Goal: Task Accomplishment & Management: Manage account settings

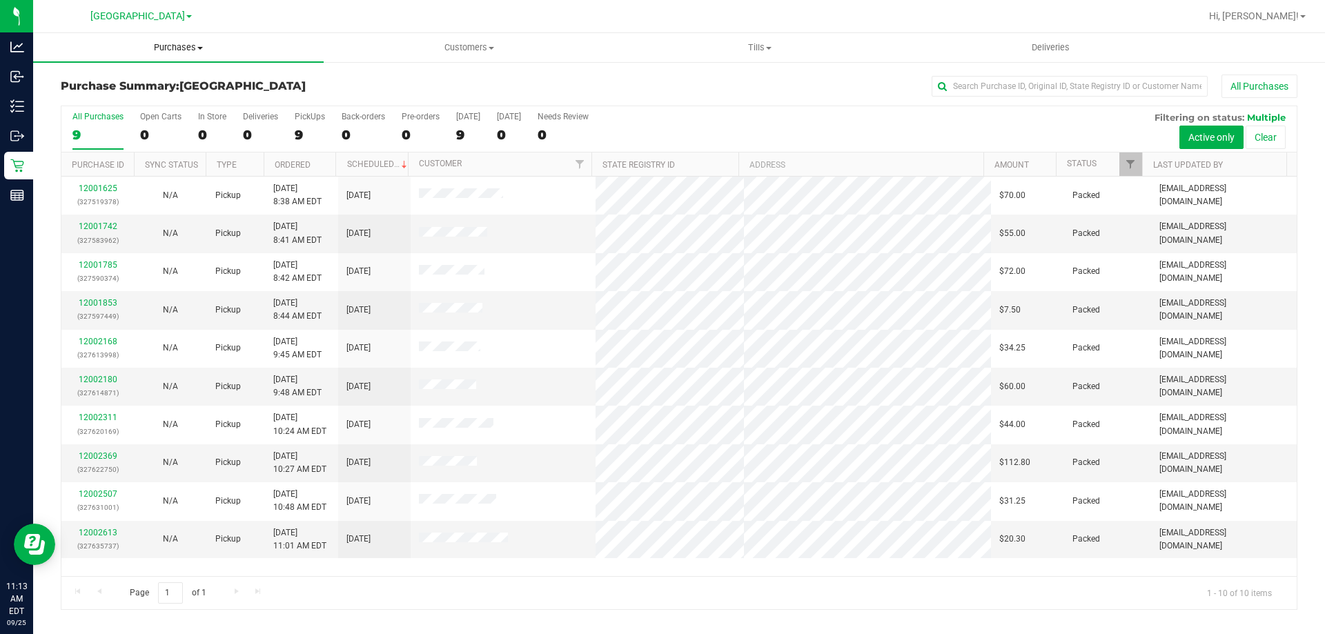
click at [186, 48] on span "Purchases" at bounding box center [178, 47] width 290 height 12
click at [159, 95] on li "Fulfillment" at bounding box center [178, 100] width 290 height 17
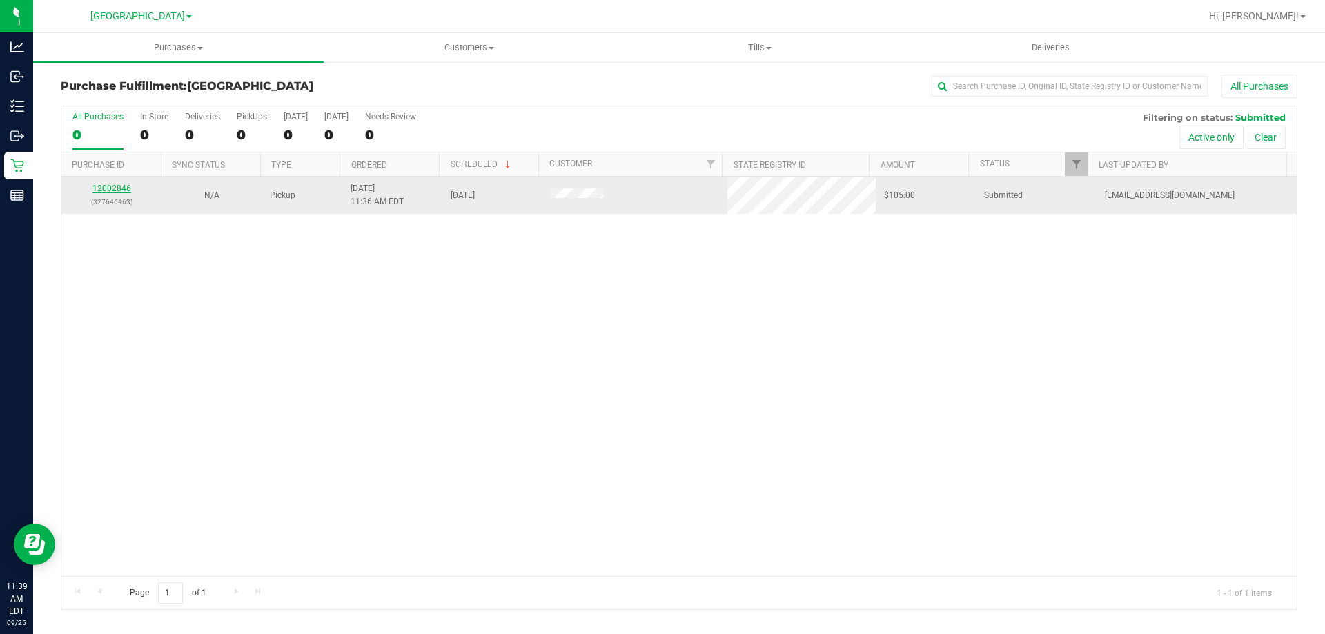
click at [117, 184] on link "12002846" at bounding box center [111, 189] width 39 height 10
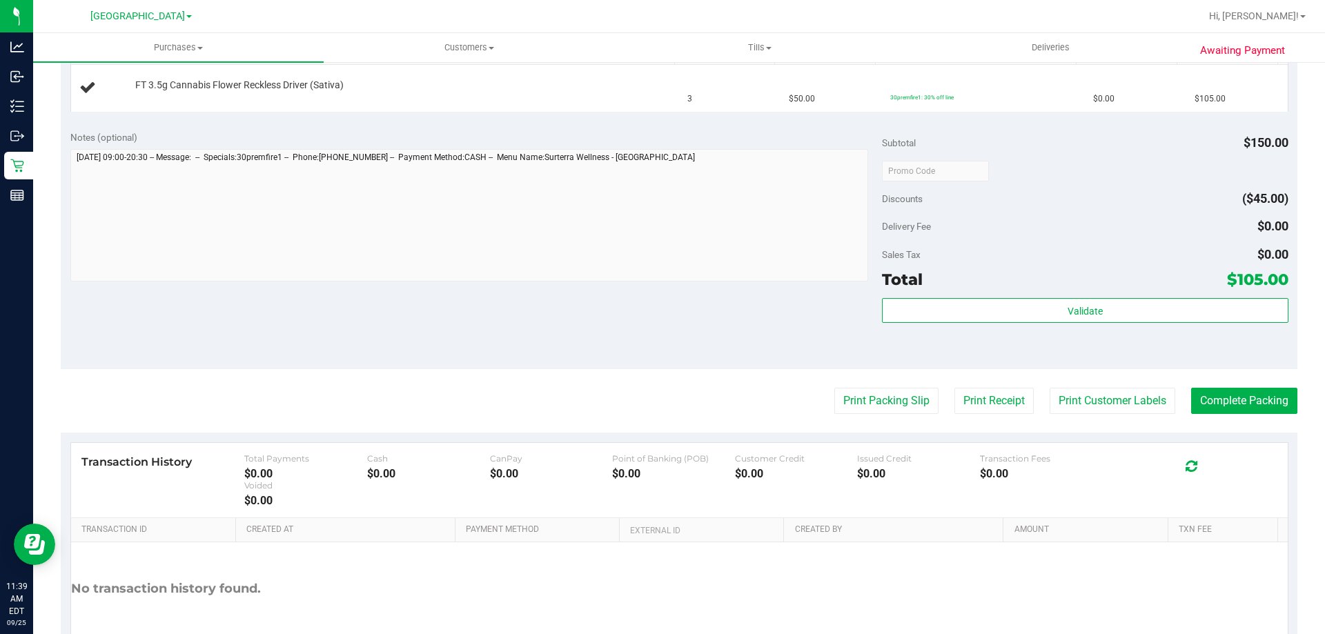
scroll to position [462, 0]
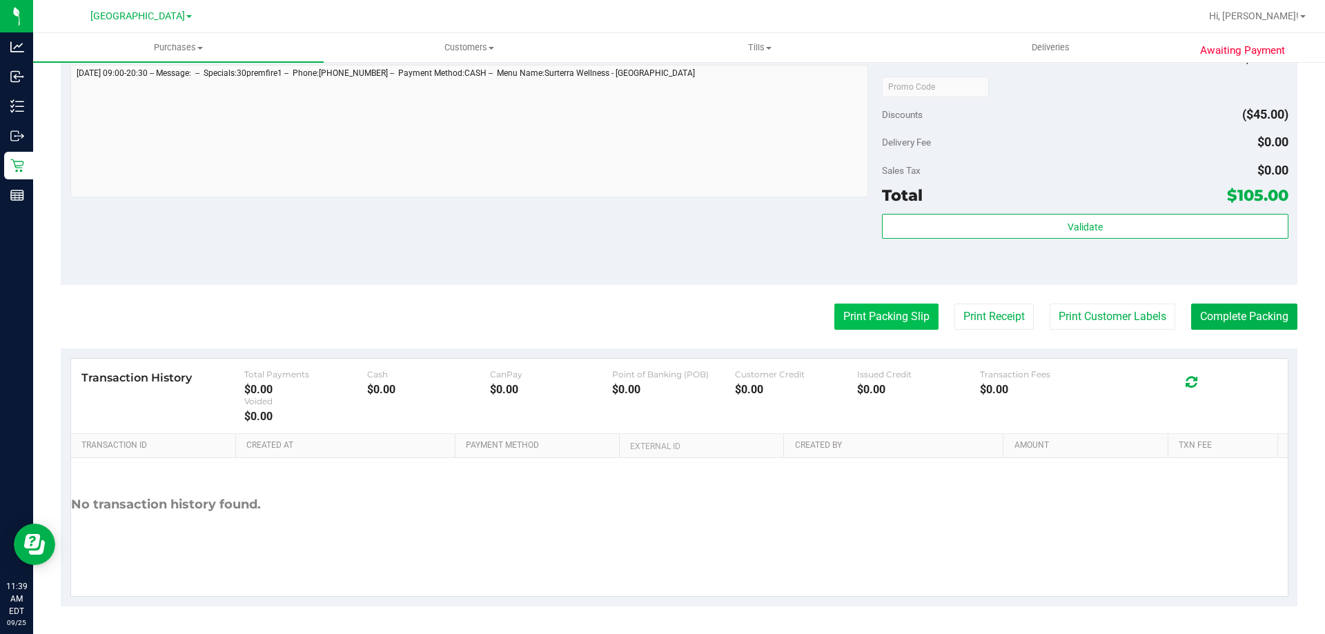
click at [851, 305] on button "Print Packing Slip" at bounding box center [886, 317] width 104 height 26
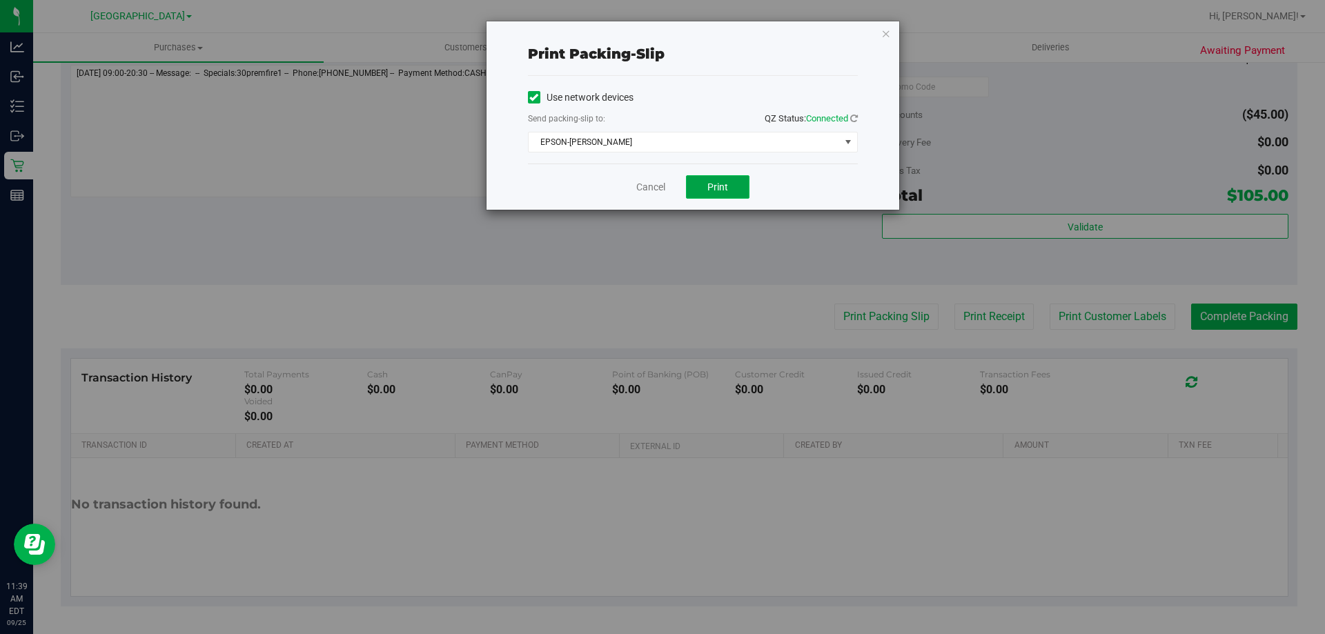
click at [708, 178] on button "Print" at bounding box center [717, 186] width 63 height 23
click at [646, 186] on link "Cancel" at bounding box center [650, 187] width 29 height 14
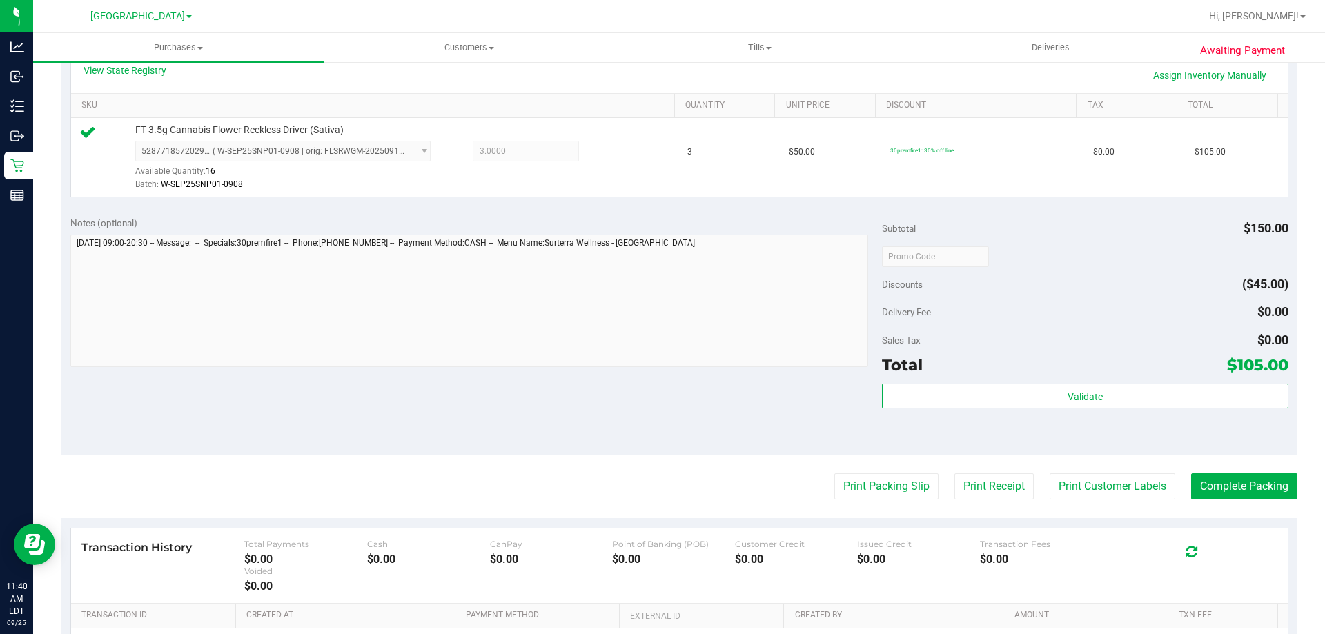
scroll to position [330, 0]
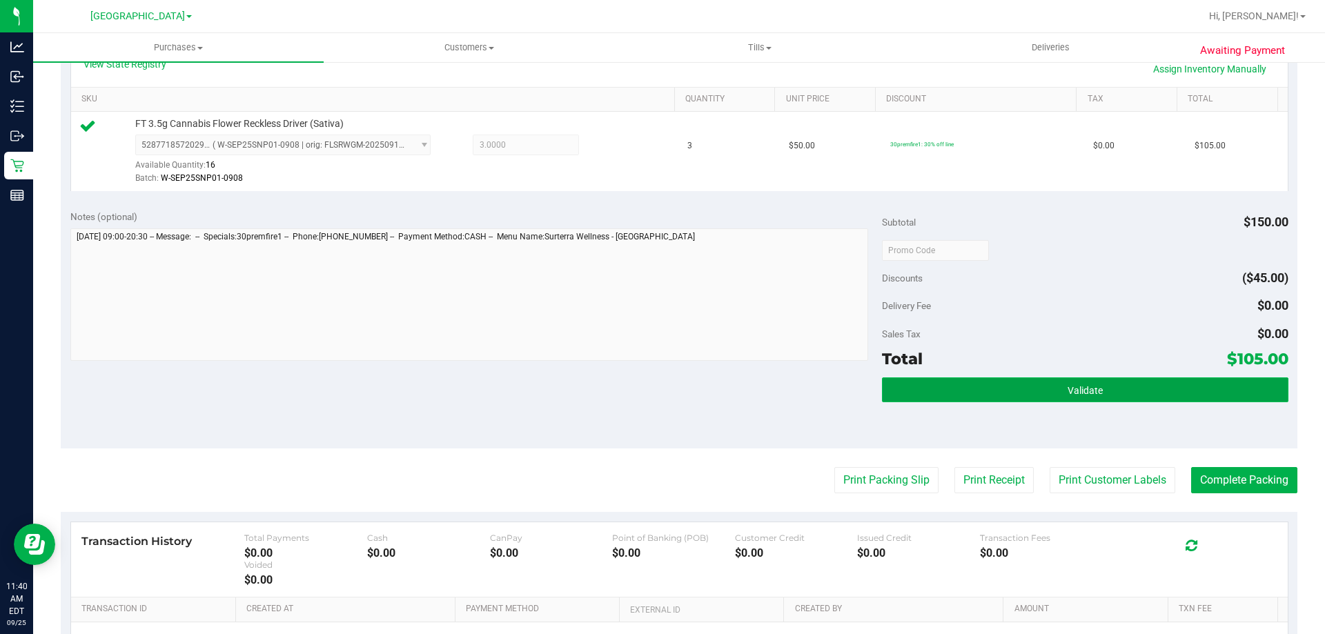
click at [970, 395] on button "Validate" at bounding box center [1085, 389] width 406 height 25
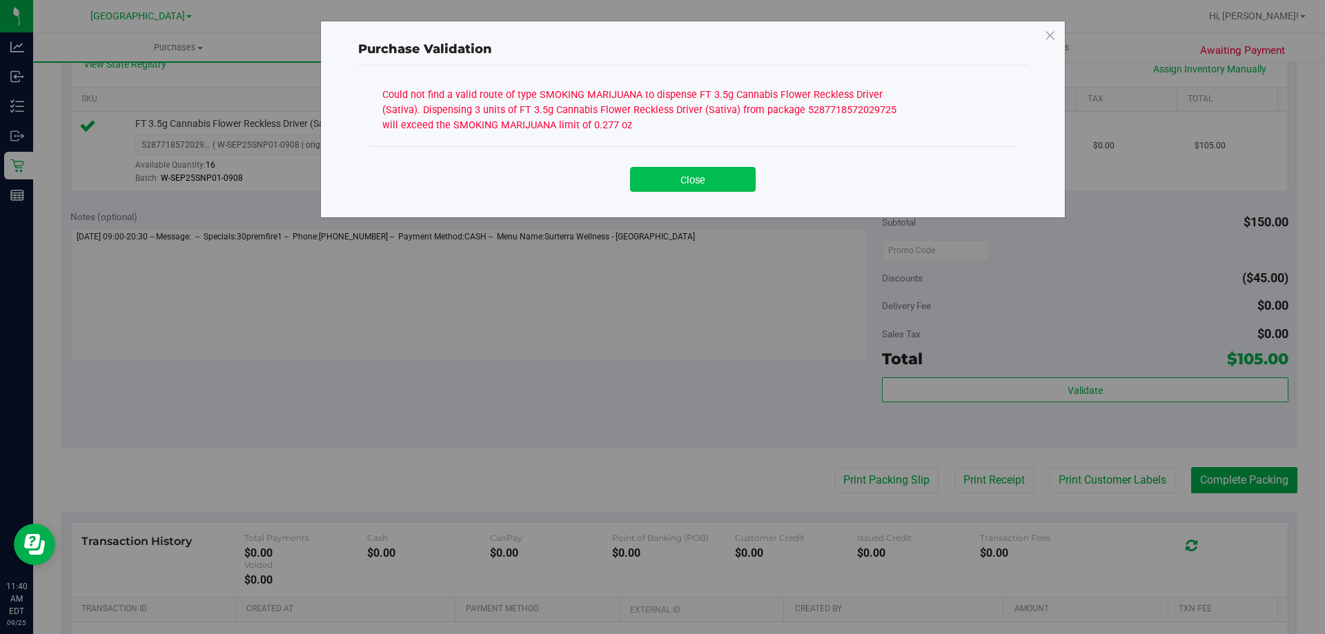
click at [698, 170] on button "Close" at bounding box center [693, 179] width 126 height 25
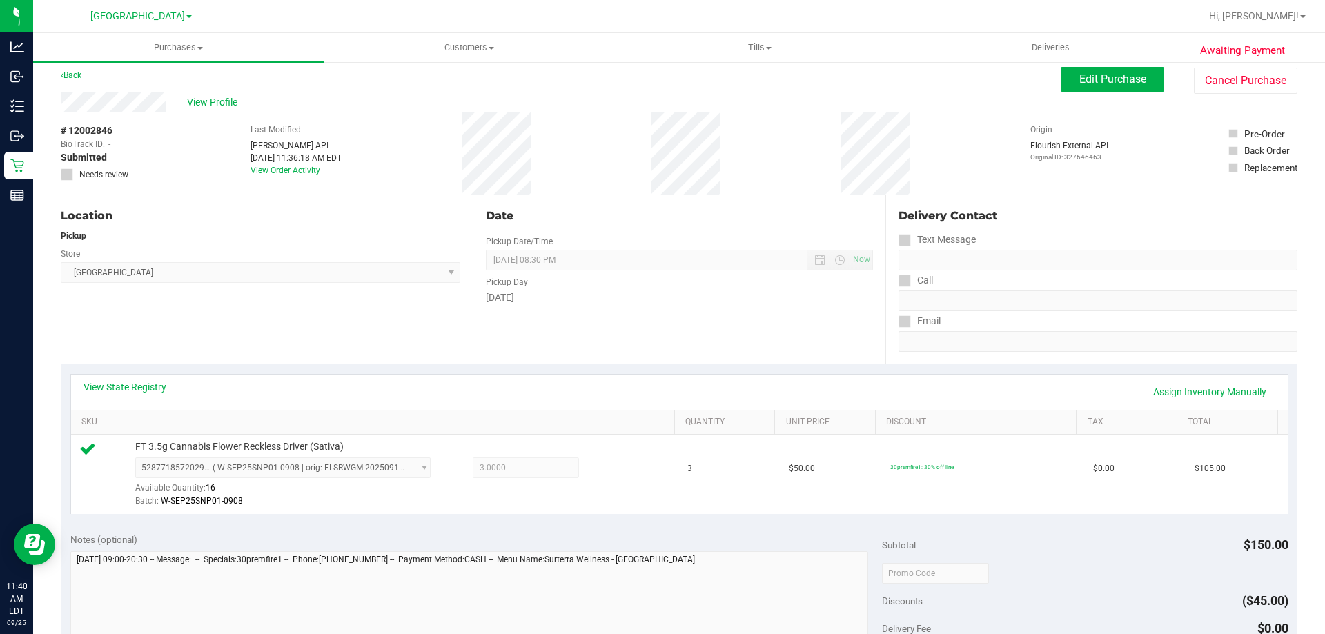
scroll to position [0, 0]
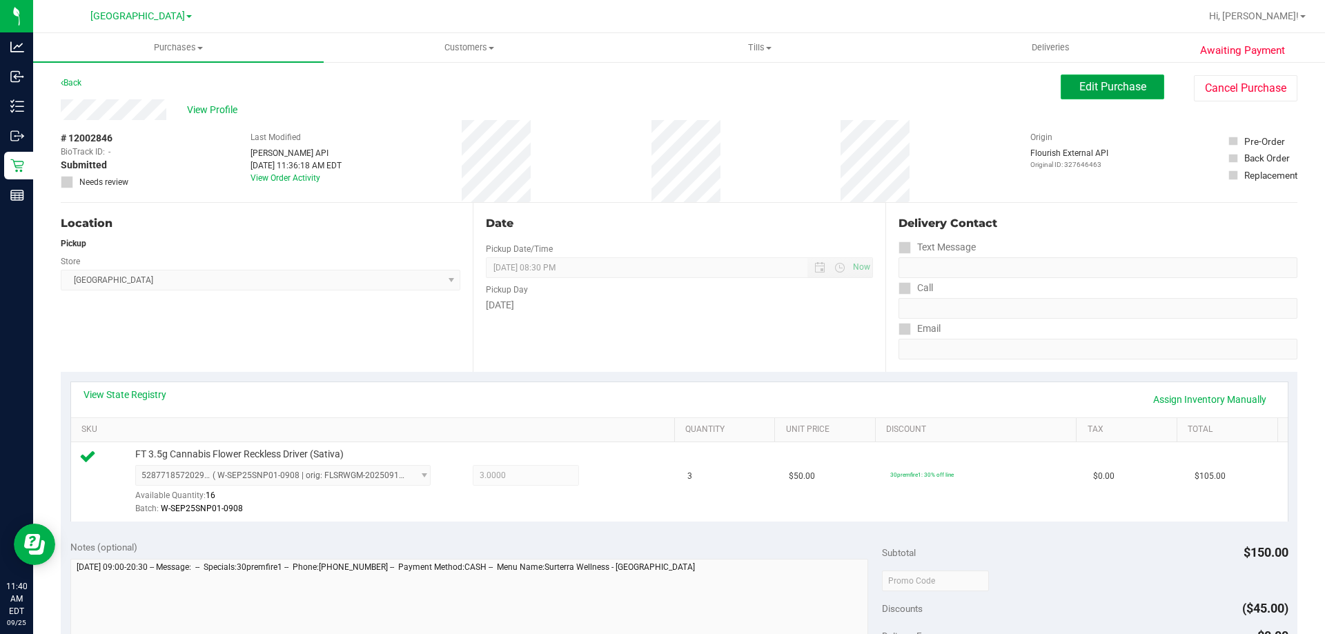
click at [1105, 86] on span "Edit Purchase" at bounding box center [1112, 86] width 67 height 13
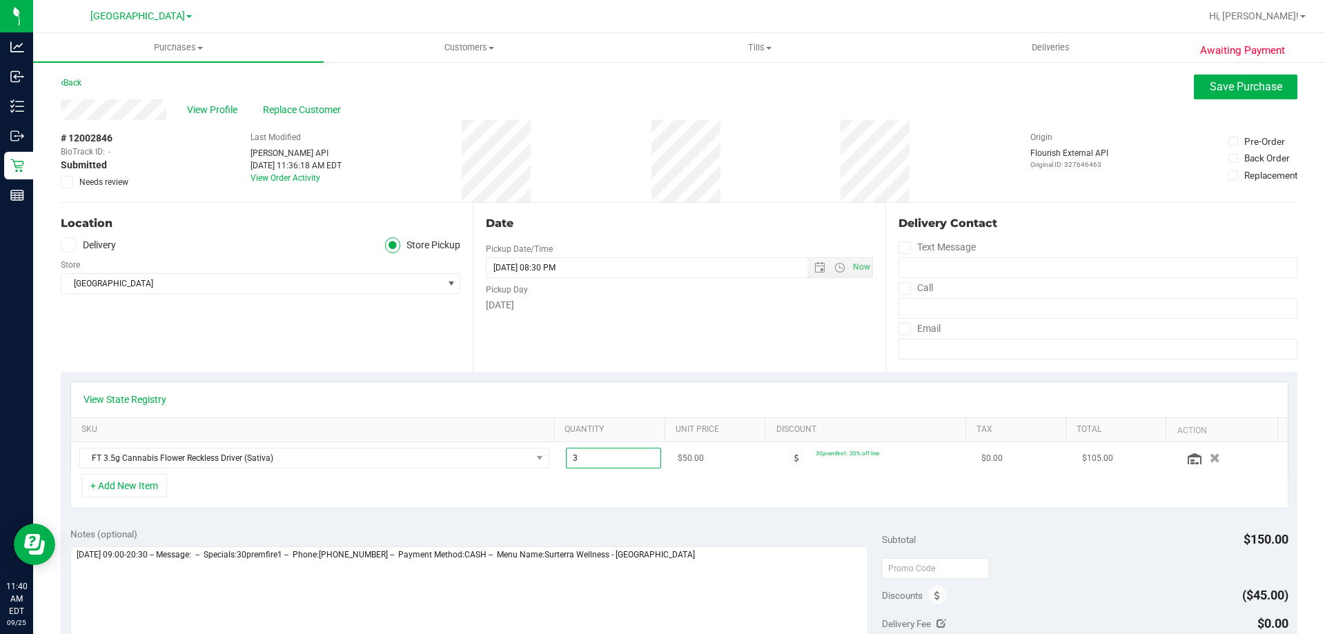
click at [597, 459] on span "3.00 3" at bounding box center [614, 458] width 96 height 21
type input "2"
type input "3.00"
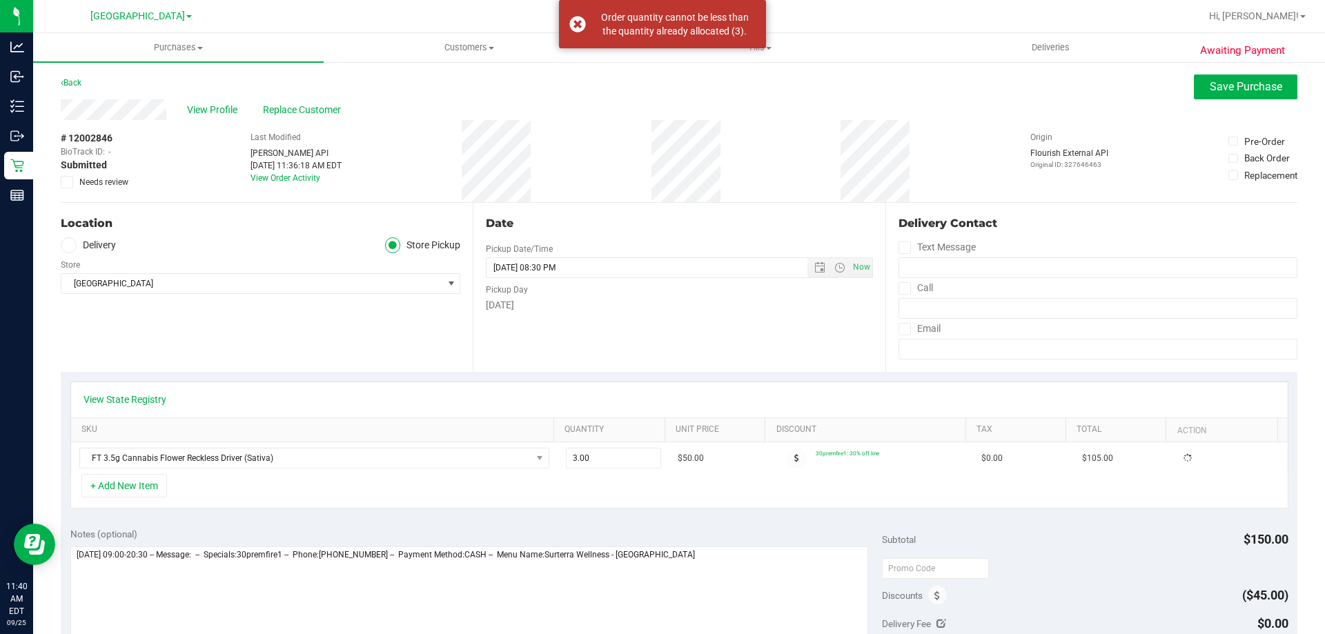
click at [635, 341] on div "Date Pickup Date/Time 09/25/2025 Now 09/25/2025 08:30 PM Now Pickup Day Thursday" at bounding box center [679, 287] width 412 height 169
click at [1209, 457] on icon "button" at bounding box center [1215, 458] width 12 height 10
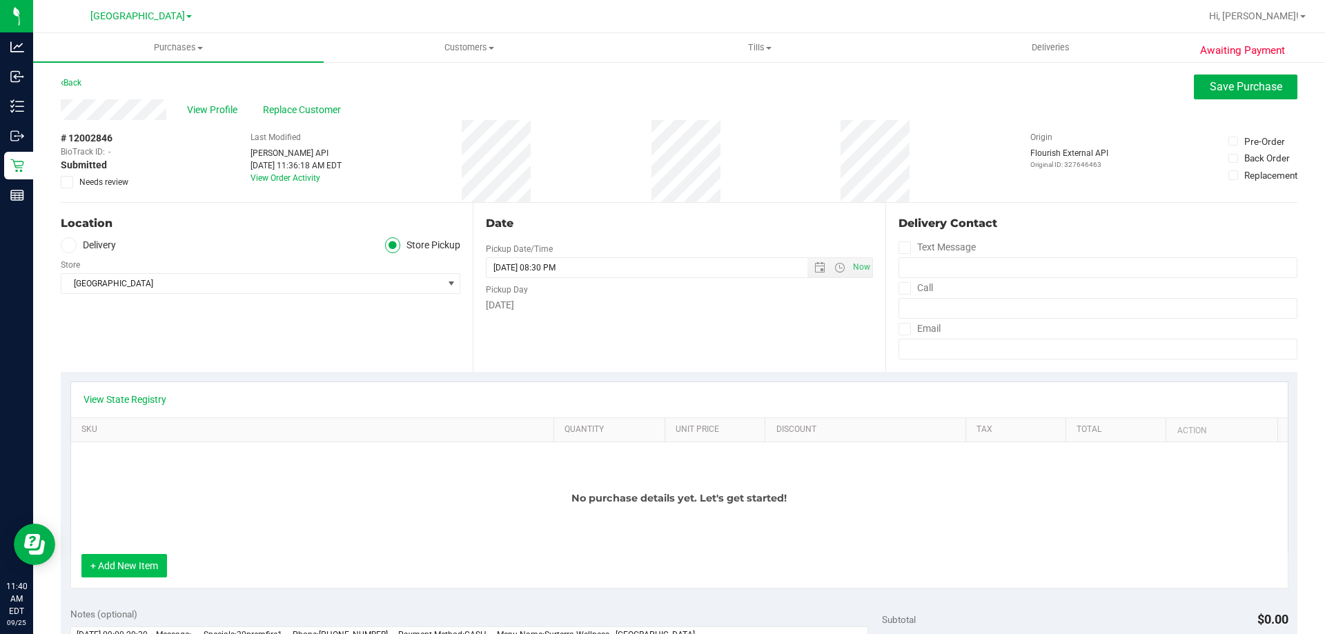
click at [139, 561] on button "+ Add New Item" at bounding box center [124, 565] width 86 height 23
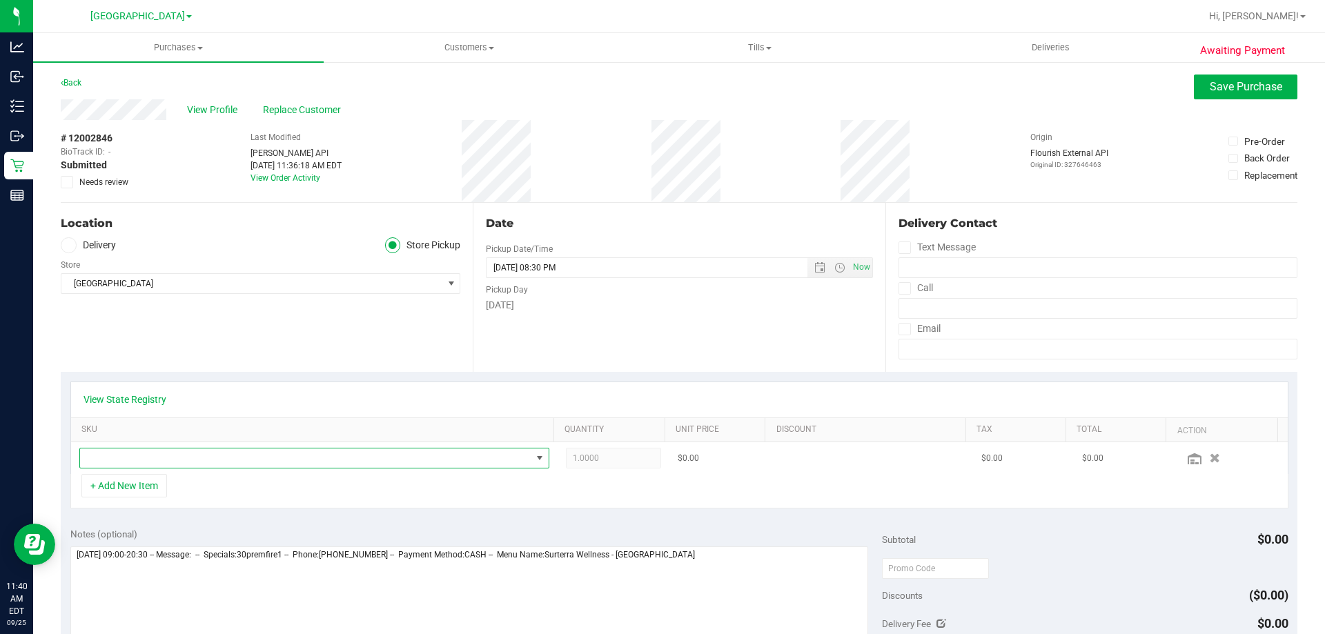
click at [224, 461] on span "NO DATA FOUND" at bounding box center [305, 457] width 451 height 19
type input "reckless"
click at [275, 537] on li "FT 3.5g Cannabis Flower Reckless Driver (Sativa) (19)" at bounding box center [310, 534] width 460 height 19
click at [608, 457] on span "1.00 1" at bounding box center [614, 458] width 96 height 21
type input "2"
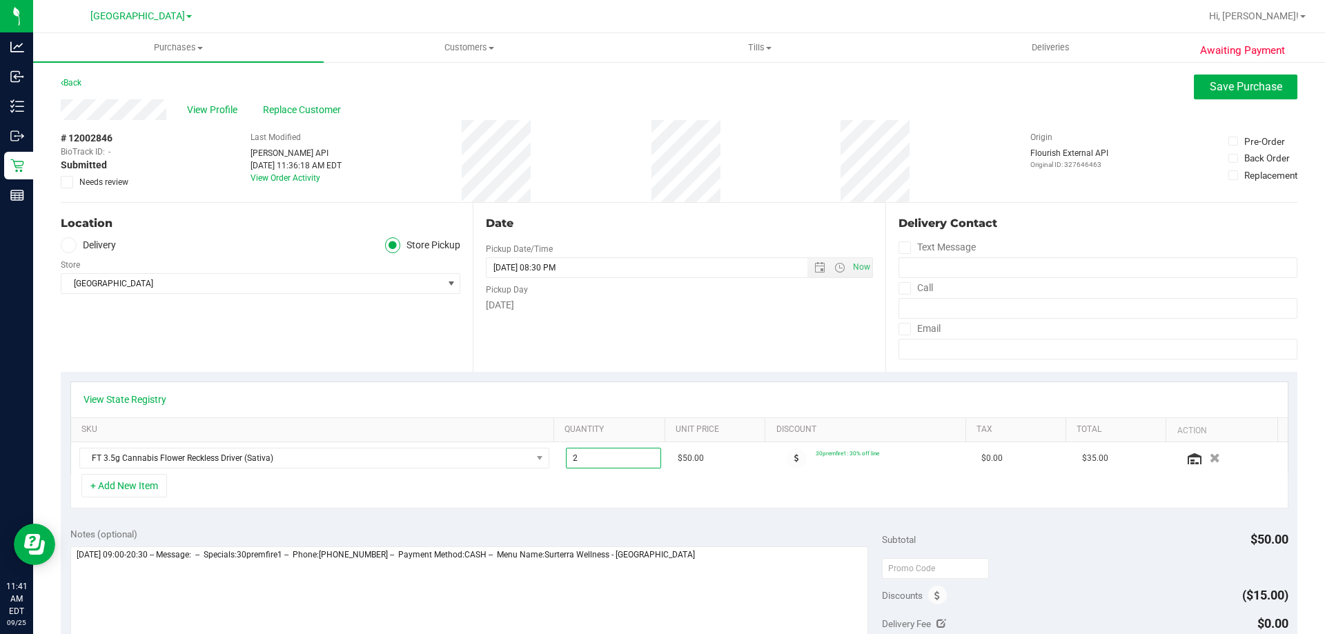
type input "2.00"
click at [620, 482] on div "+ Add New Item" at bounding box center [679, 491] width 1218 height 34
click at [1239, 87] on span "Save Purchase" at bounding box center [1245, 86] width 72 height 13
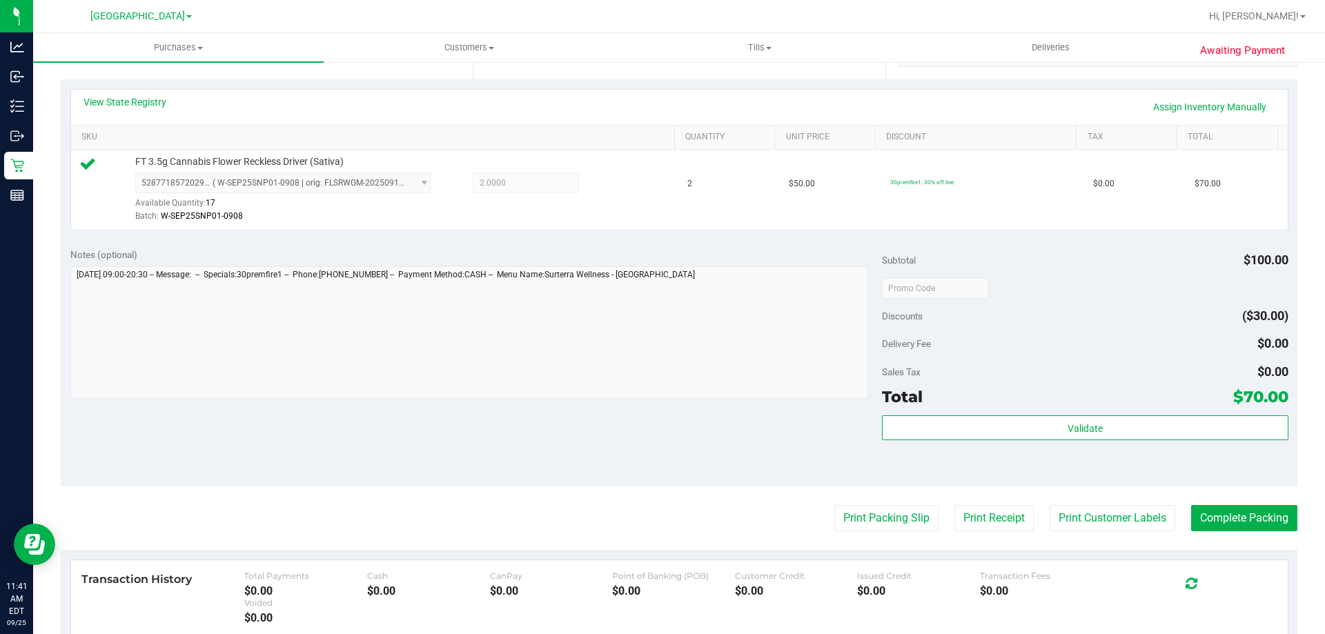
scroll to position [306, 0]
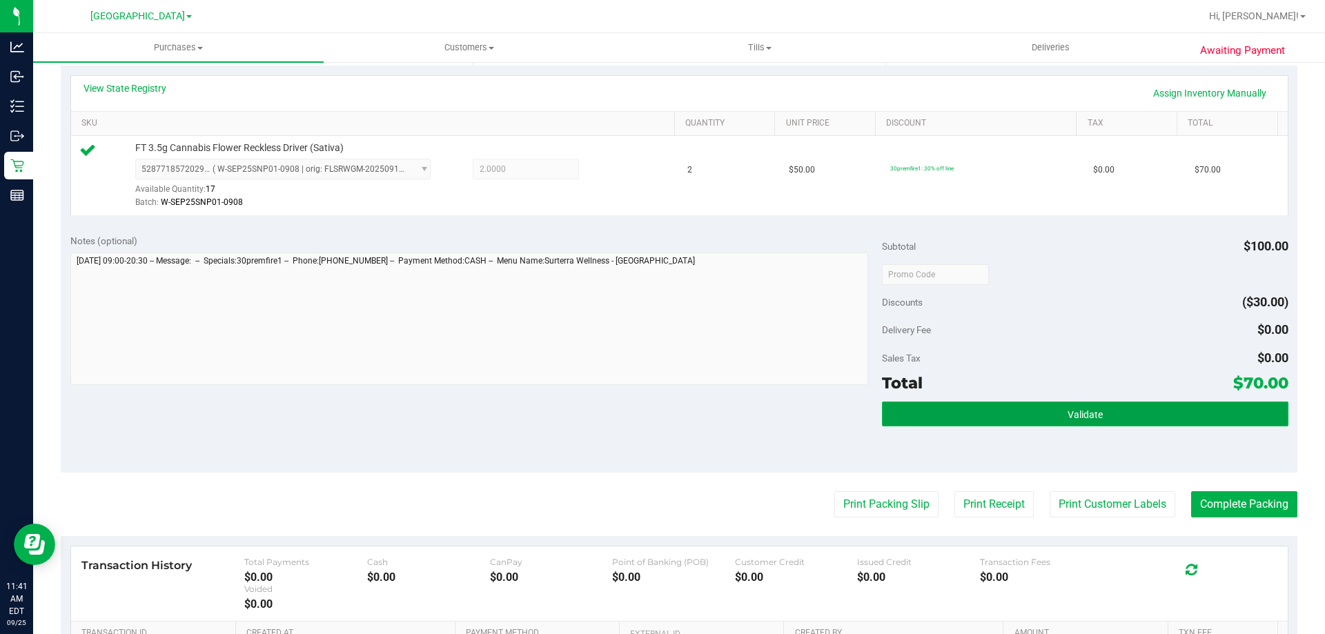
click at [1075, 409] on span "Validate" at bounding box center [1084, 414] width 35 height 11
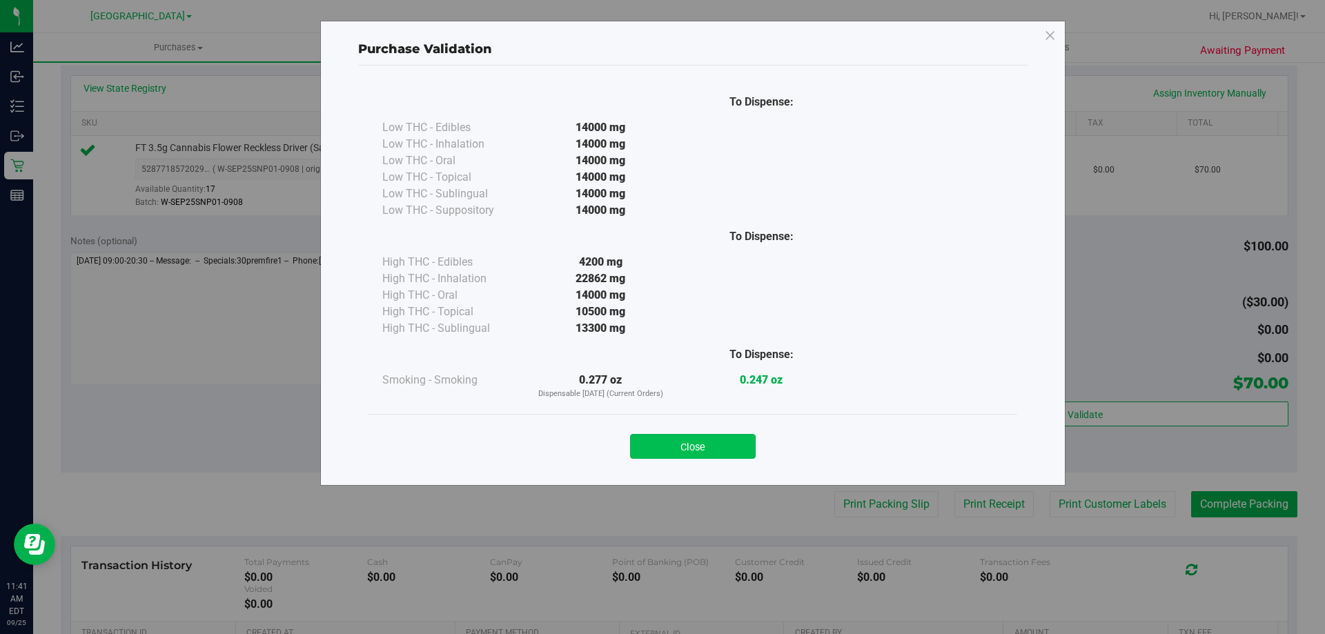
click at [728, 446] on button "Close" at bounding box center [693, 446] width 126 height 25
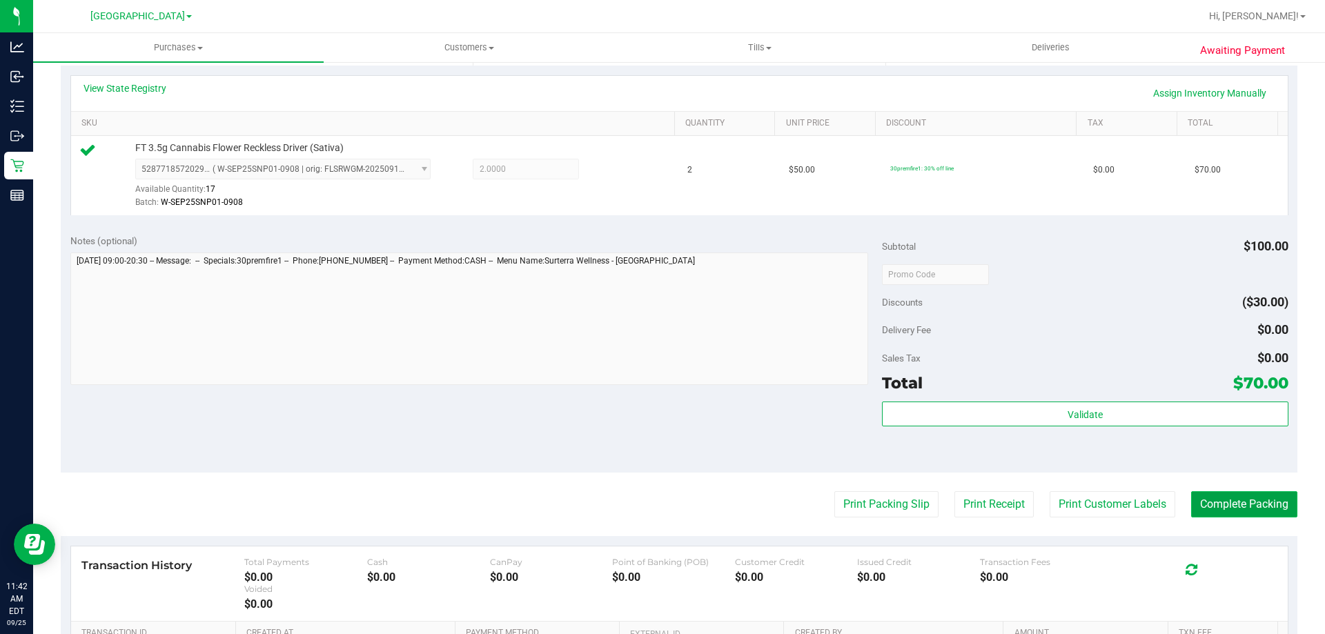
click at [1258, 511] on button "Complete Packing" at bounding box center [1244, 504] width 106 height 26
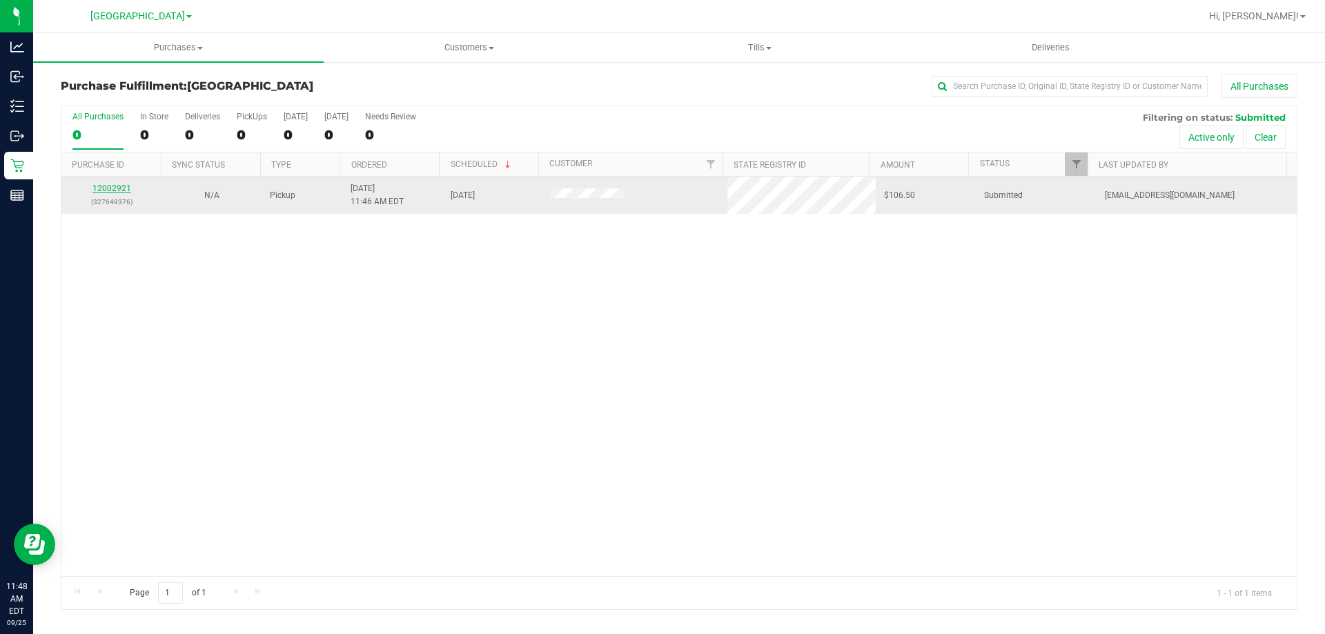
click at [123, 188] on link "12002921" at bounding box center [111, 189] width 39 height 10
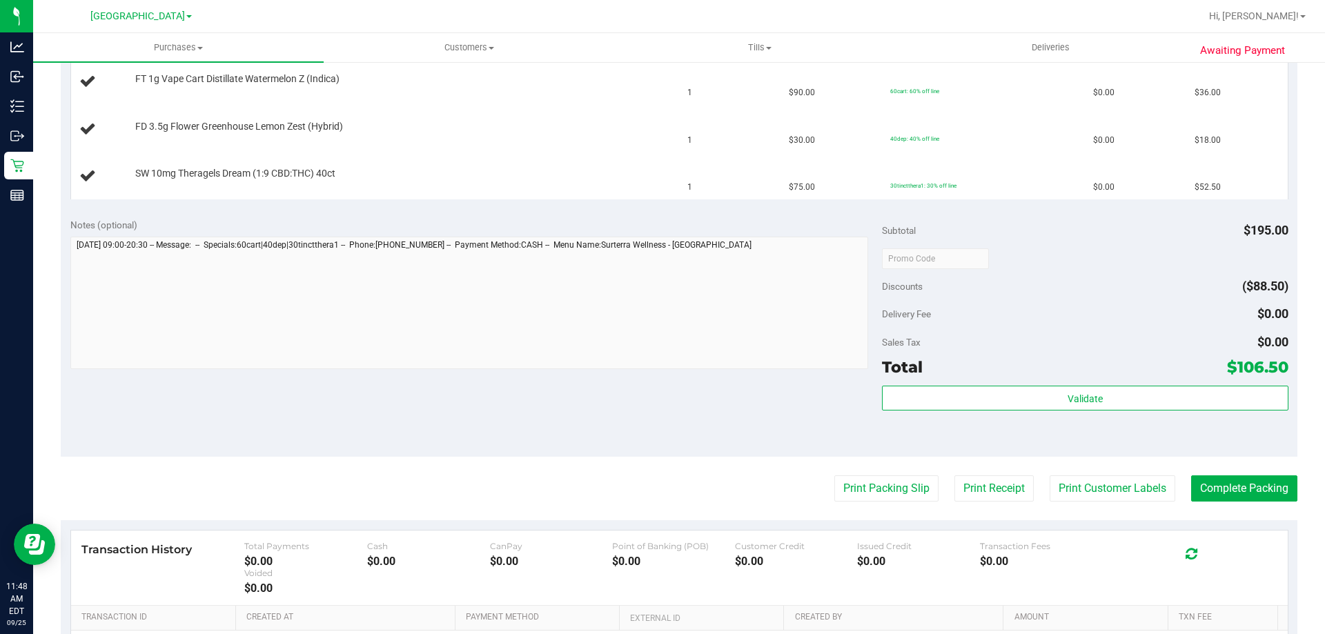
scroll to position [414, 0]
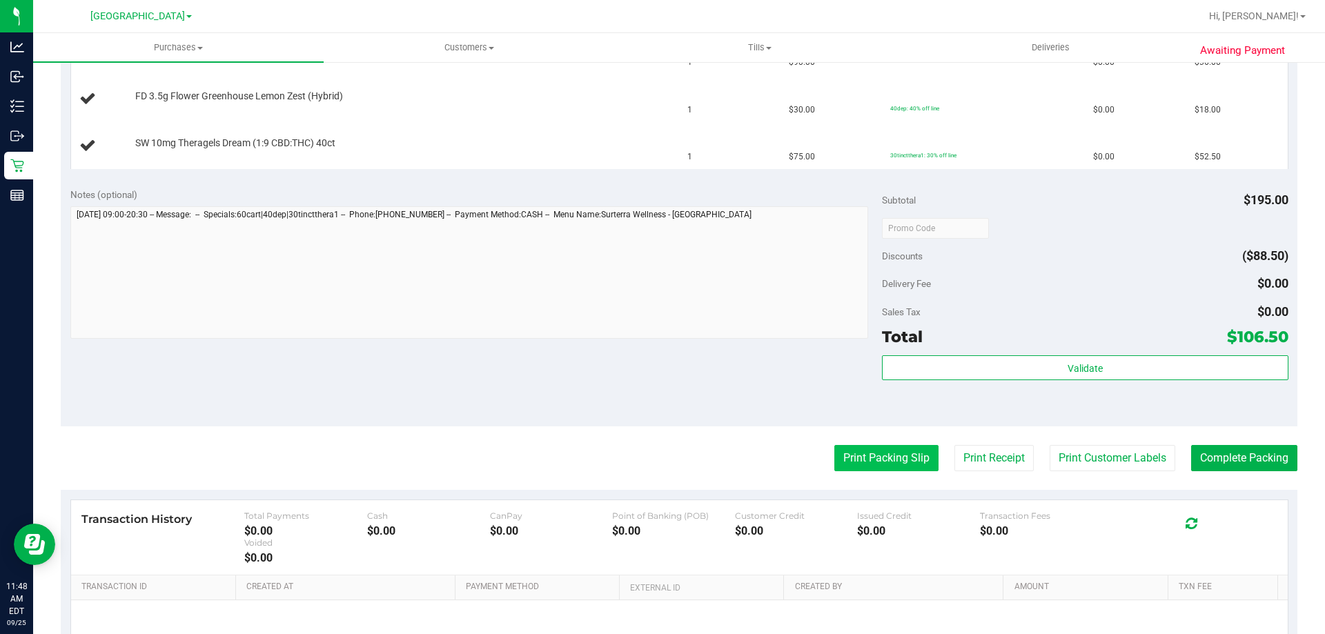
click at [864, 468] on button "Print Packing Slip" at bounding box center [886, 458] width 104 height 26
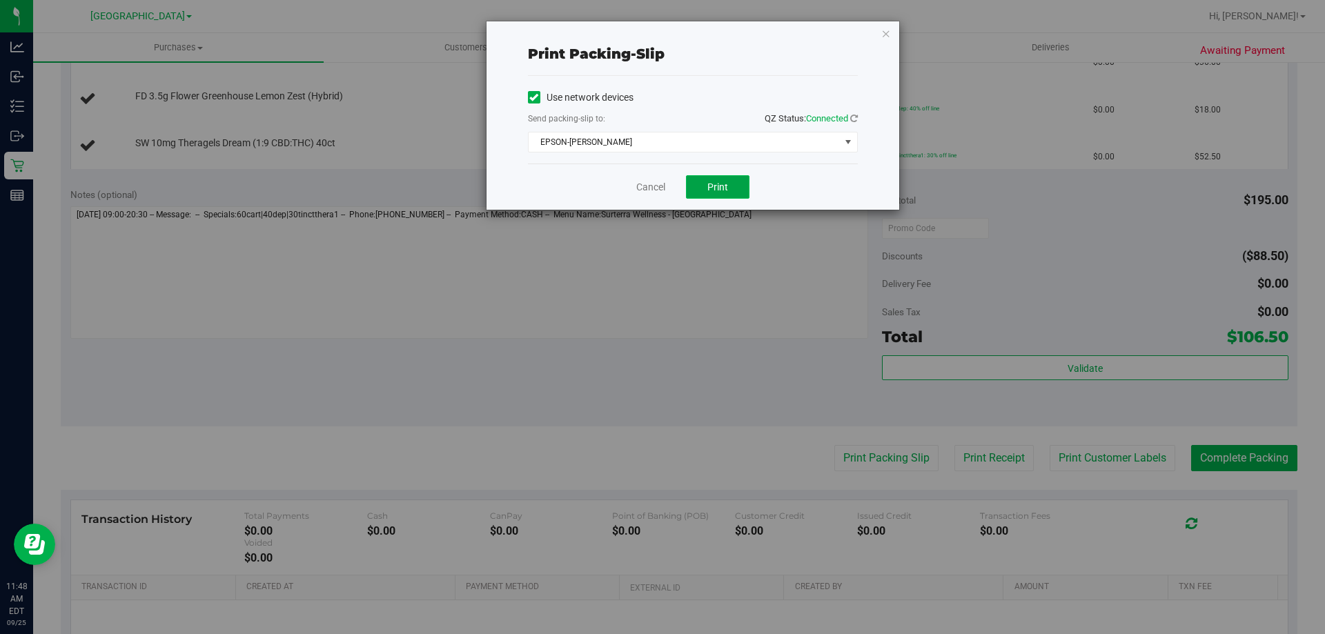
click at [711, 191] on button "Print" at bounding box center [717, 186] width 63 height 23
click at [637, 188] on link "Cancel" at bounding box center [650, 187] width 29 height 14
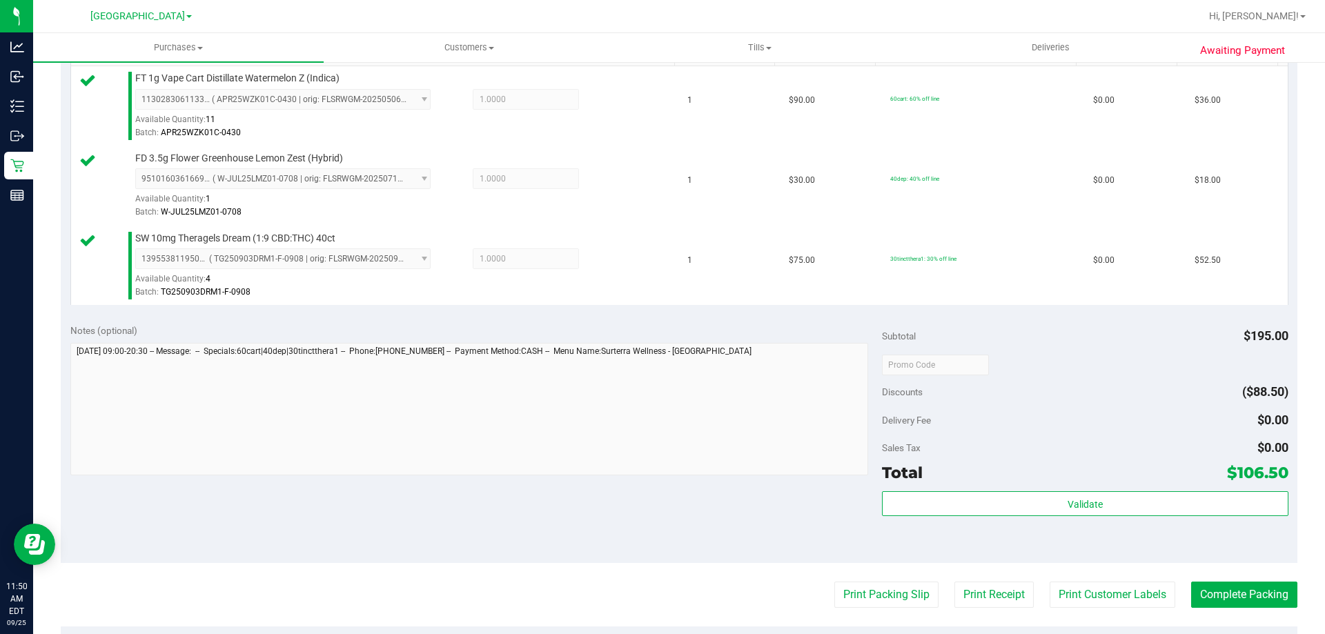
scroll to position [405, 0]
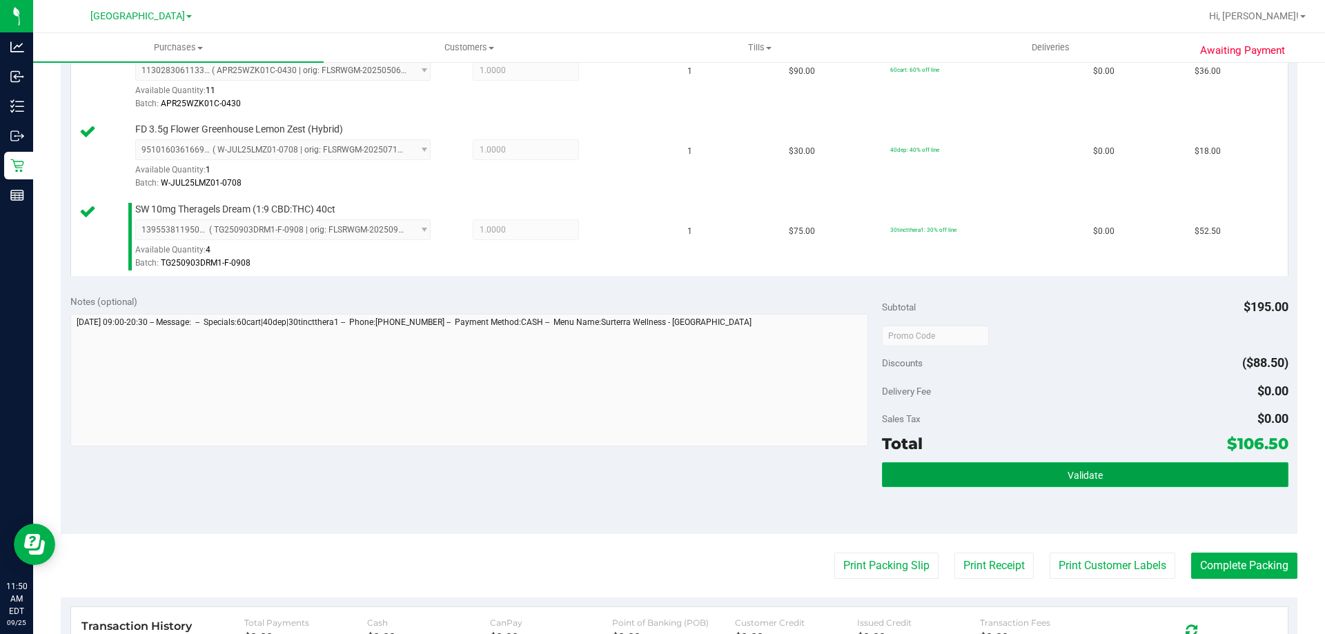
click at [1023, 472] on button "Validate" at bounding box center [1085, 474] width 406 height 25
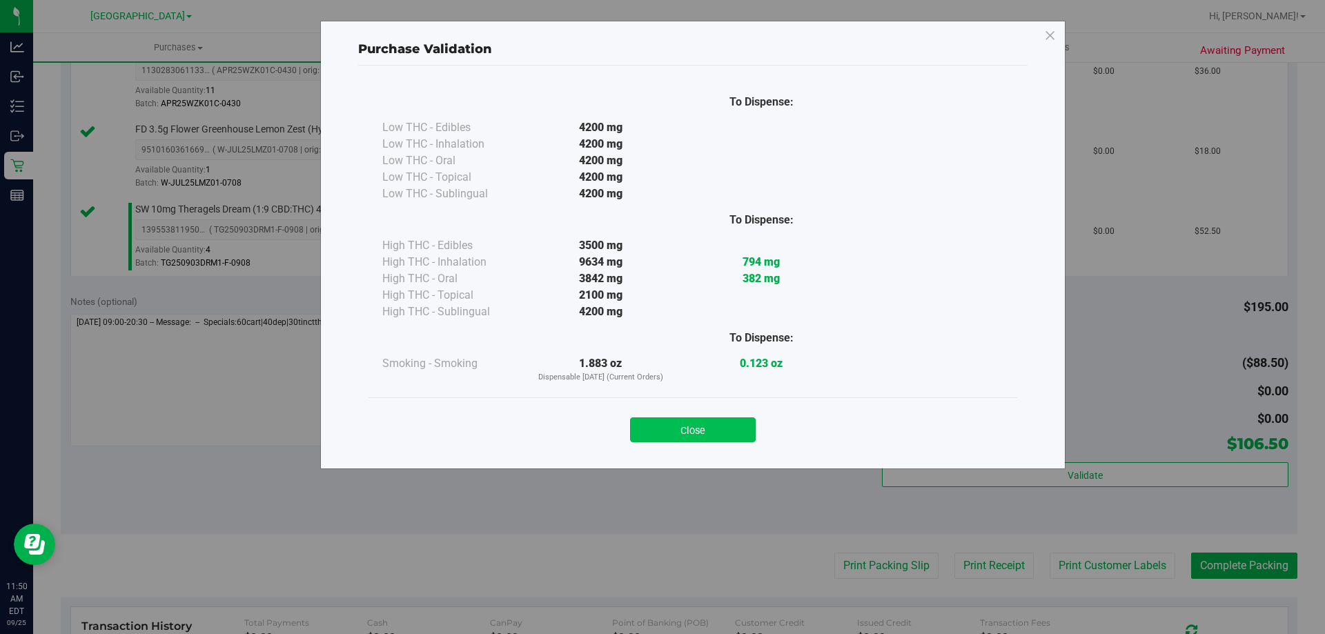
click at [688, 424] on button "Close" at bounding box center [693, 429] width 126 height 25
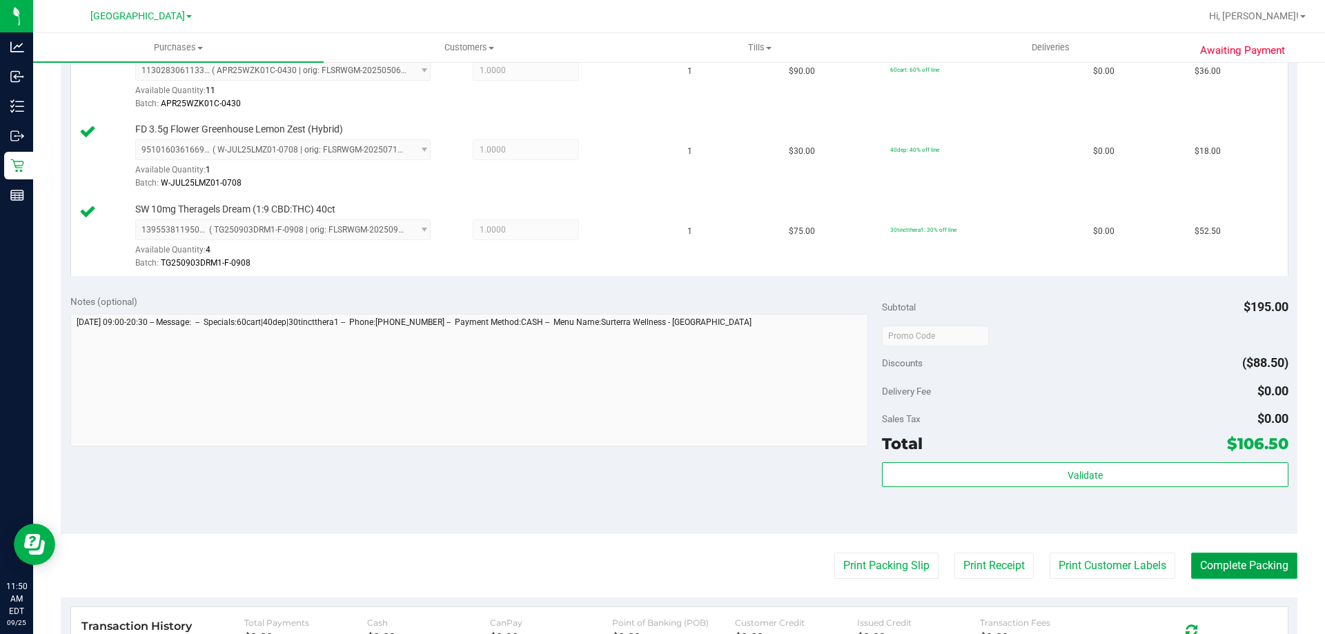
click at [1220, 568] on button "Complete Packing" at bounding box center [1244, 566] width 106 height 26
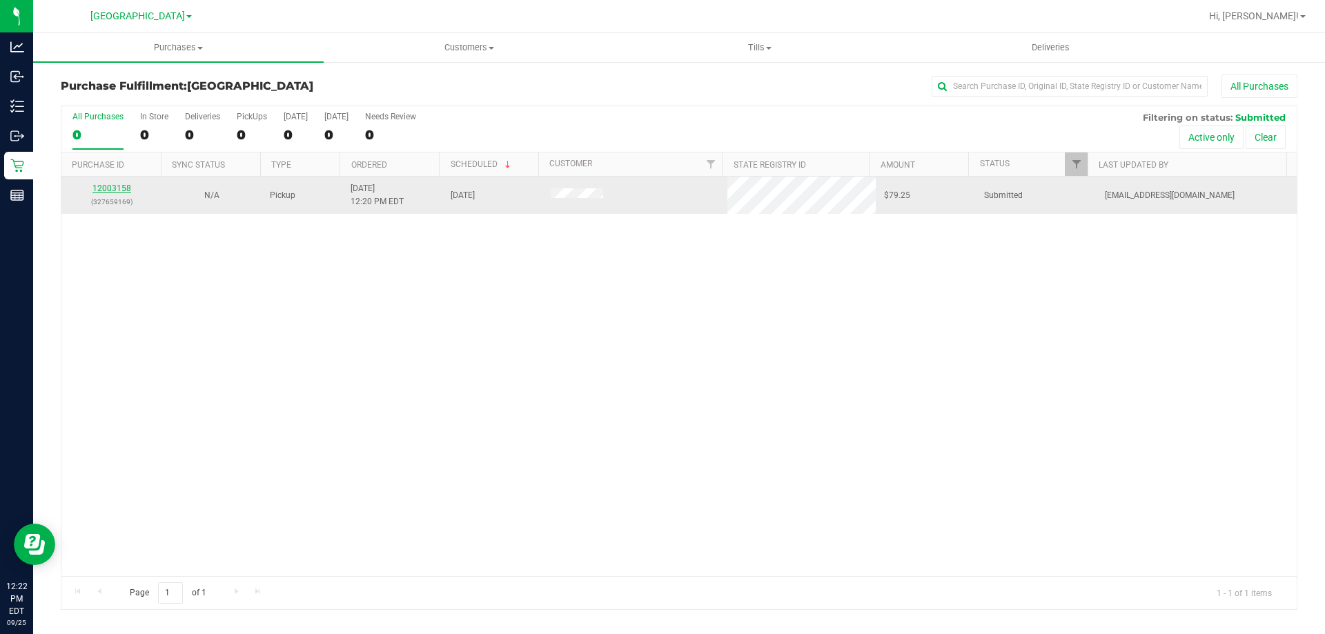
click at [115, 190] on link "12003158" at bounding box center [111, 189] width 39 height 10
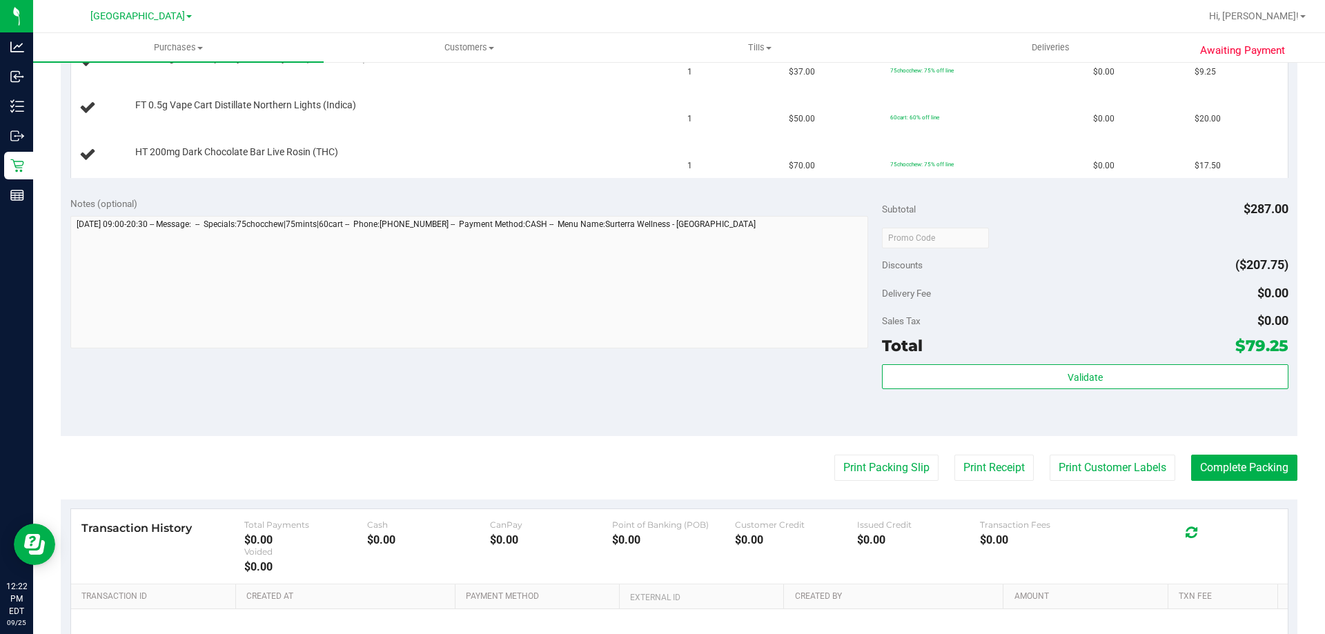
scroll to position [508, 0]
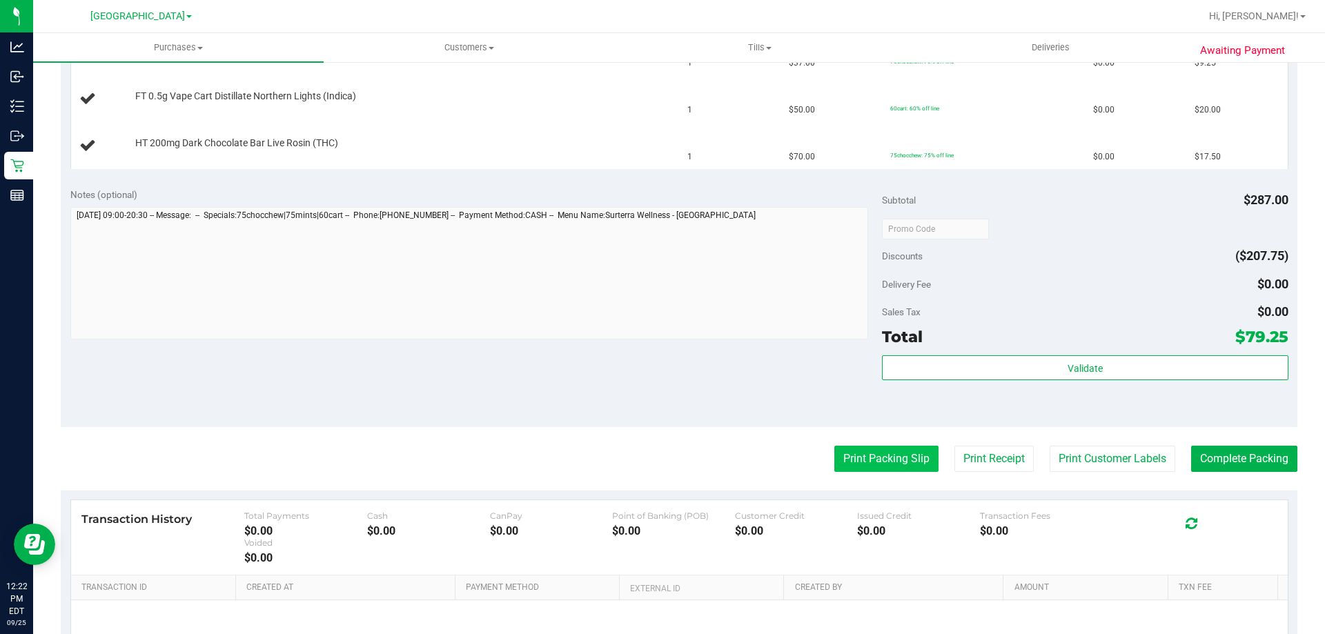
click at [882, 459] on button "Print Packing Slip" at bounding box center [886, 459] width 104 height 26
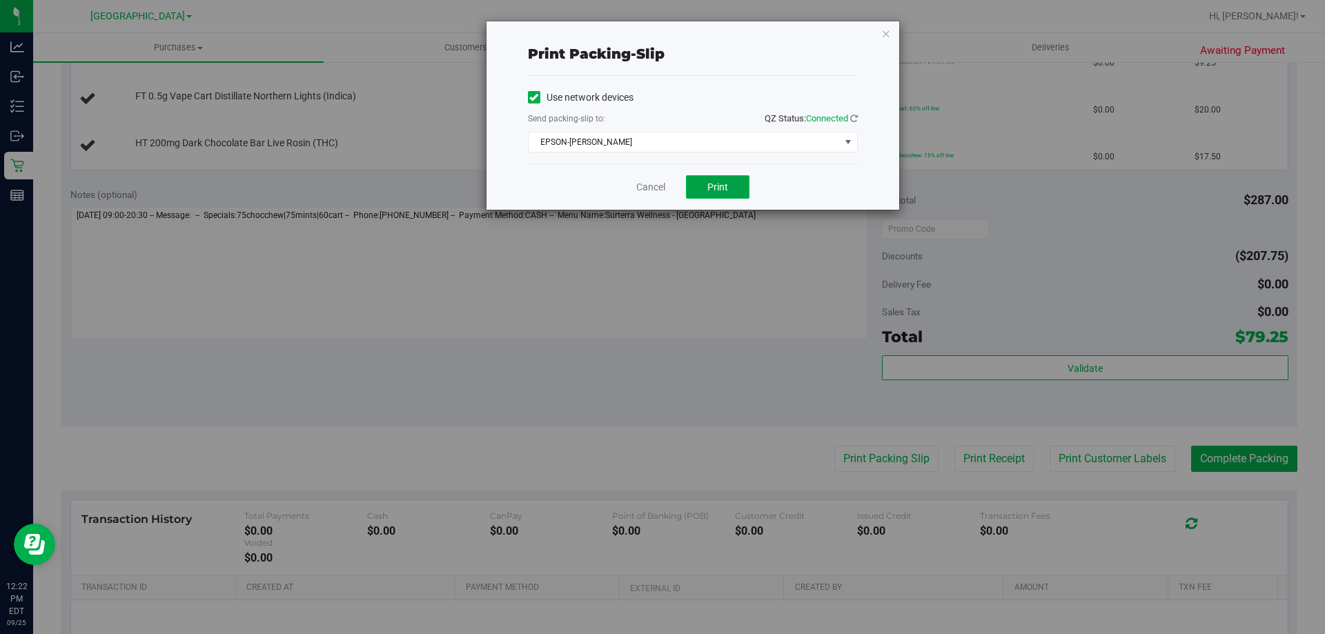
click at [713, 193] on button "Print" at bounding box center [717, 186] width 63 height 23
click at [661, 187] on link "Cancel" at bounding box center [650, 187] width 29 height 14
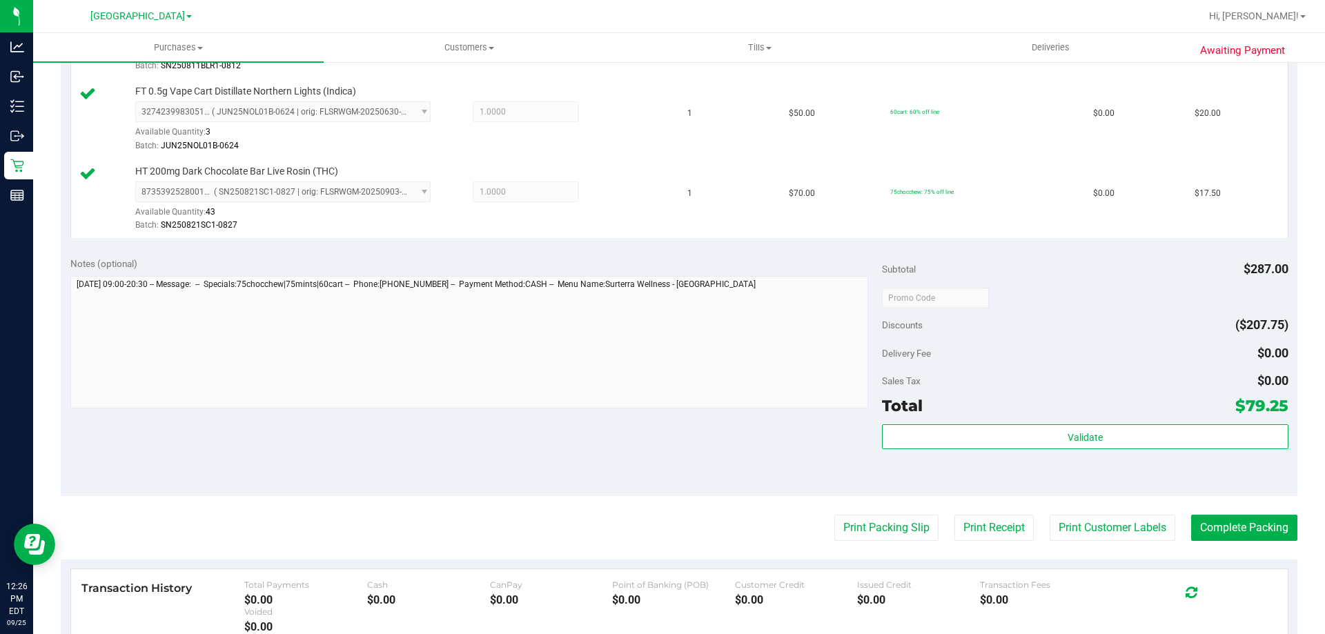
scroll to position [606, 0]
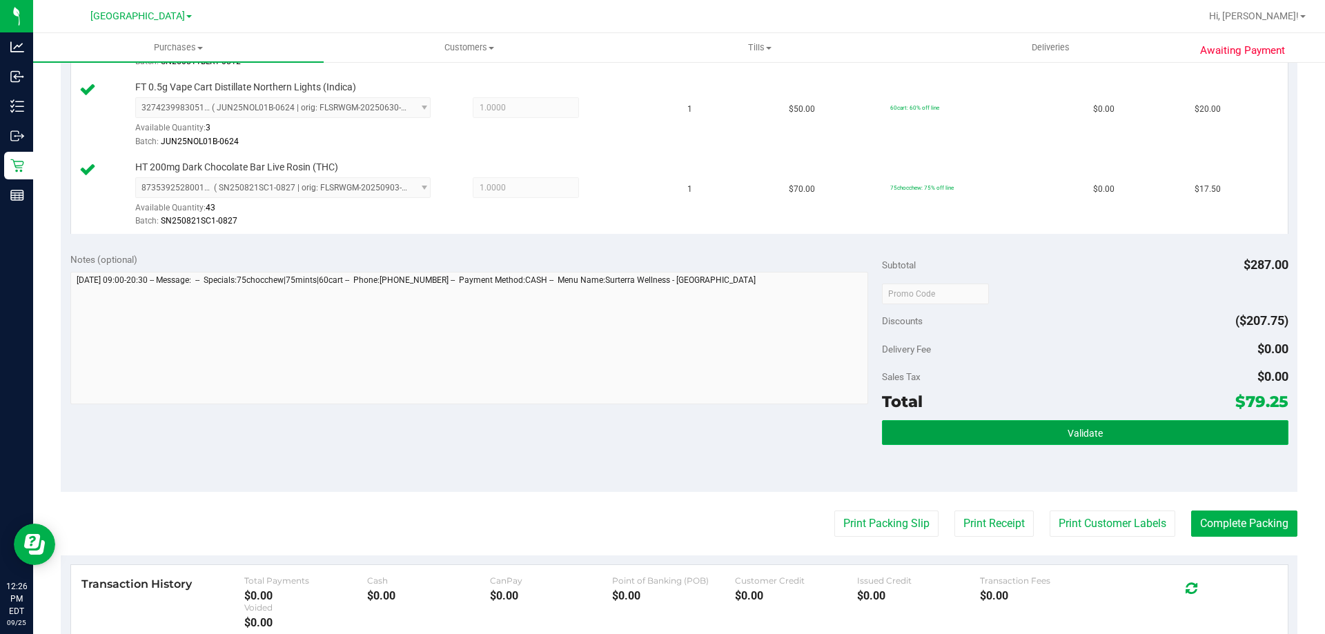
click at [964, 426] on button "Validate" at bounding box center [1085, 432] width 406 height 25
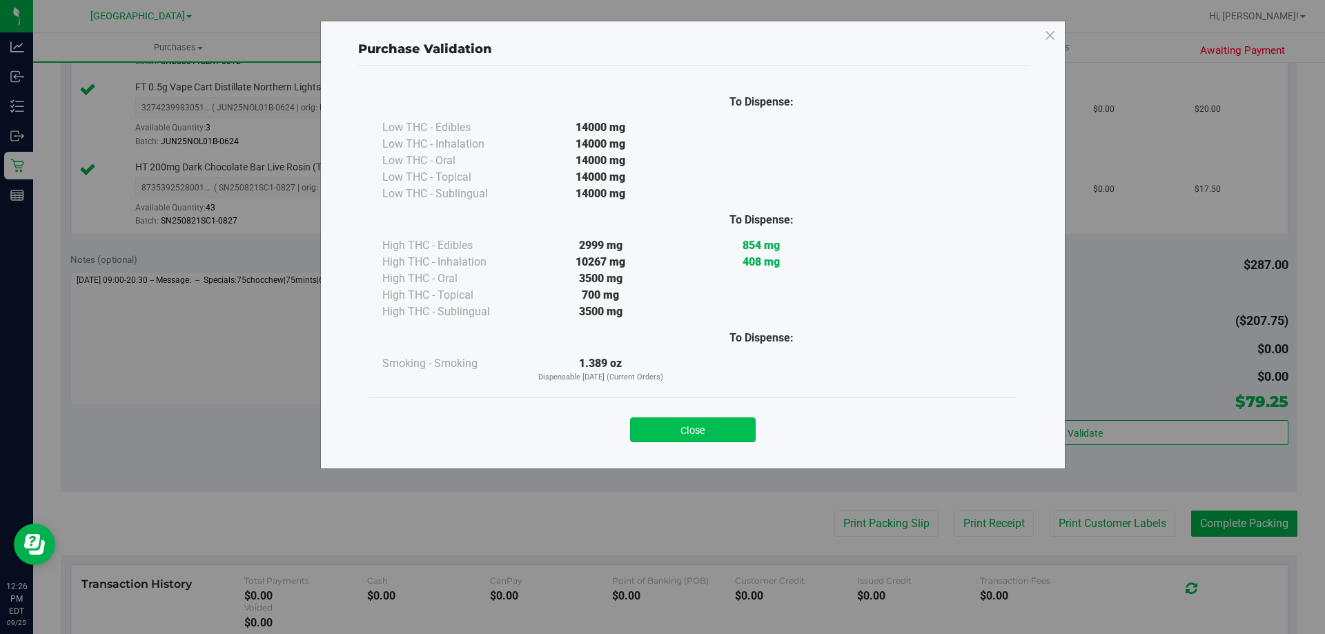
click at [684, 433] on button "Close" at bounding box center [693, 429] width 126 height 25
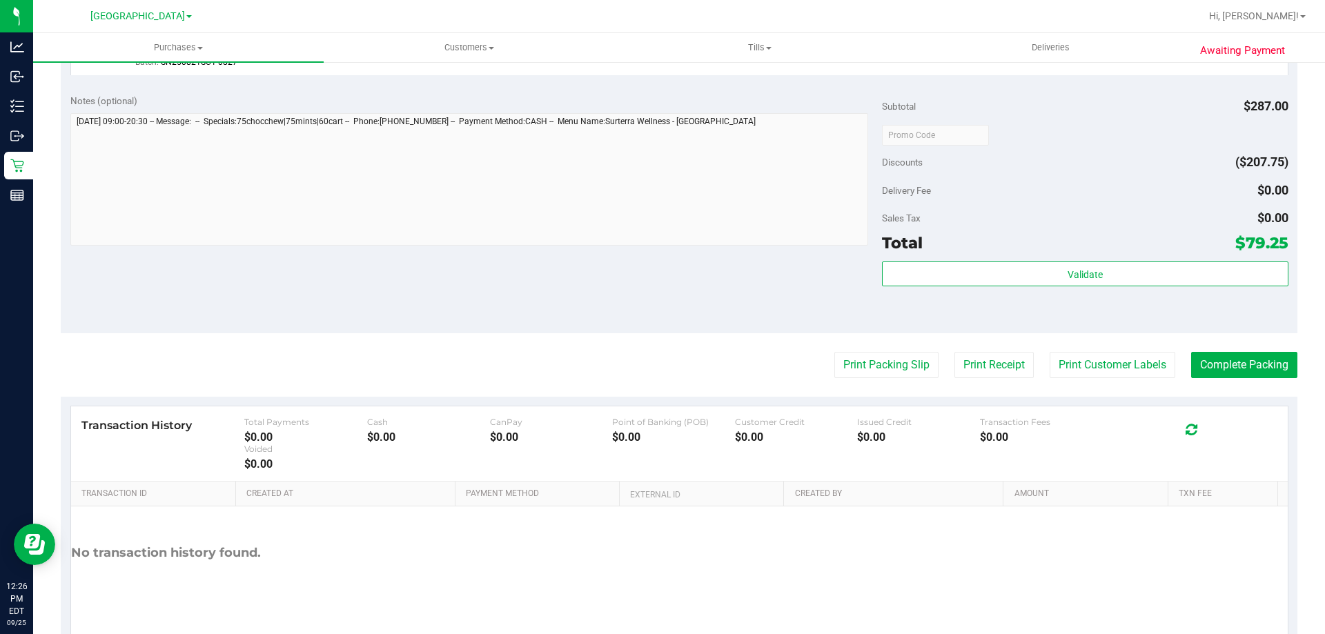
scroll to position [769, 0]
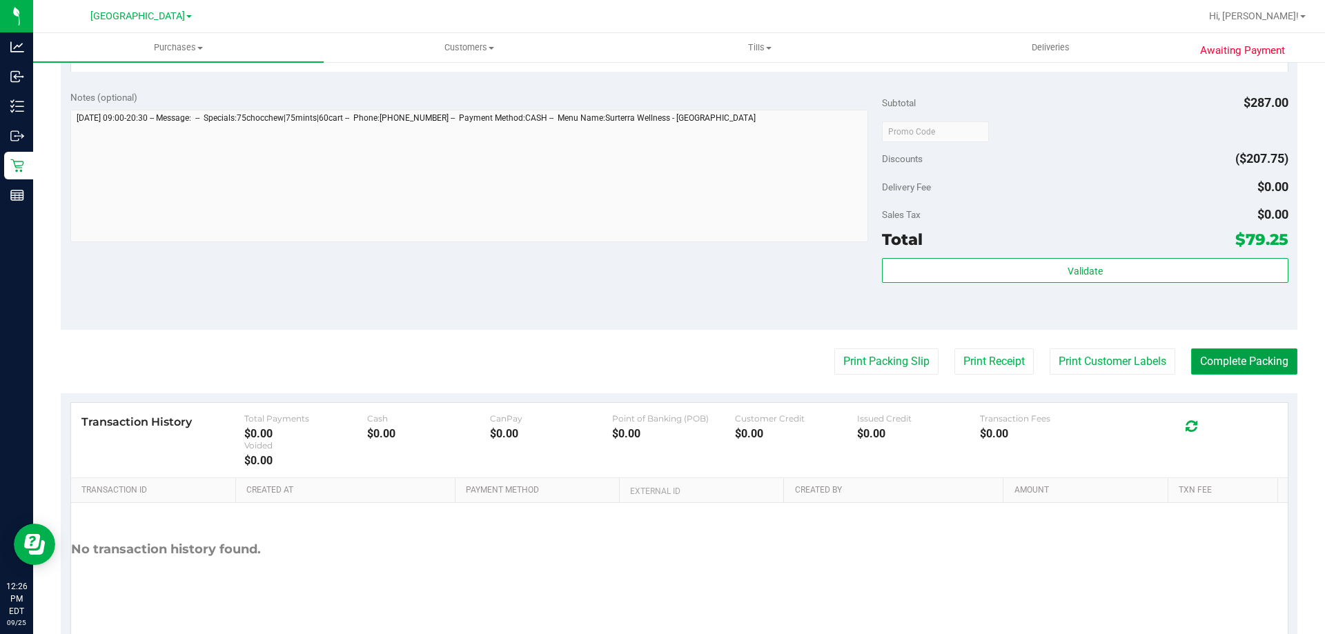
click at [1211, 366] on button "Complete Packing" at bounding box center [1244, 361] width 106 height 26
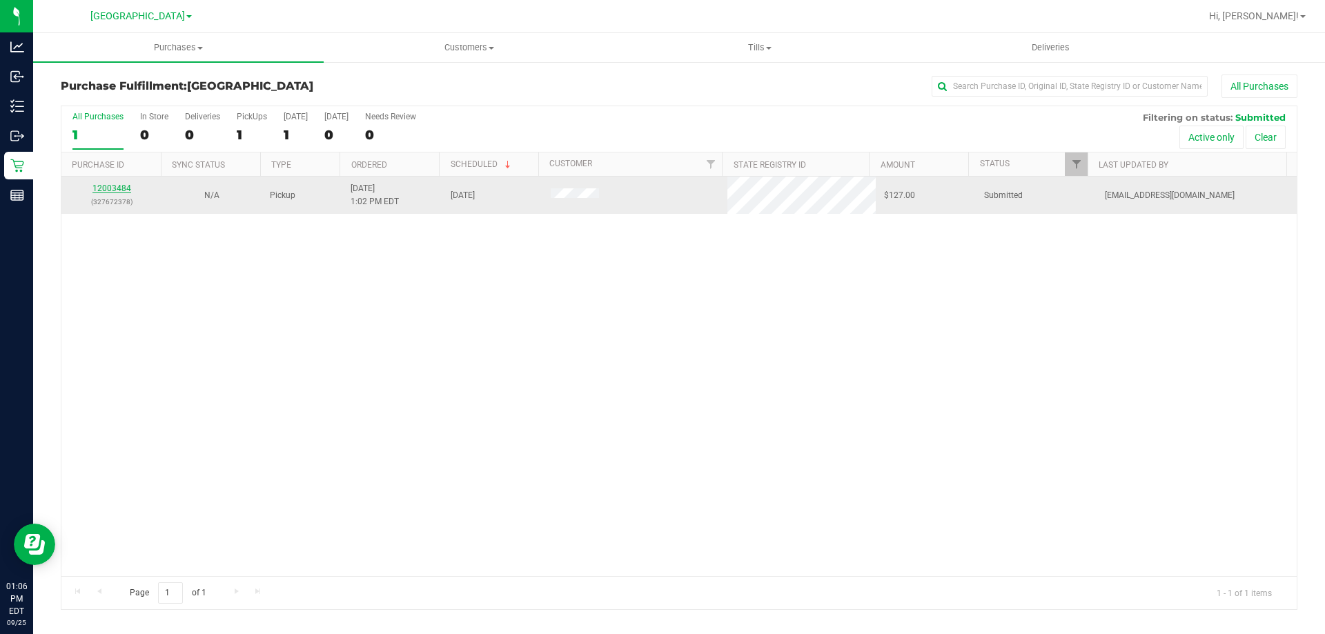
click at [107, 191] on link "12003484" at bounding box center [111, 189] width 39 height 10
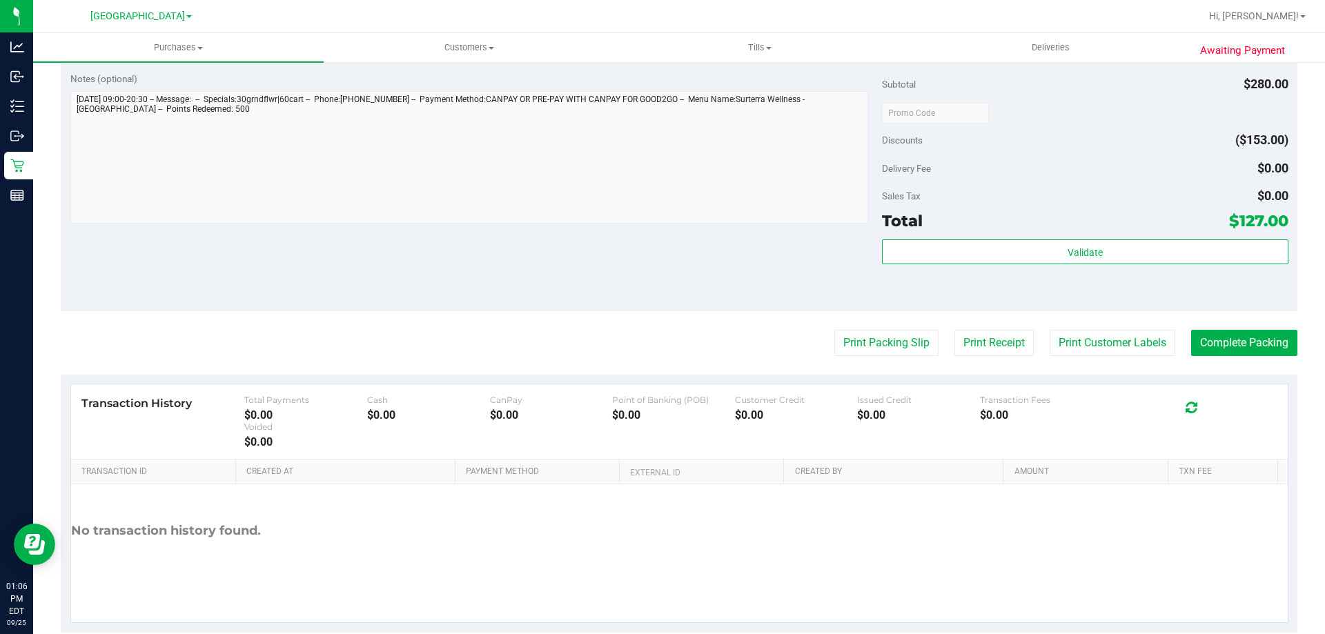
scroll to position [583, 0]
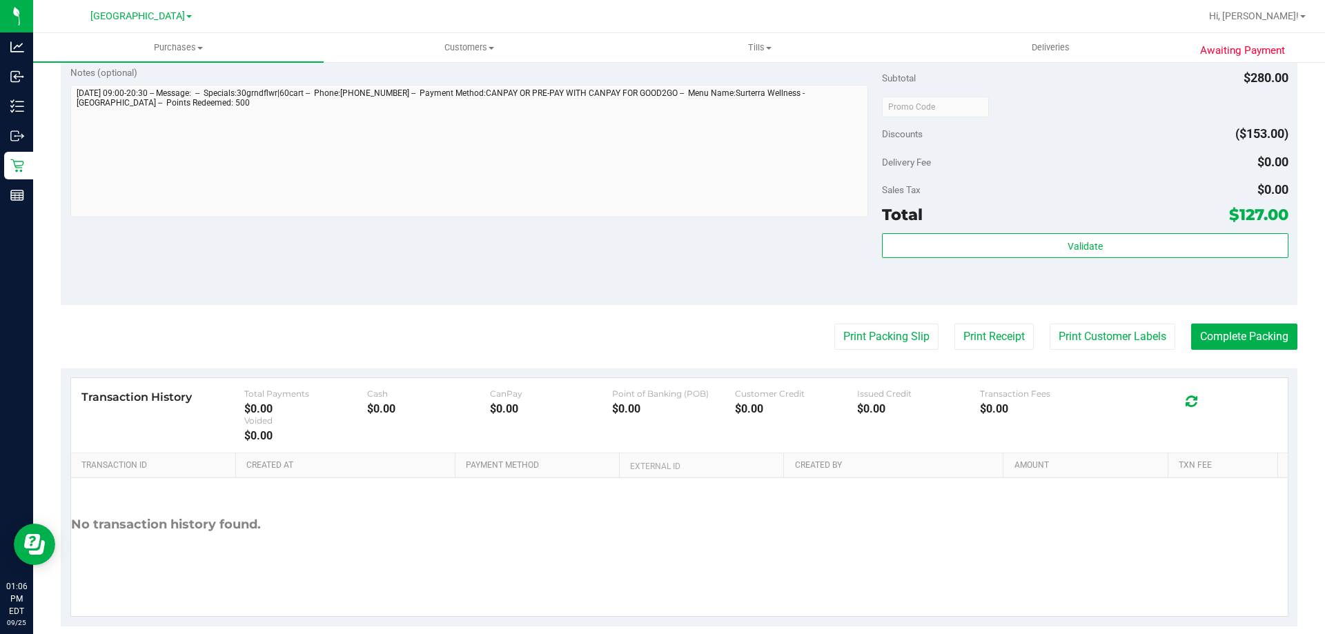
click at [865, 320] on purchase-details "Back Edit Purchase Cancel Purchase View Profile # 12003484 BioTrack ID: - Submi…" at bounding box center [679, 59] width 1236 height 1135
click at [867, 341] on button "Print Packing Slip" at bounding box center [886, 337] width 104 height 26
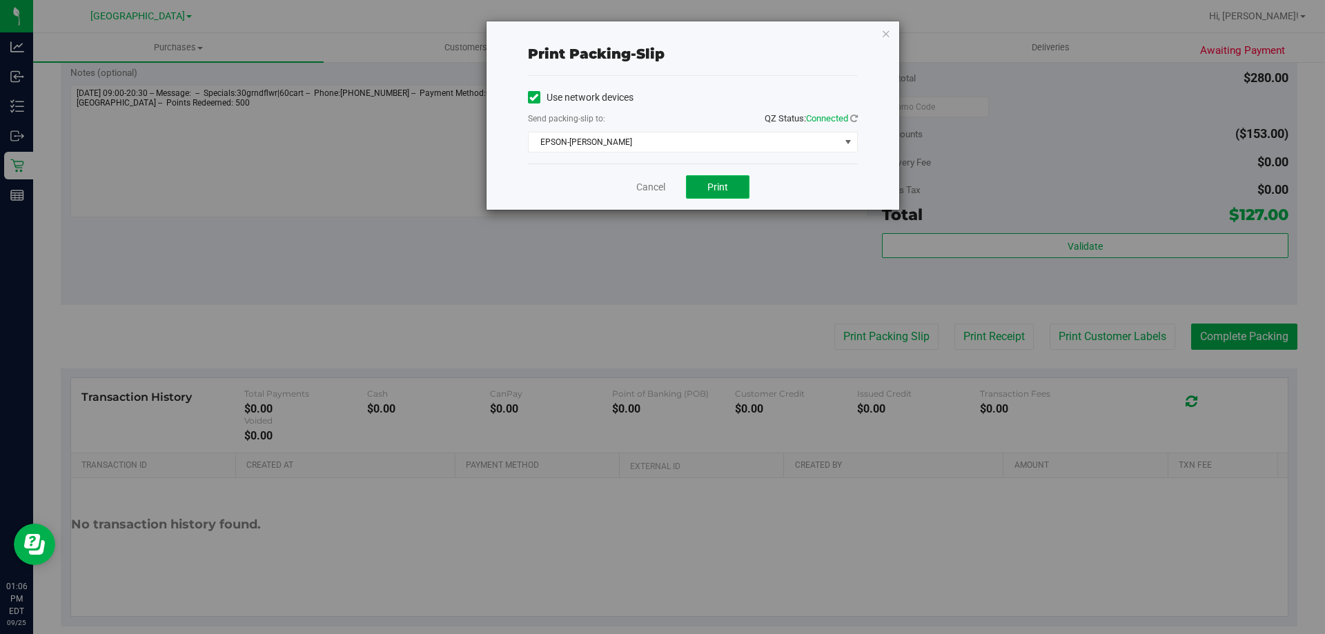
click at [702, 186] on button "Print" at bounding box center [717, 186] width 63 height 23
click at [640, 187] on link "Cancel" at bounding box center [650, 187] width 29 height 14
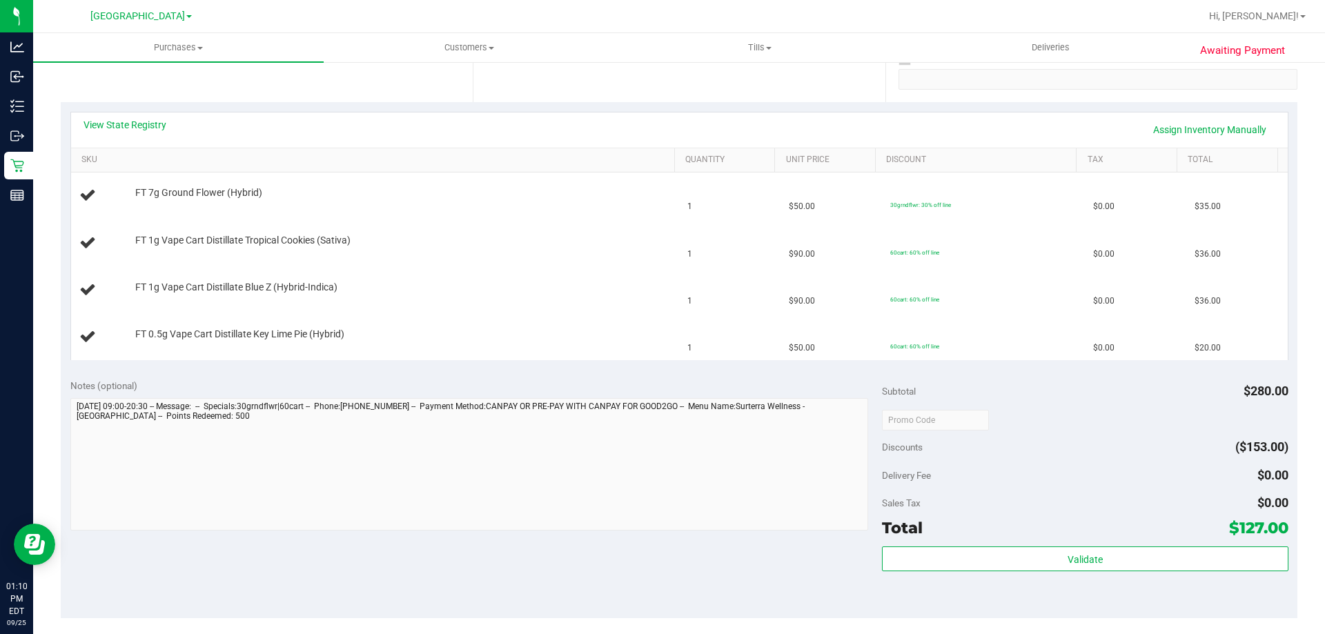
scroll to position [264, 0]
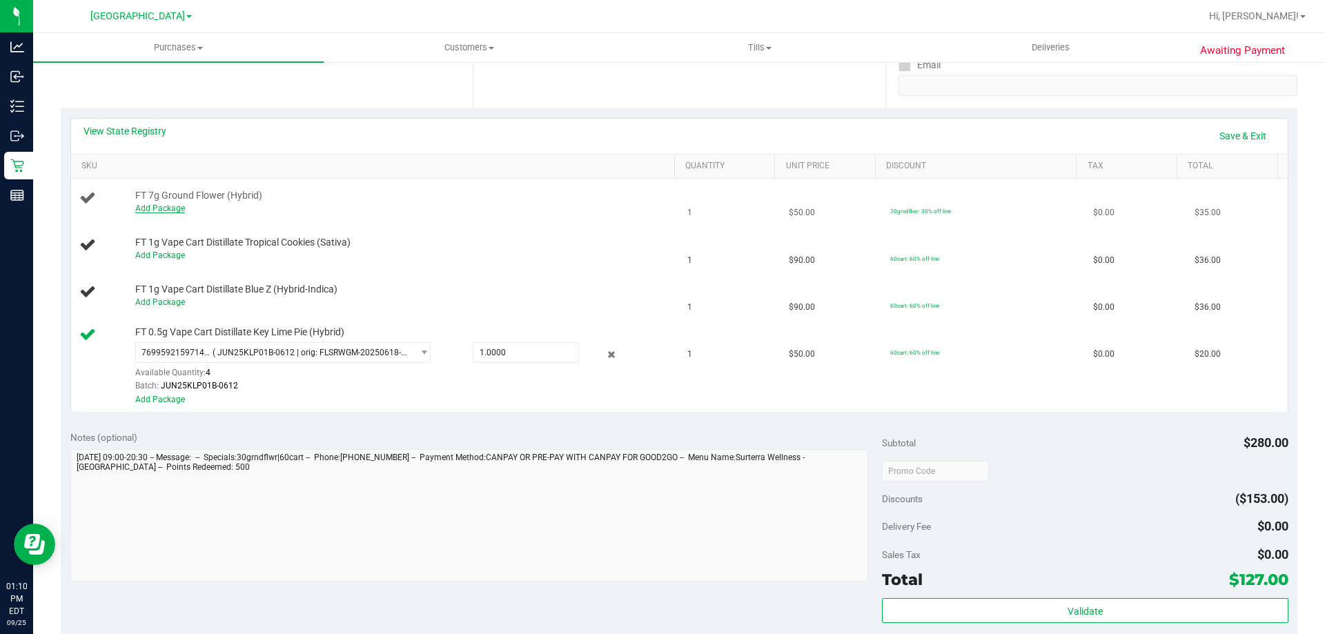
click at [163, 209] on link "Add Package" at bounding box center [160, 209] width 50 height 10
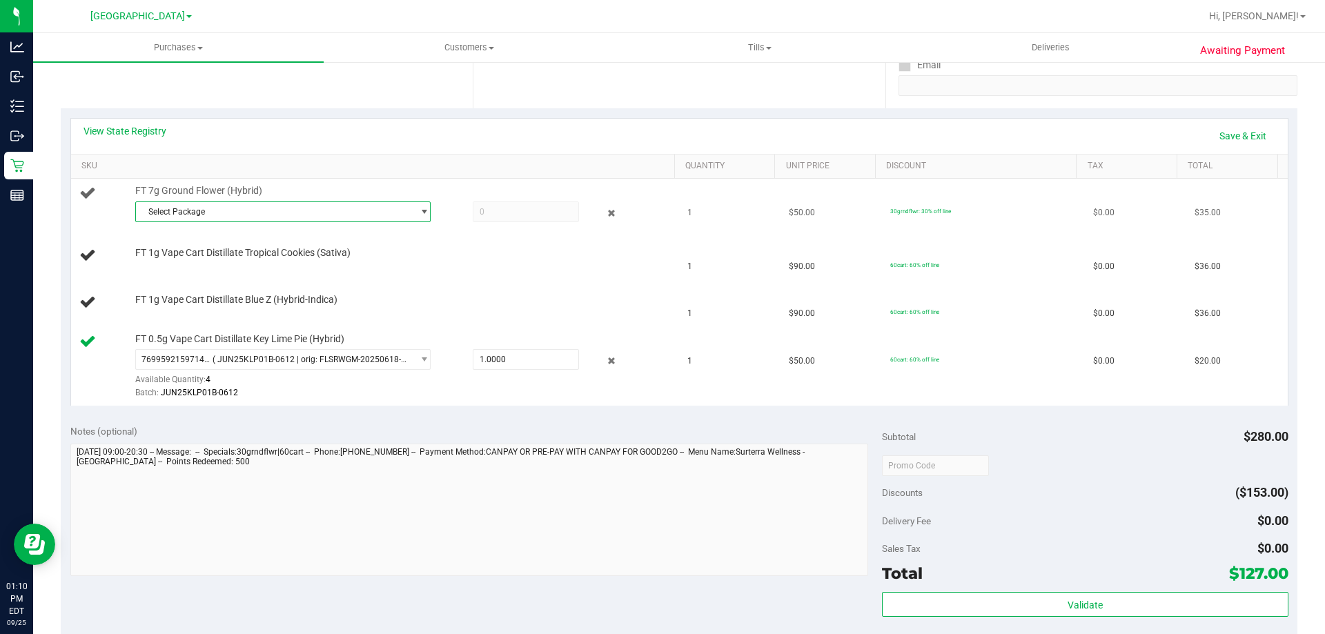
click at [195, 215] on span "Select Package" at bounding box center [274, 211] width 277 height 19
click at [266, 264] on span "( G-AUG25HYB01-0813 | orig: FLSRWGM-20250819-490 )" at bounding box center [344, 269] width 211 height 10
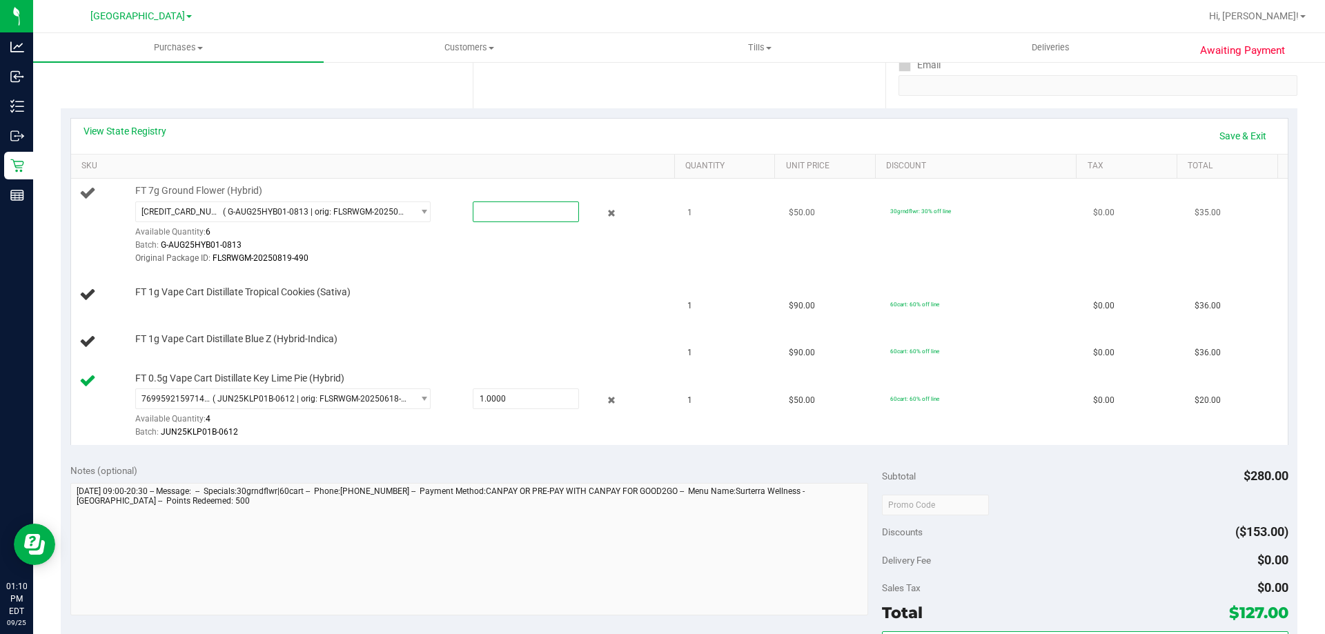
click at [488, 210] on span at bounding box center [526, 211] width 106 height 21
type input "1"
type input "1.0000"
click at [458, 257] on div "Original Package ID: FLSRWGM-20250819-490" at bounding box center [401, 258] width 533 height 13
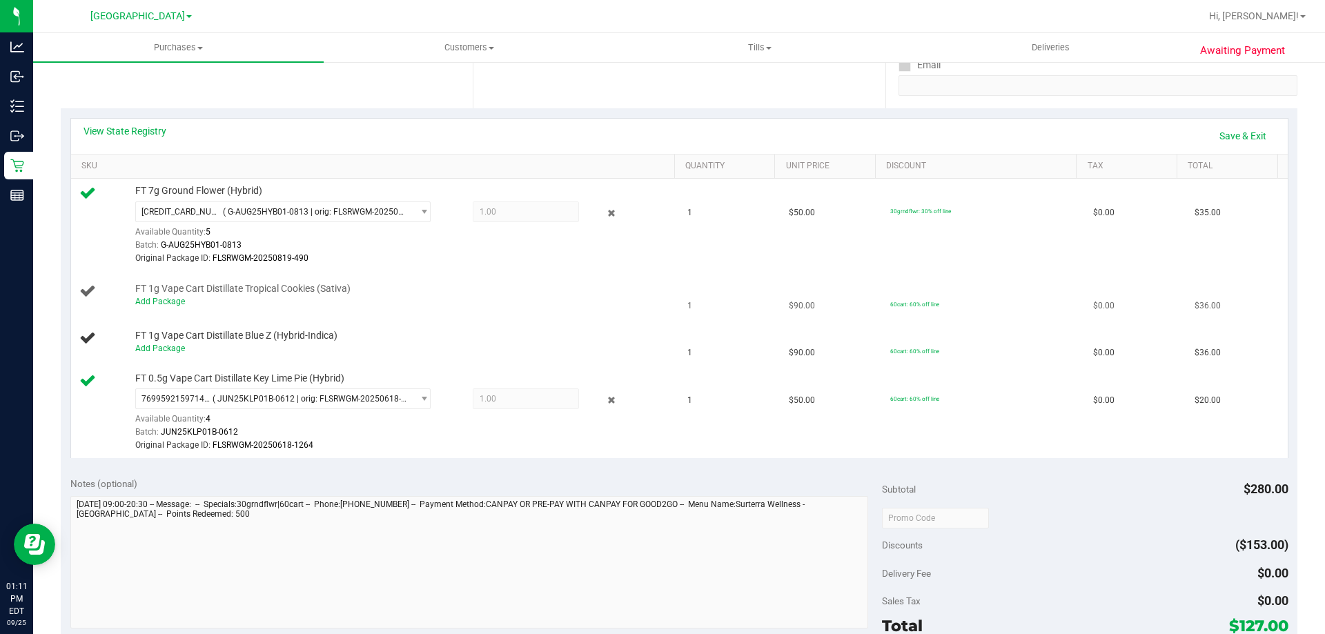
click at [159, 306] on div "Add Package" at bounding box center [401, 301] width 533 height 13
click at [160, 300] on link "Add Package" at bounding box center [160, 302] width 50 height 10
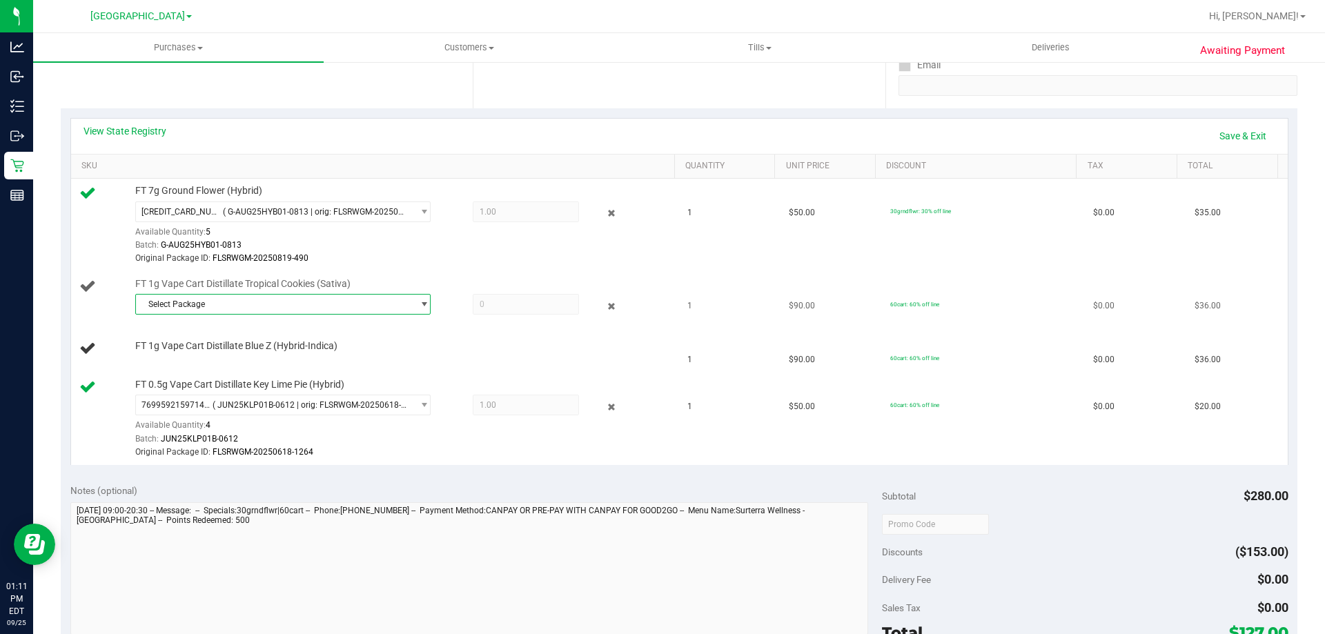
click at [201, 307] on span "Select Package" at bounding box center [274, 304] width 277 height 19
click at [197, 358] on span "2554078621154855" at bounding box center [181, 362] width 77 height 10
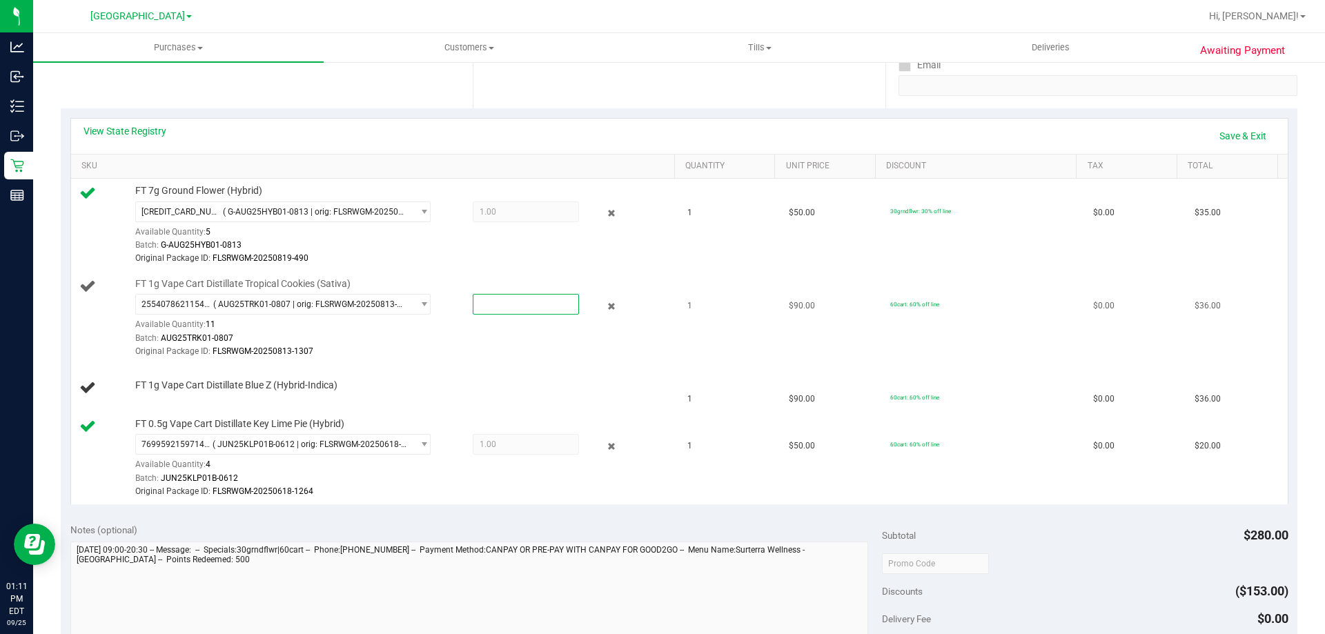
click at [485, 306] on span at bounding box center [526, 304] width 106 height 21
type input "1"
type input "1.0000"
click at [451, 379] on div "FT 1g Vape Cart Distillate Blue Z (Hybrid-Indica)" at bounding box center [397, 386] width 539 height 14
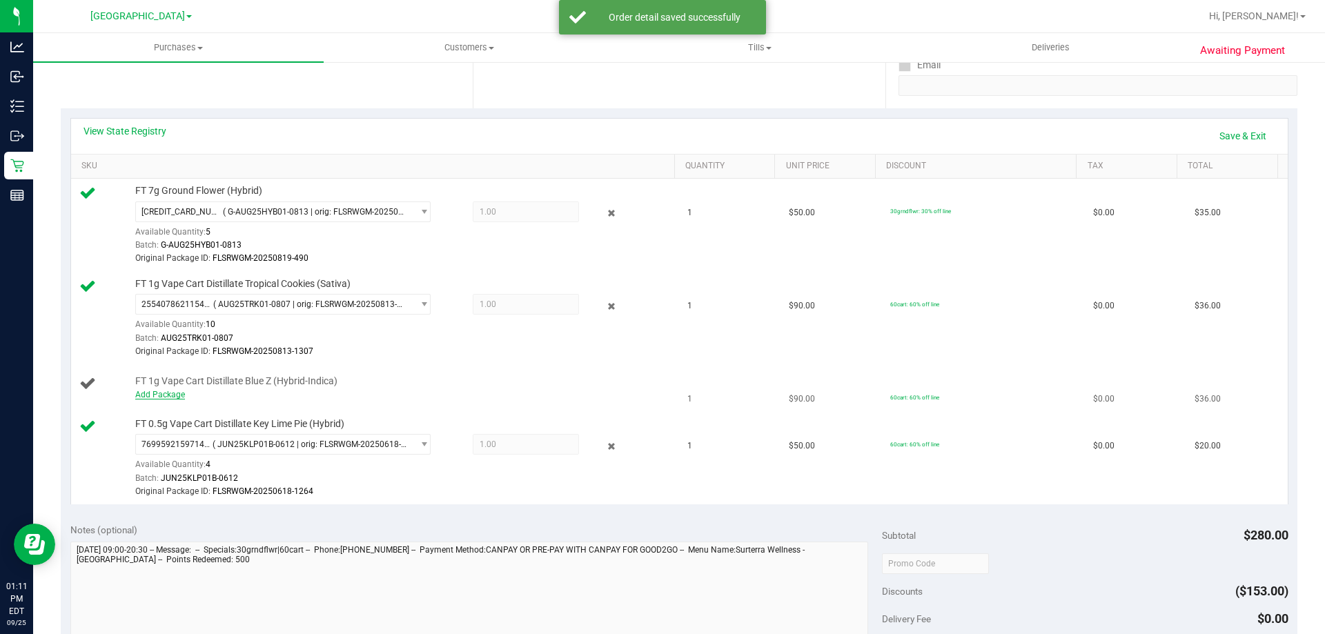
click at [164, 396] on link "Add Package" at bounding box center [160, 395] width 50 height 10
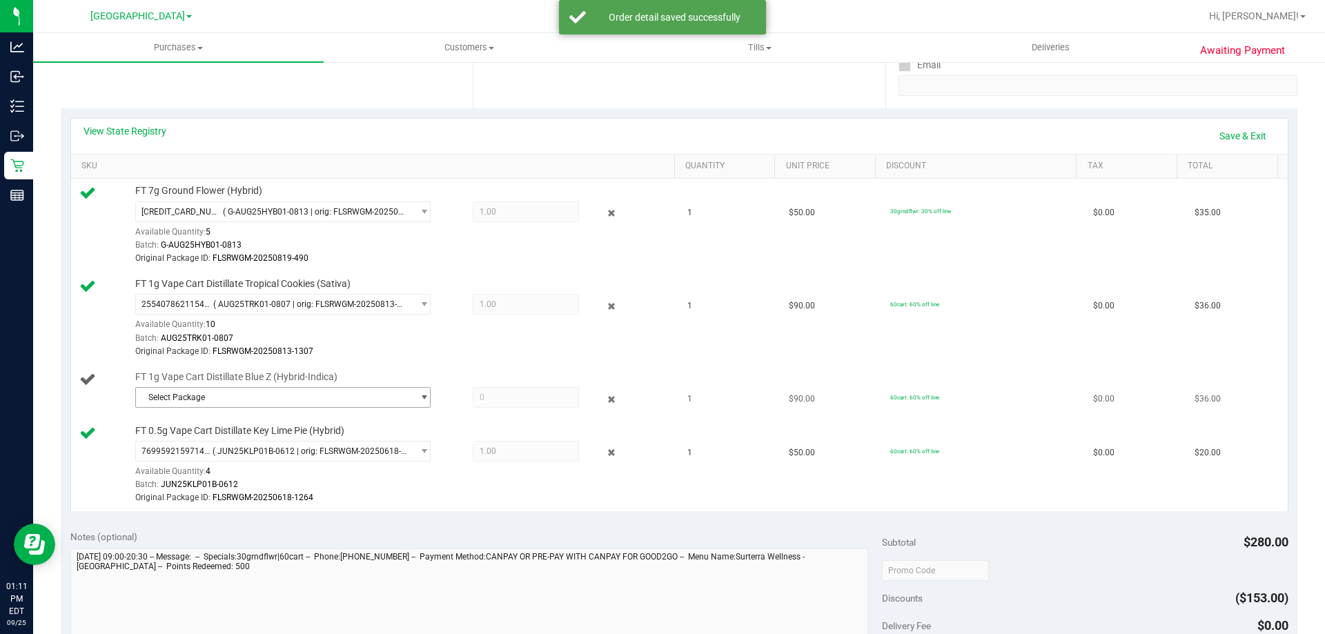
click at [286, 393] on span "Select Package" at bounding box center [274, 397] width 277 height 19
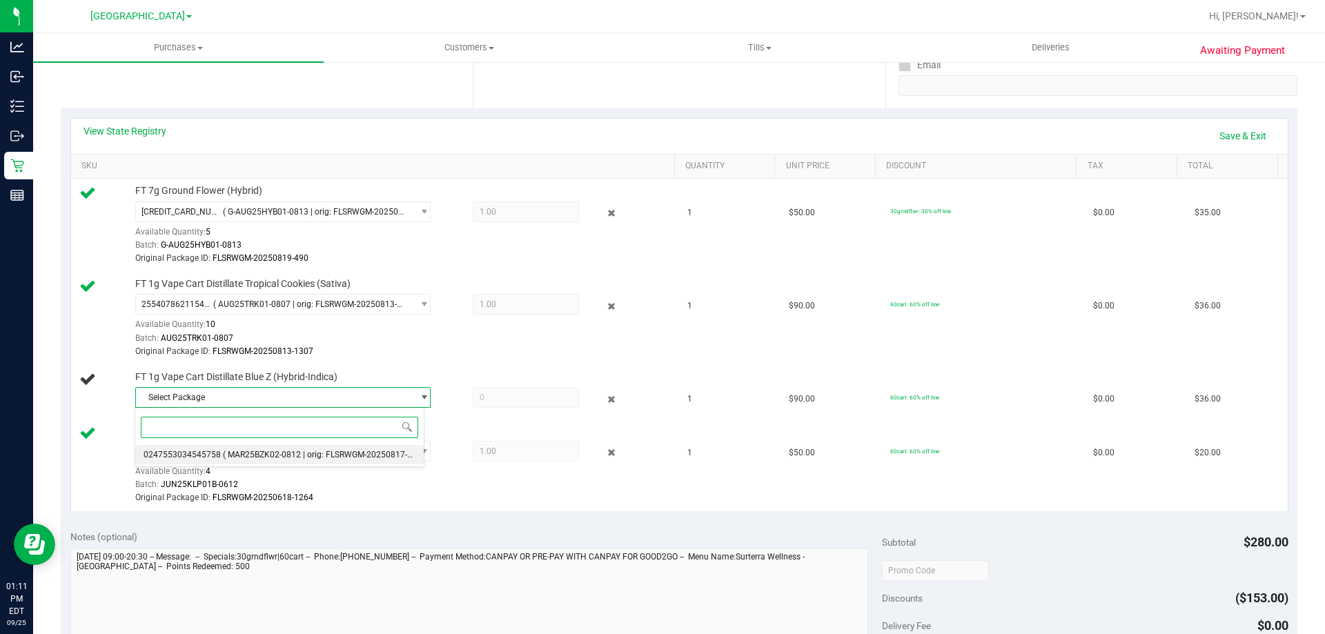
click at [266, 455] on span "( MAR25BZK02-0812 | orig: FLSRWGM-20250817-796 )" at bounding box center [325, 455] width 204 height 10
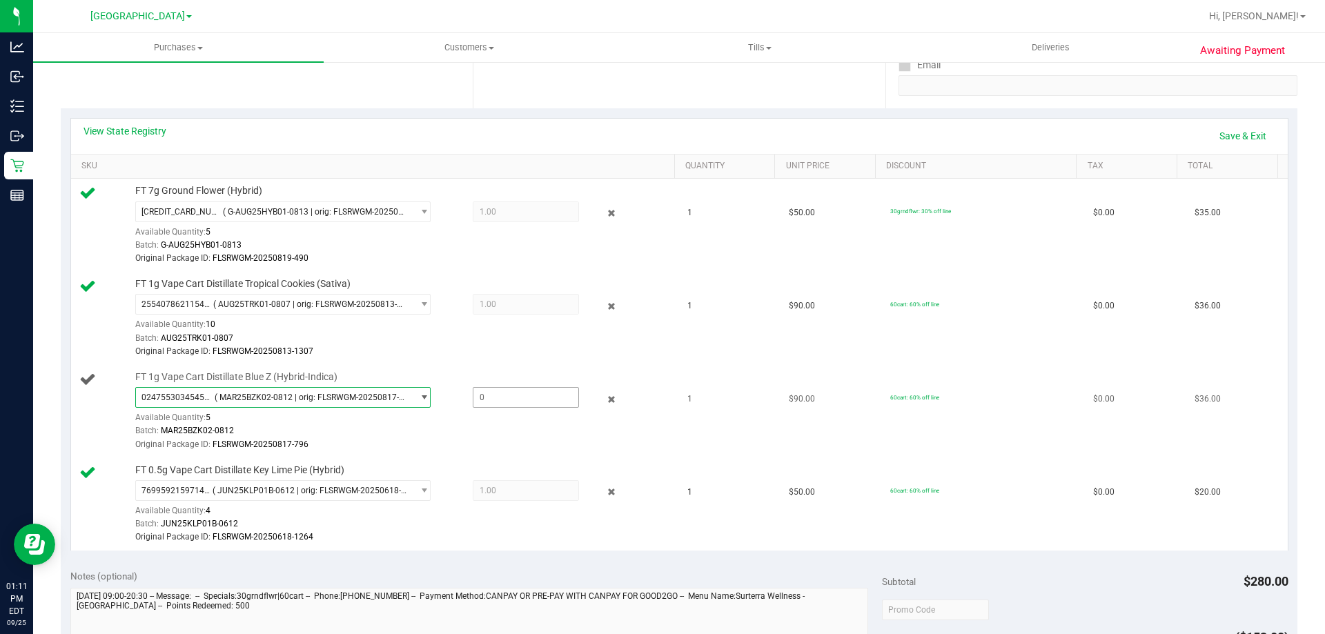
click at [510, 399] on span at bounding box center [526, 397] width 106 height 21
type input "1"
type input "1.0000"
click at [540, 426] on div "Batch: MAR25BZK02-0812" at bounding box center [401, 430] width 533 height 13
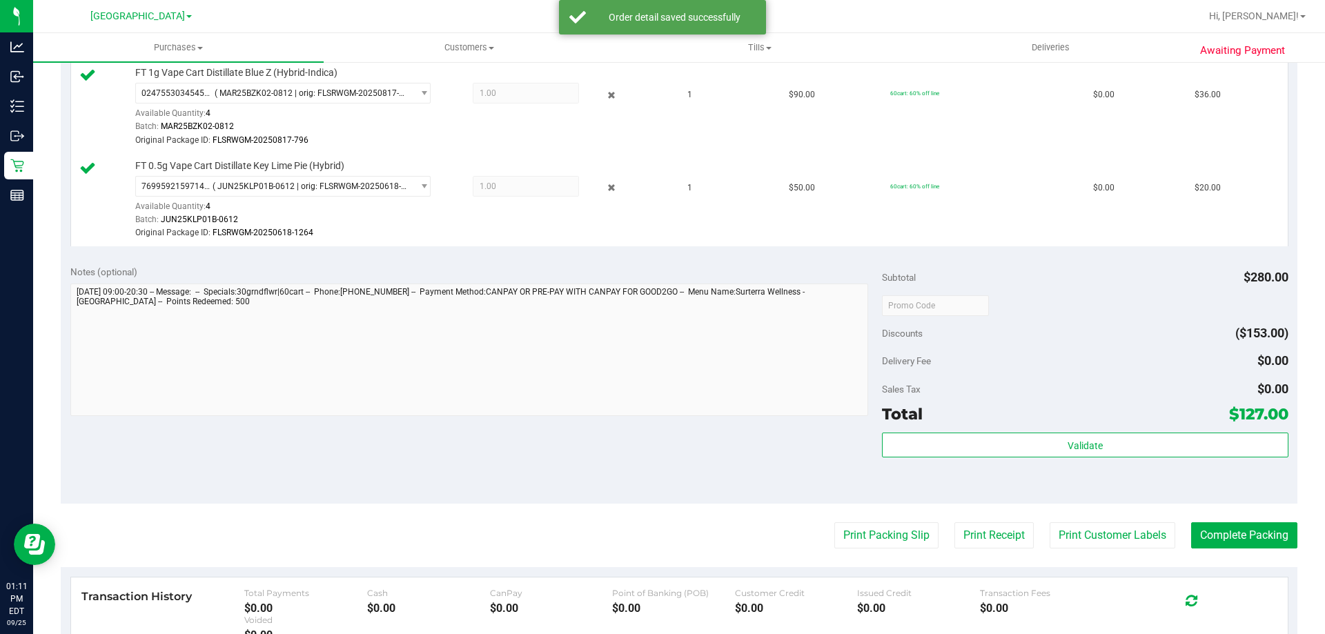
scroll to position [623, 0]
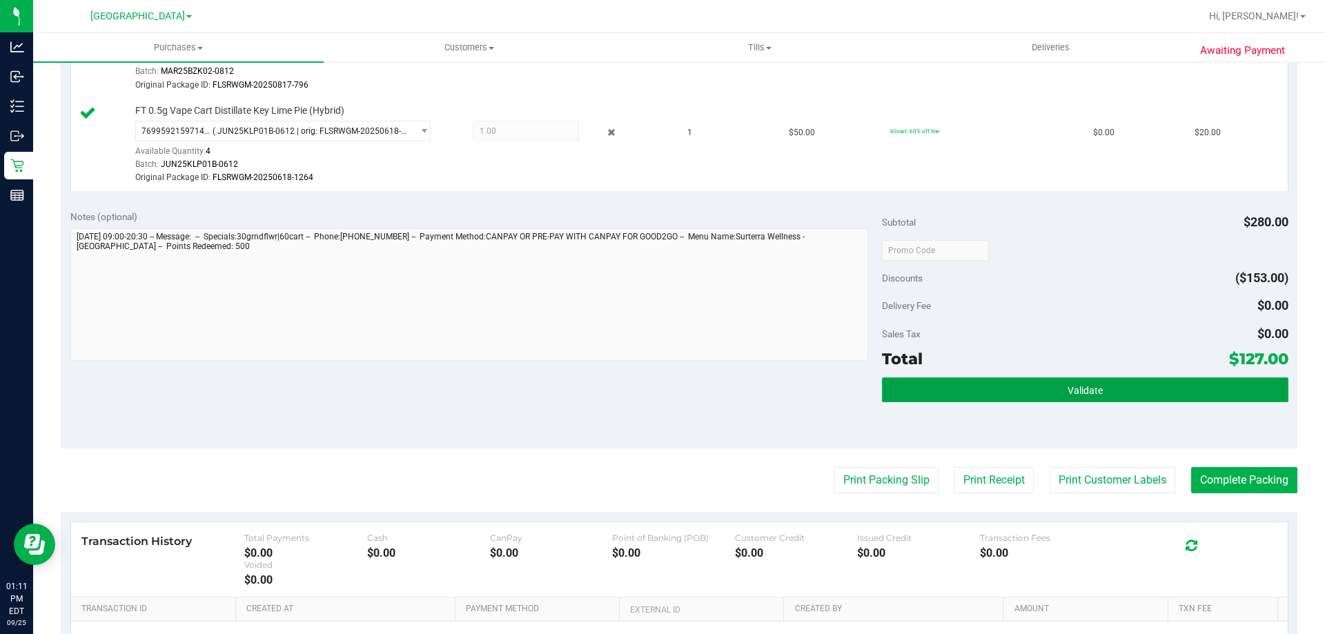
click at [1040, 393] on button "Validate" at bounding box center [1085, 389] width 406 height 25
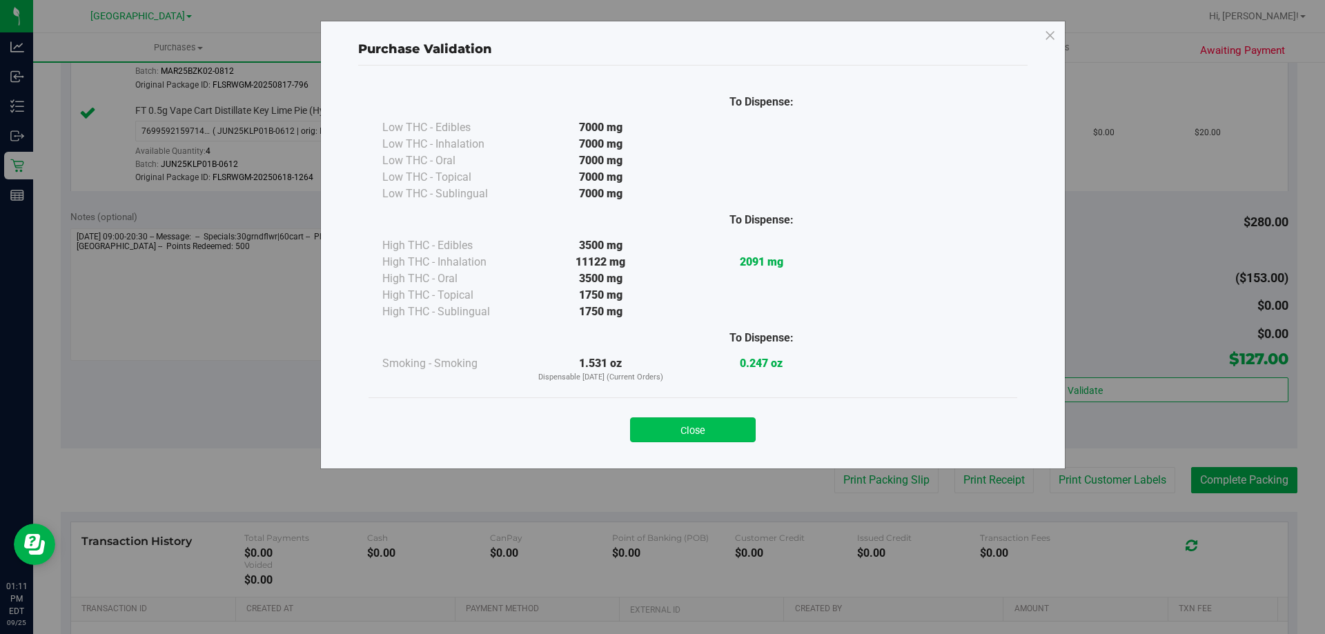
click at [697, 422] on button "Close" at bounding box center [693, 429] width 126 height 25
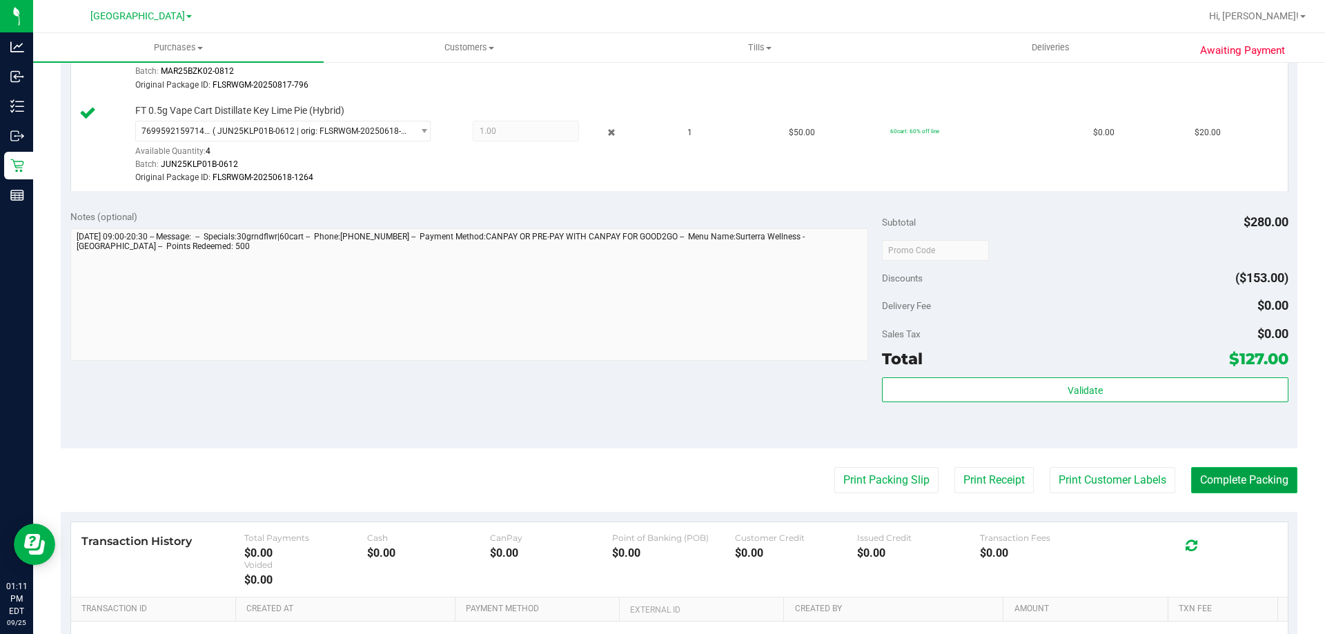
click at [1237, 479] on button "Complete Packing" at bounding box center [1244, 480] width 106 height 26
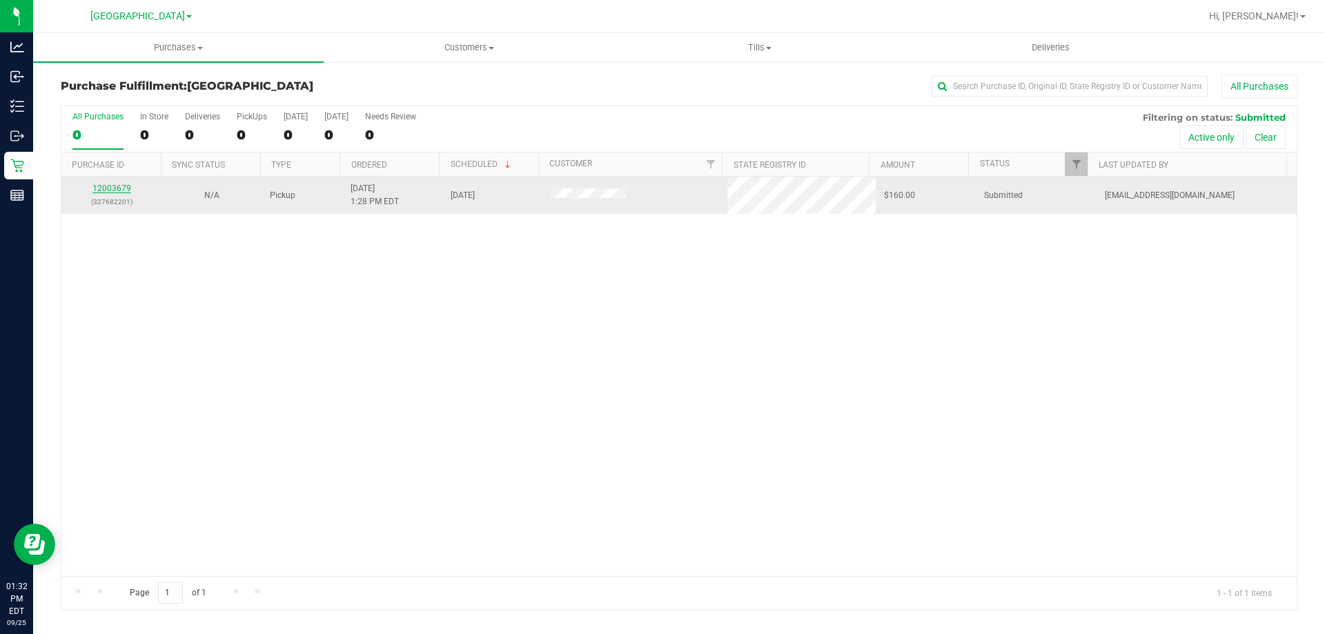
click at [115, 184] on link "12003679" at bounding box center [111, 189] width 39 height 10
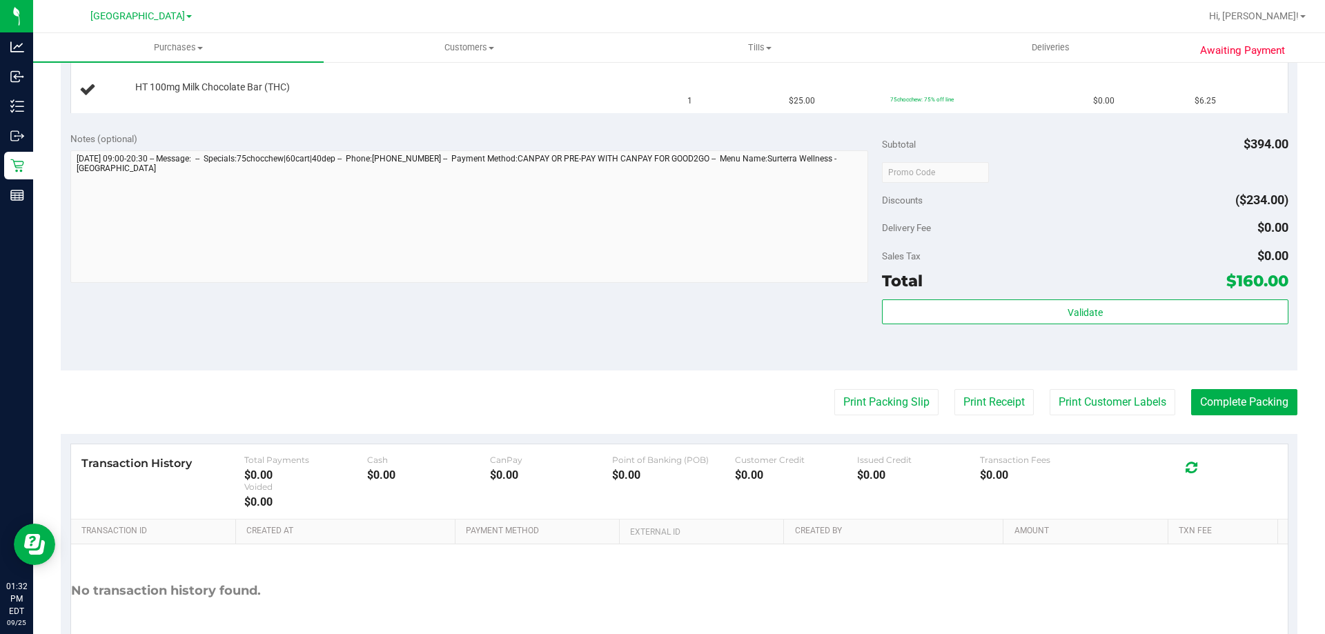
scroll to position [744, 0]
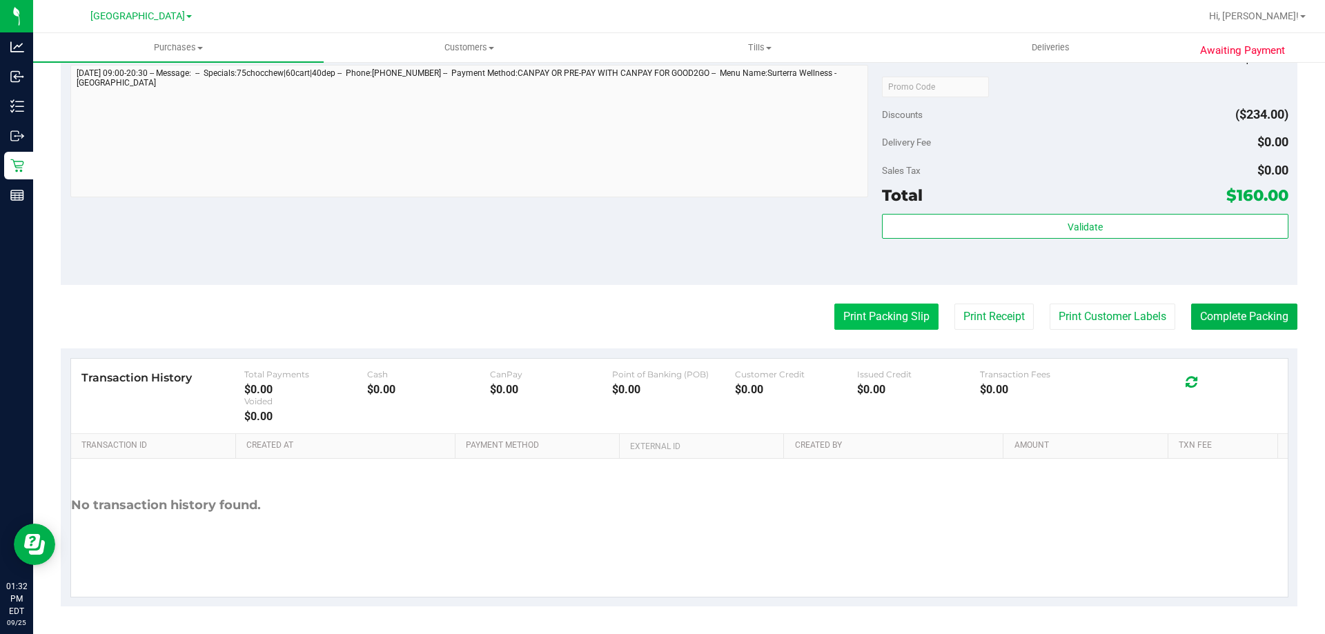
click at [842, 319] on button "Print Packing Slip" at bounding box center [886, 317] width 104 height 26
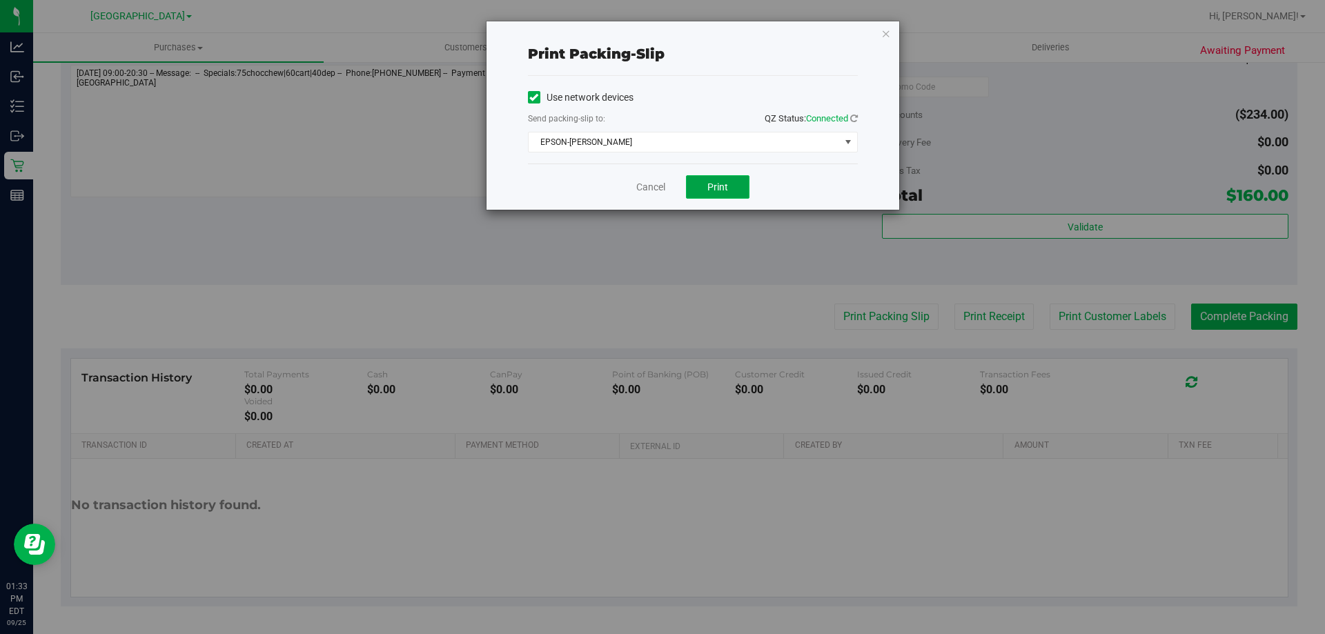
click at [712, 185] on span "Print" at bounding box center [717, 186] width 21 height 11
click at [643, 177] on div "Cancel Print" at bounding box center [693, 187] width 330 height 46
click at [647, 185] on link "Cancel" at bounding box center [650, 187] width 29 height 14
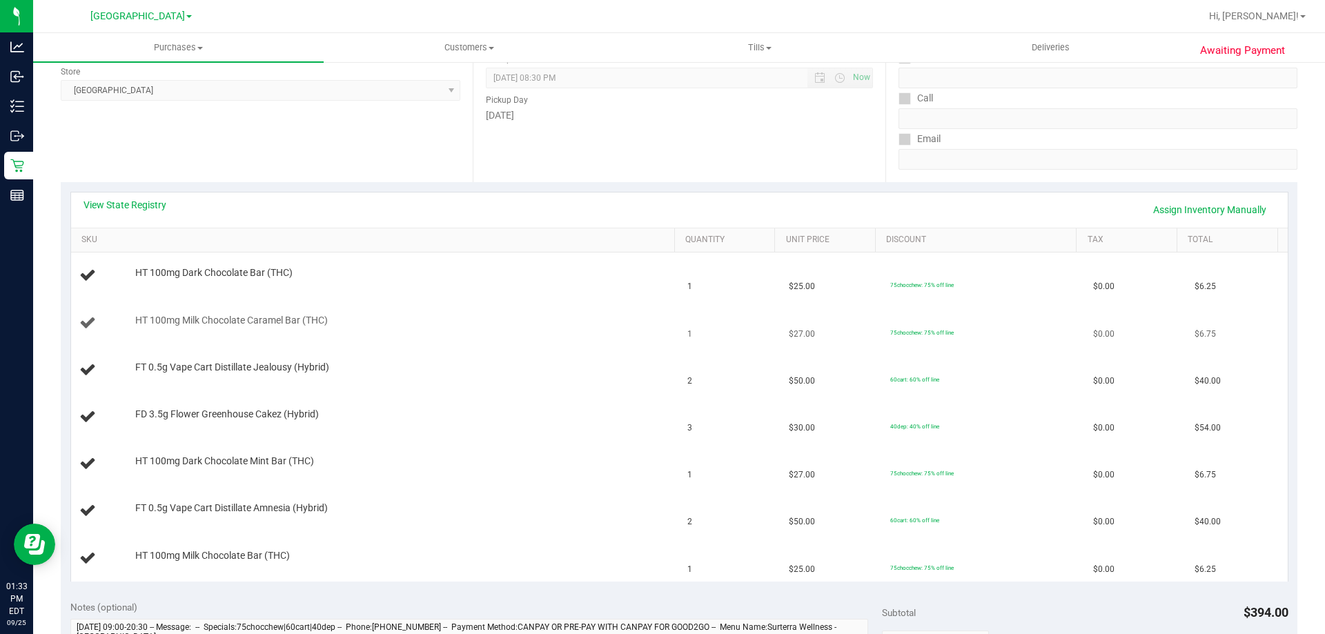
scroll to position [188, 0]
click at [131, 202] on link "View State Registry" at bounding box center [124, 206] width 83 height 14
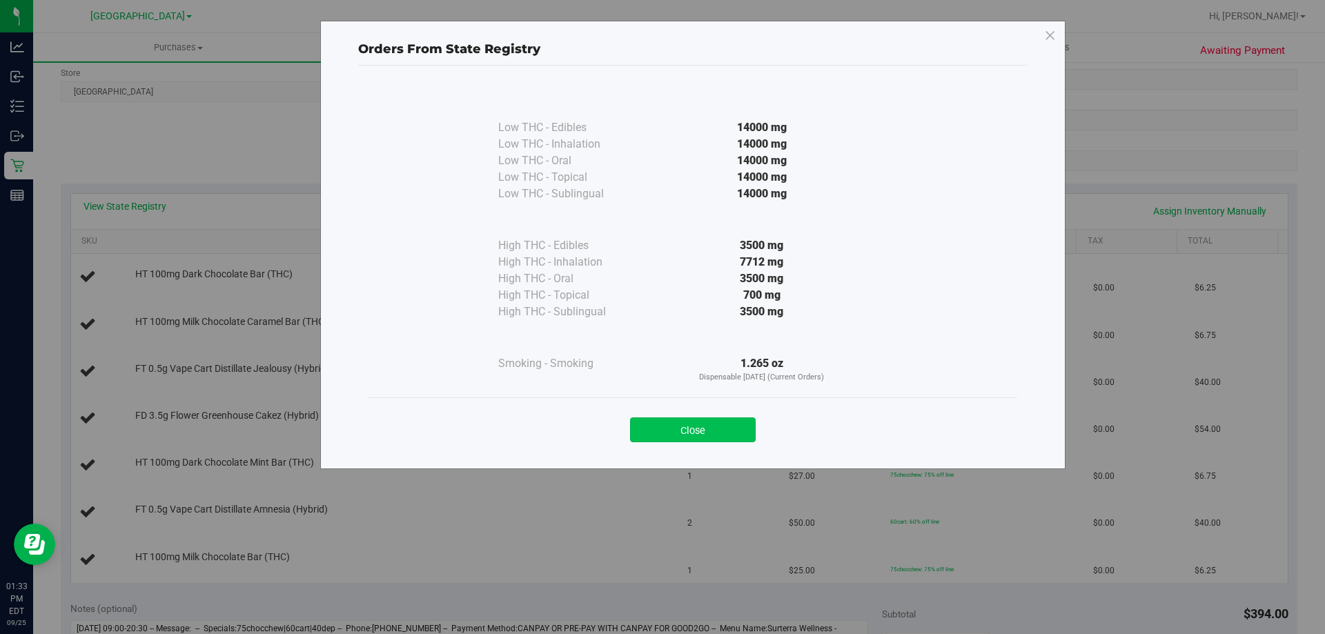
click at [699, 433] on button "Close" at bounding box center [693, 429] width 126 height 25
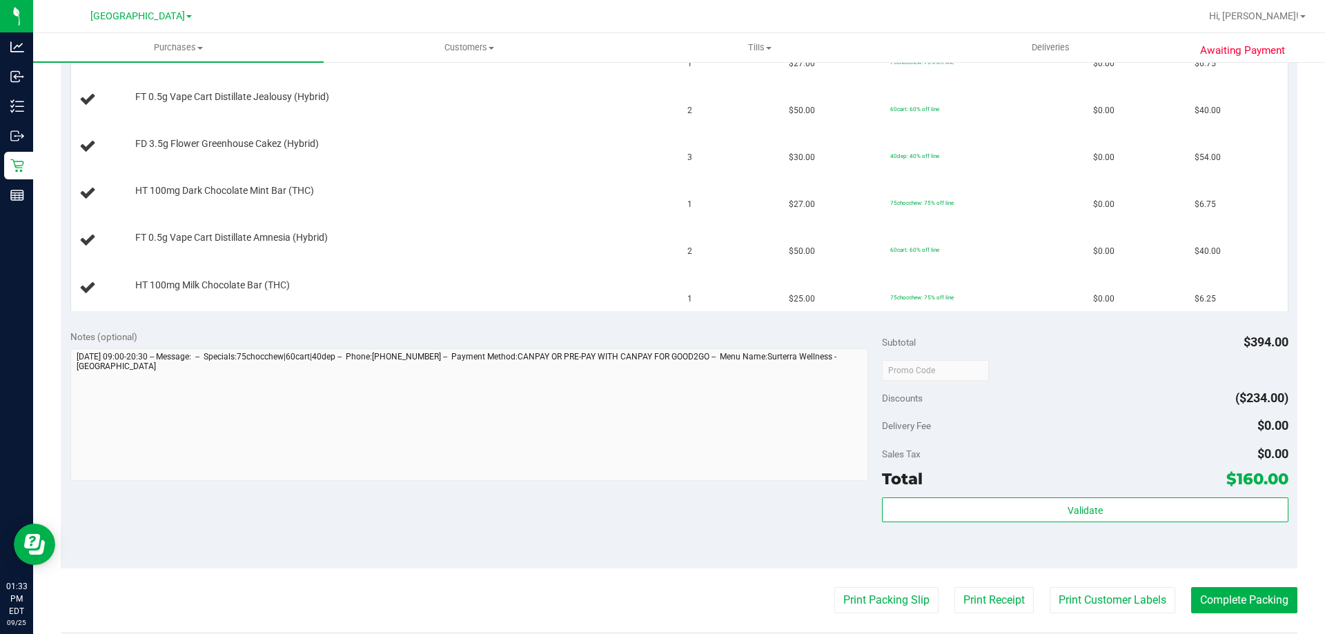
scroll to position [0, 0]
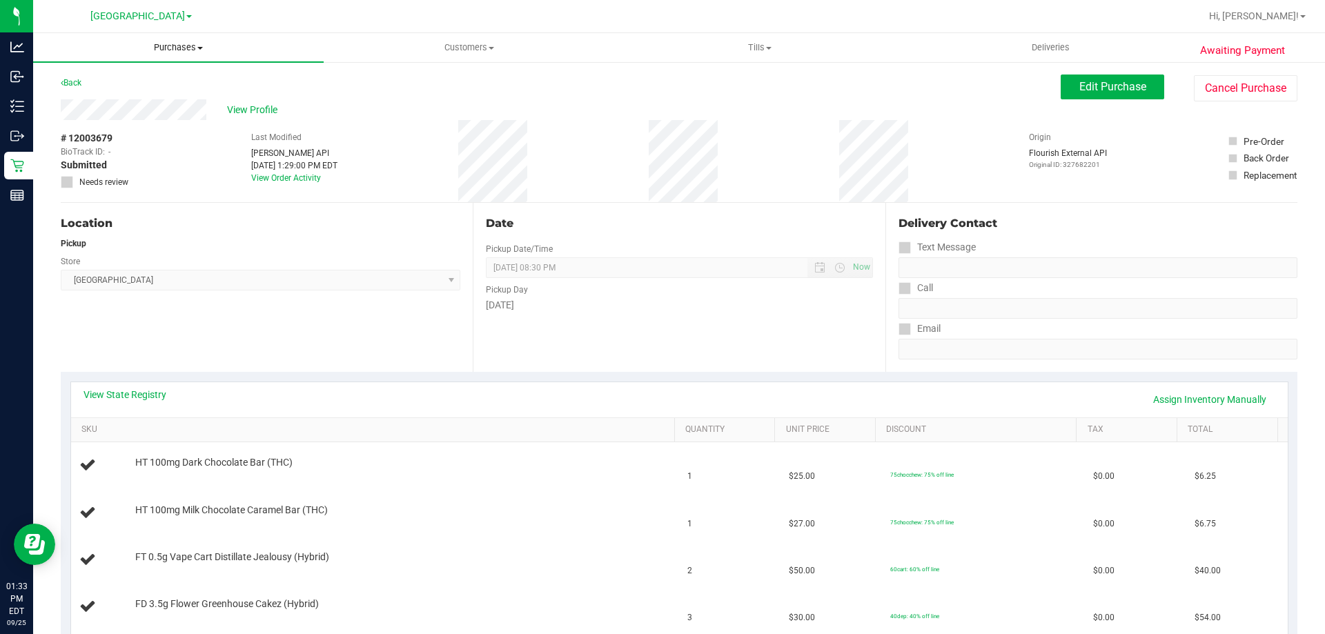
click at [172, 47] on span "Purchases" at bounding box center [178, 47] width 290 height 12
click at [158, 100] on li "Fulfillment" at bounding box center [178, 100] width 290 height 17
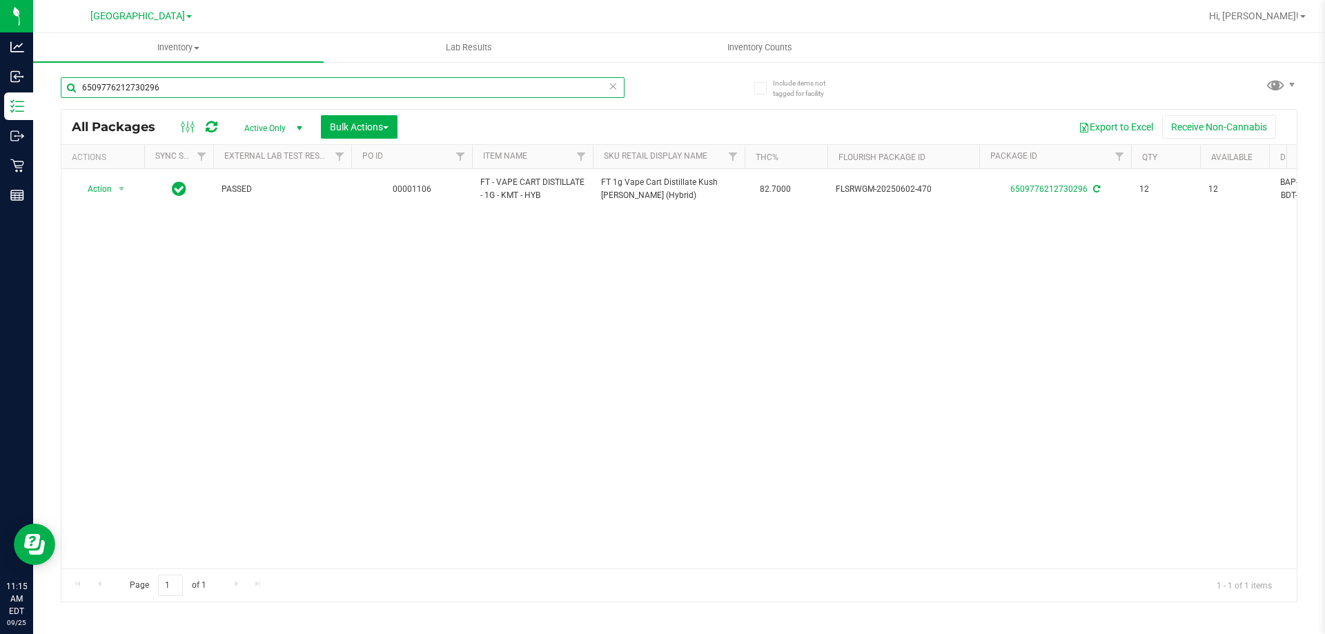
click at [270, 87] on input "6509776212730296" at bounding box center [343, 87] width 564 height 21
type input "6"
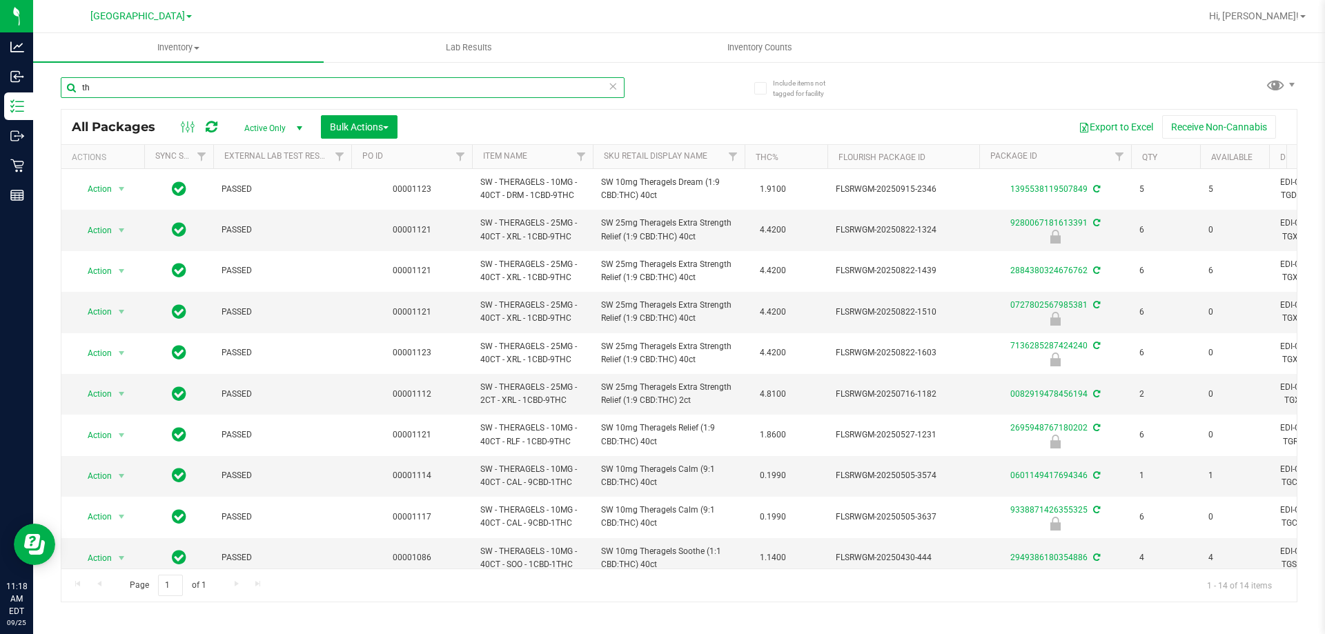
type input "t"
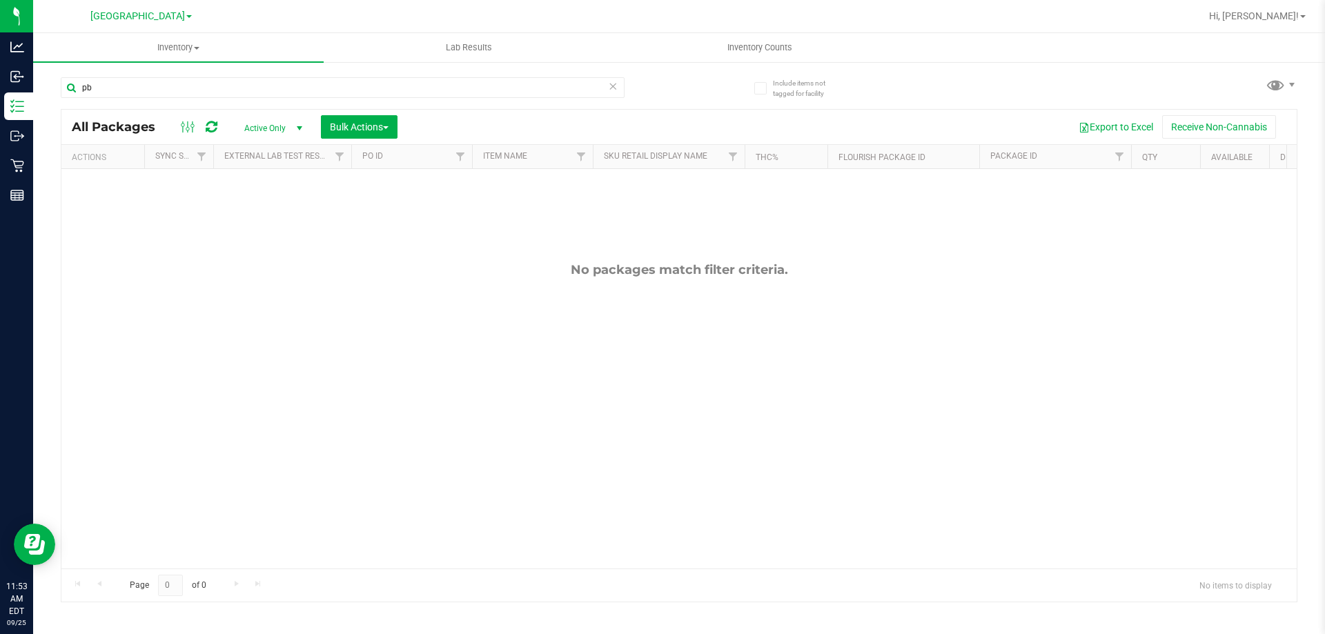
type input "p"
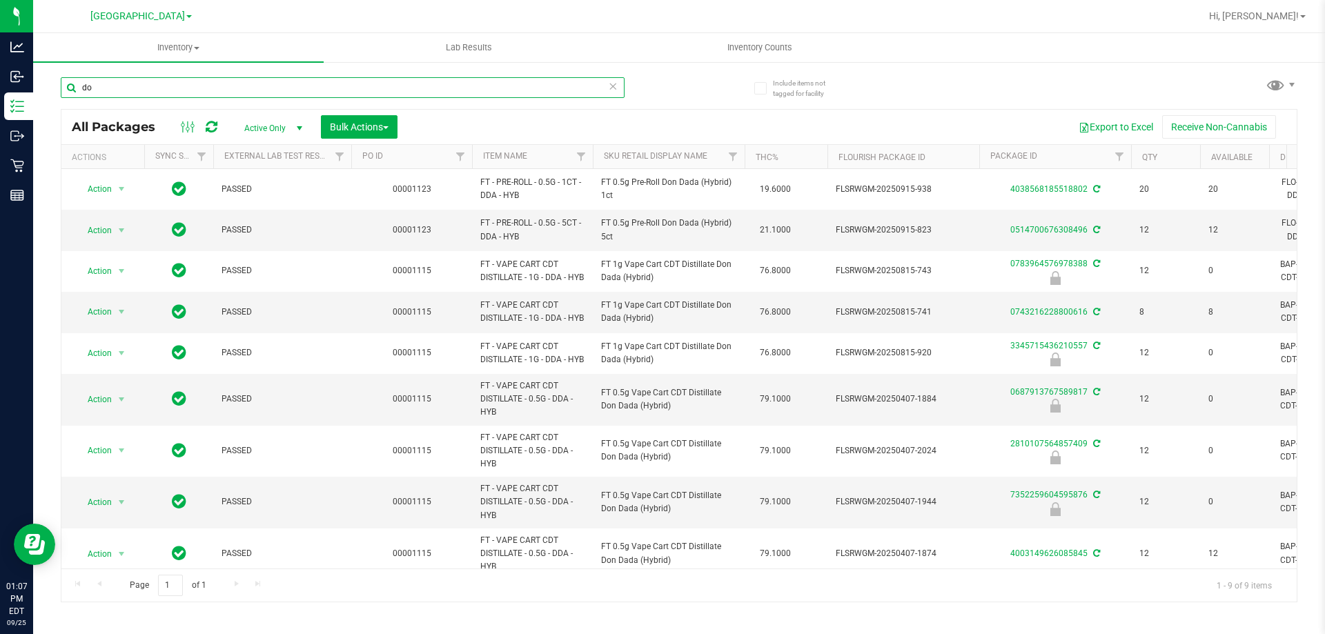
type input "d"
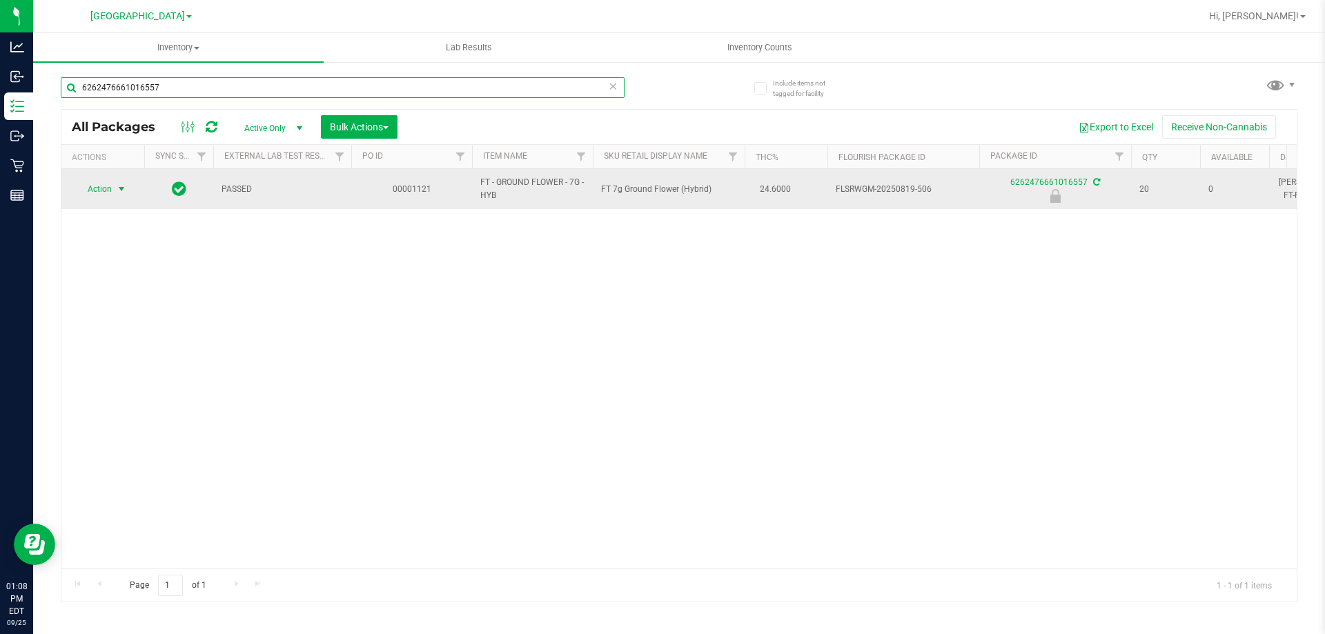
type input "6262476661016557"
click at [118, 190] on span "select" at bounding box center [121, 189] width 11 height 11
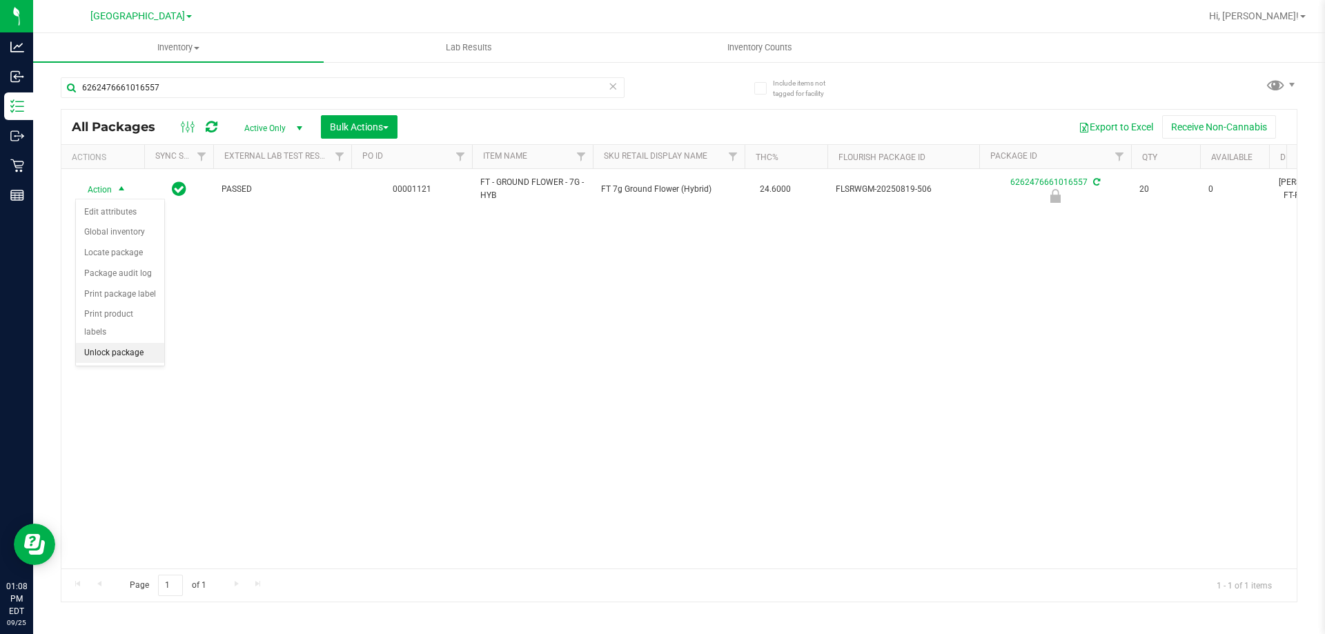
click at [130, 343] on li "Unlock package" at bounding box center [120, 353] width 88 height 21
click at [615, 87] on icon at bounding box center [613, 85] width 10 height 17
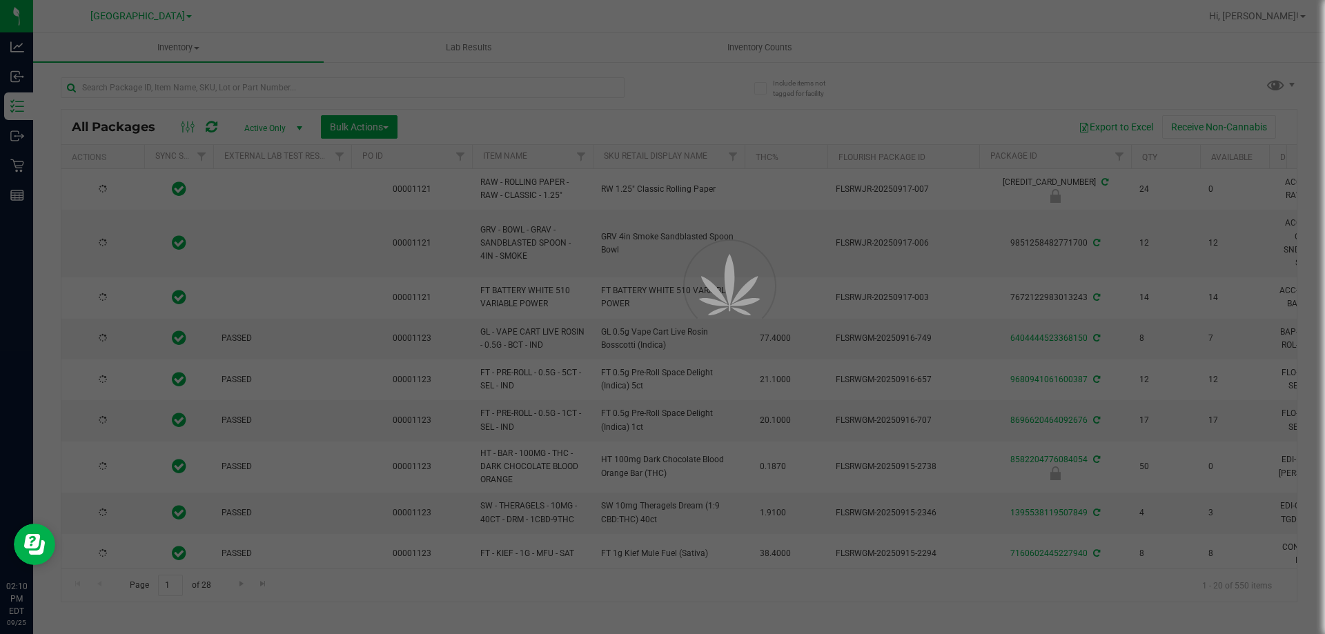
type input "2026-03-16"
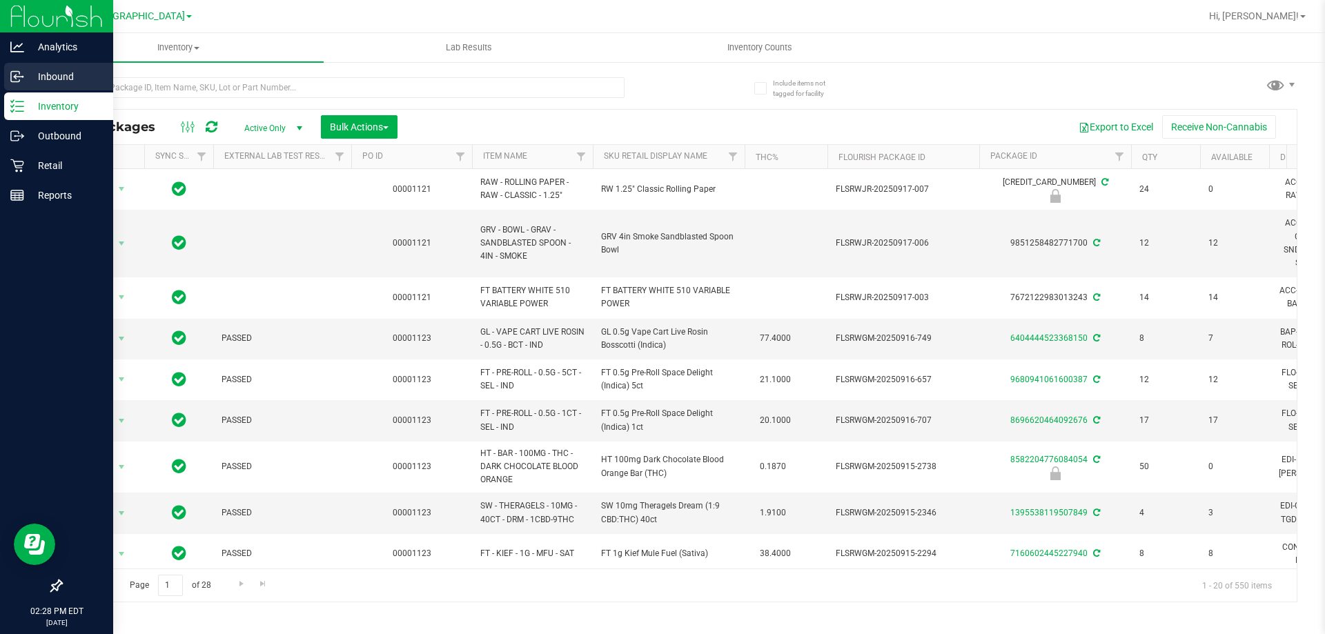
click at [33, 72] on p "Inbound" at bounding box center [65, 76] width 83 height 17
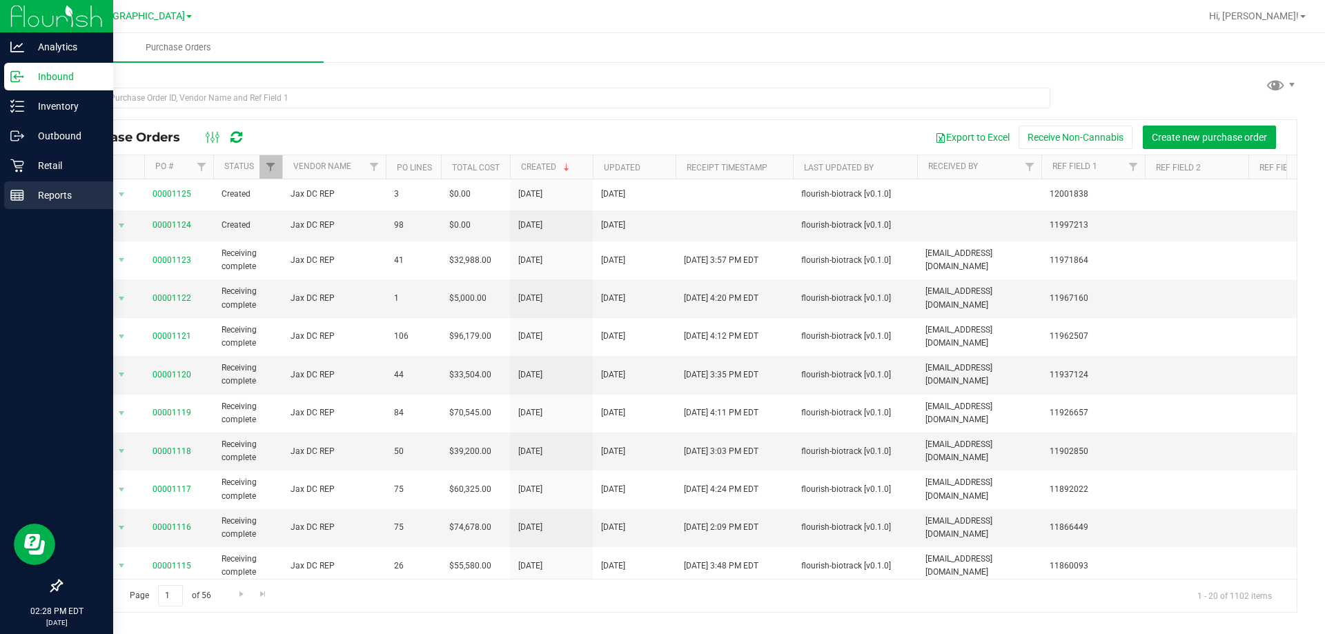
click at [48, 194] on p "Reports" at bounding box center [65, 195] width 83 height 17
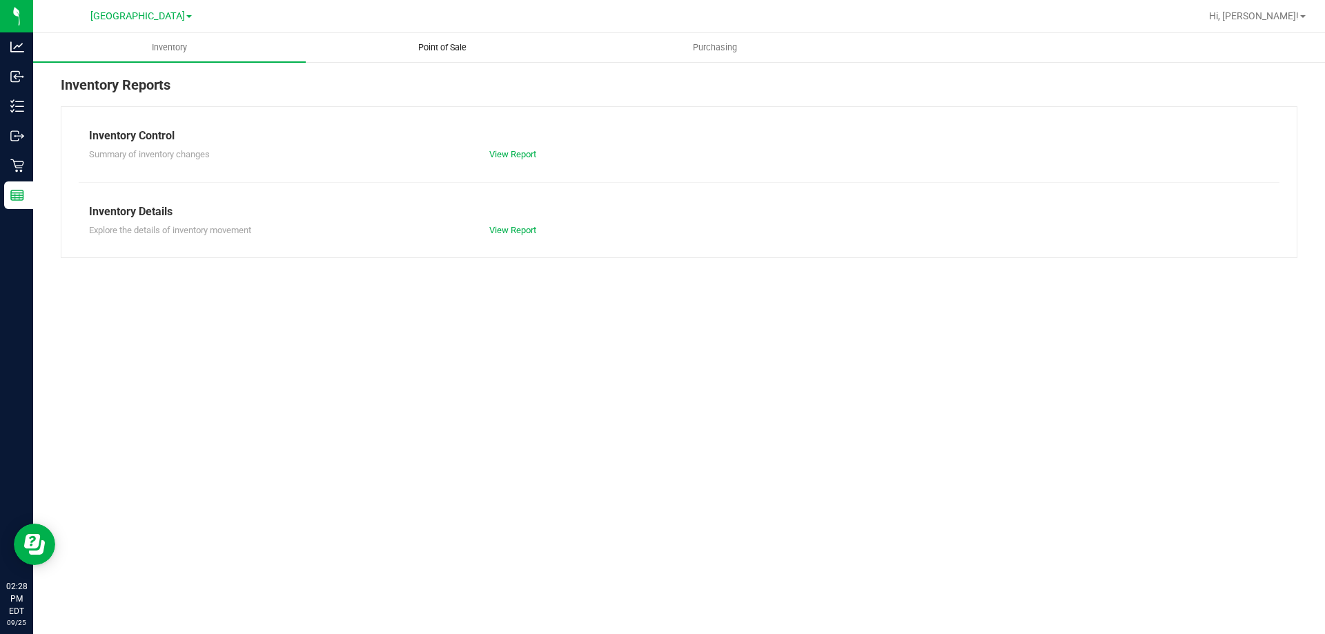
click at [426, 55] on uib-tab-heading "Point of Sale" at bounding box center [441, 48] width 271 height 28
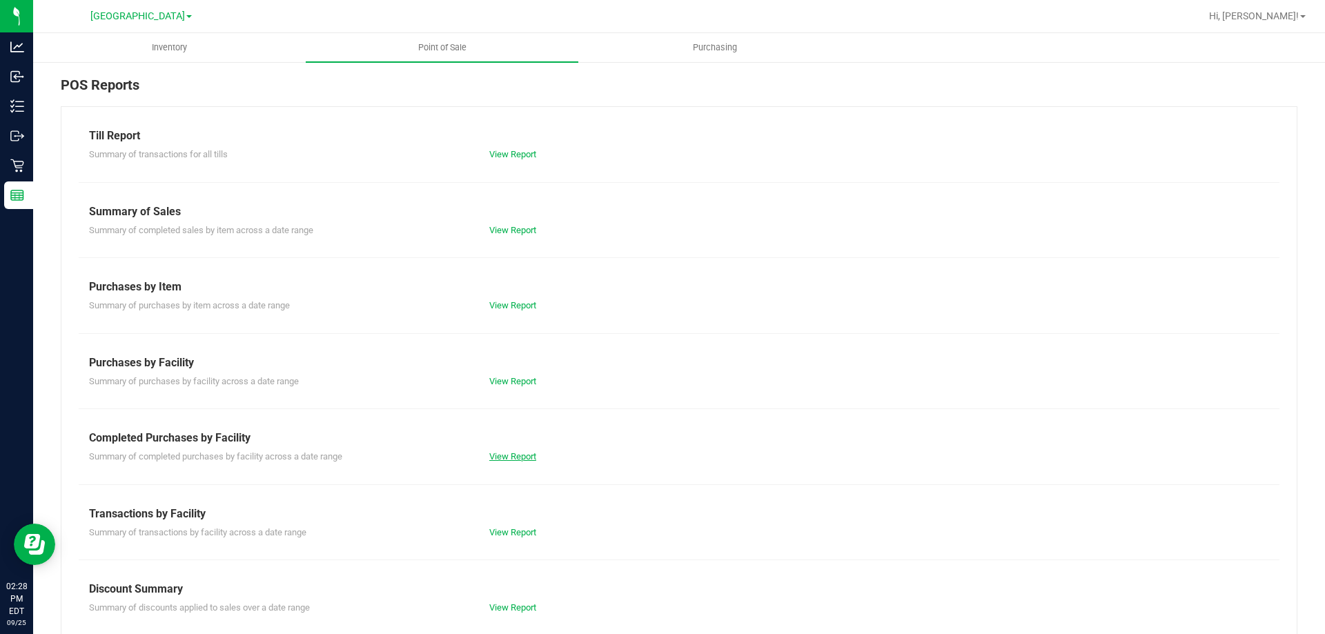
click at [505, 455] on link "View Report" at bounding box center [512, 456] width 47 height 10
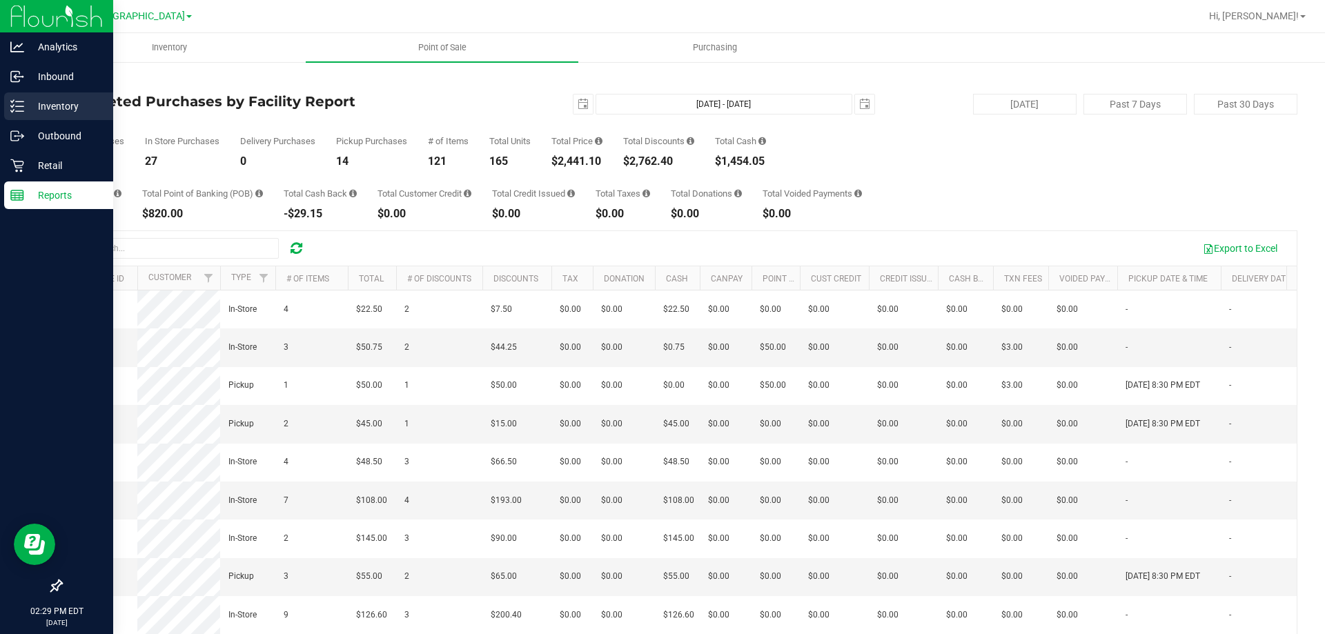
click at [65, 108] on p "Inventory" at bounding box center [65, 106] width 83 height 17
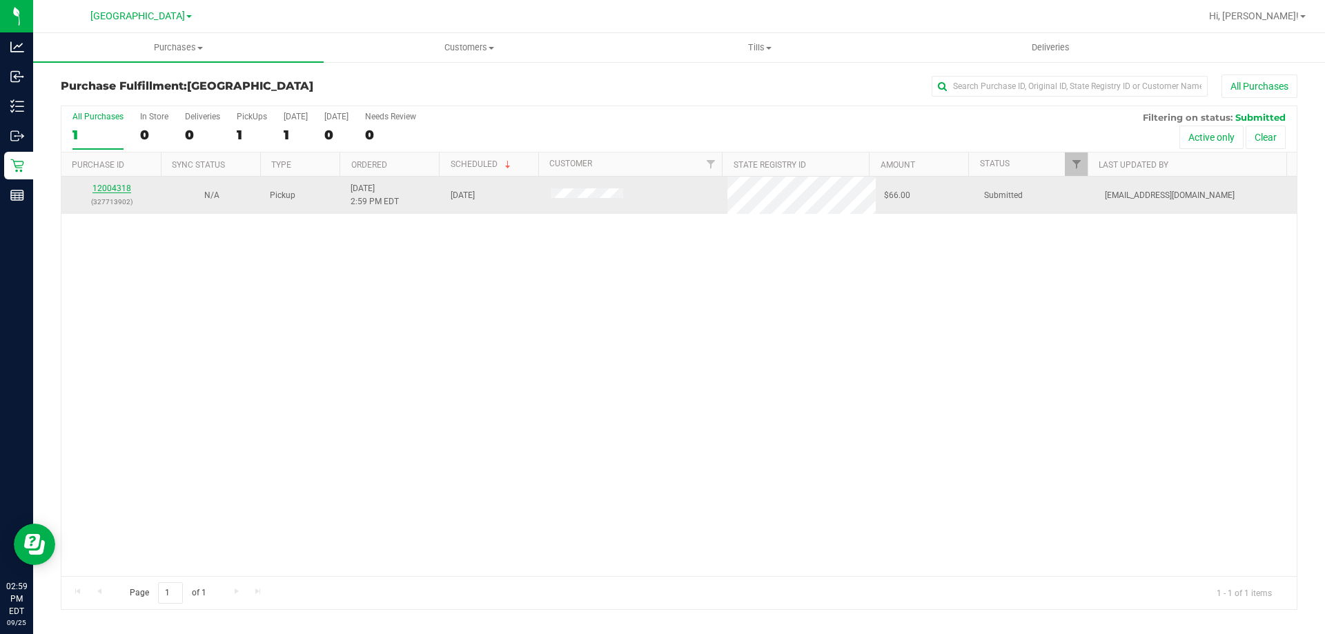
click at [124, 188] on link "12004318" at bounding box center [111, 189] width 39 height 10
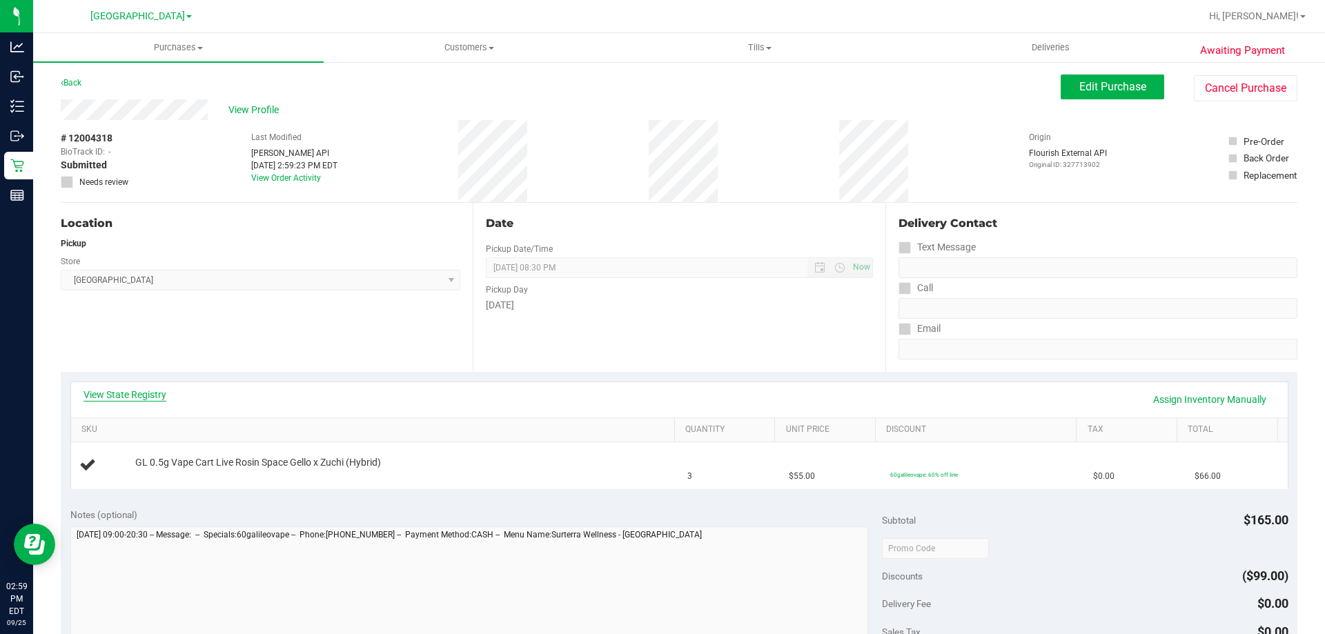
click at [133, 395] on link "View State Registry" at bounding box center [124, 395] width 83 height 14
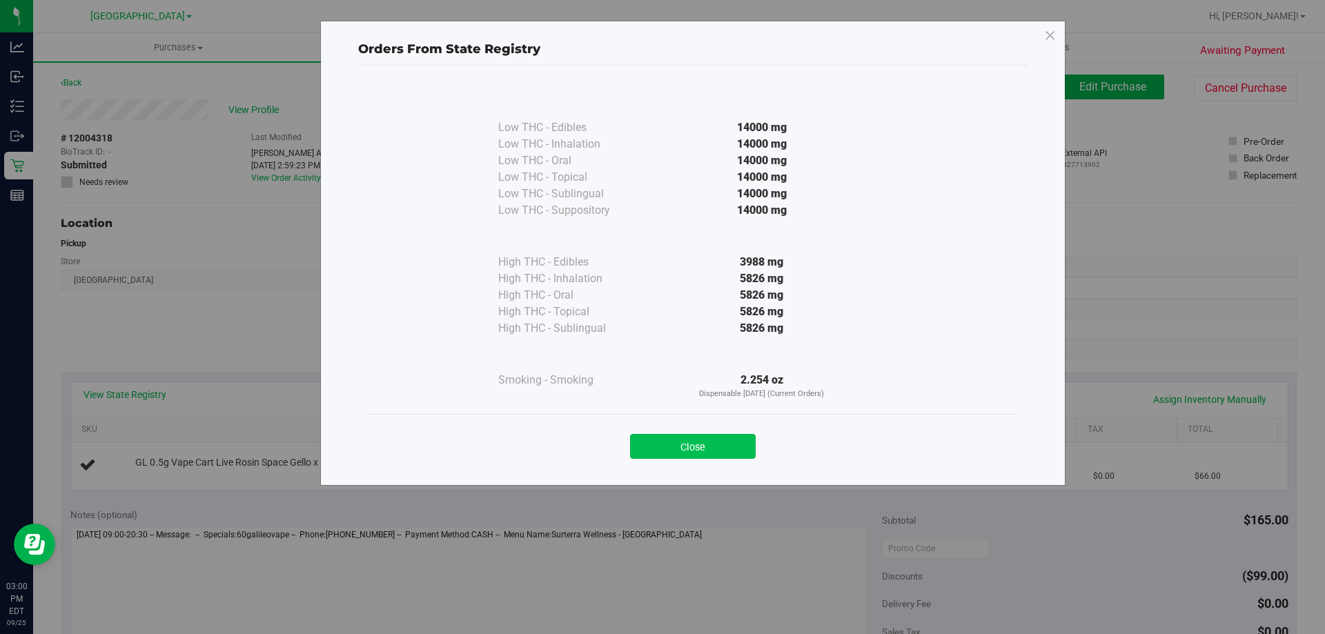
click at [704, 439] on button "Close" at bounding box center [693, 446] width 126 height 25
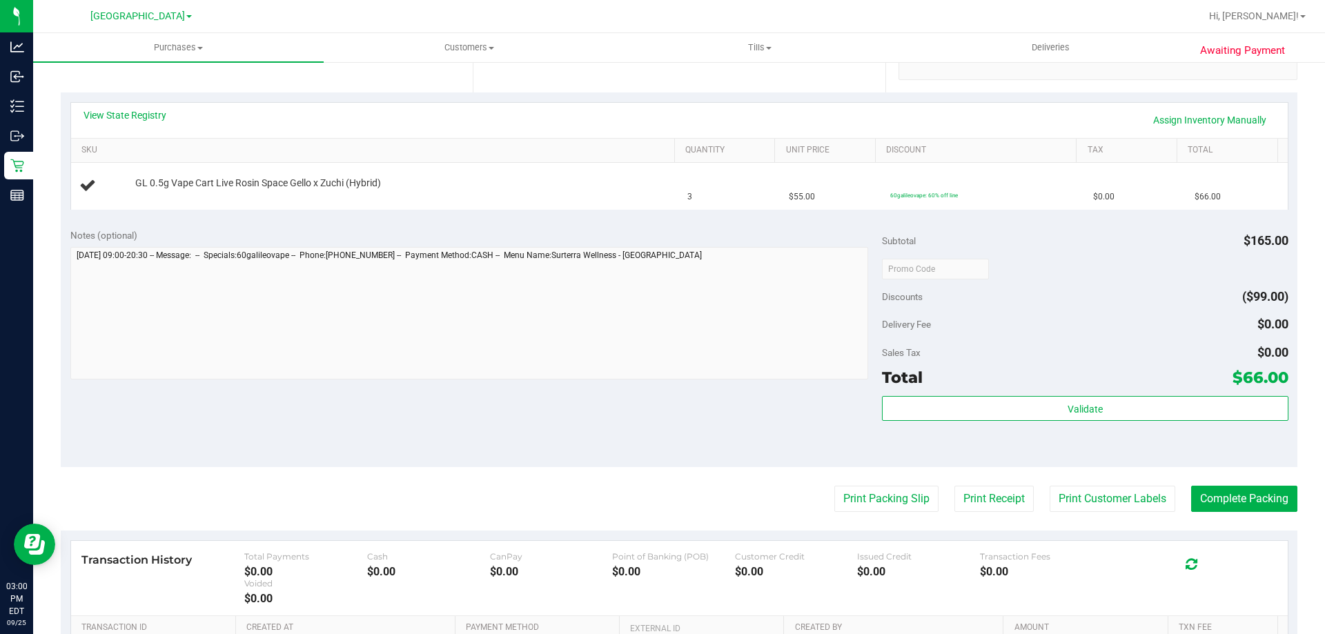
scroll to position [414, 0]
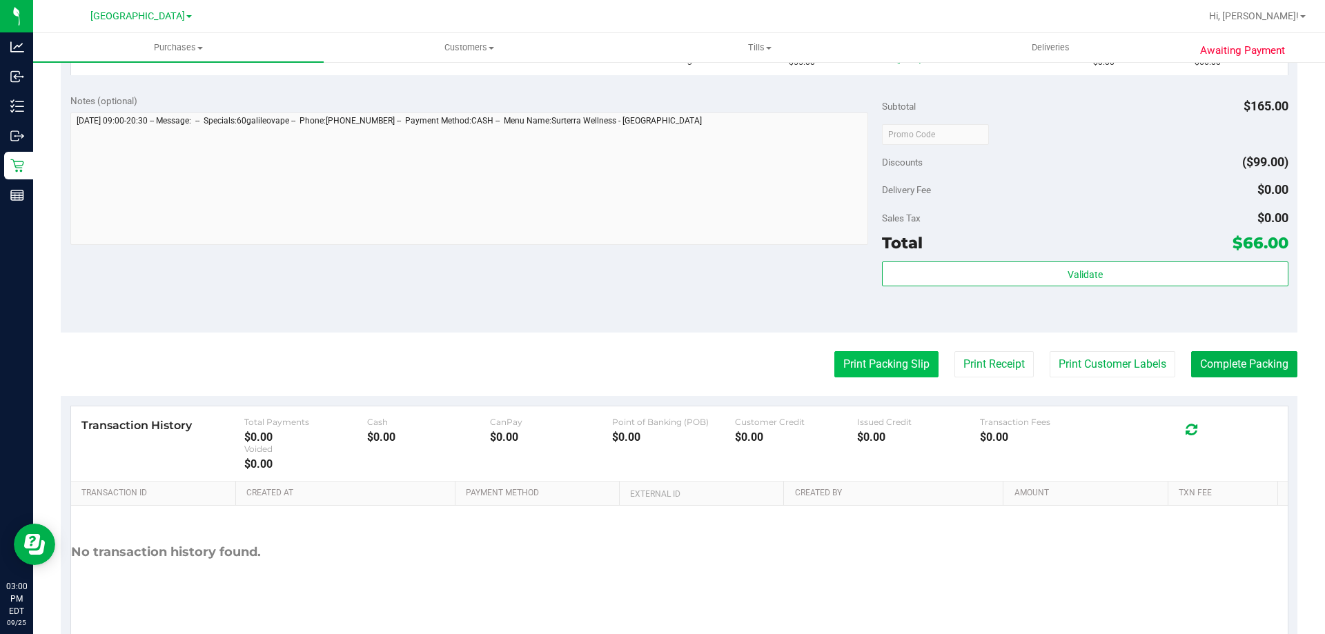
click at [876, 366] on button "Print Packing Slip" at bounding box center [886, 364] width 104 height 26
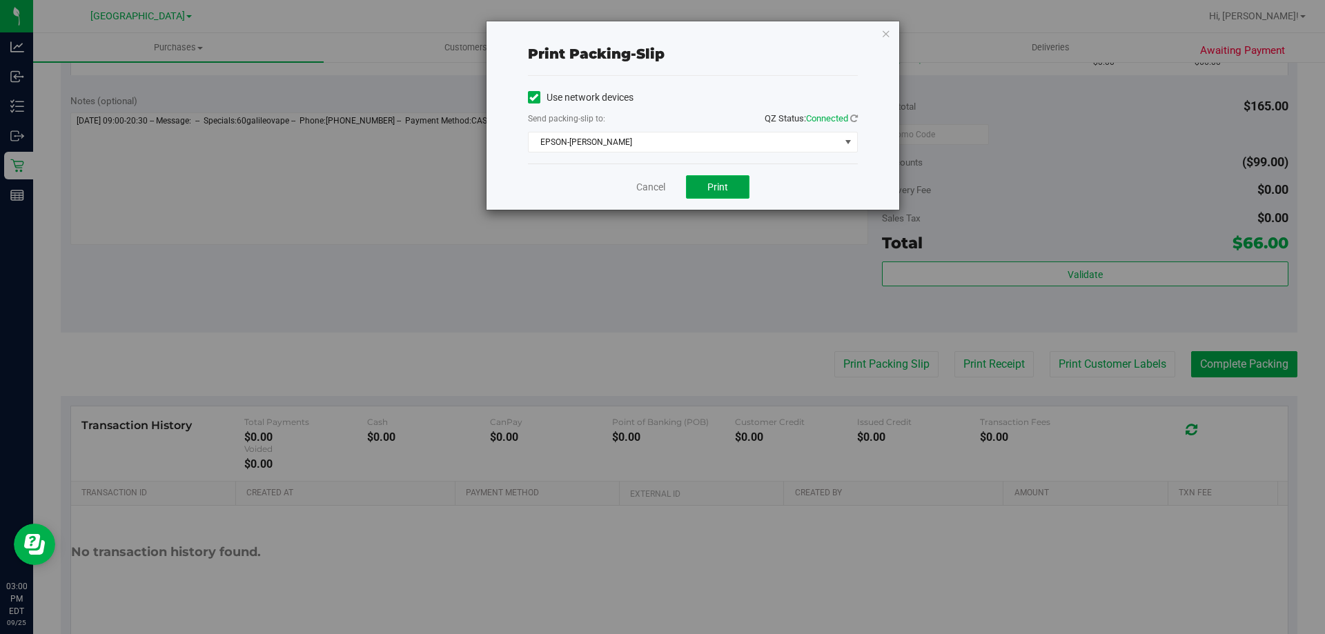
click at [724, 175] on button "Print" at bounding box center [717, 186] width 63 height 23
click at [867, 14] on div "Print packing-slip Use network devices Send packing-slip to: QZ Status: Connect…" at bounding box center [667, 317] width 1335 height 634
click at [888, 30] on icon "button" at bounding box center [886, 33] width 10 height 17
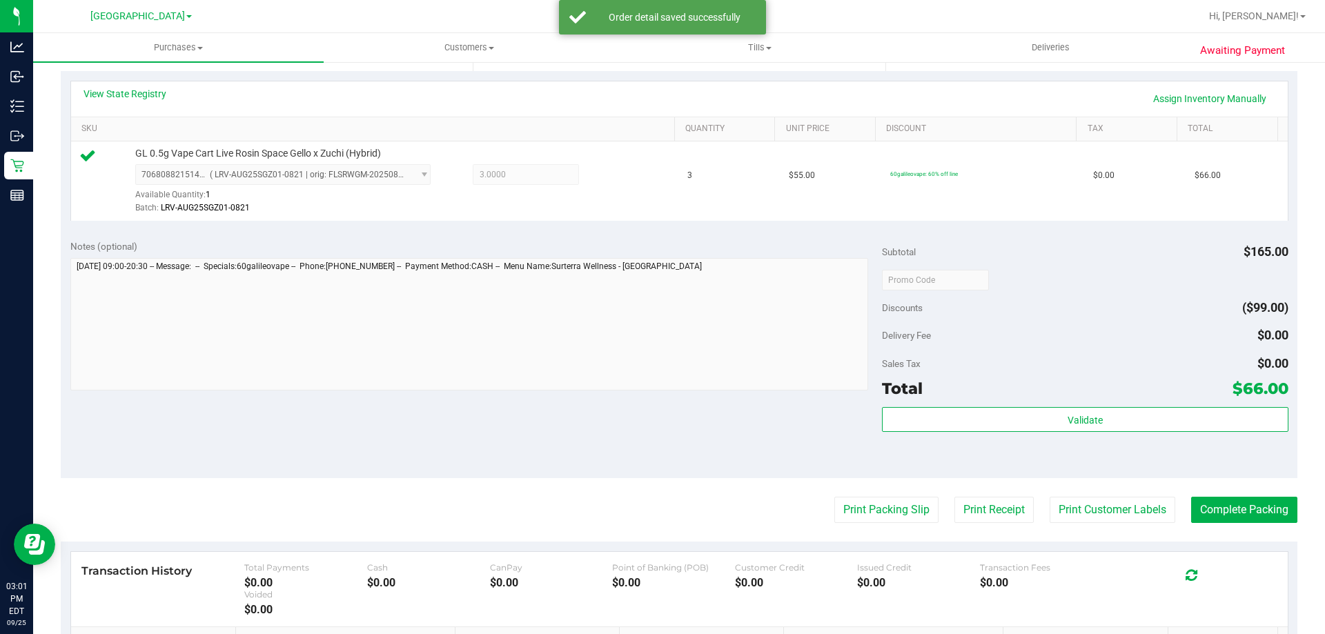
scroll to position [310, 0]
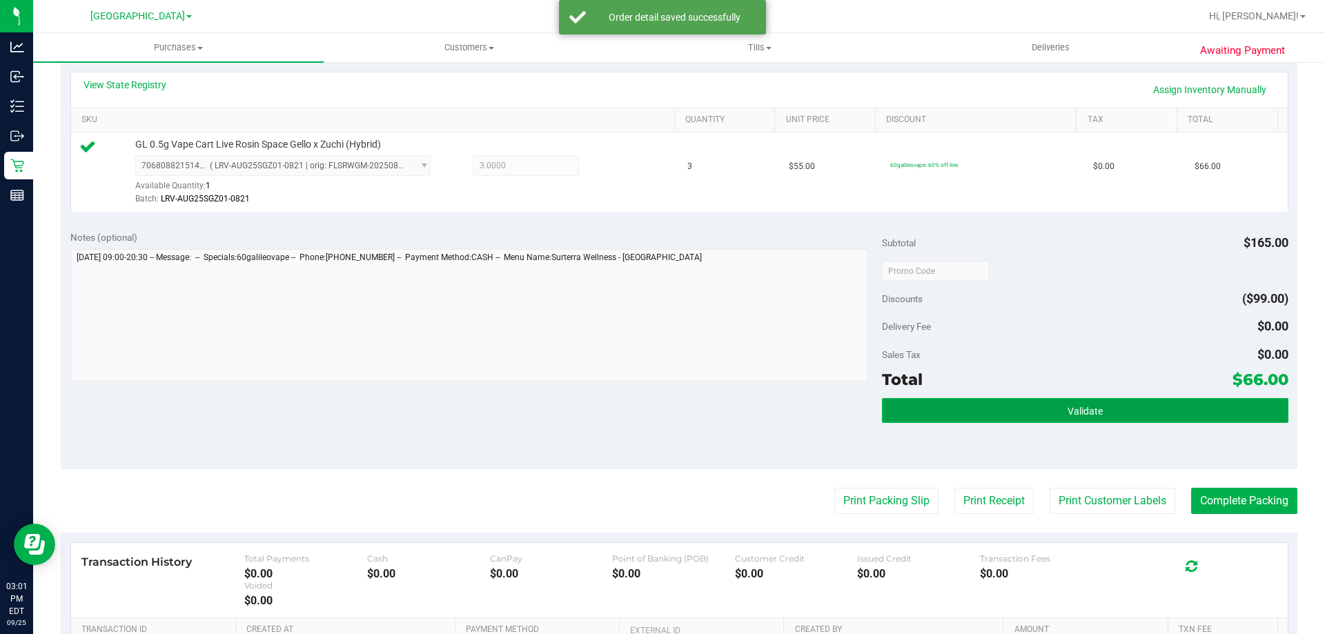
click at [987, 417] on button "Validate" at bounding box center [1085, 410] width 406 height 25
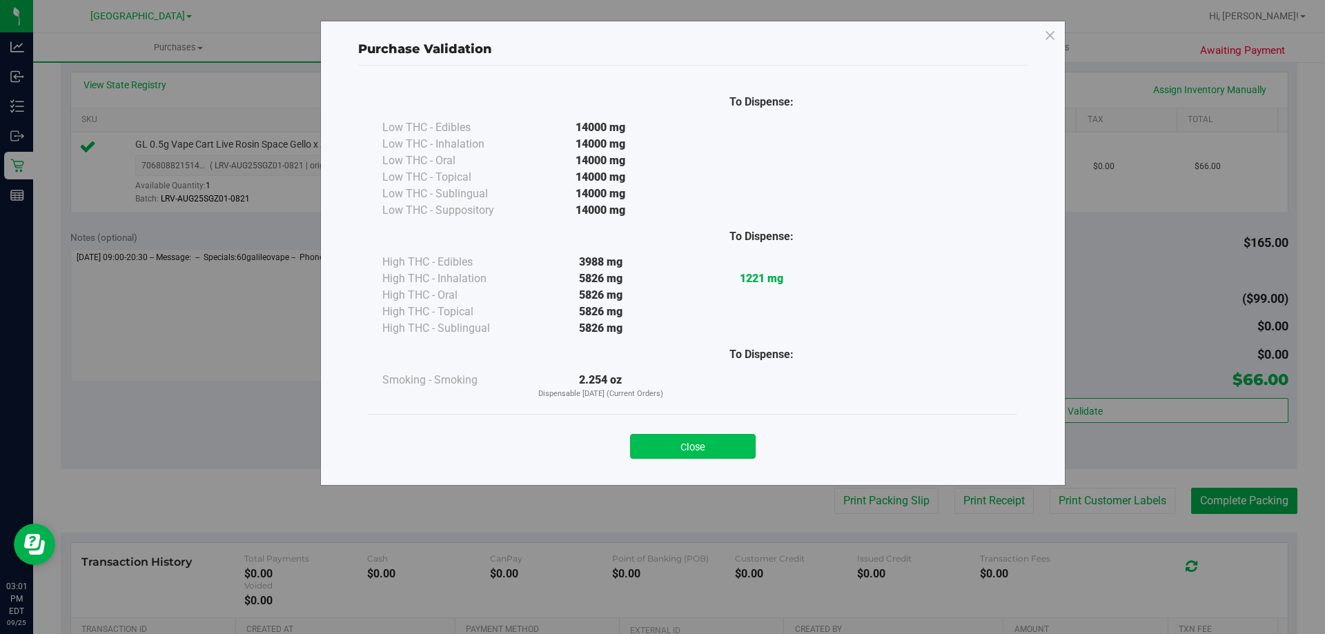
click at [729, 437] on button "Close" at bounding box center [693, 446] width 126 height 25
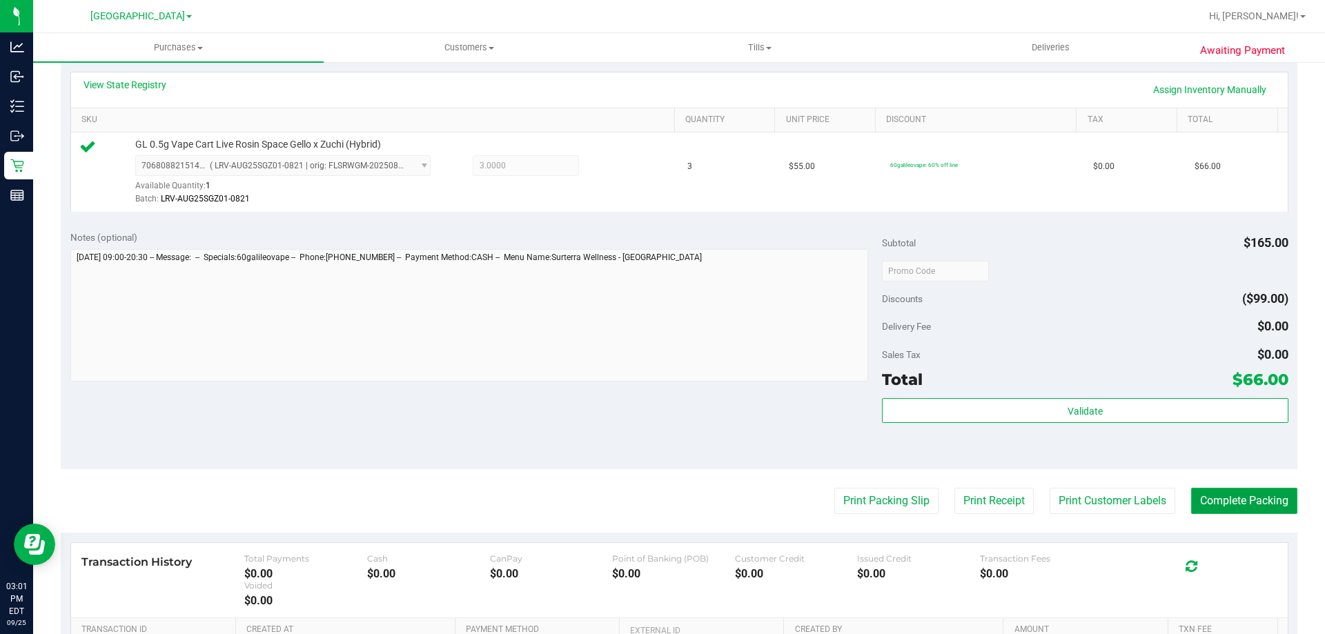
click at [1233, 503] on button "Complete Packing" at bounding box center [1244, 501] width 106 height 26
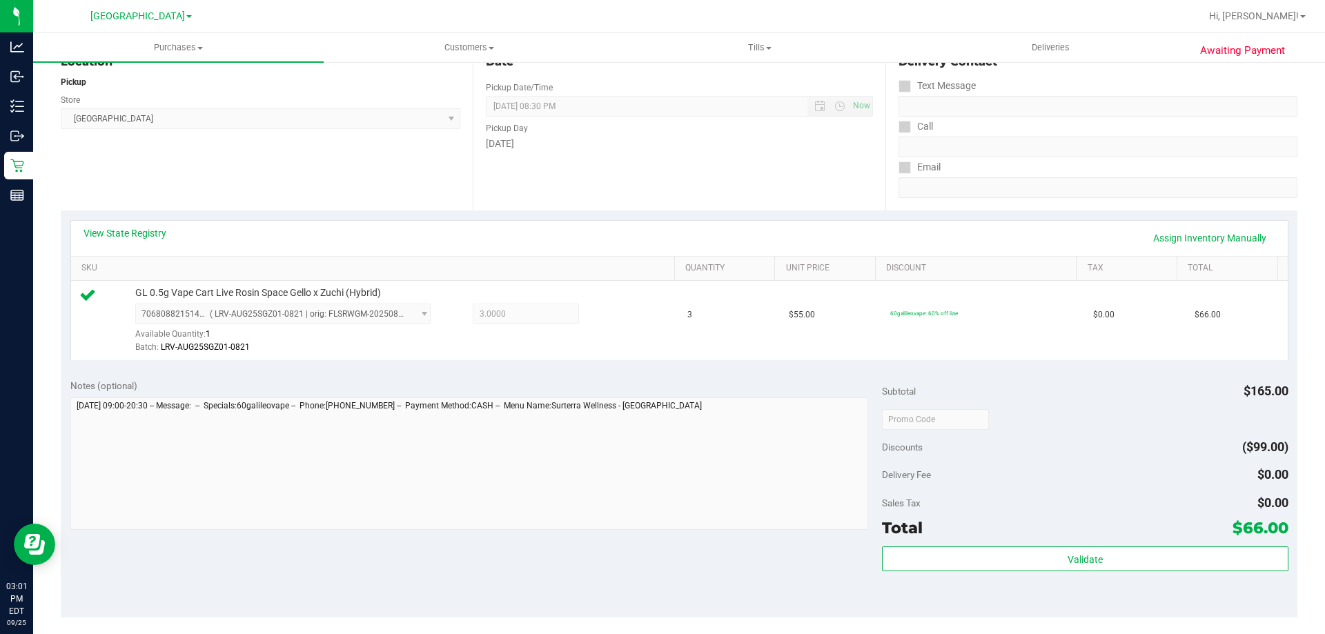
scroll to position [0, 0]
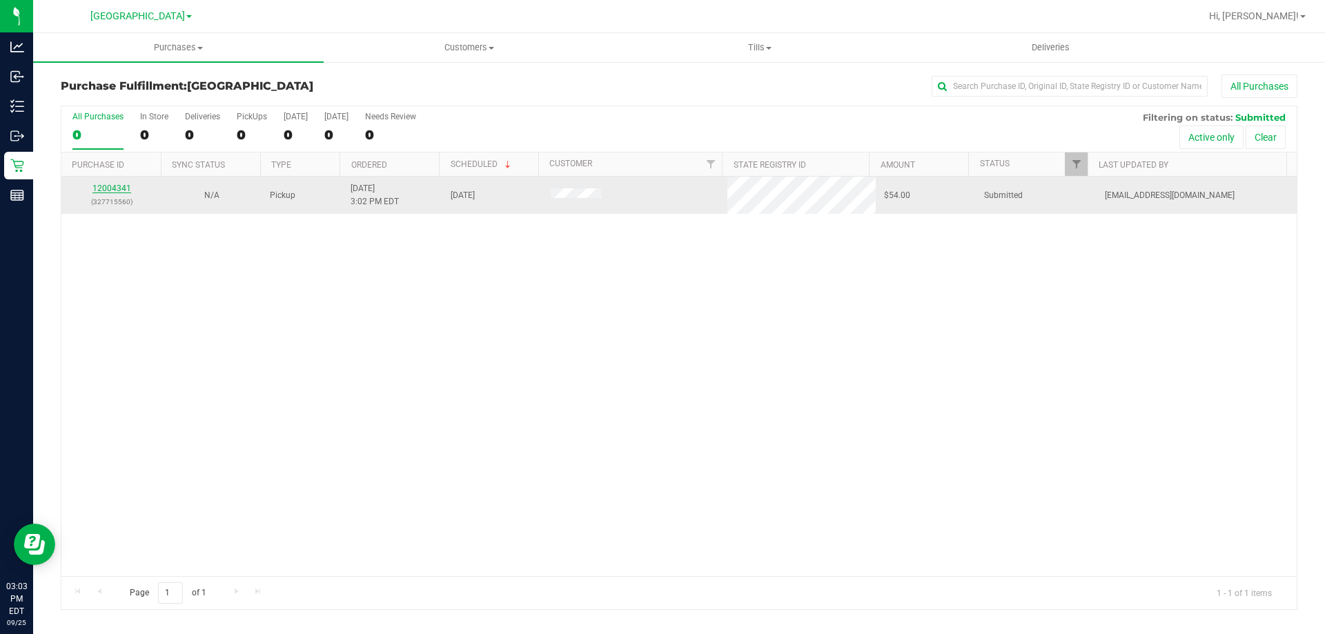
click at [118, 188] on link "12004341" at bounding box center [111, 189] width 39 height 10
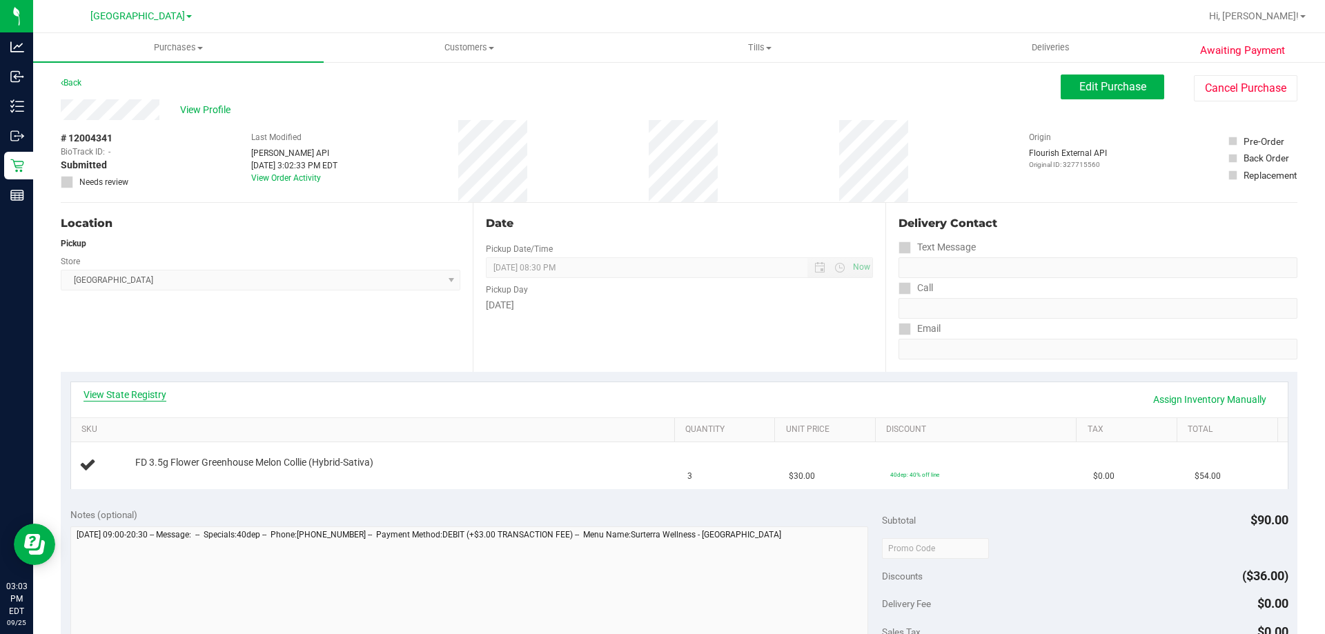
click at [123, 392] on link "View State Registry" at bounding box center [124, 395] width 83 height 14
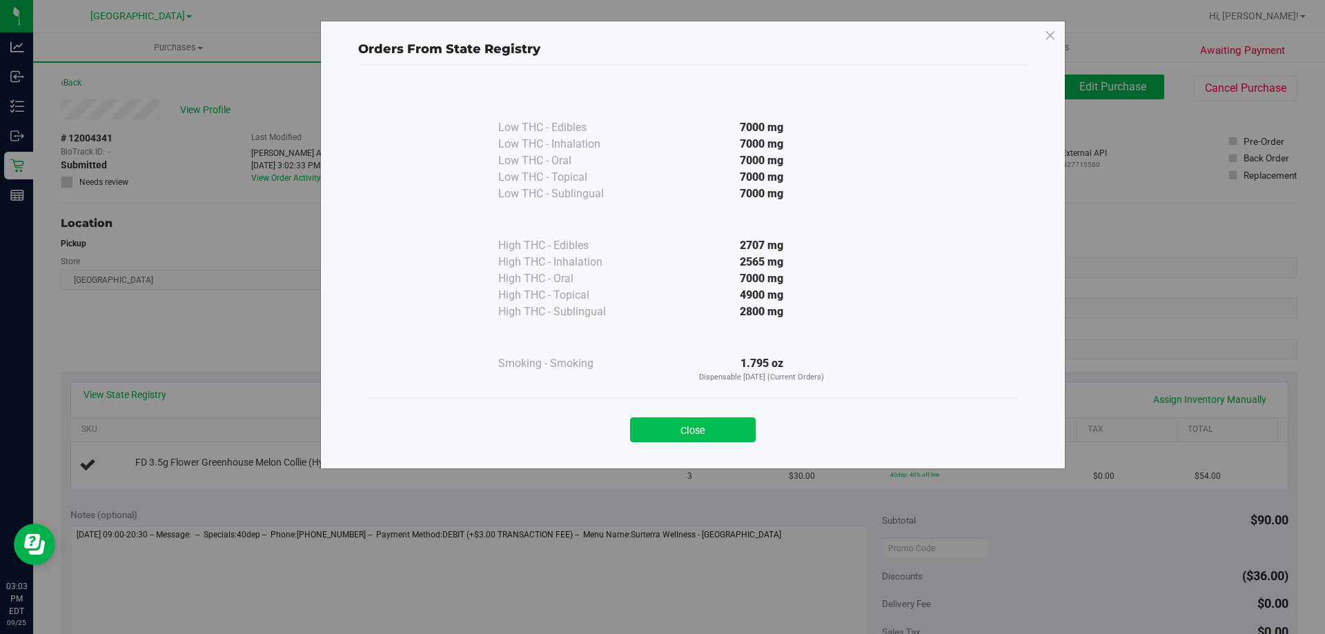
click at [725, 433] on button "Close" at bounding box center [693, 429] width 126 height 25
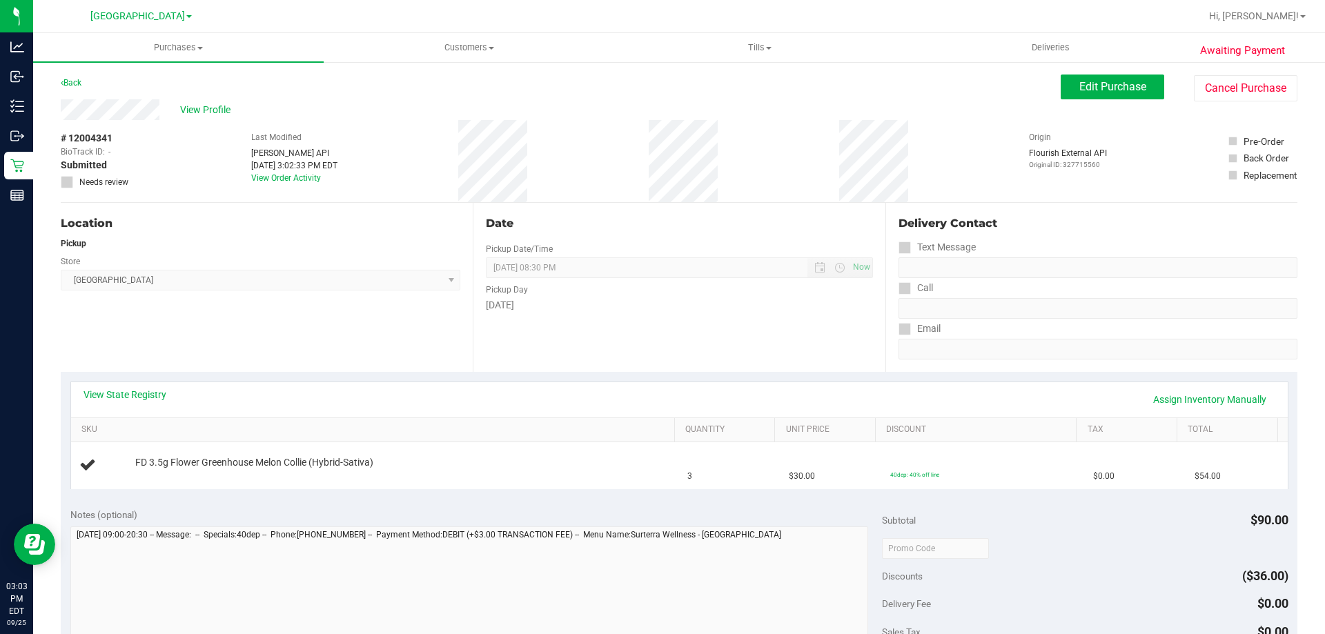
scroll to position [345, 0]
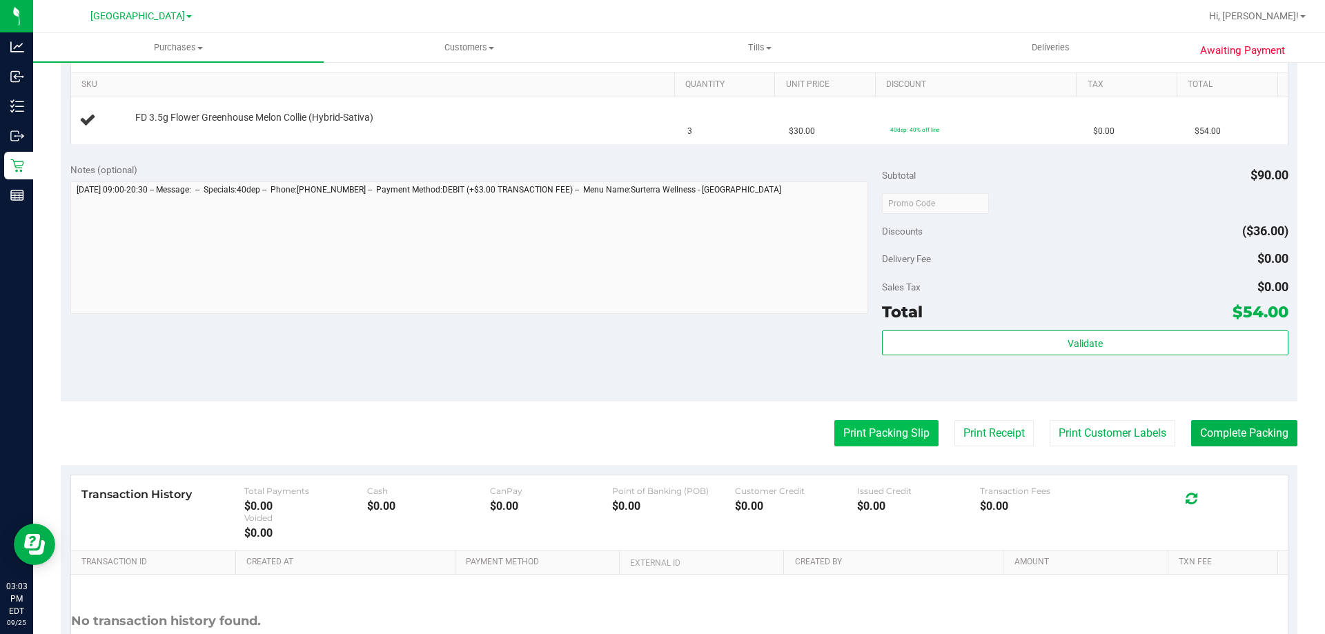
click at [895, 426] on button "Print Packing Slip" at bounding box center [886, 433] width 104 height 26
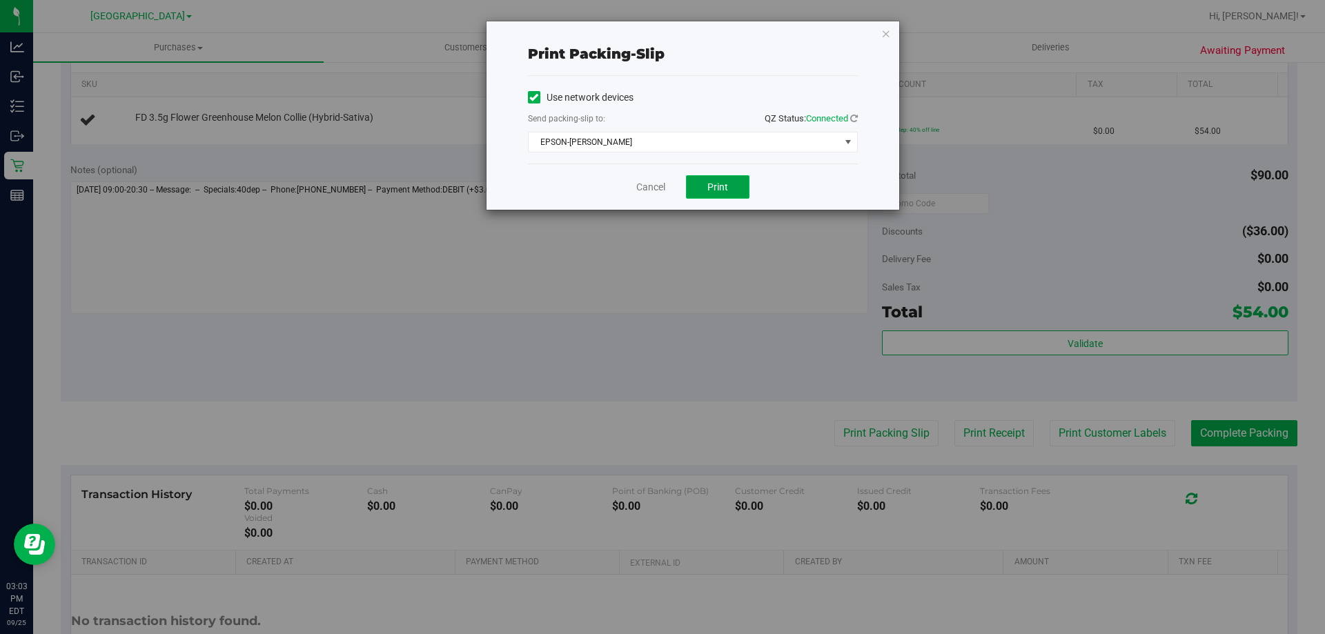
click at [706, 187] on button "Print" at bounding box center [717, 186] width 63 height 23
click at [889, 39] on icon "button" at bounding box center [886, 33] width 10 height 17
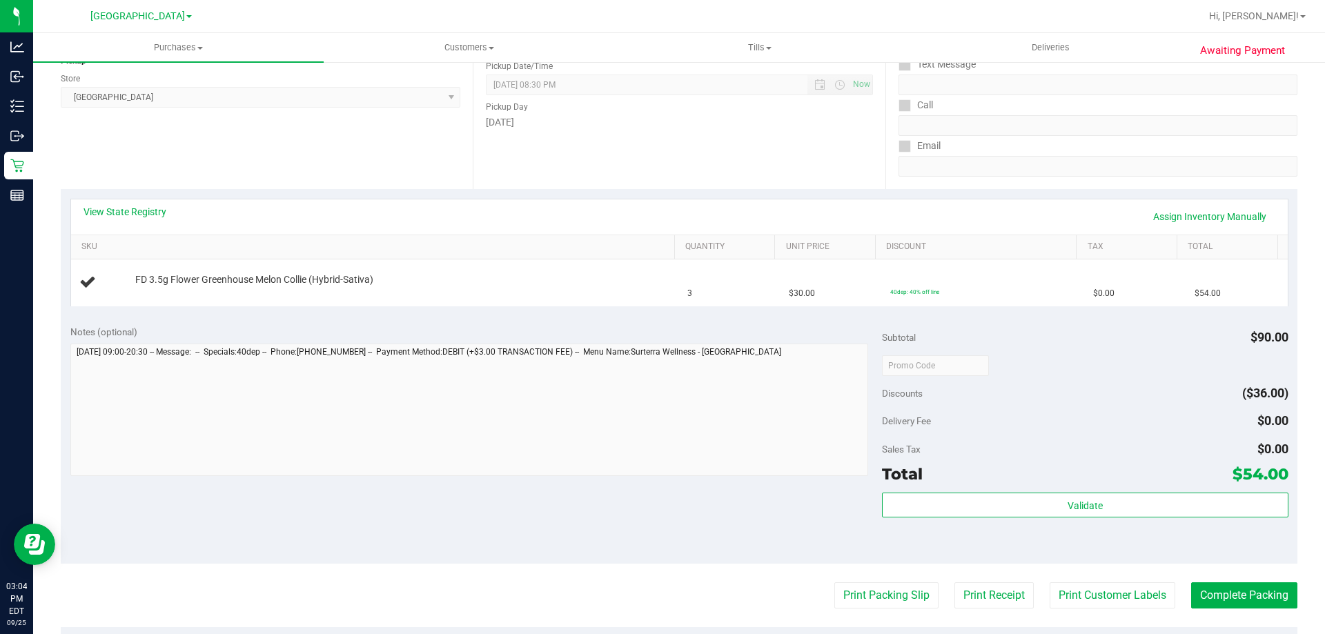
scroll to position [171, 0]
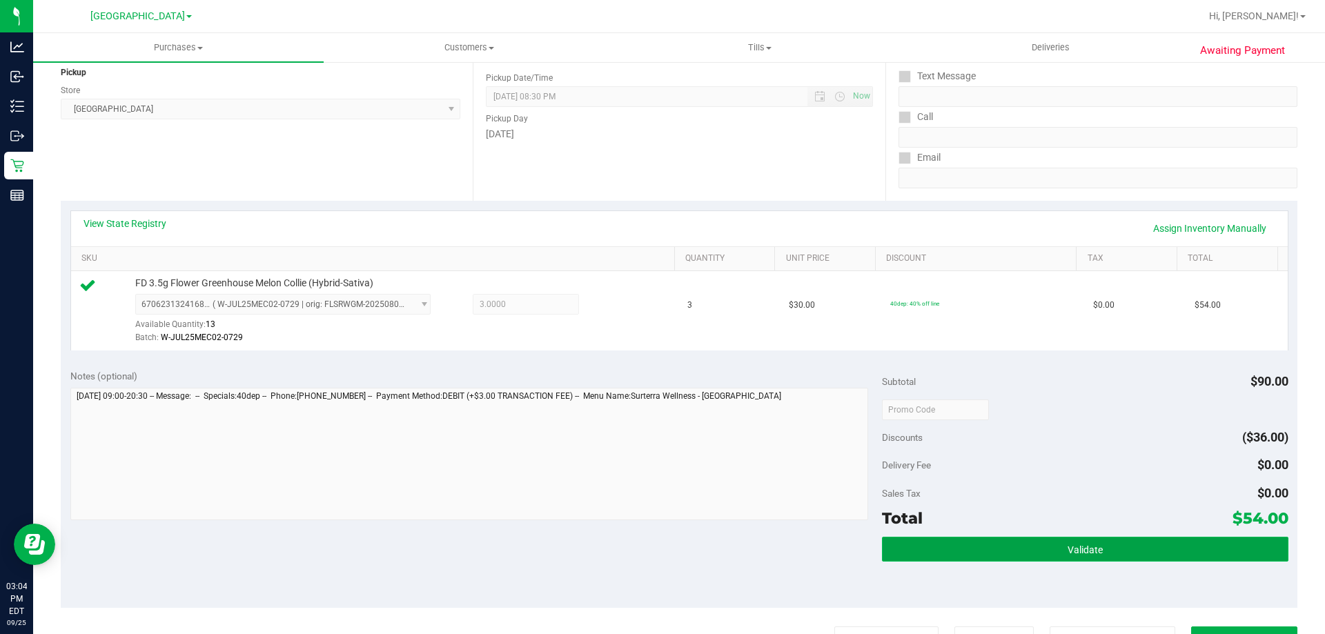
click at [1116, 556] on button "Validate" at bounding box center [1085, 549] width 406 height 25
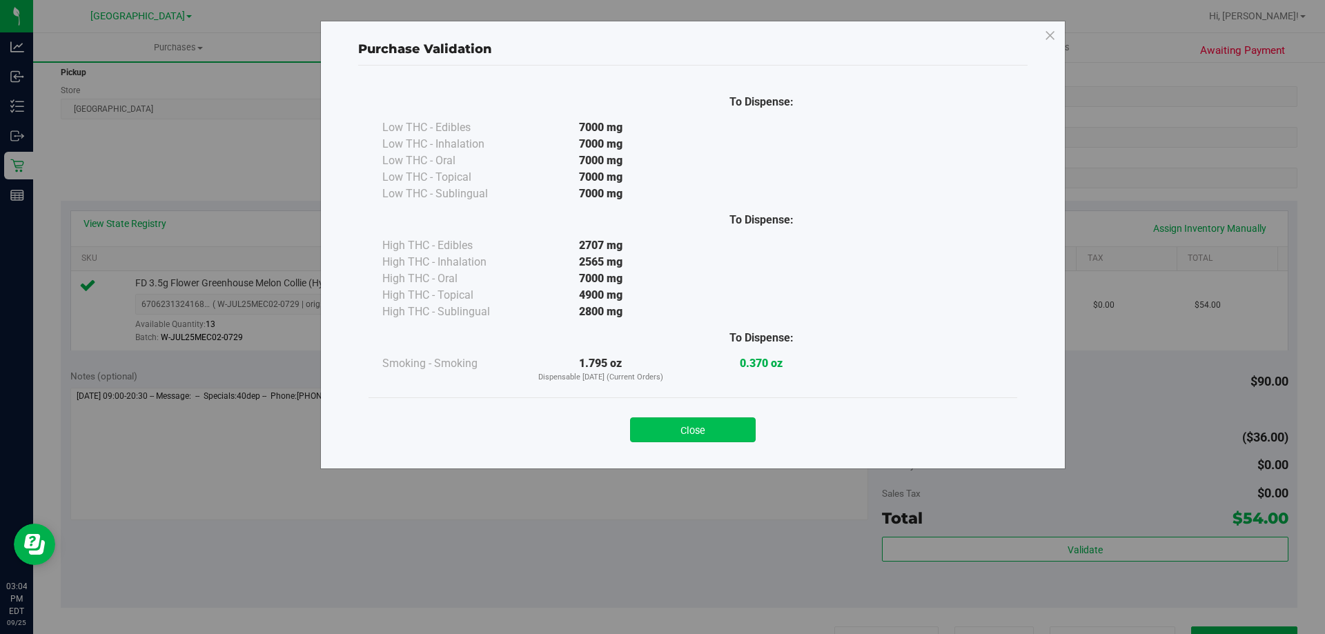
click at [726, 426] on button "Close" at bounding box center [693, 429] width 126 height 25
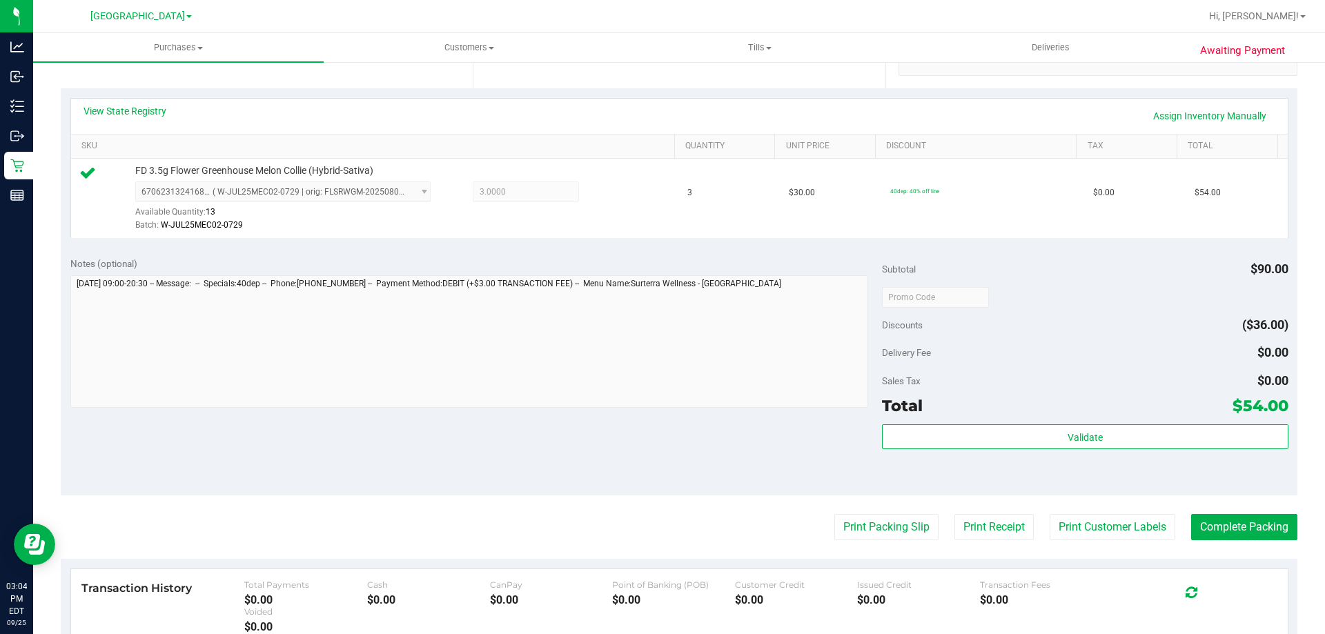
scroll to position [340, 0]
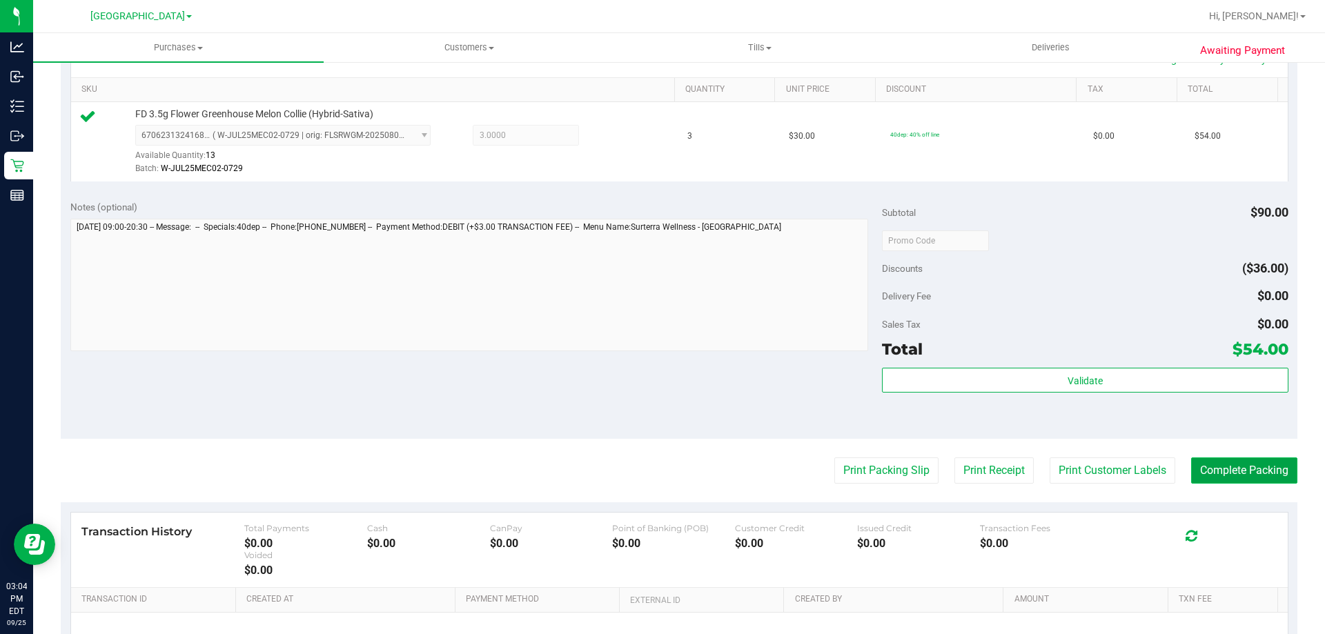
click at [1238, 470] on button "Complete Packing" at bounding box center [1244, 470] width 106 height 26
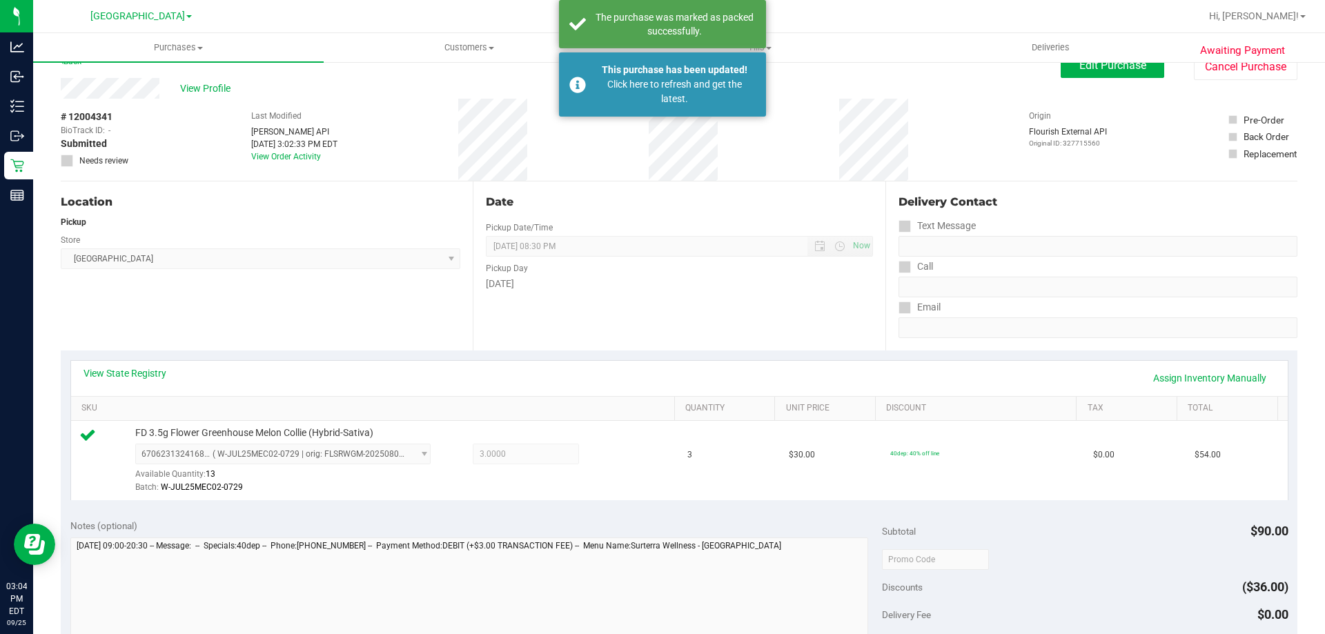
scroll to position [0, 0]
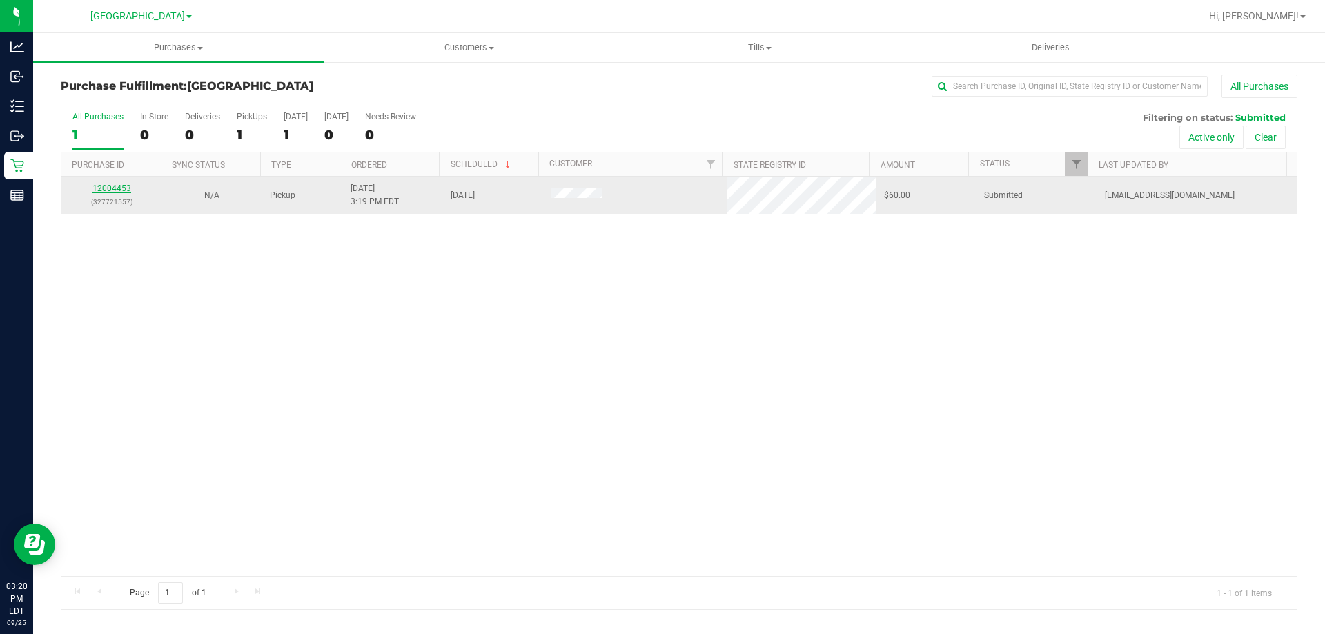
click at [126, 187] on link "12004453" at bounding box center [111, 189] width 39 height 10
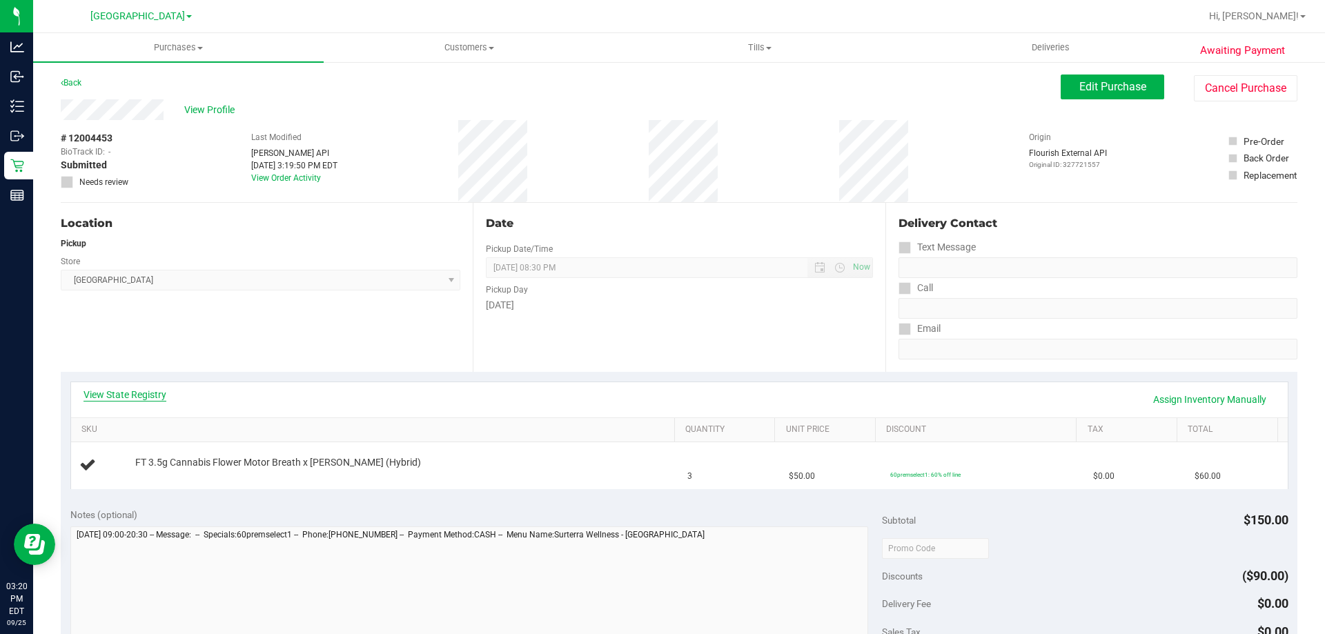
click at [147, 399] on link "View State Registry" at bounding box center [124, 395] width 83 height 14
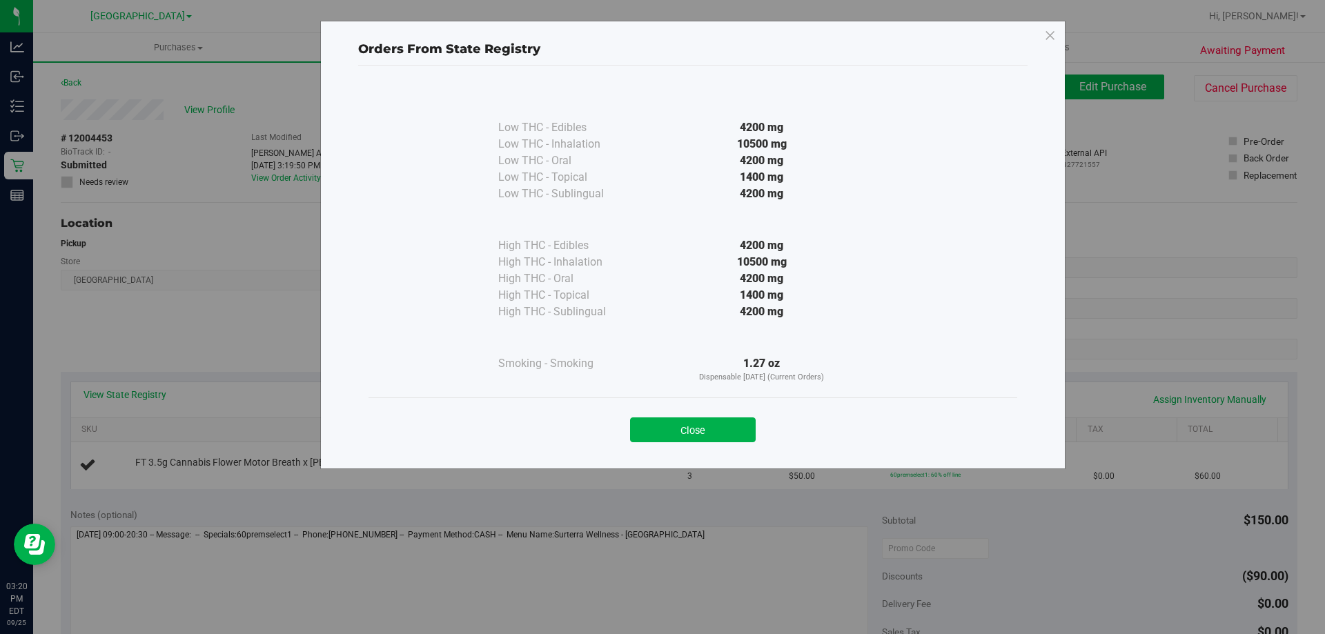
click at [690, 417] on div "Close" at bounding box center [693, 425] width 628 height 34
click at [684, 428] on button "Close" at bounding box center [693, 429] width 126 height 25
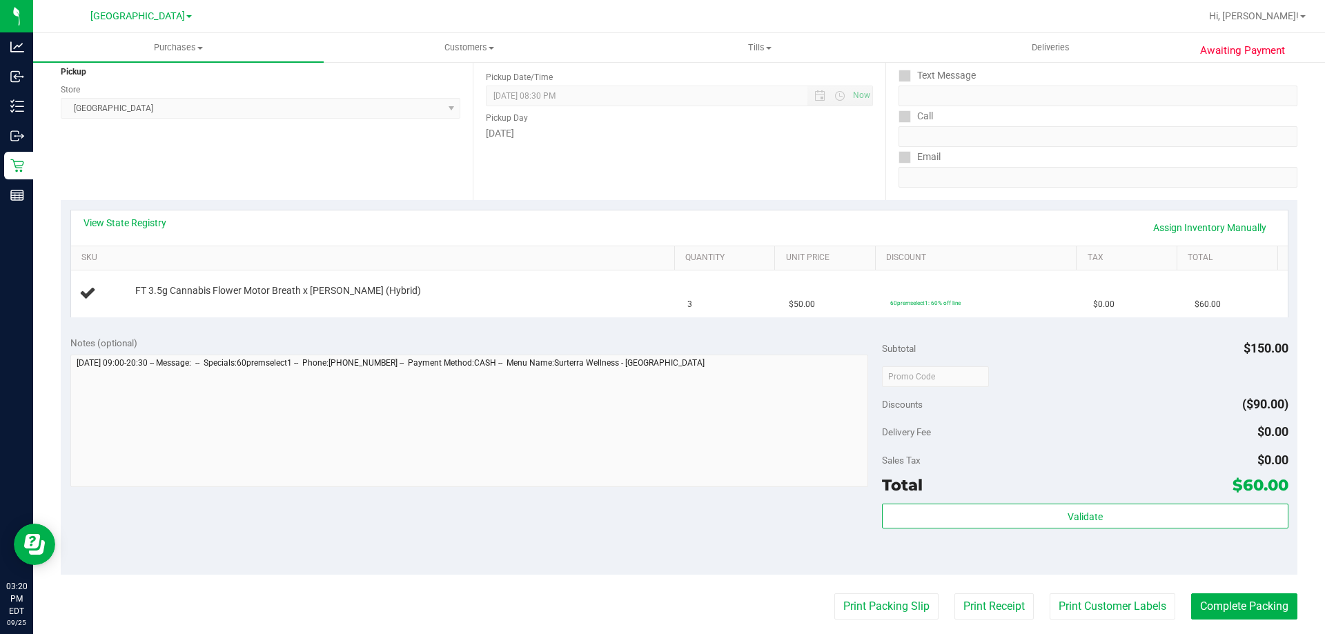
scroll to position [462, 0]
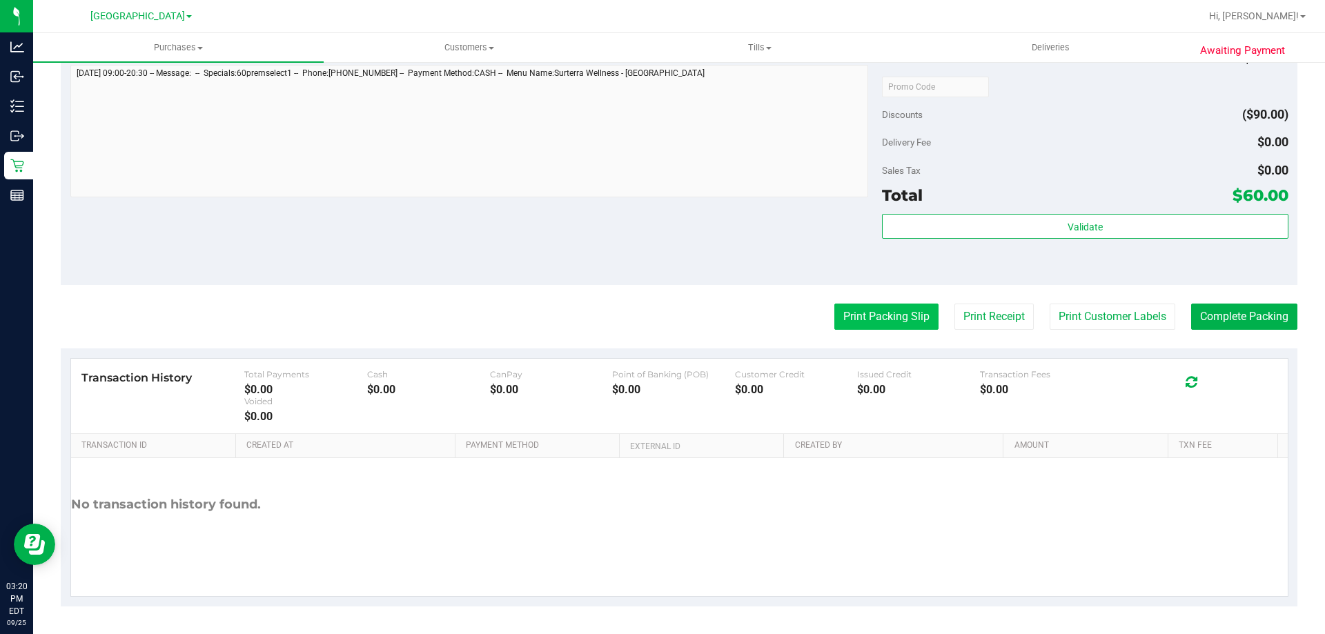
click at [893, 313] on button "Print Packing Slip" at bounding box center [886, 317] width 104 height 26
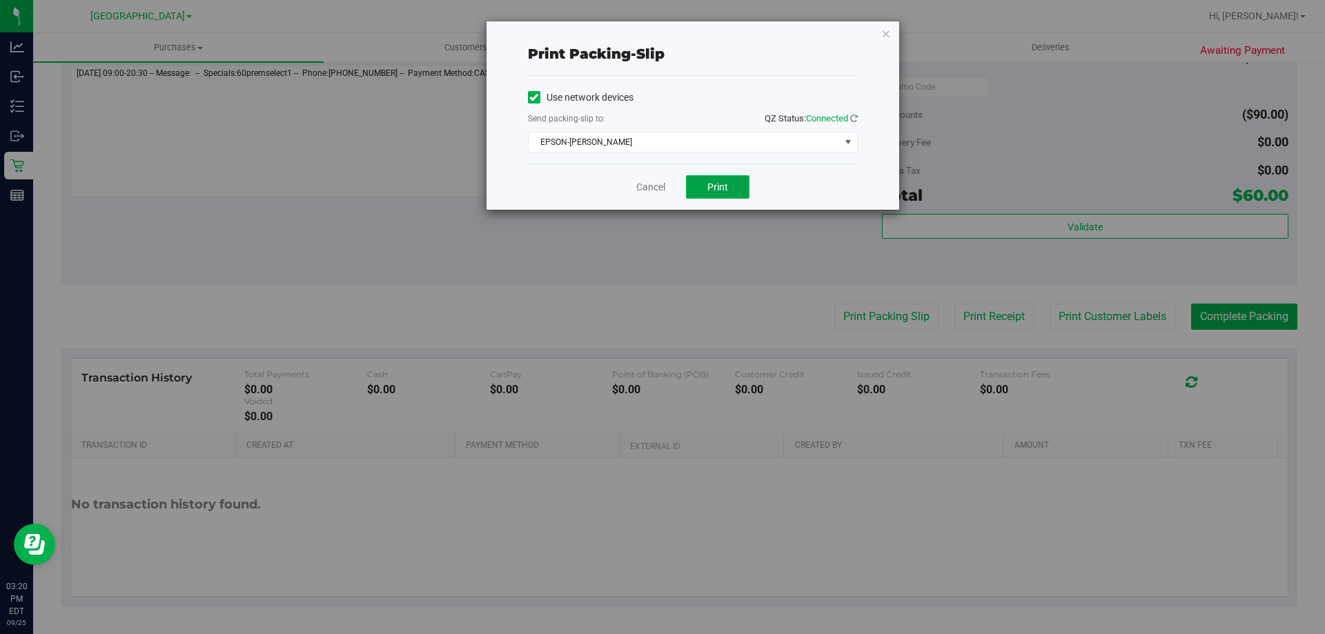
click at [710, 181] on span "Print" at bounding box center [717, 186] width 21 height 11
click at [890, 37] on icon "button" at bounding box center [886, 33] width 10 height 17
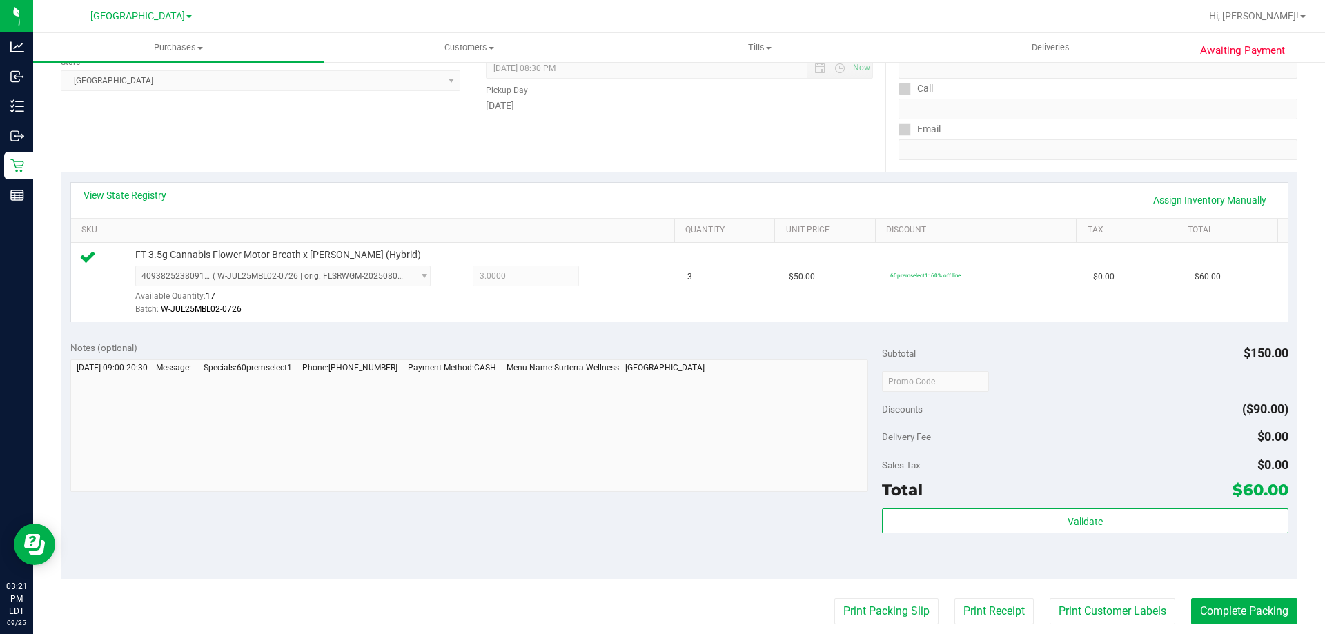
scroll to position [207, 0]
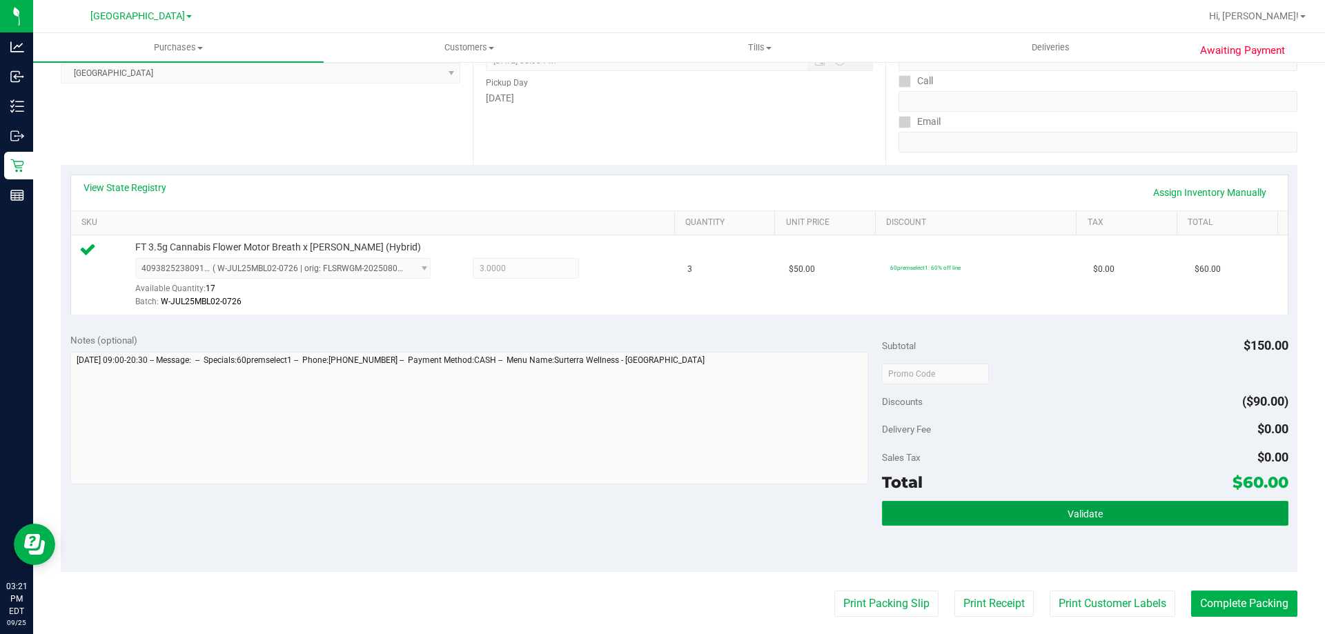
click at [1057, 508] on button "Validate" at bounding box center [1085, 513] width 406 height 25
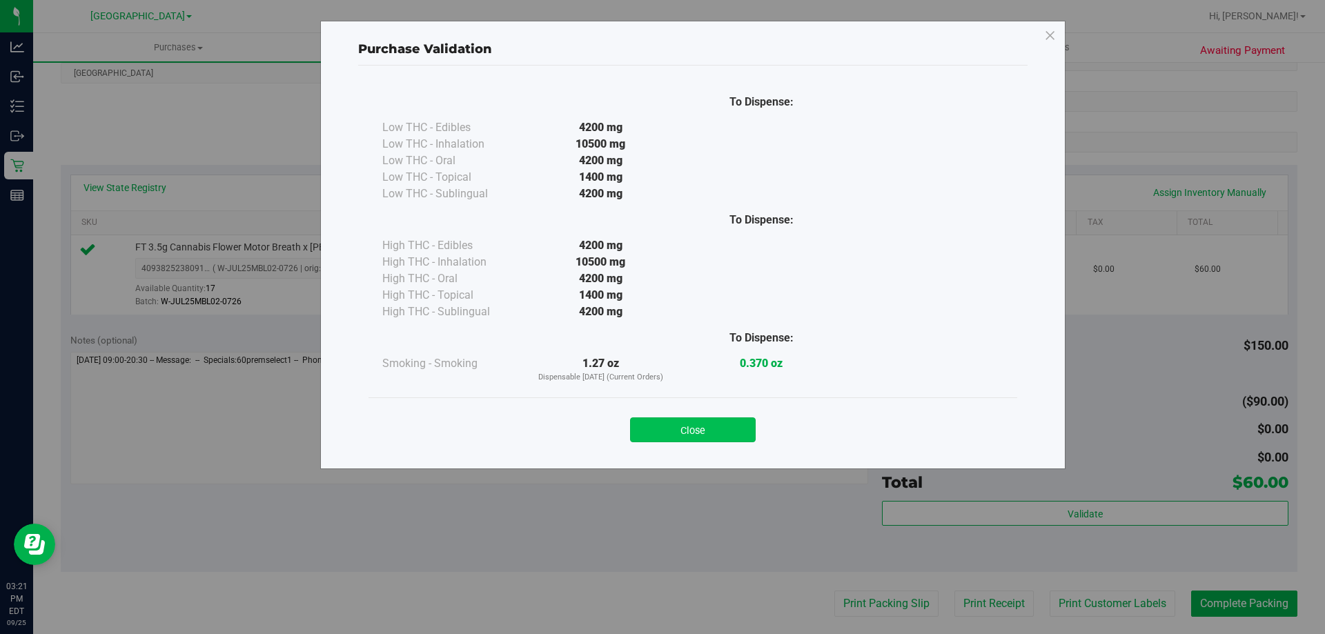
click at [703, 426] on button "Close" at bounding box center [693, 429] width 126 height 25
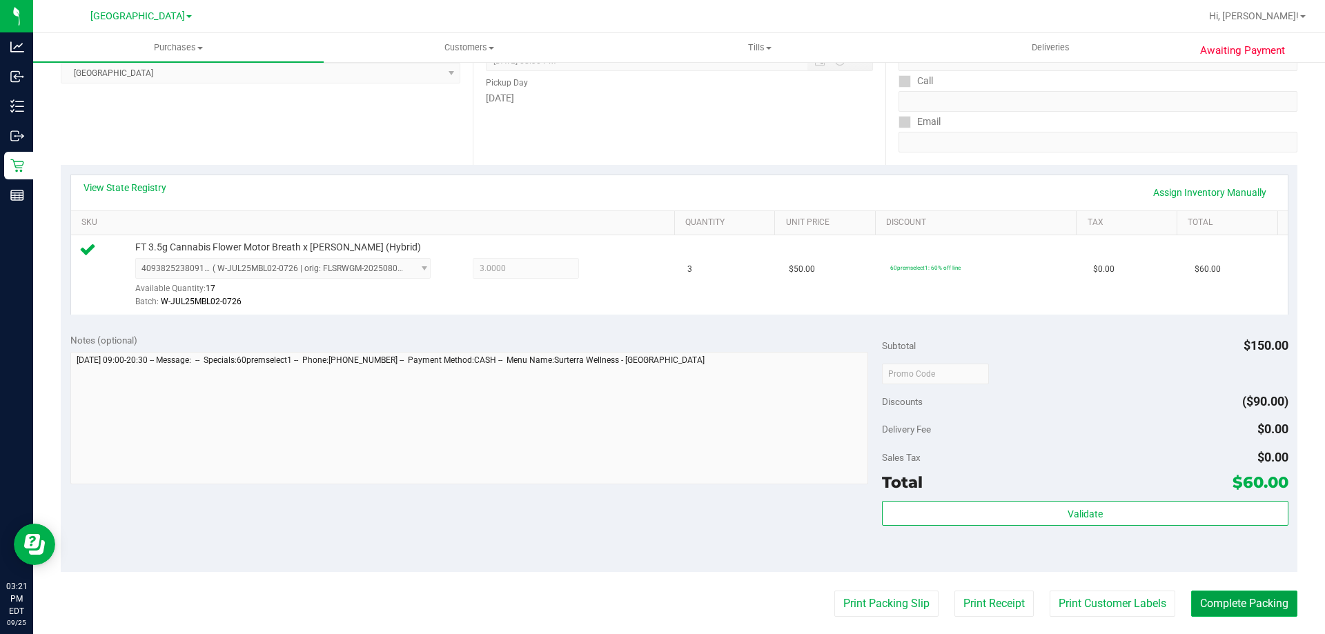
click at [1271, 607] on button "Complete Packing" at bounding box center [1244, 604] width 106 height 26
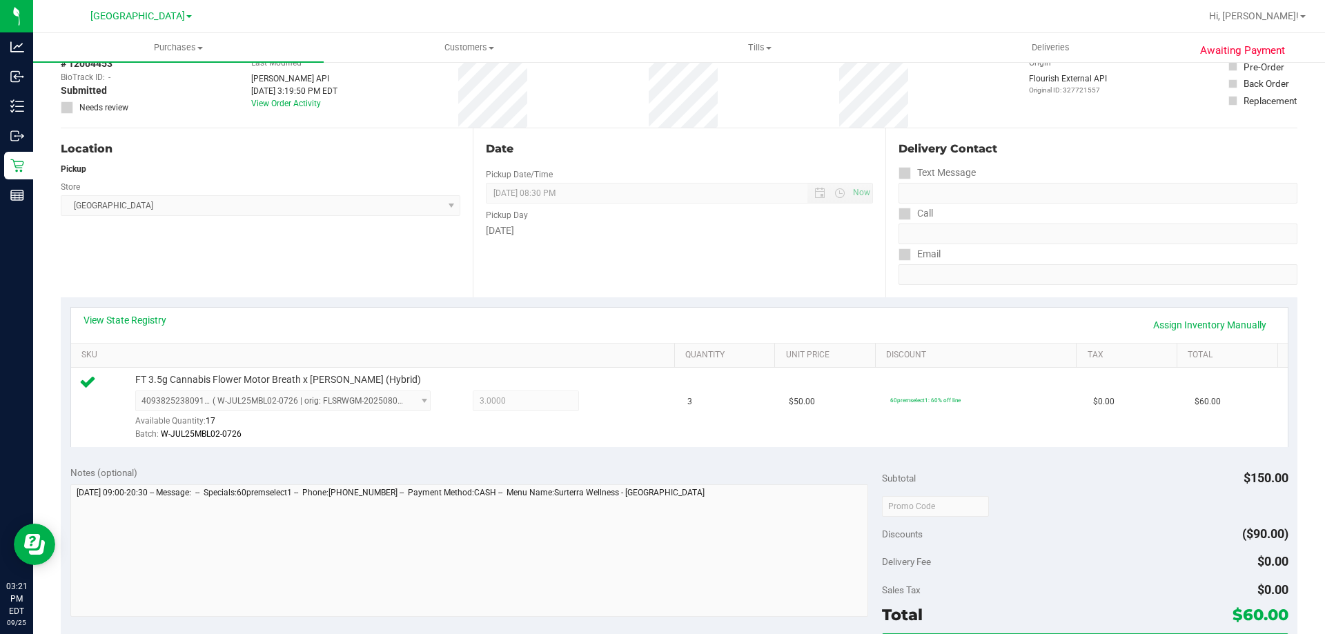
scroll to position [0, 0]
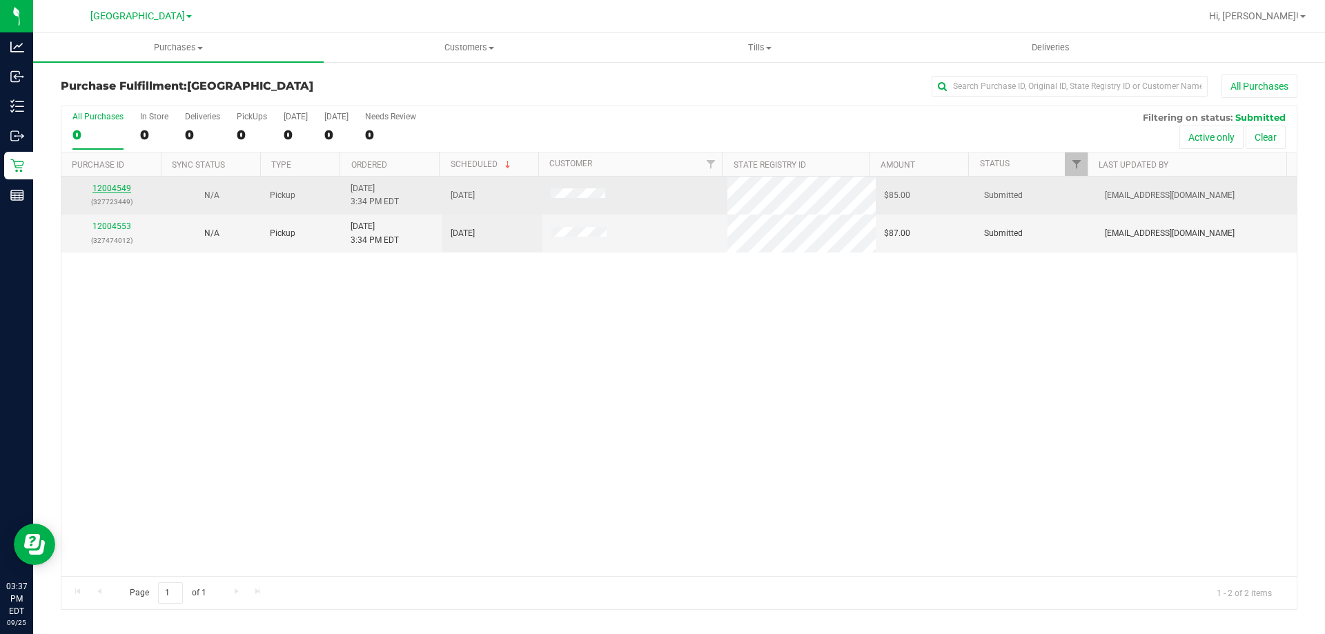
click at [119, 188] on link "12004549" at bounding box center [111, 189] width 39 height 10
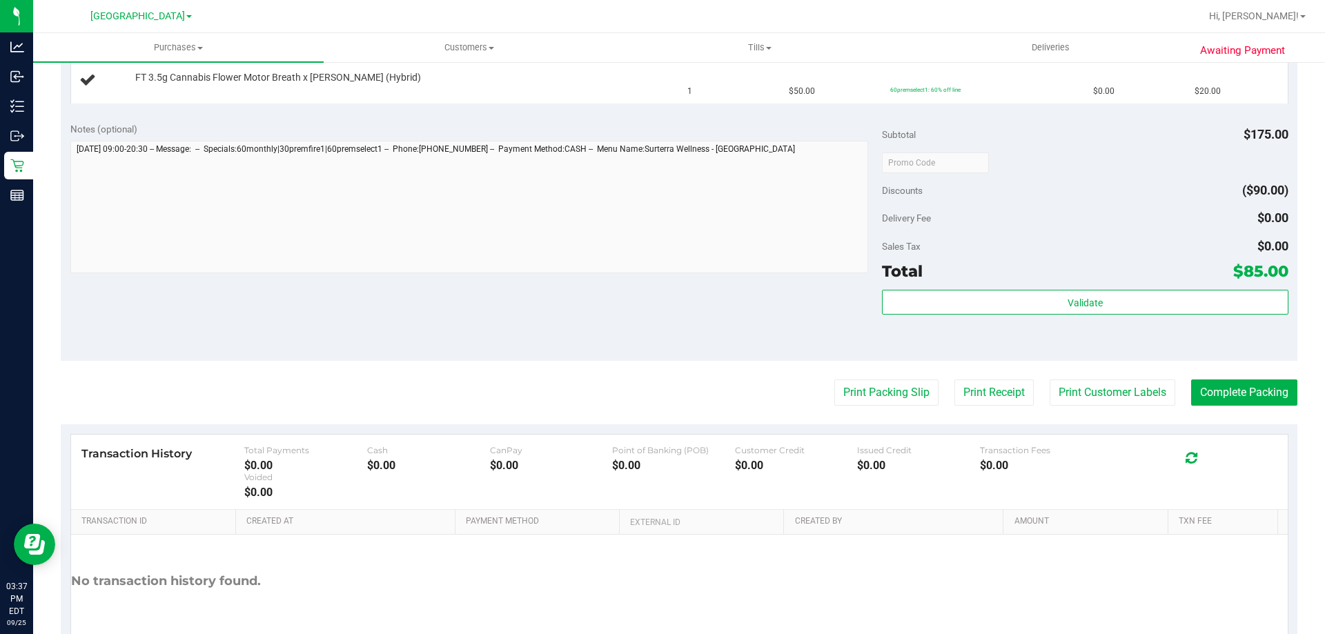
scroll to position [518, 0]
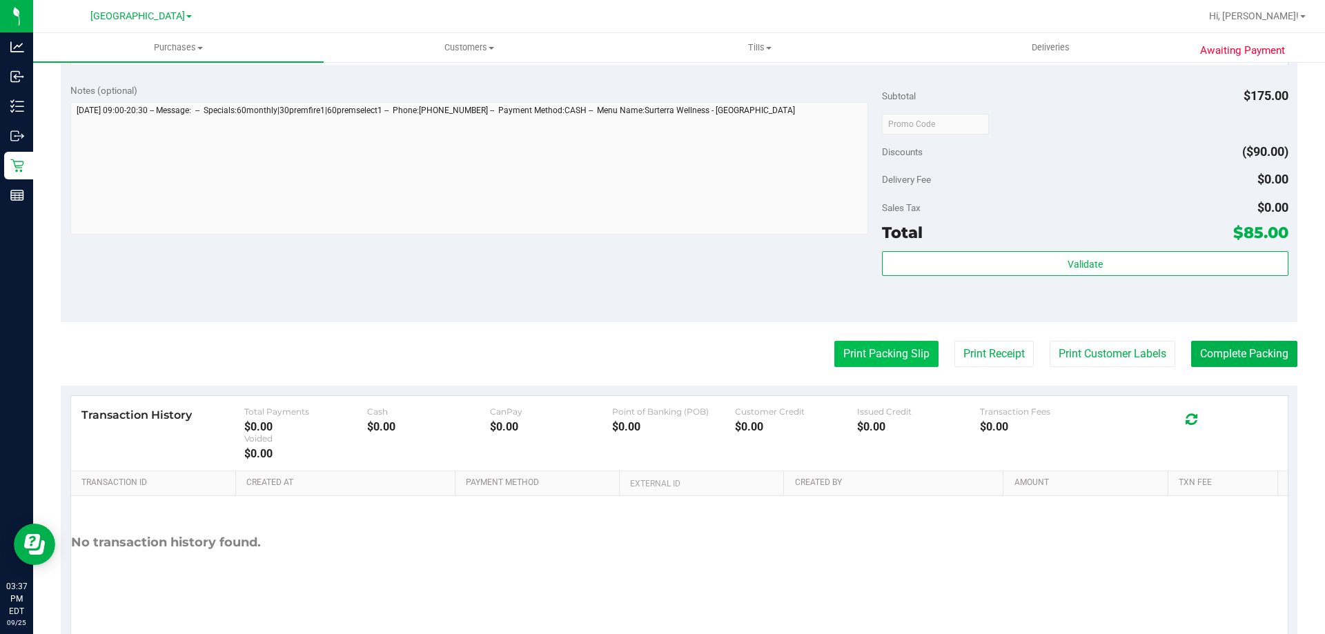
click at [883, 357] on button "Print Packing Slip" at bounding box center [886, 354] width 104 height 26
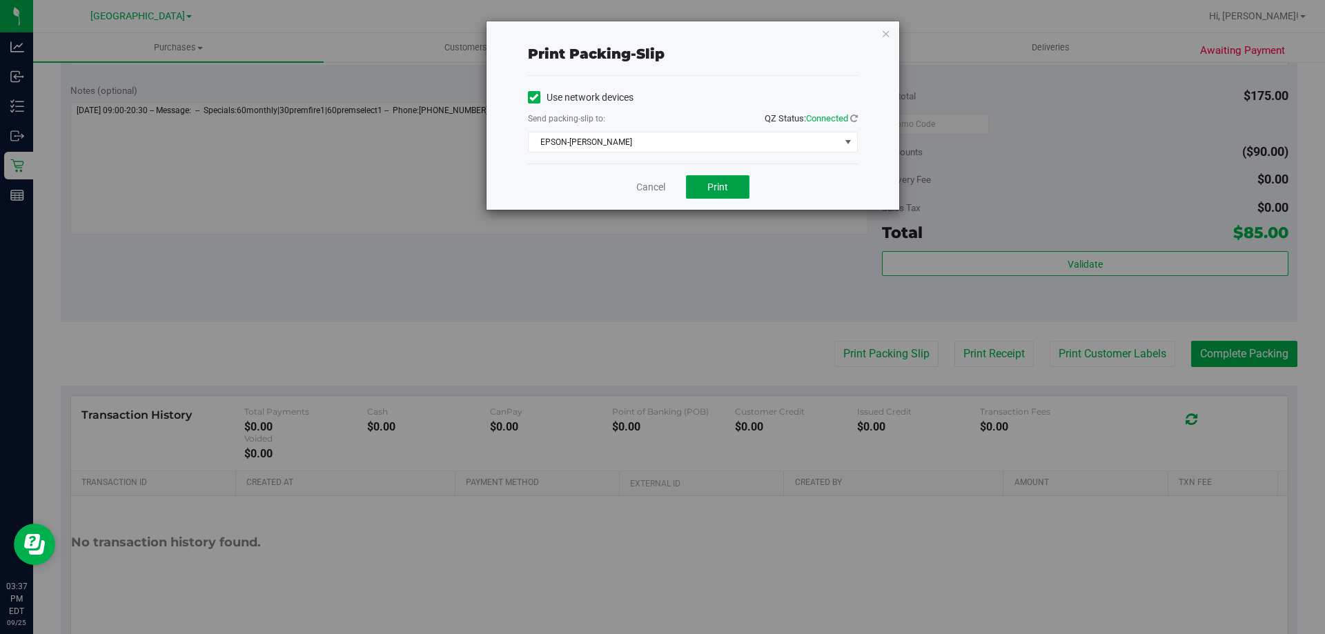
drag, startPoint x: 714, startPoint y: 190, endPoint x: 568, endPoint y: 214, distance: 148.2
click at [713, 190] on span "Print" at bounding box center [717, 186] width 21 height 11
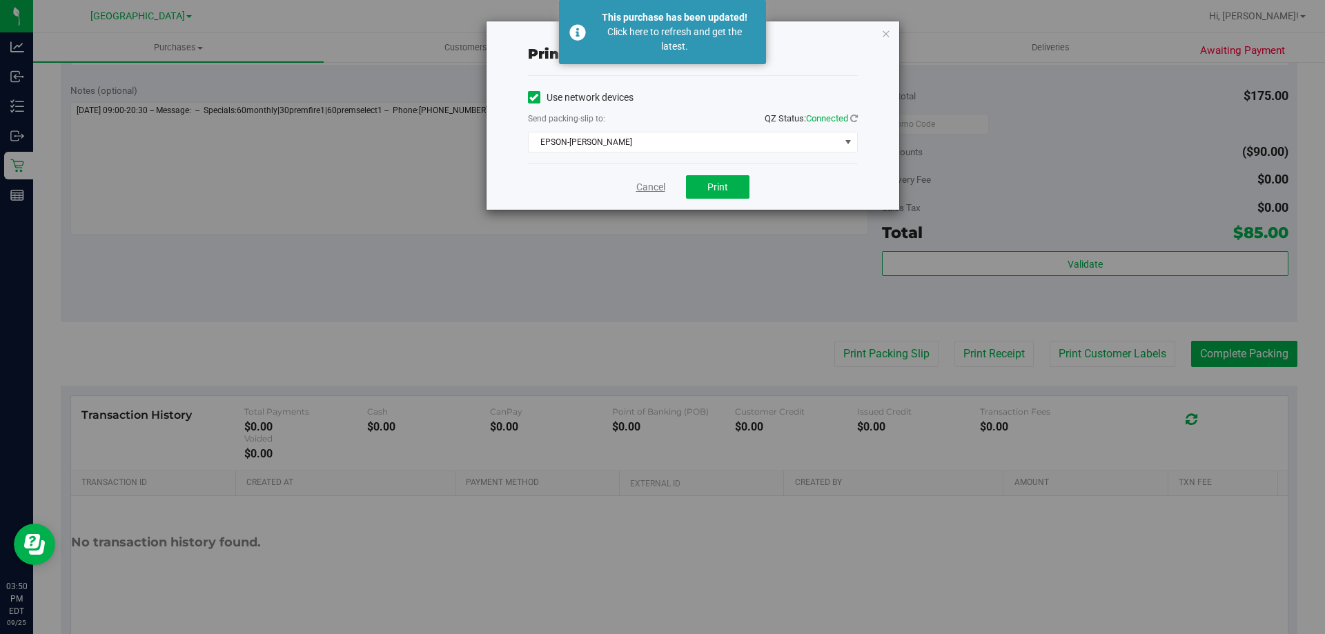
click at [650, 186] on link "Cancel" at bounding box center [650, 187] width 29 height 14
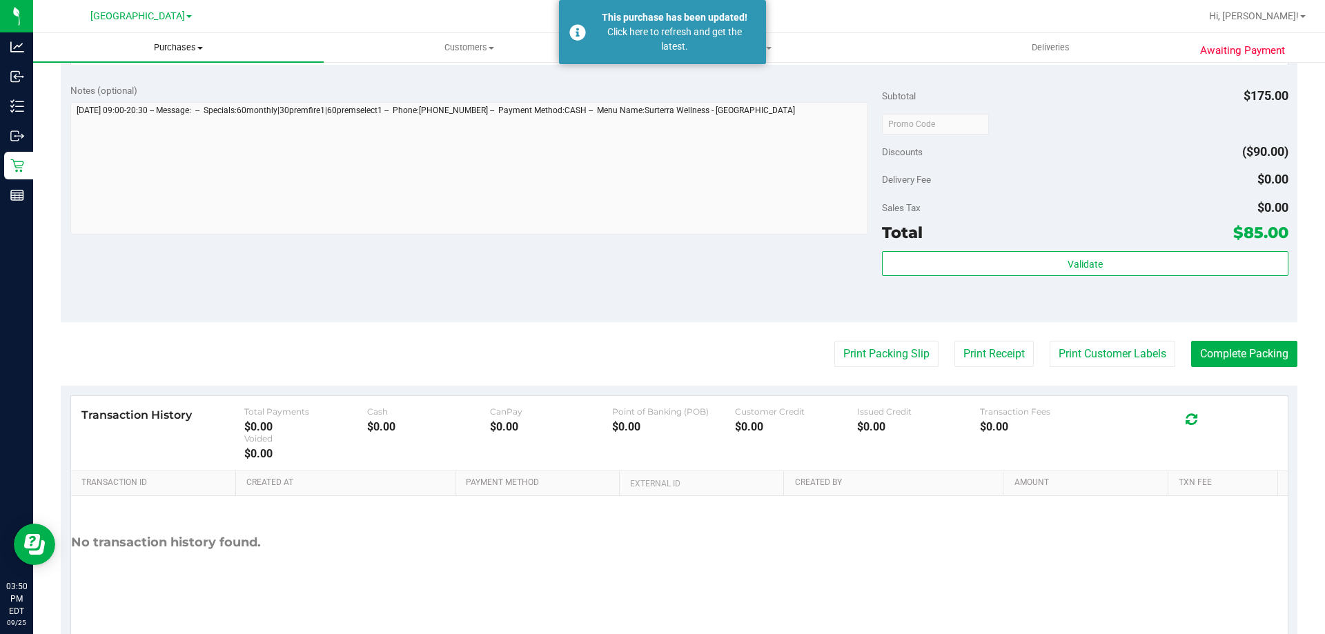
click at [172, 48] on span "Purchases" at bounding box center [178, 47] width 290 height 12
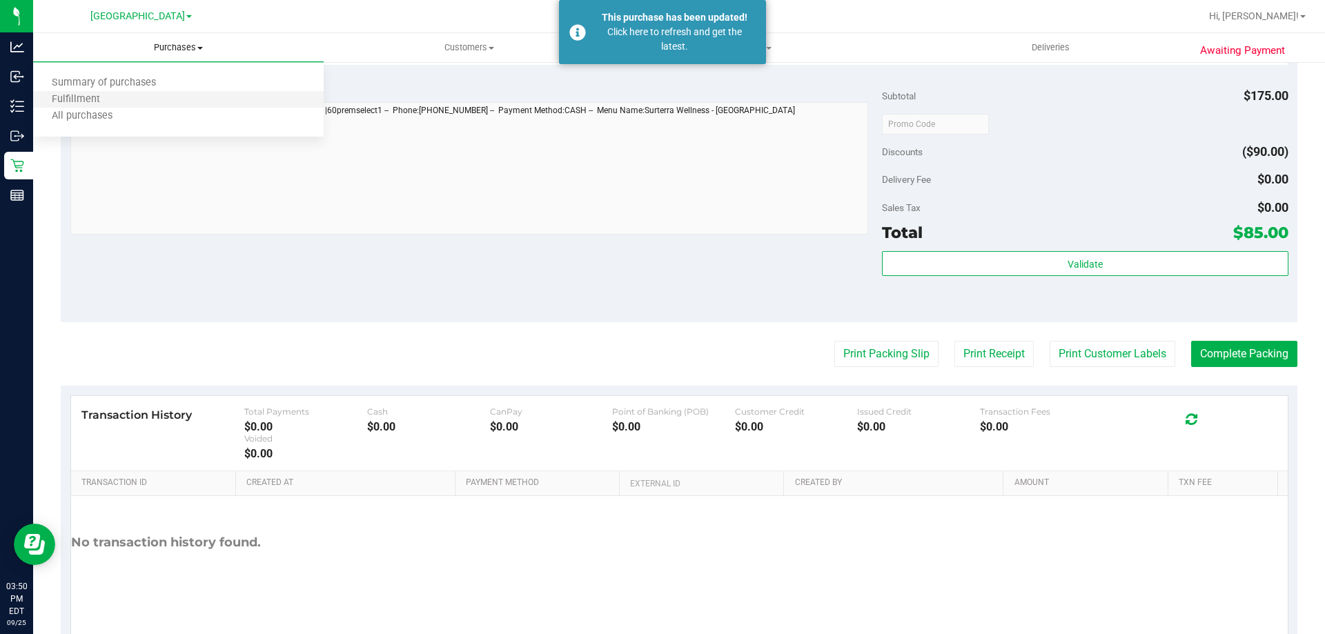
click at [159, 100] on li "Fulfillment" at bounding box center [178, 100] width 290 height 17
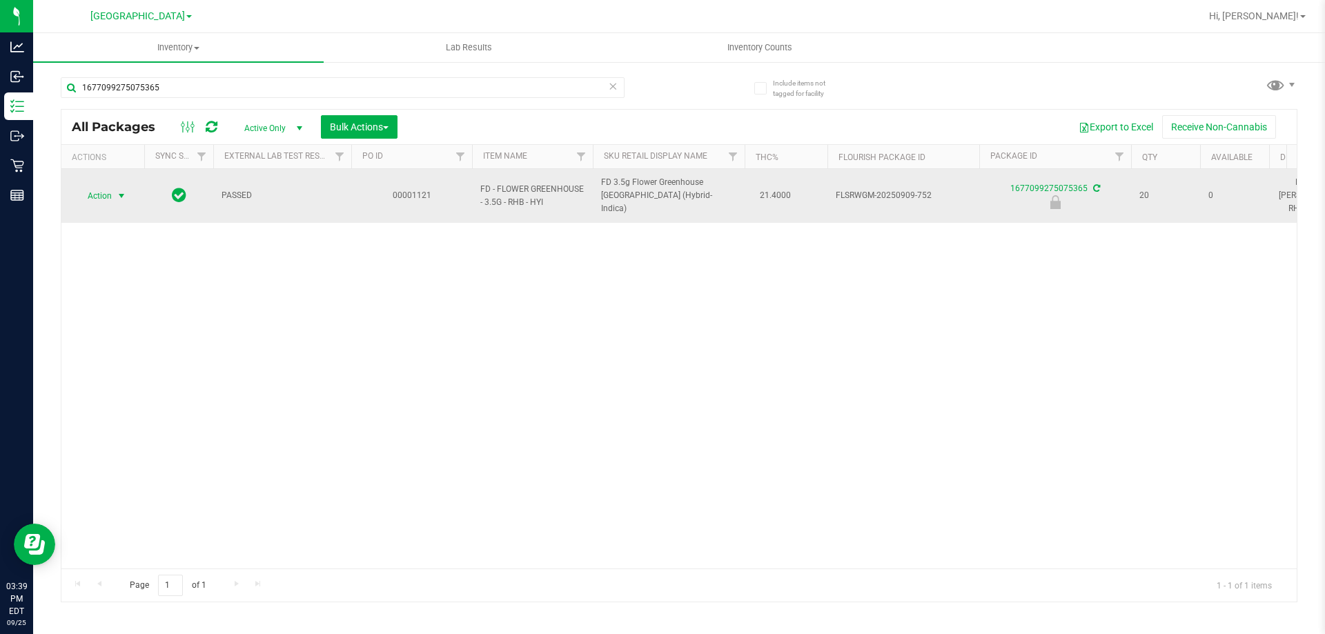
type input "1677099275075365"
click at [118, 190] on span "select" at bounding box center [121, 195] width 11 height 11
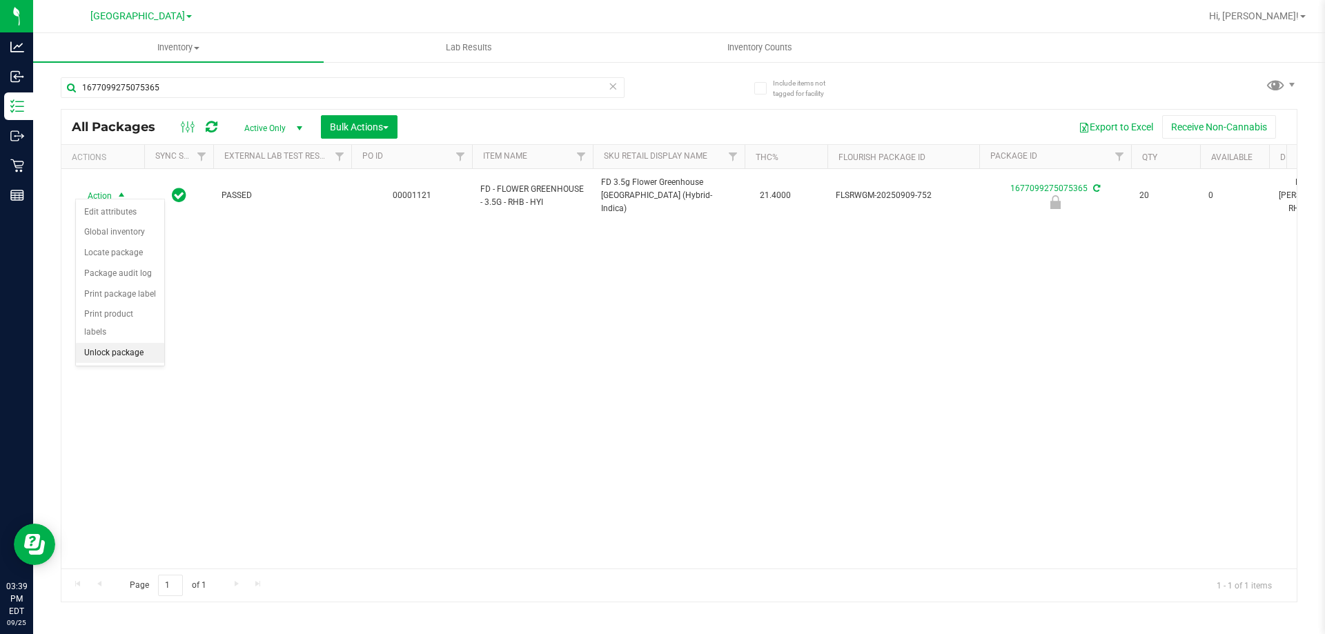
click at [107, 343] on li "Unlock package" at bounding box center [120, 353] width 88 height 21
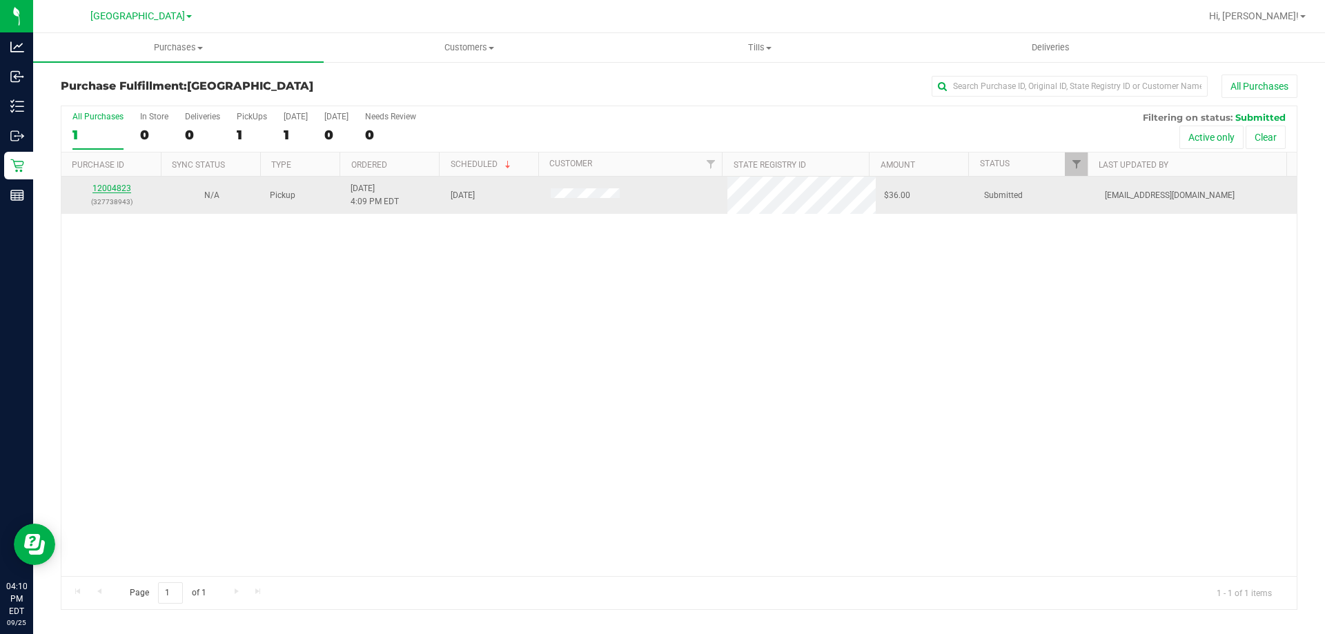
click at [119, 188] on link "12004823" at bounding box center [111, 189] width 39 height 10
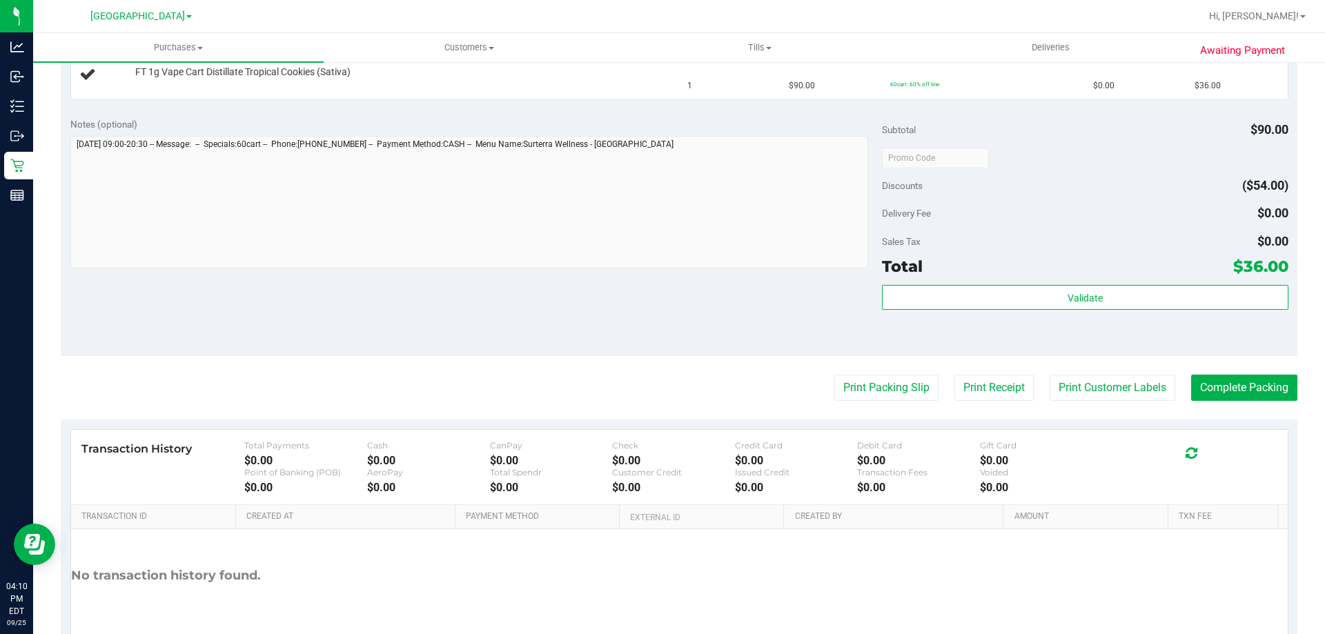
scroll to position [462, 0]
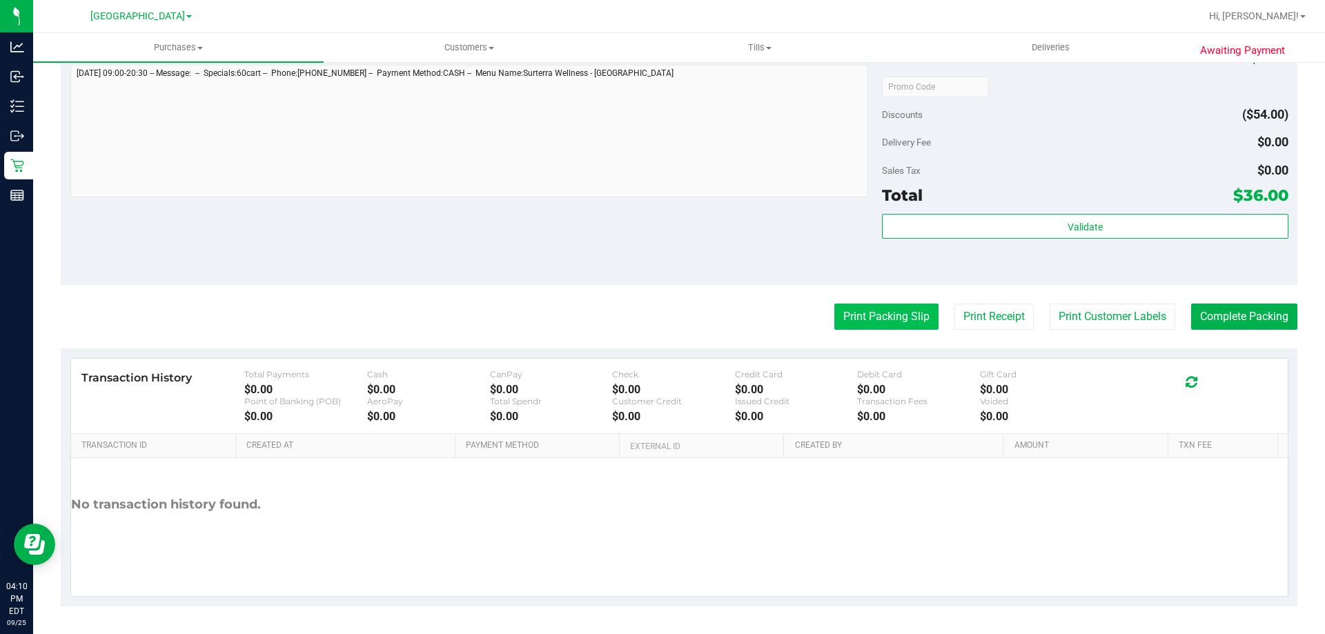
click at [860, 322] on button "Print Packing Slip" at bounding box center [886, 317] width 104 height 26
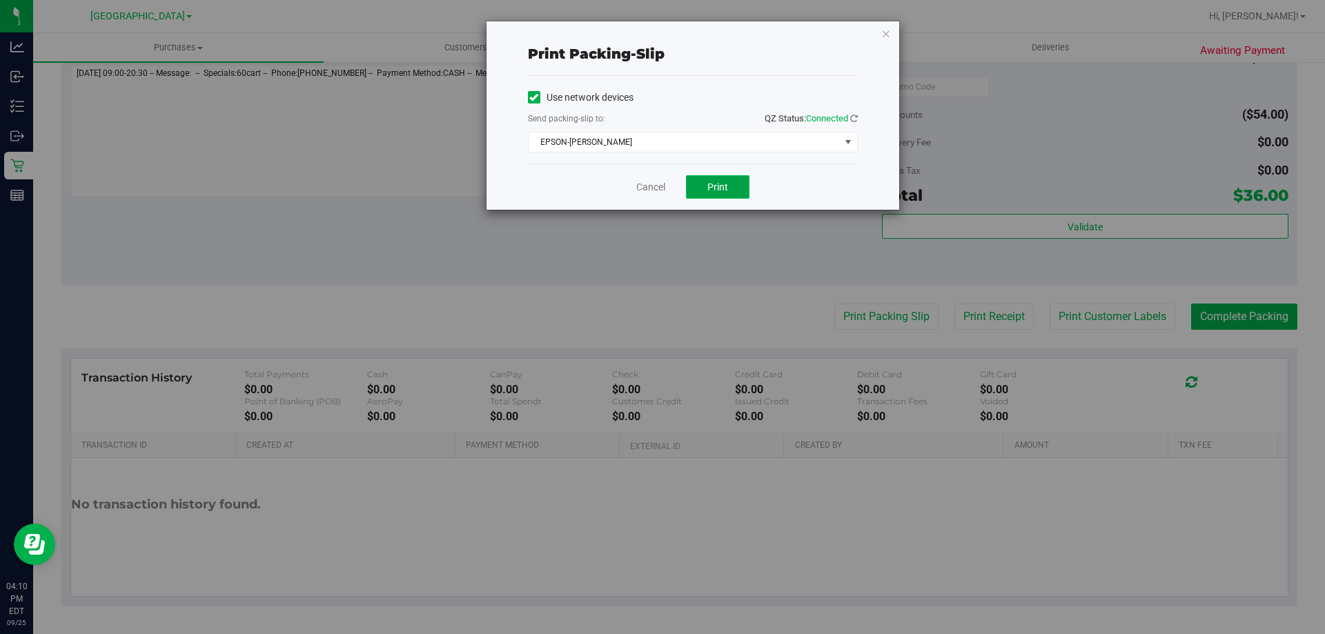
click at [711, 181] on span "Print" at bounding box center [717, 186] width 21 height 11
click at [658, 183] on link "Cancel" at bounding box center [650, 187] width 29 height 14
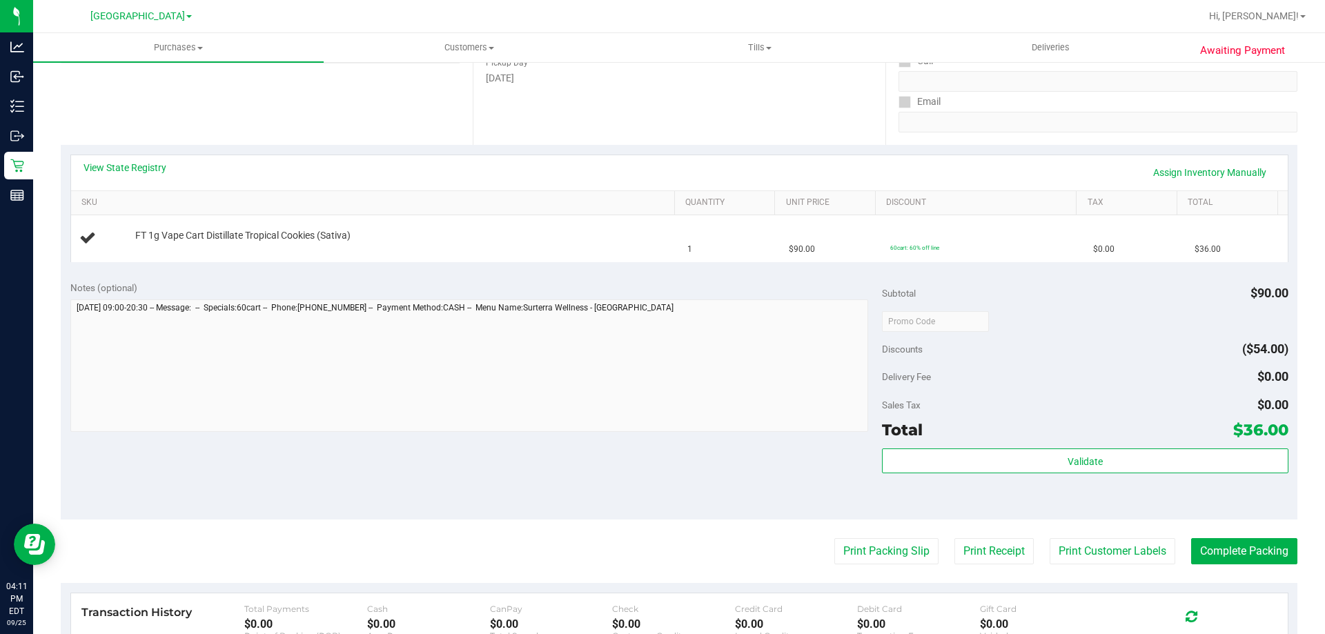
scroll to position [212, 0]
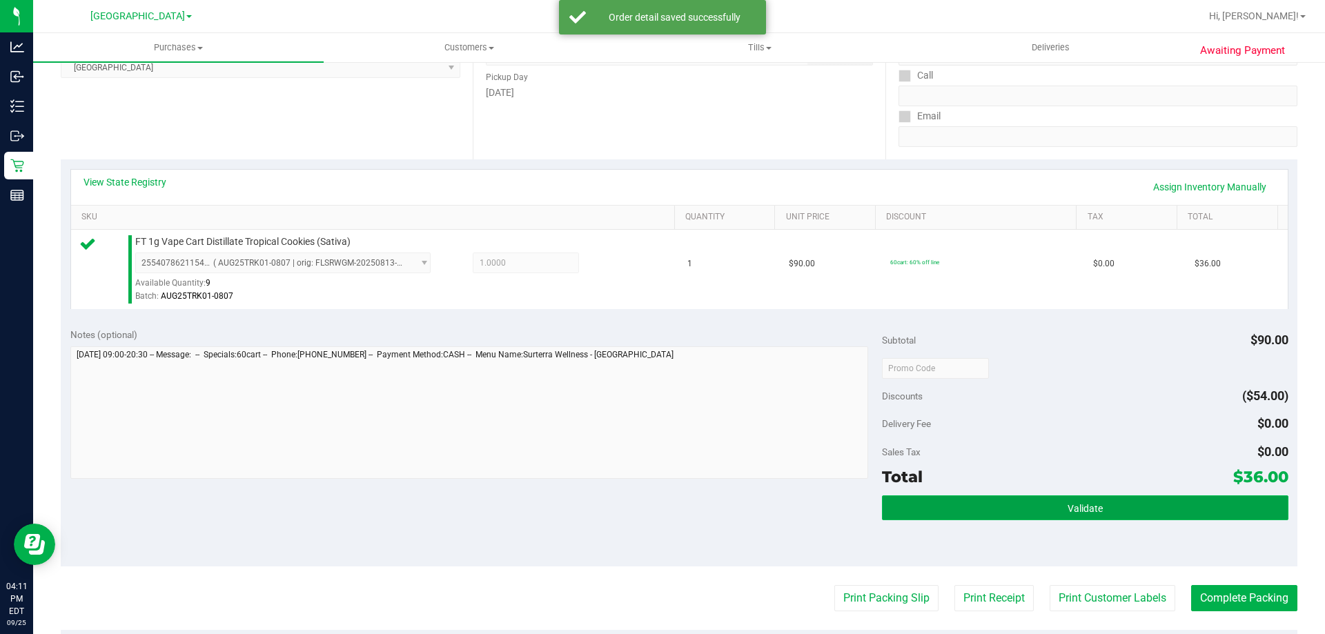
click at [1118, 516] on button "Validate" at bounding box center [1085, 507] width 406 height 25
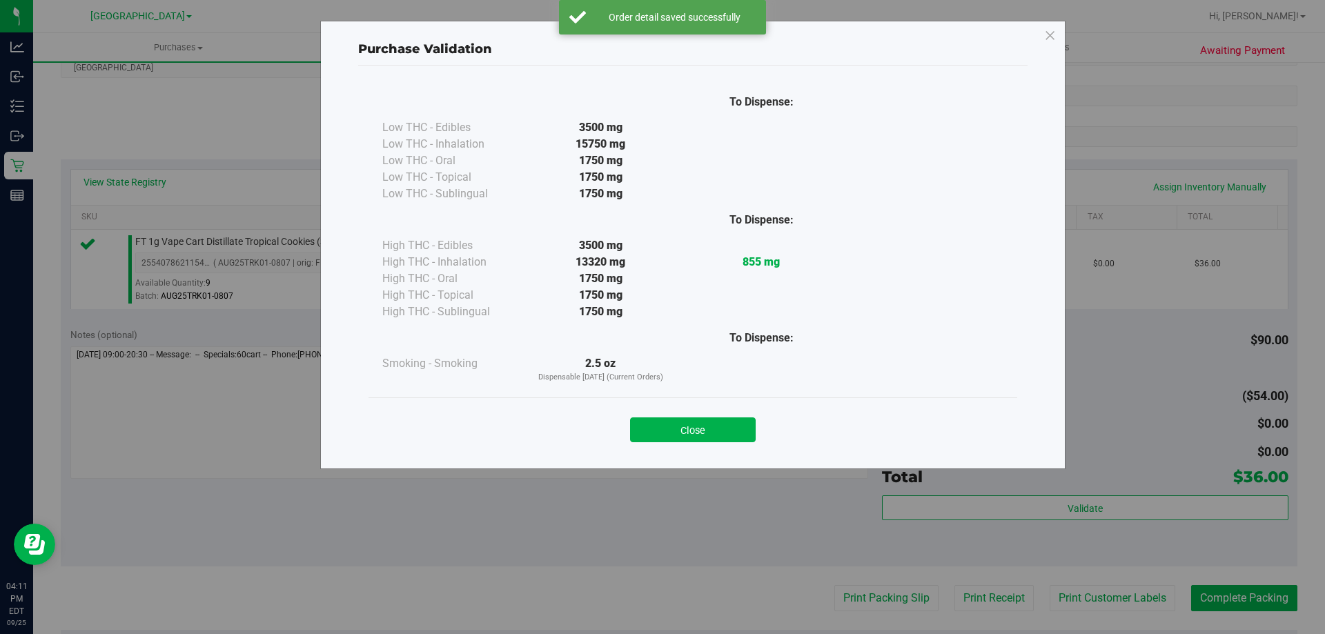
click at [673, 416] on div "Close" at bounding box center [693, 425] width 628 height 34
click at [682, 422] on button "Close" at bounding box center [693, 429] width 126 height 25
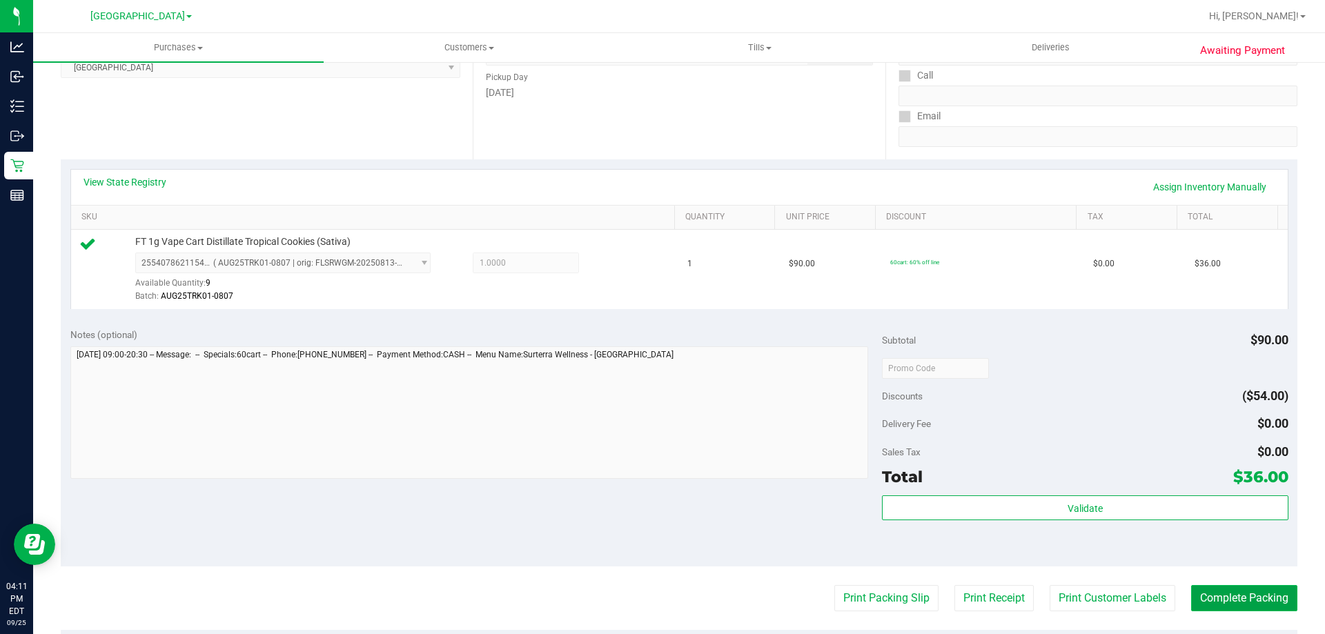
click at [1251, 588] on button "Complete Packing" at bounding box center [1244, 598] width 106 height 26
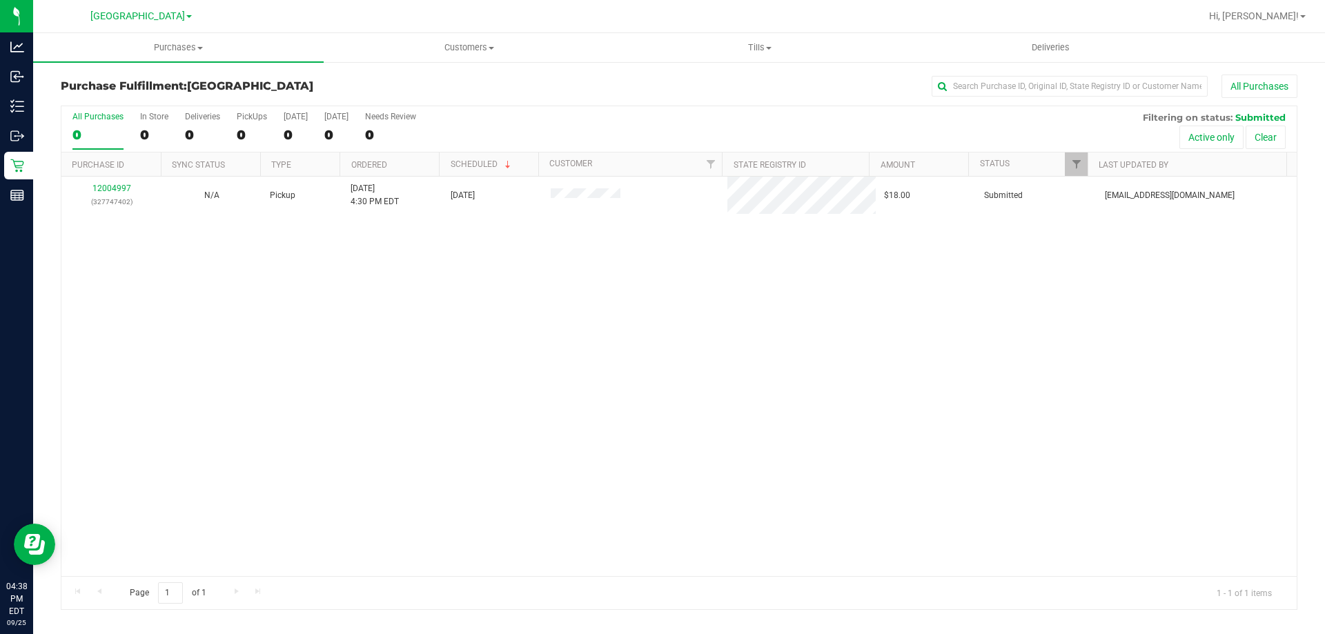
click at [399, 398] on div "12004997 (327747402) N/A Pickup 9/25/2025 4:30 PM EDT 9/25/2025 $18.00 Submitte…" at bounding box center [678, 376] width 1235 height 399
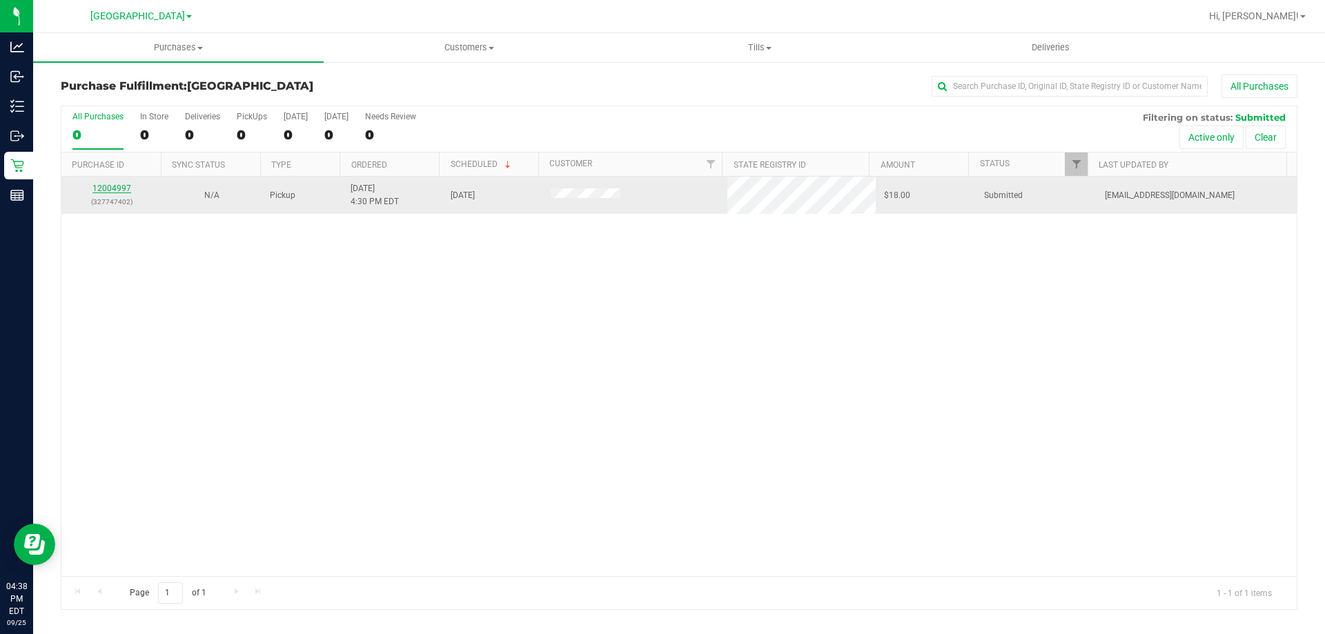
click at [113, 189] on link "12004997" at bounding box center [111, 189] width 39 height 10
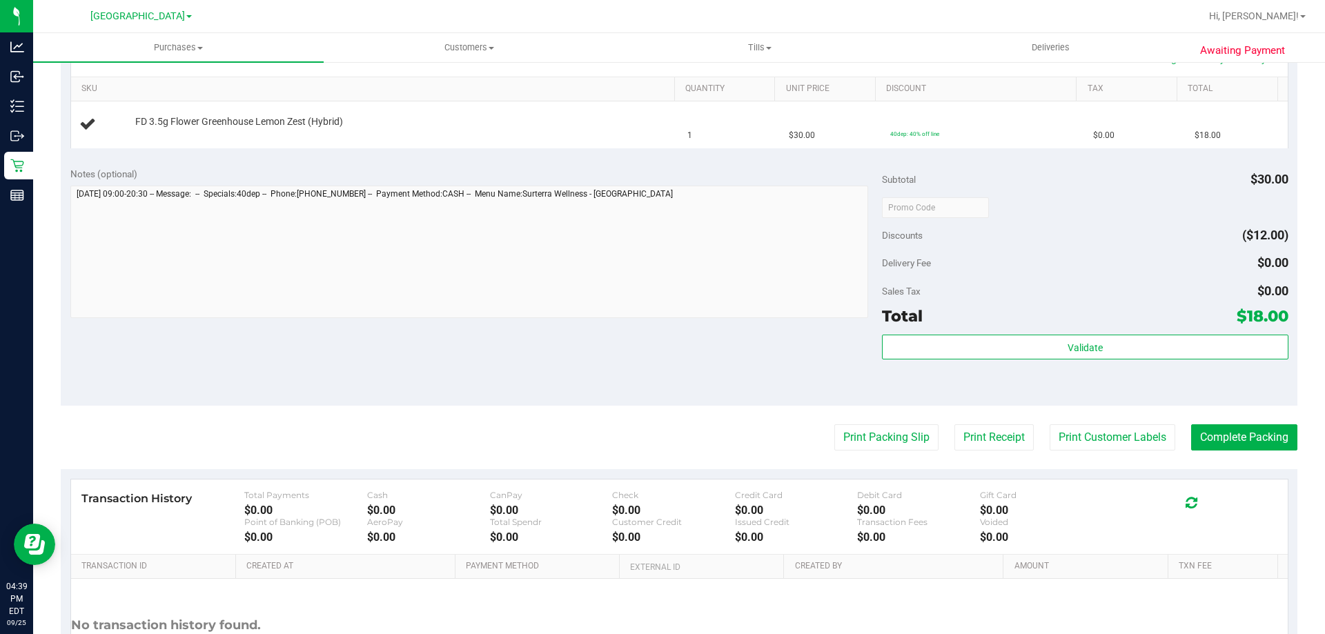
scroll to position [370, 0]
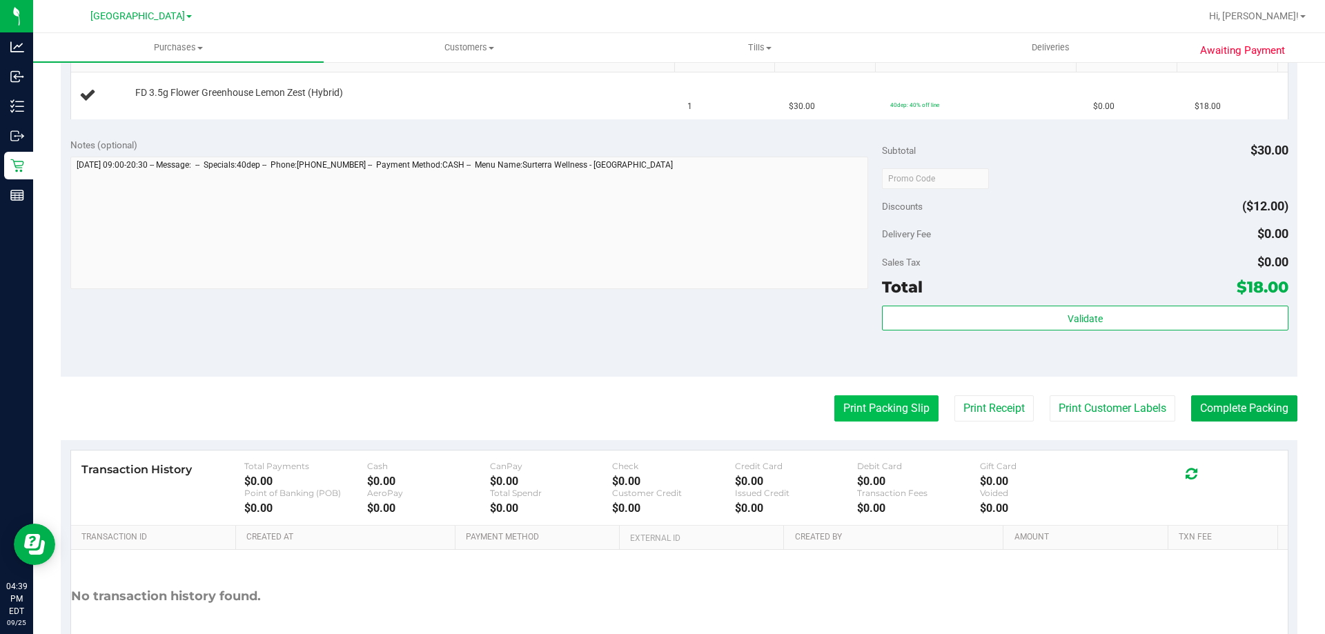
click at [863, 402] on button "Print Packing Slip" at bounding box center [886, 408] width 104 height 26
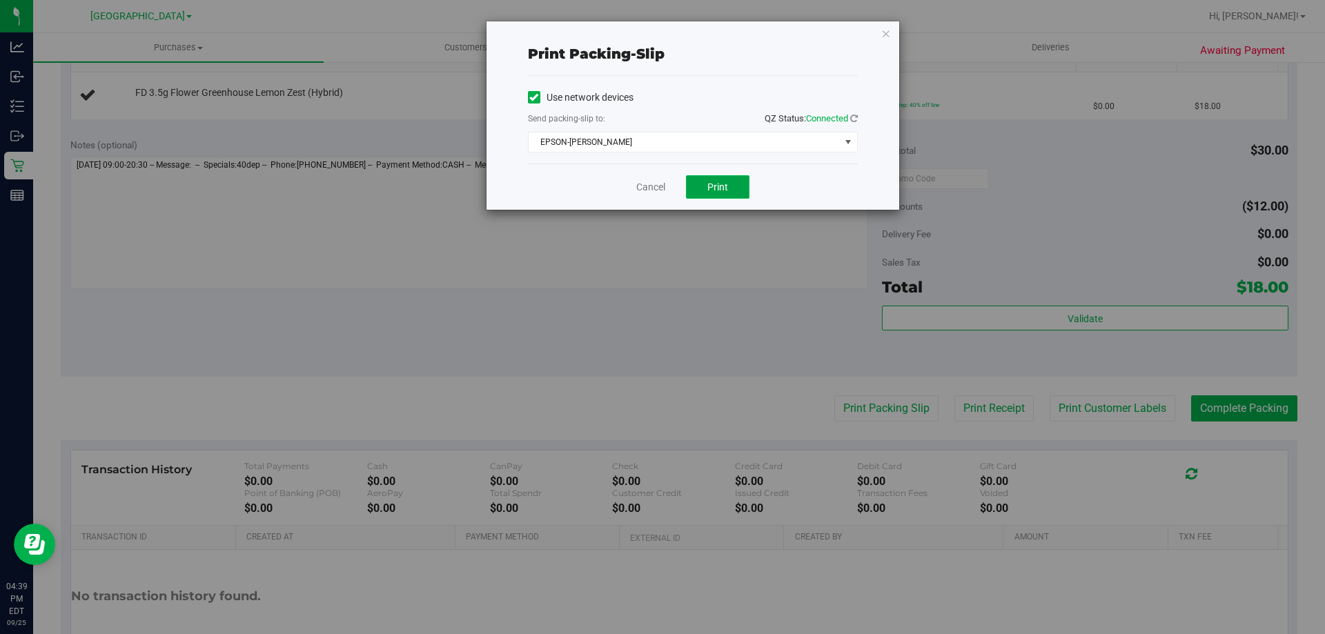
click at [719, 198] on button "Print" at bounding box center [717, 186] width 63 height 23
click at [649, 181] on link "Cancel" at bounding box center [650, 187] width 29 height 14
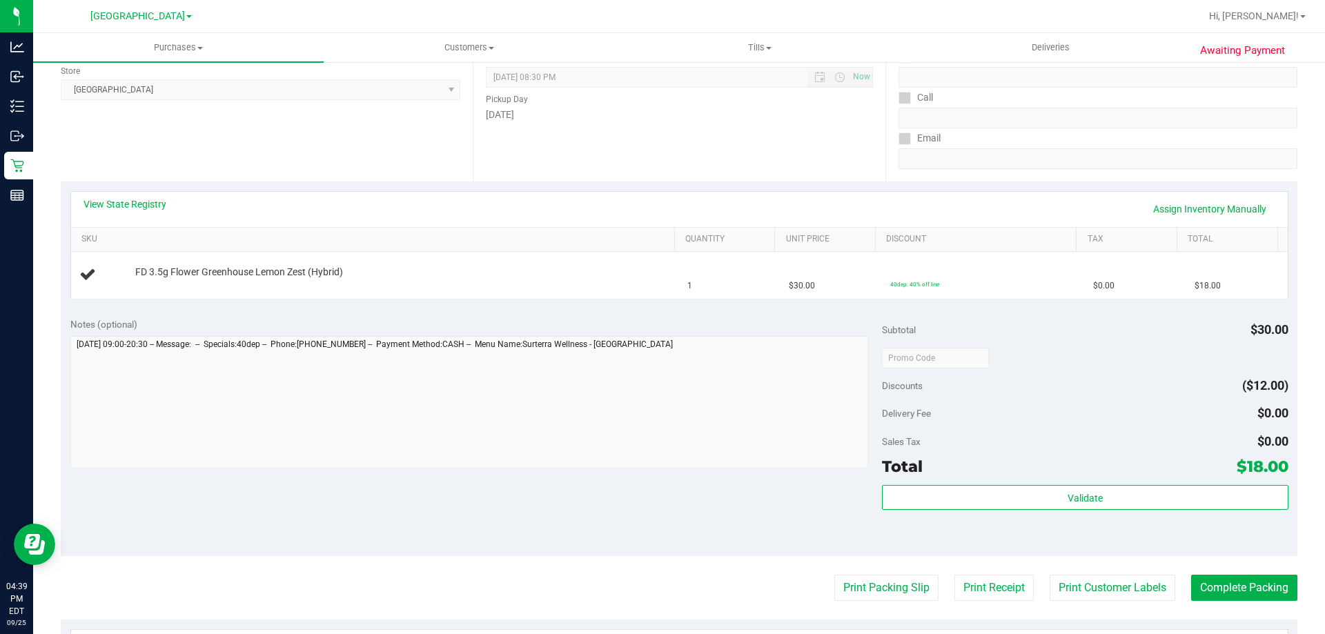
scroll to position [166, 0]
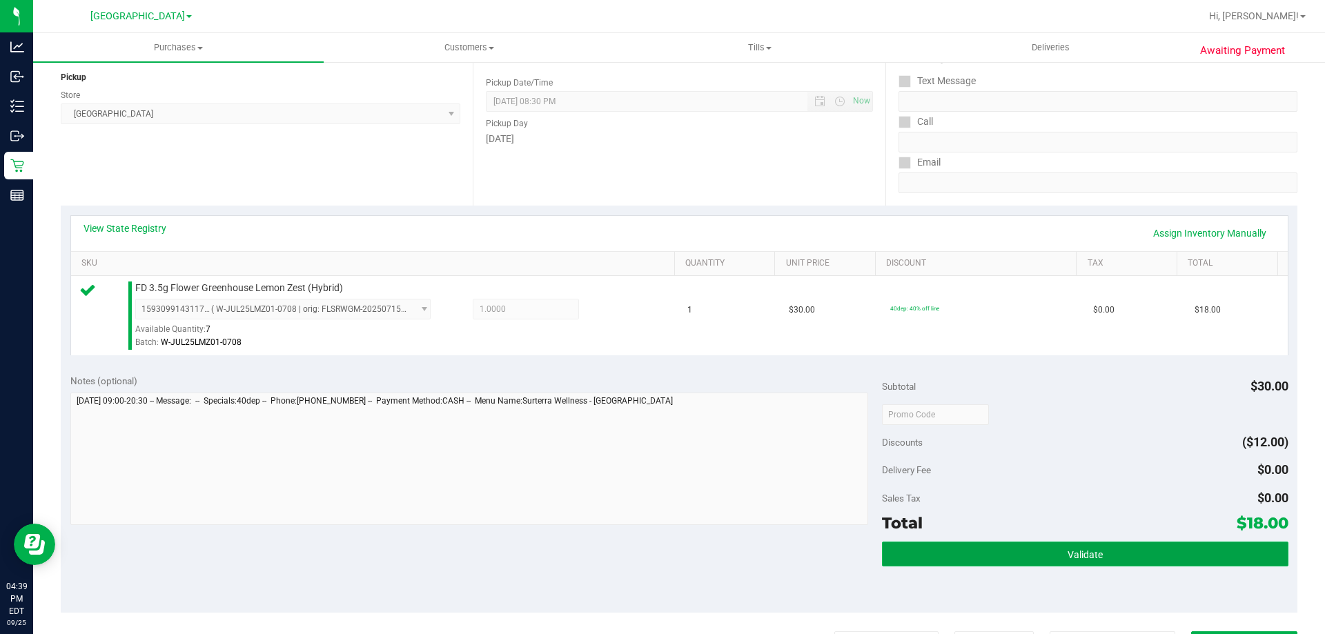
click at [1042, 553] on button "Validate" at bounding box center [1085, 554] width 406 height 25
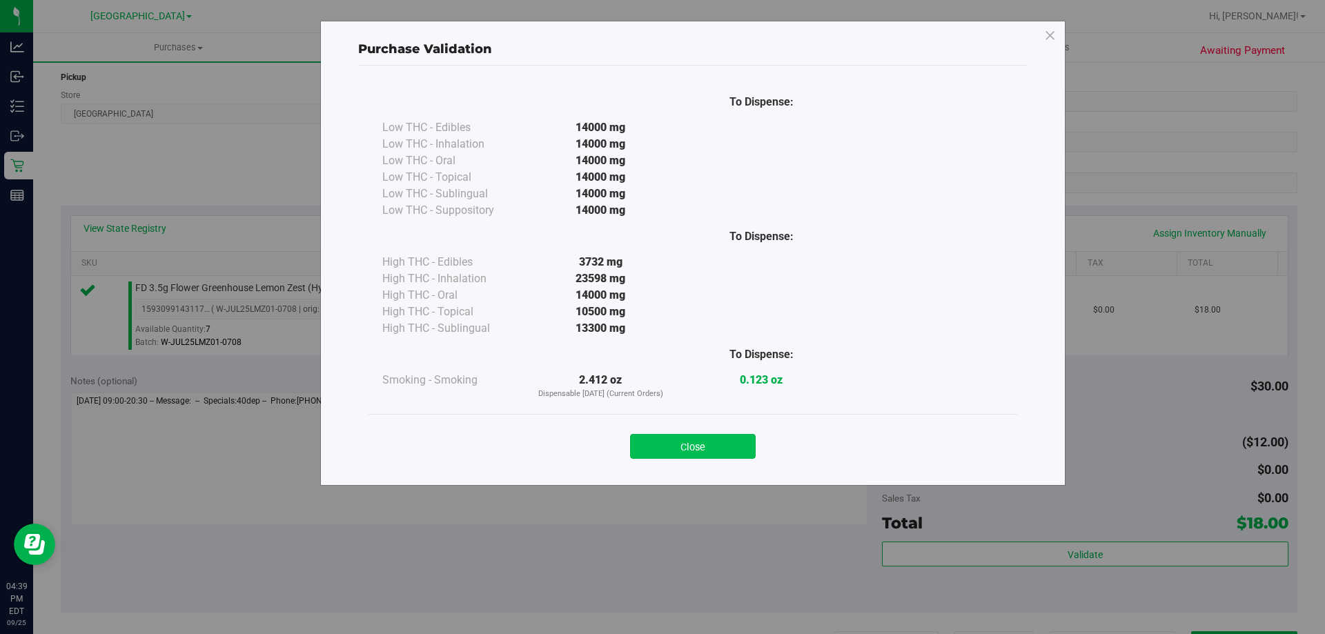
click at [686, 447] on button "Close" at bounding box center [693, 446] width 126 height 25
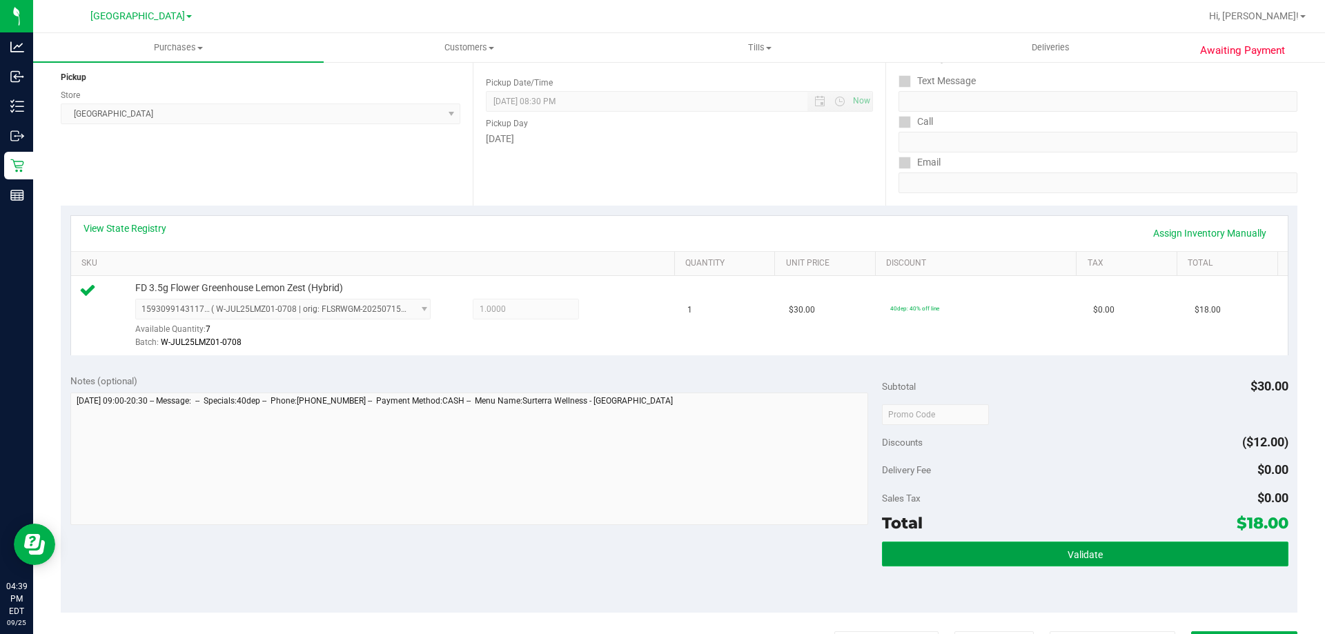
click at [1051, 560] on button "Validate" at bounding box center [1085, 554] width 406 height 25
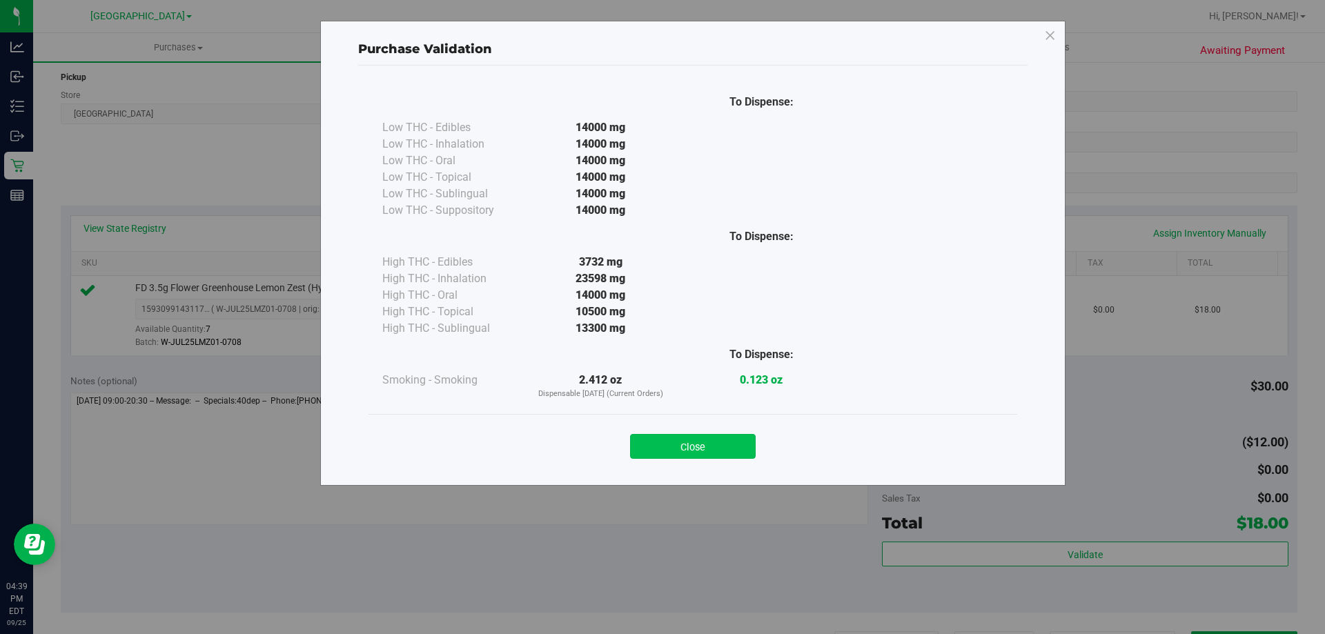
click at [705, 446] on button "Close" at bounding box center [693, 446] width 126 height 25
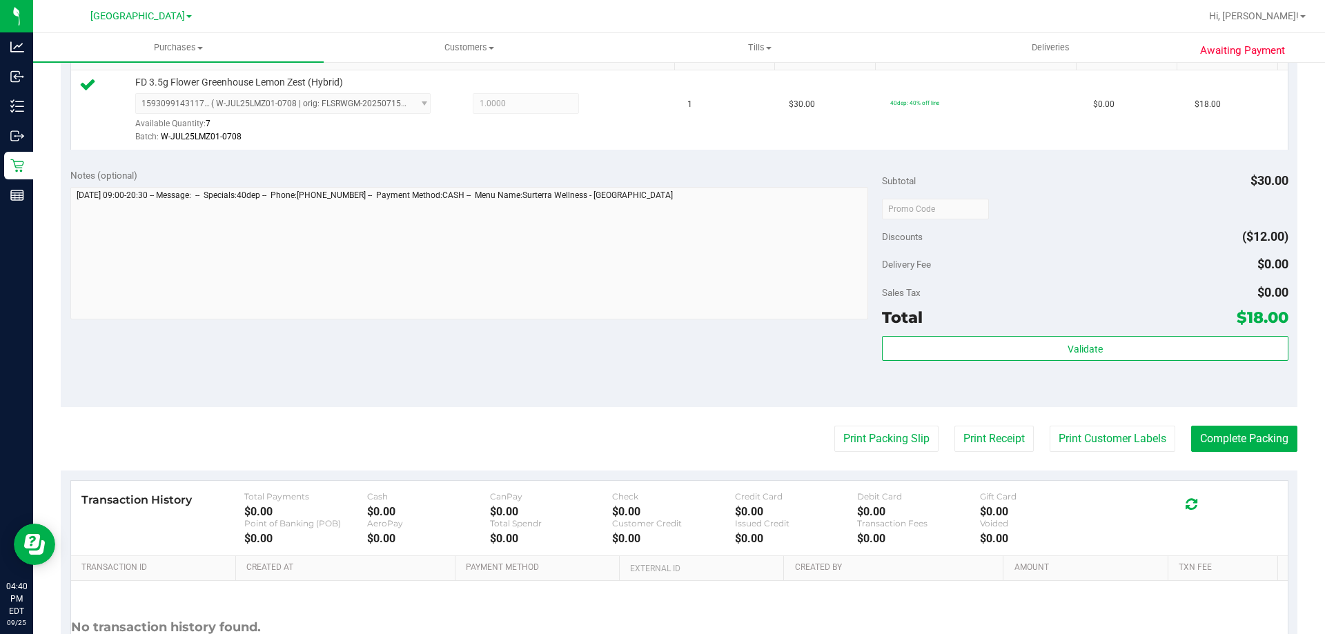
scroll to position [453, 0]
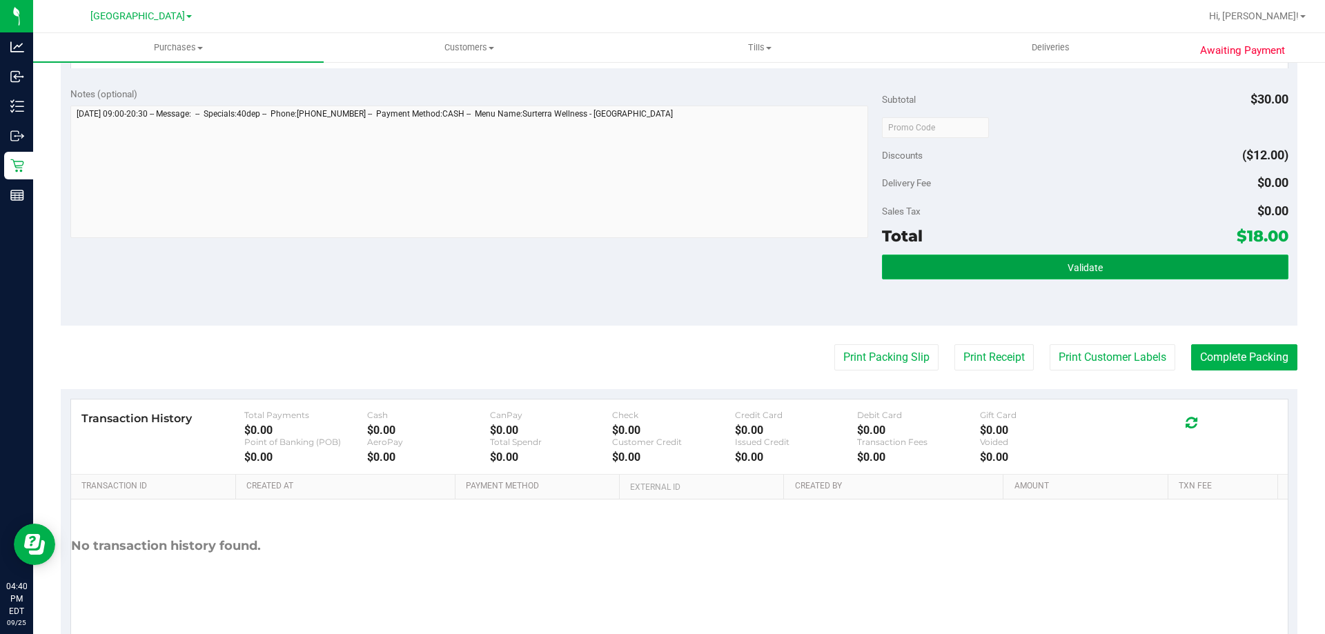
click at [1067, 263] on span "Validate" at bounding box center [1084, 267] width 35 height 11
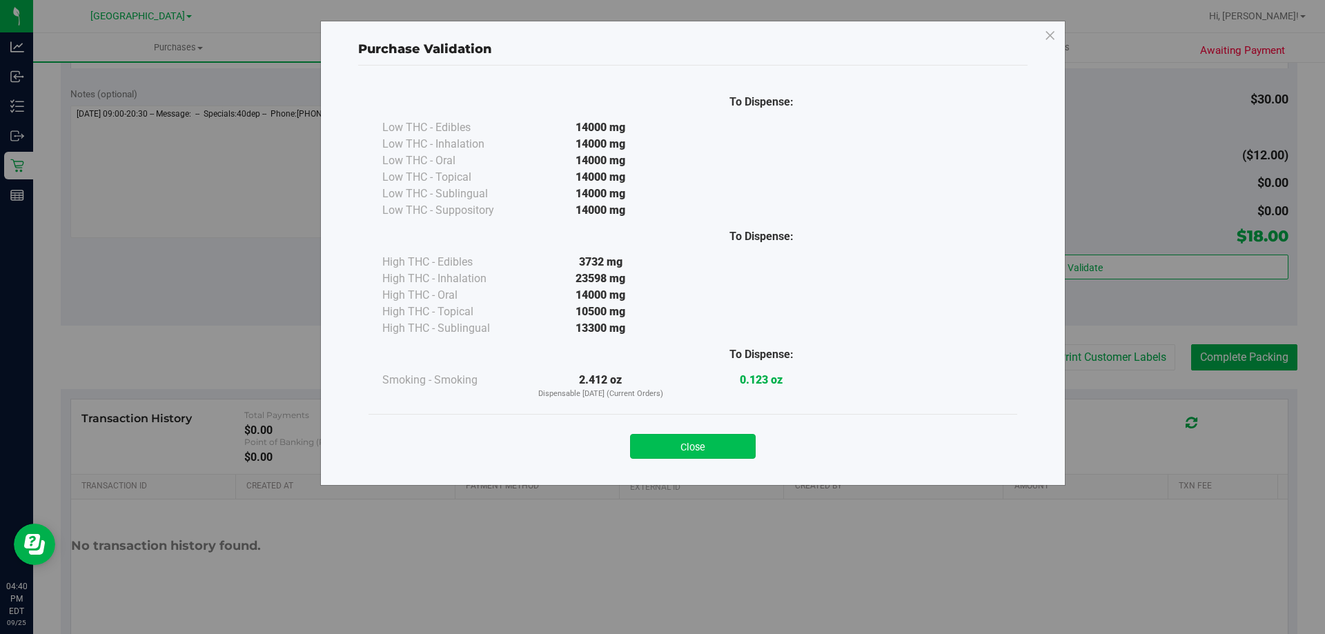
click at [684, 445] on button "Close" at bounding box center [693, 446] width 126 height 25
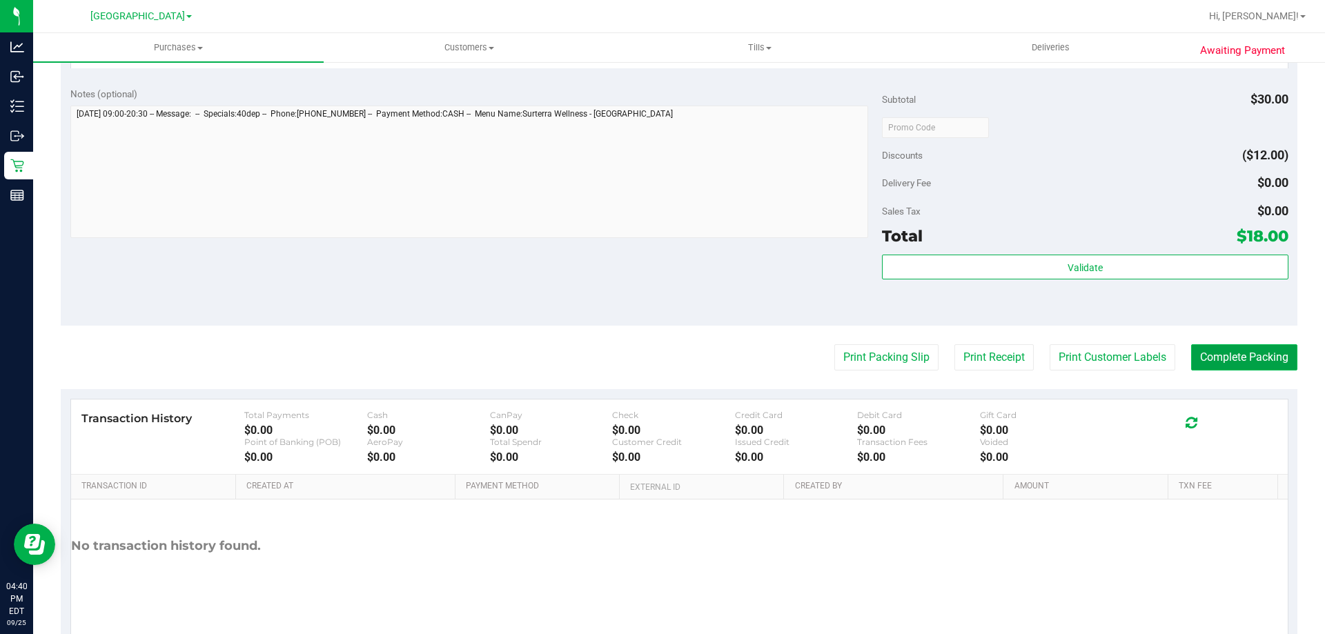
click at [1230, 359] on button "Complete Packing" at bounding box center [1244, 357] width 106 height 26
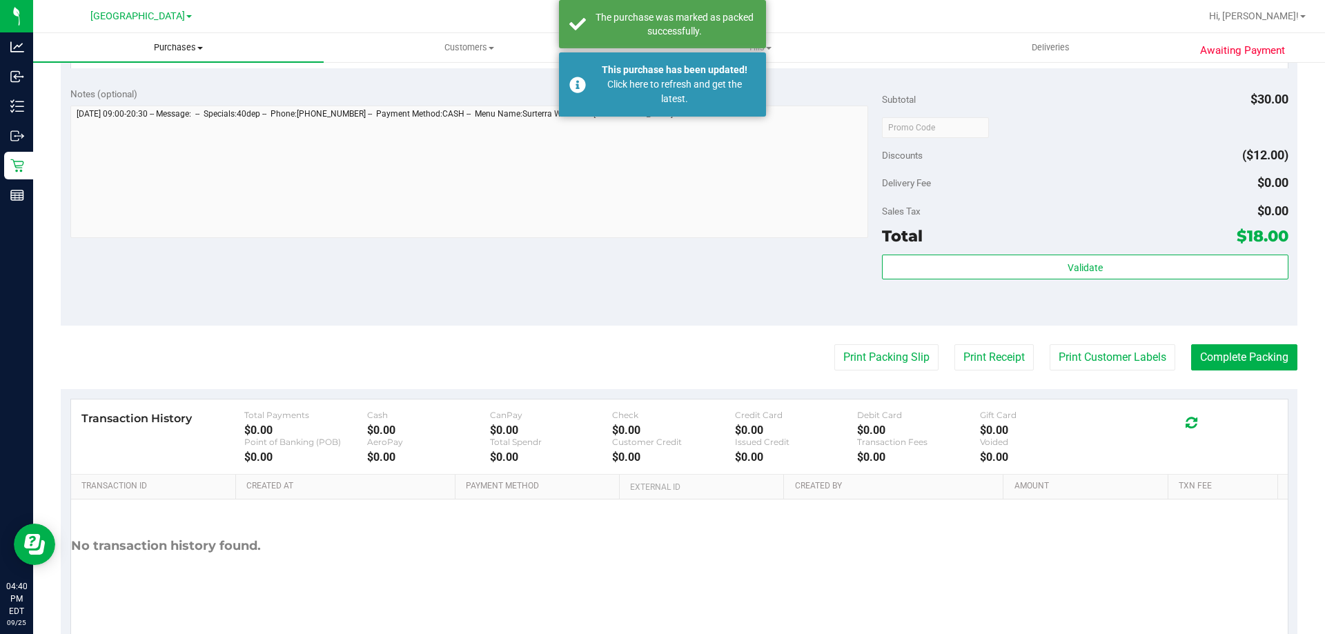
click at [181, 46] on span "Purchases" at bounding box center [178, 47] width 290 height 12
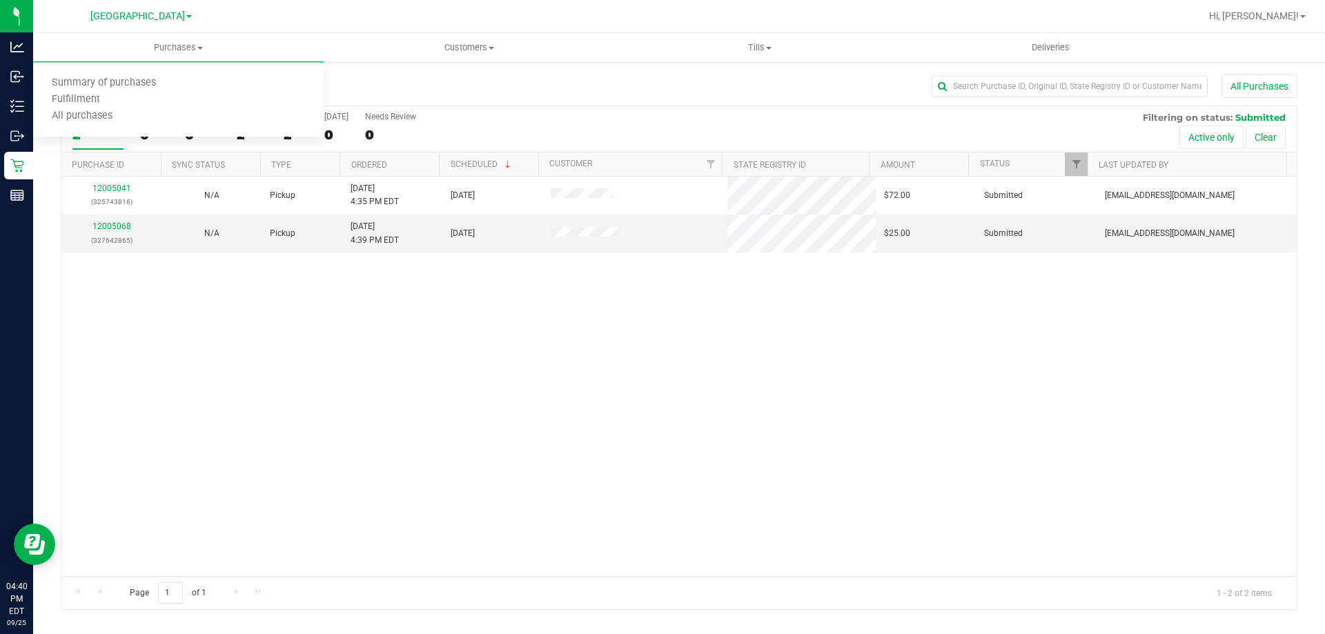
drag, startPoint x: 620, startPoint y: 519, endPoint x: 626, endPoint y: 522, distance: 7.2
click at [622, 520] on div "12005041 (325743816) N/A Pickup 9/25/2025 4:35 PM EDT 9/25/2025 $72.00 Submitte…" at bounding box center [678, 376] width 1235 height 399
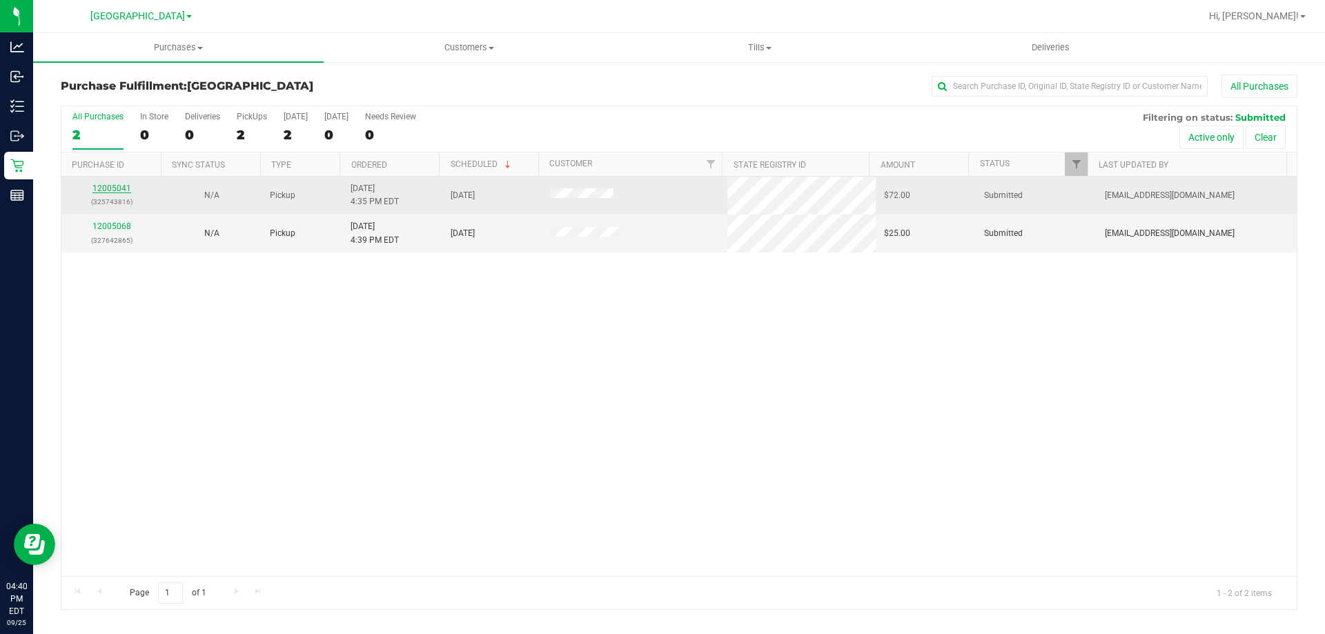
click at [111, 187] on link "12005041" at bounding box center [111, 189] width 39 height 10
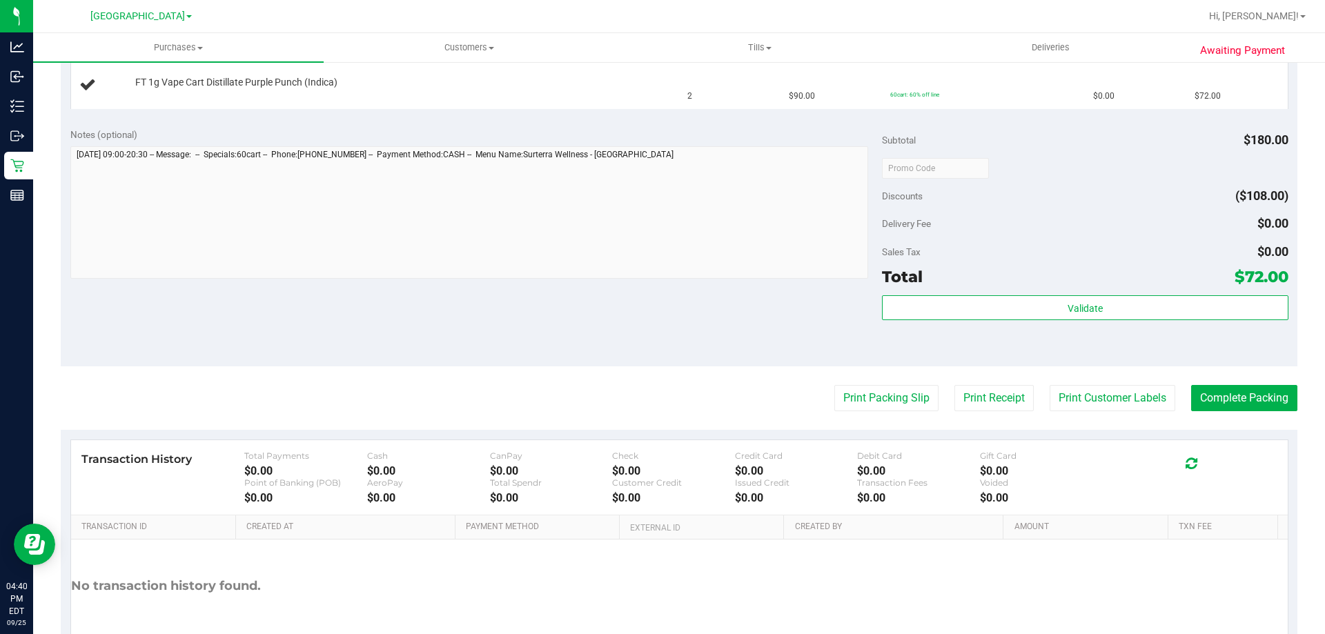
scroll to position [442, 0]
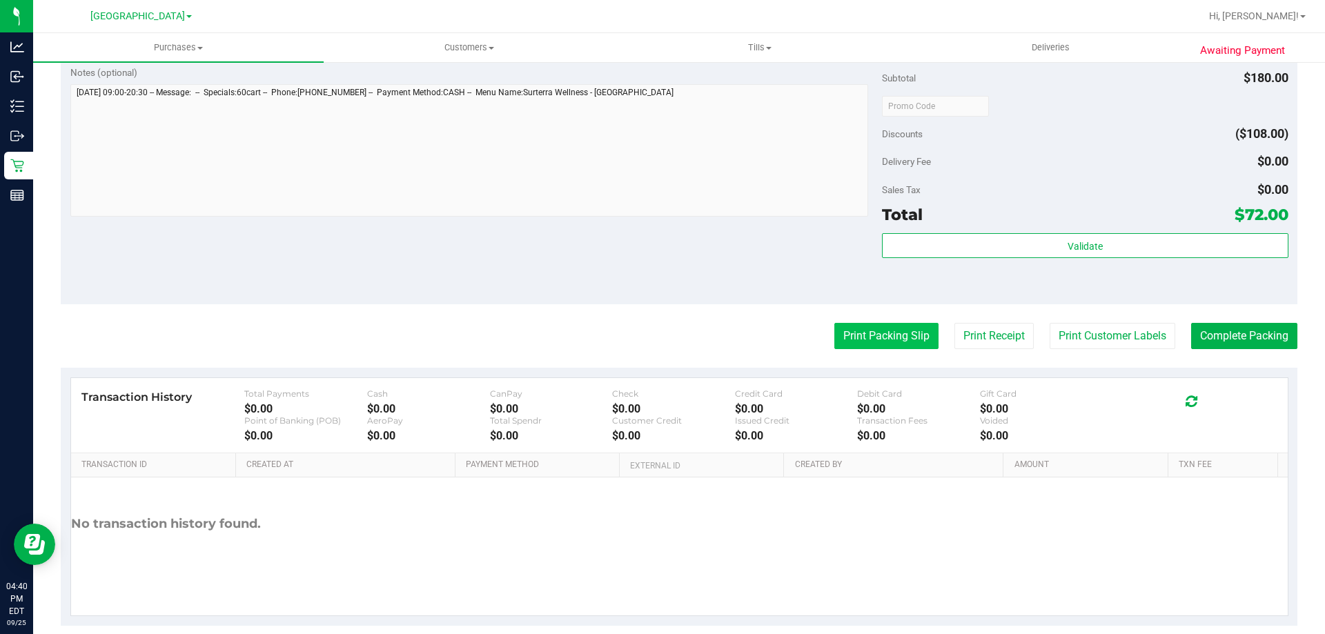
click at [870, 339] on button "Print Packing Slip" at bounding box center [886, 336] width 104 height 26
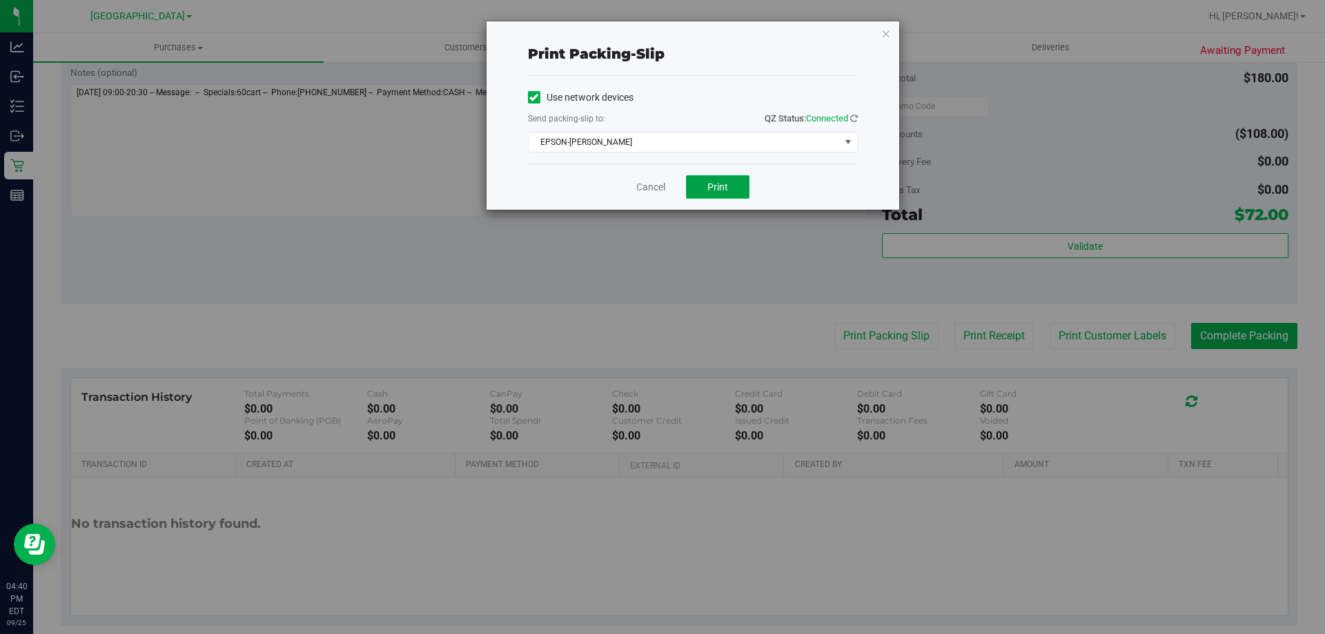
click at [713, 190] on span "Print" at bounding box center [717, 186] width 21 height 11
click at [648, 184] on link "Cancel" at bounding box center [650, 187] width 29 height 14
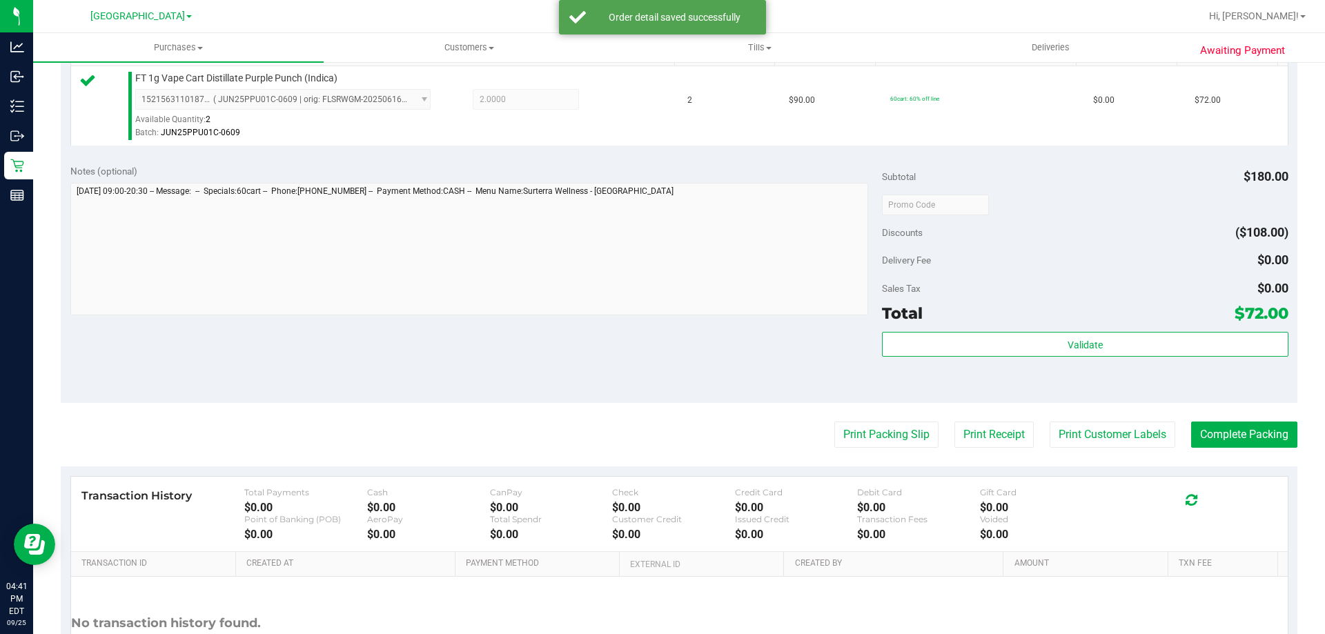
scroll to position [377, 0]
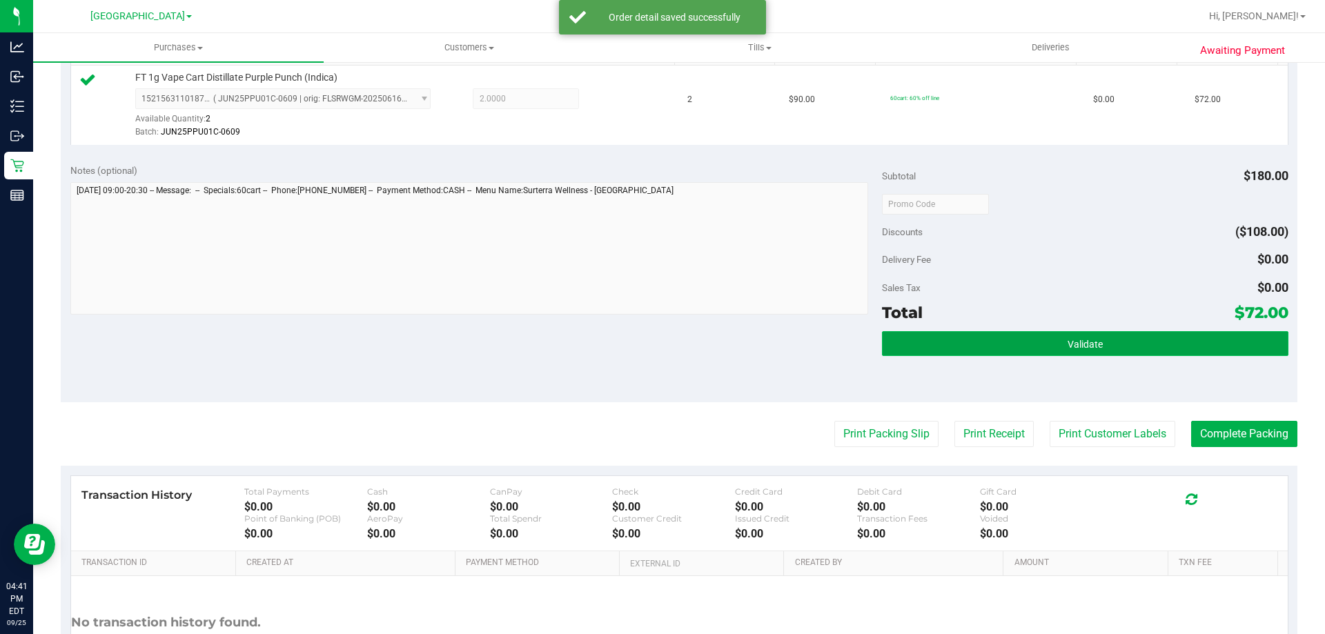
click at [1013, 343] on button "Validate" at bounding box center [1085, 343] width 406 height 25
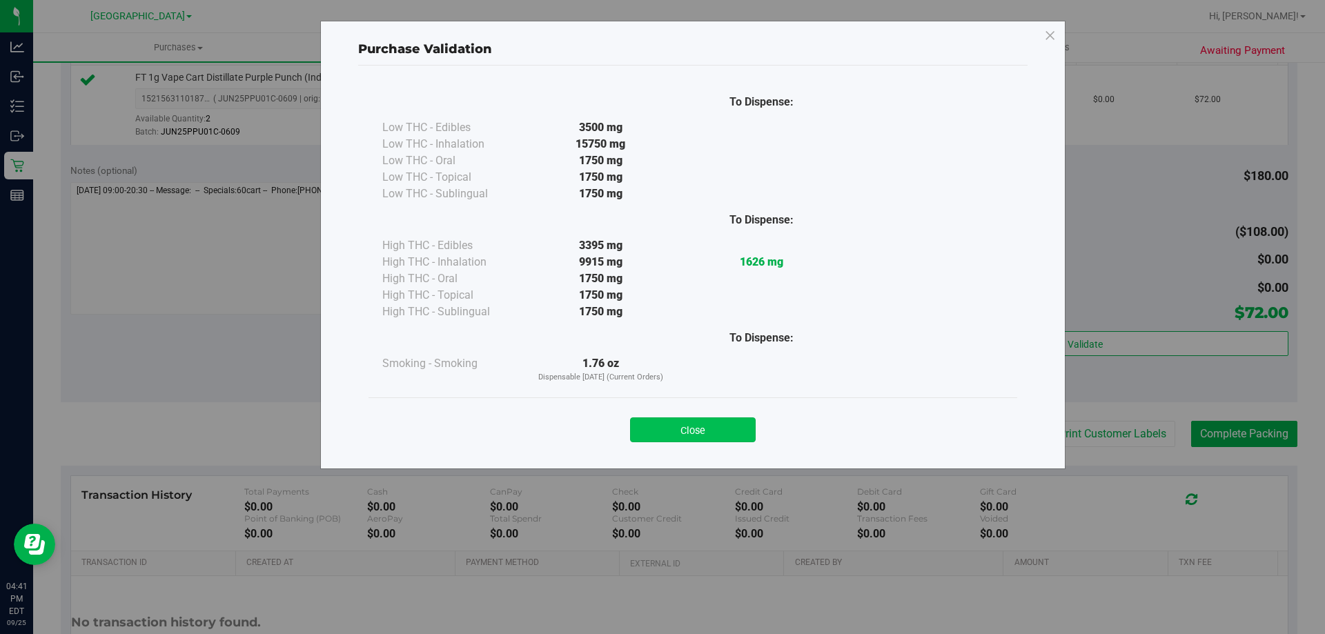
click at [701, 439] on button "Close" at bounding box center [693, 429] width 126 height 25
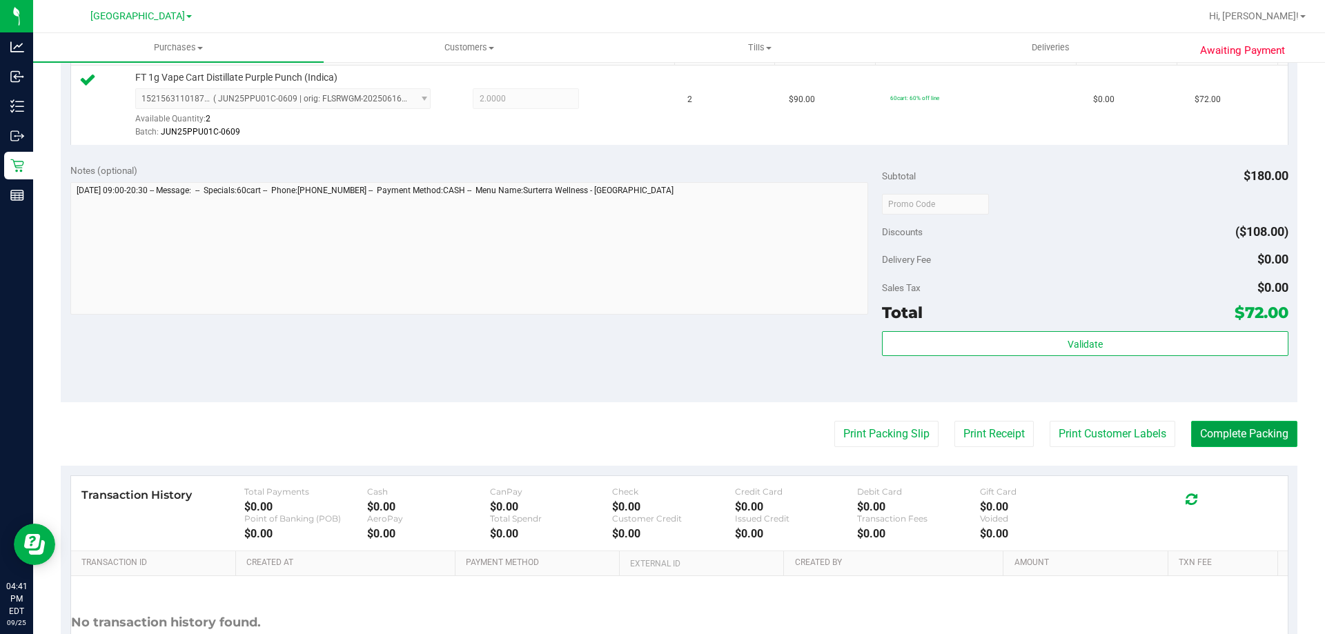
click at [1233, 438] on button "Complete Packing" at bounding box center [1244, 434] width 106 height 26
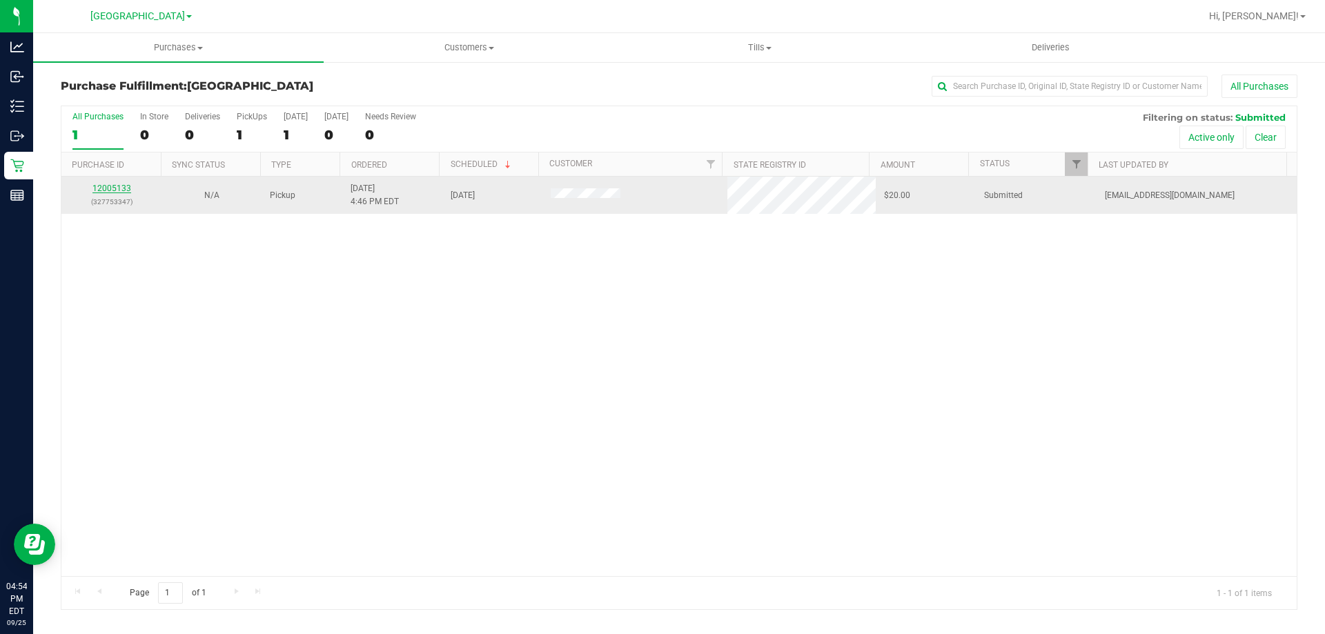
click at [120, 189] on link "12005133" at bounding box center [111, 189] width 39 height 10
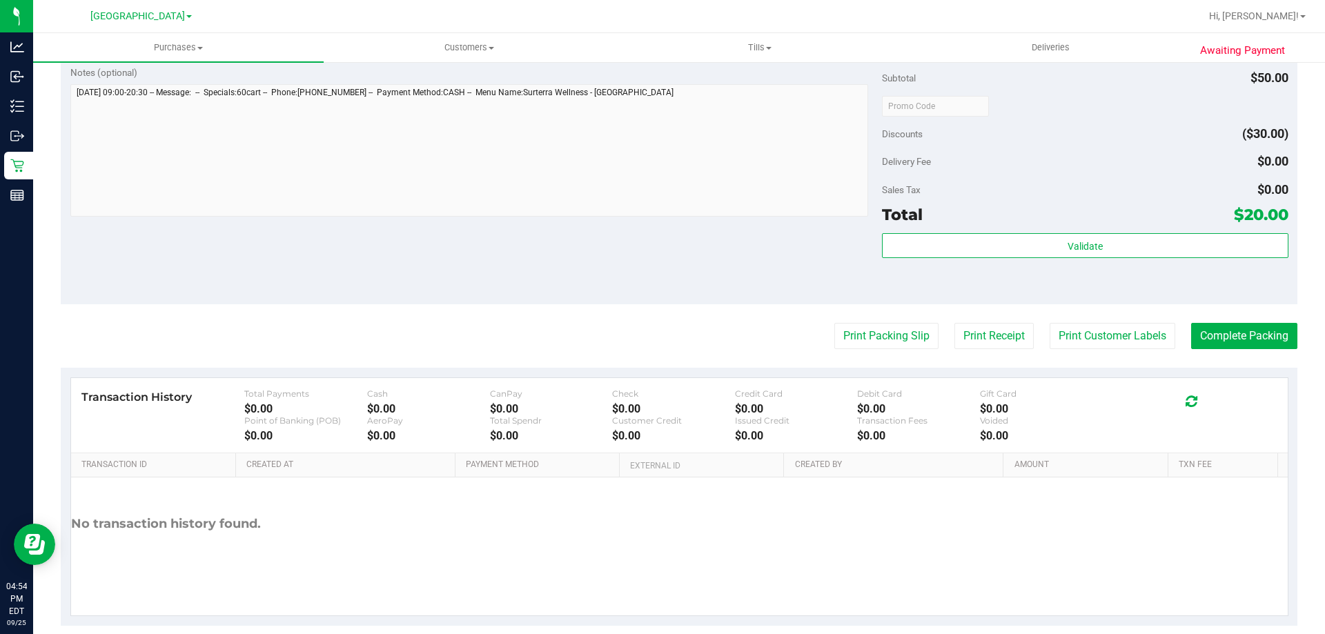
scroll to position [462, 0]
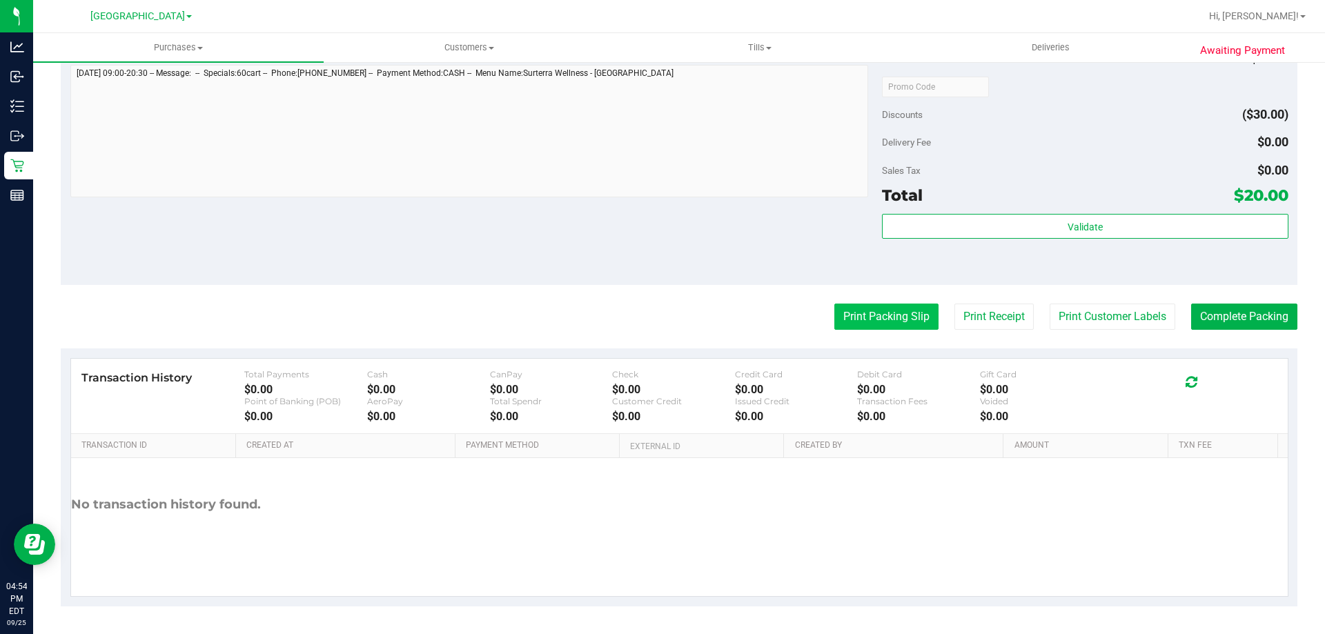
click at [864, 320] on button "Print Packing Slip" at bounding box center [886, 317] width 104 height 26
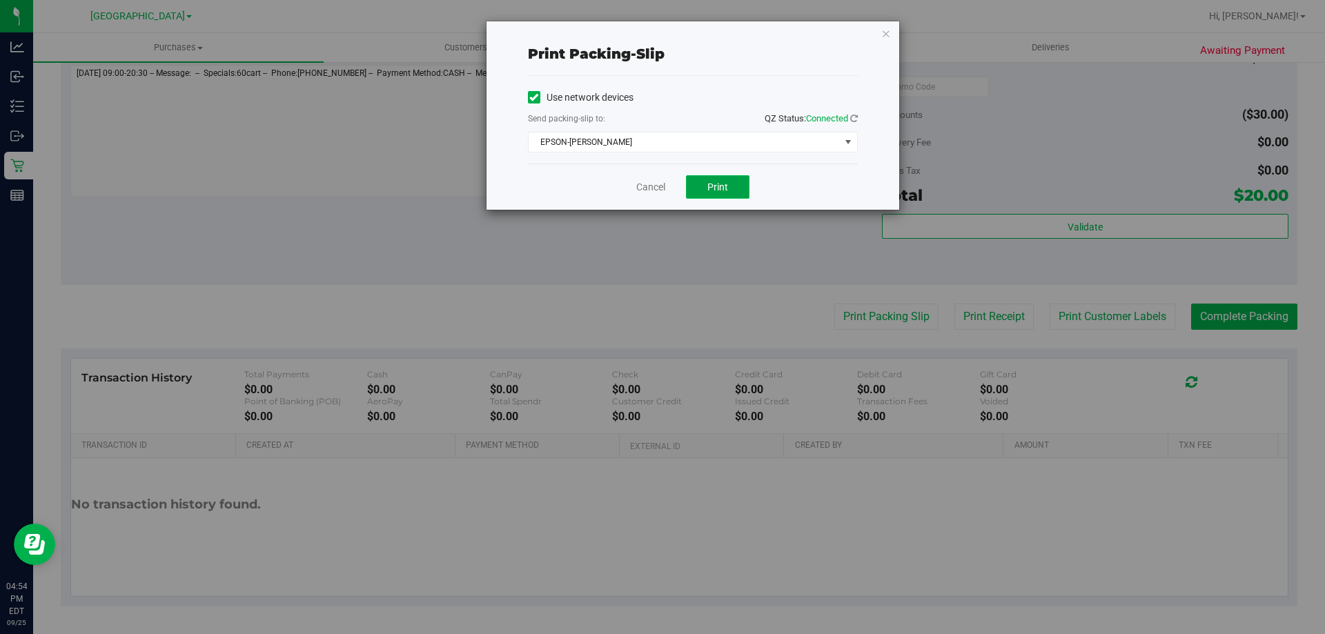
click at [703, 197] on button "Print" at bounding box center [717, 186] width 63 height 23
click at [661, 192] on link "Cancel" at bounding box center [650, 187] width 29 height 14
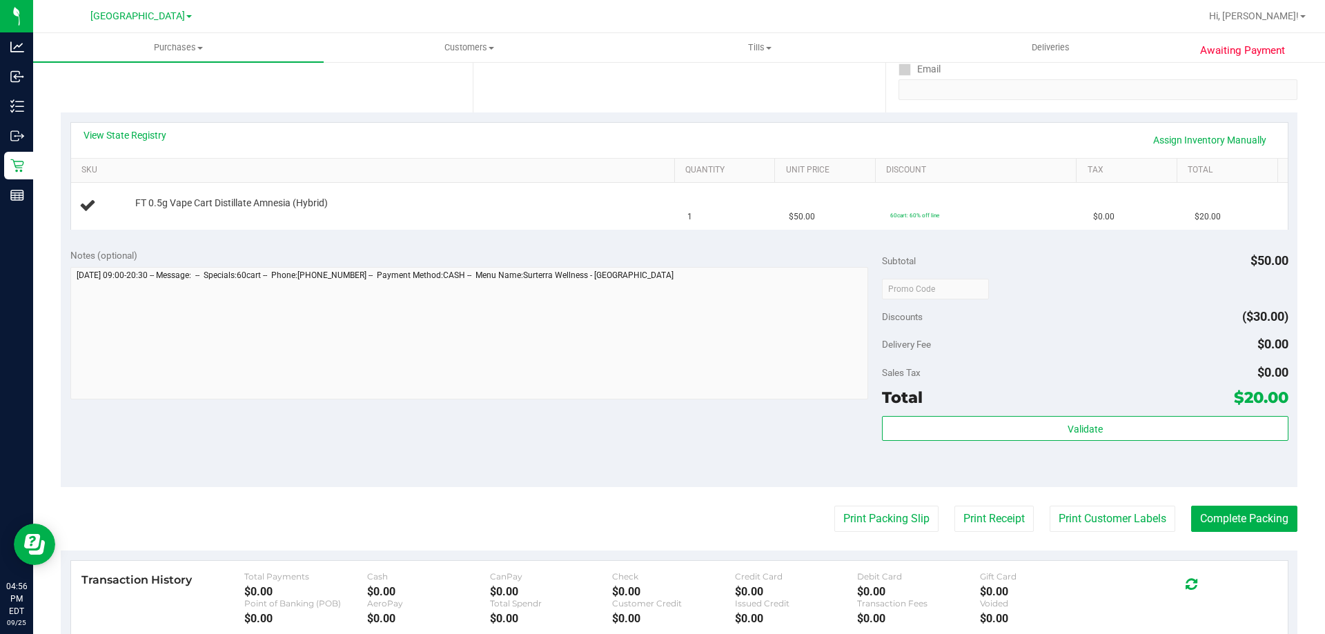
scroll to position [232, 0]
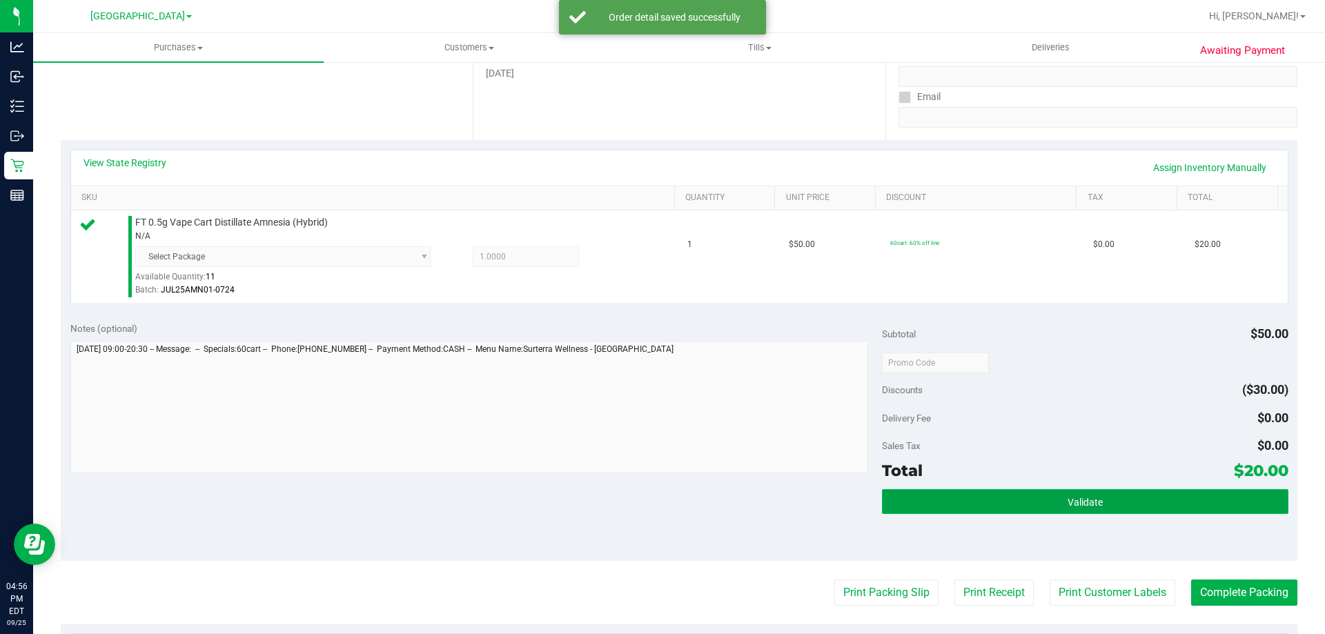
click at [993, 505] on button "Validate" at bounding box center [1085, 501] width 406 height 25
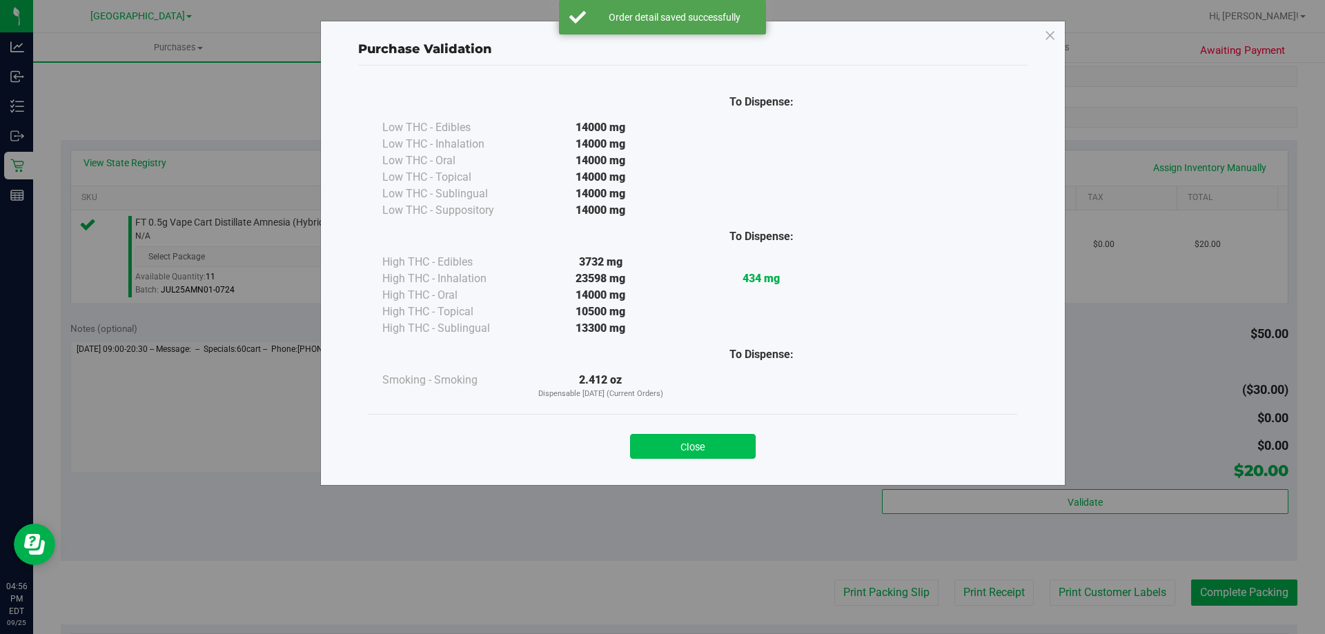
click at [684, 446] on button "Close" at bounding box center [693, 446] width 126 height 25
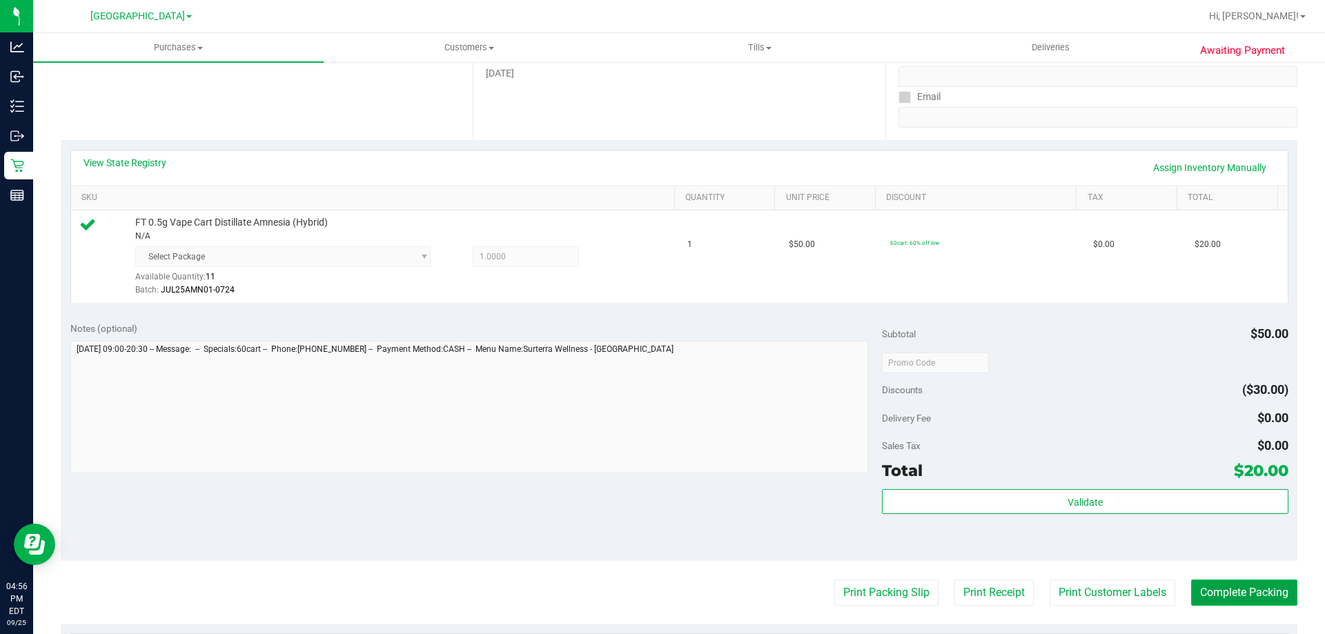
click at [1247, 586] on button "Complete Packing" at bounding box center [1244, 593] width 106 height 26
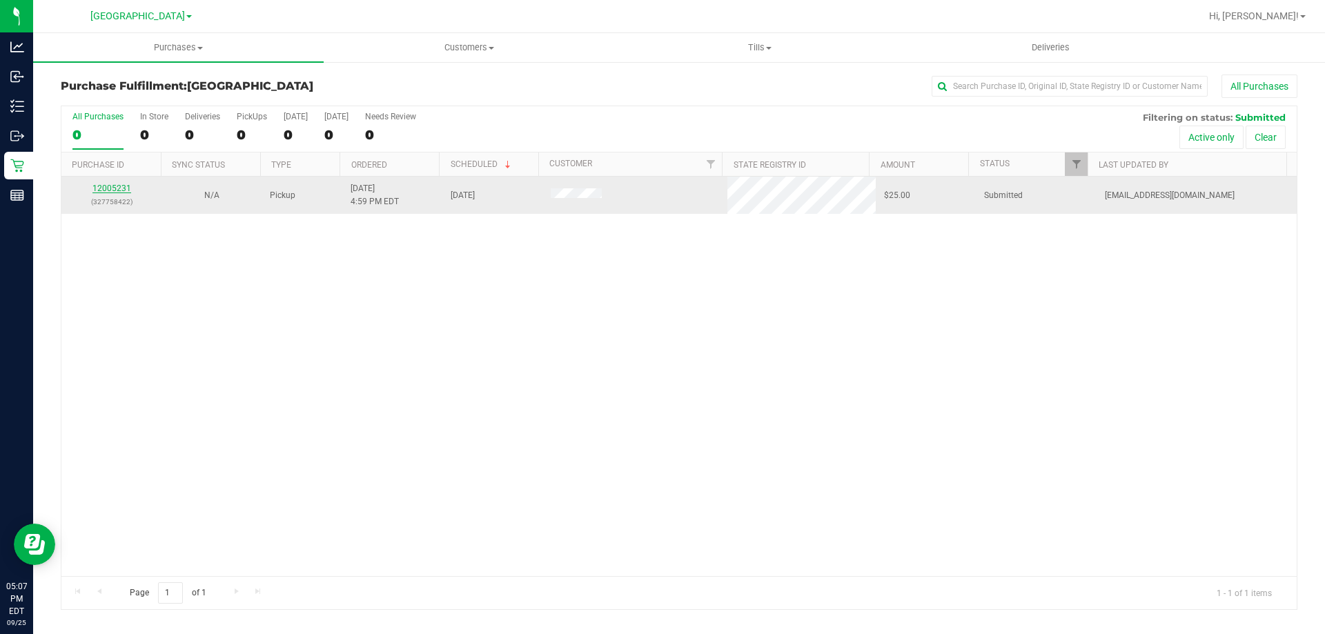
click at [113, 186] on link "12005231" at bounding box center [111, 189] width 39 height 10
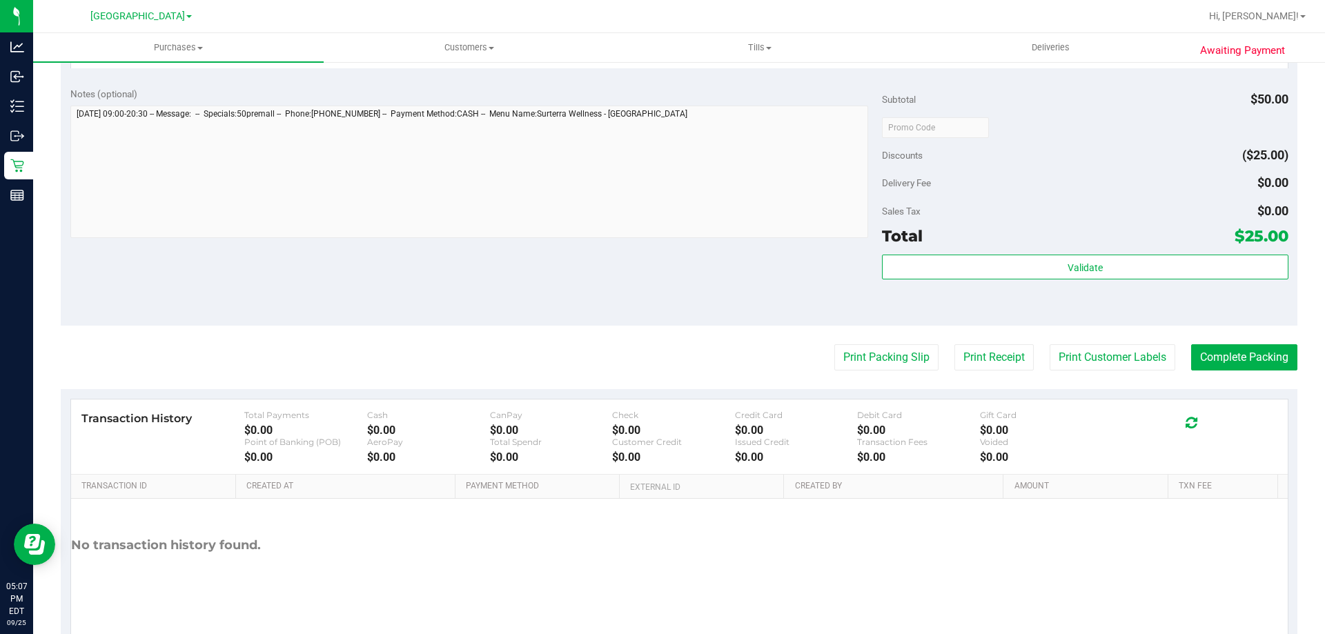
scroll to position [439, 0]
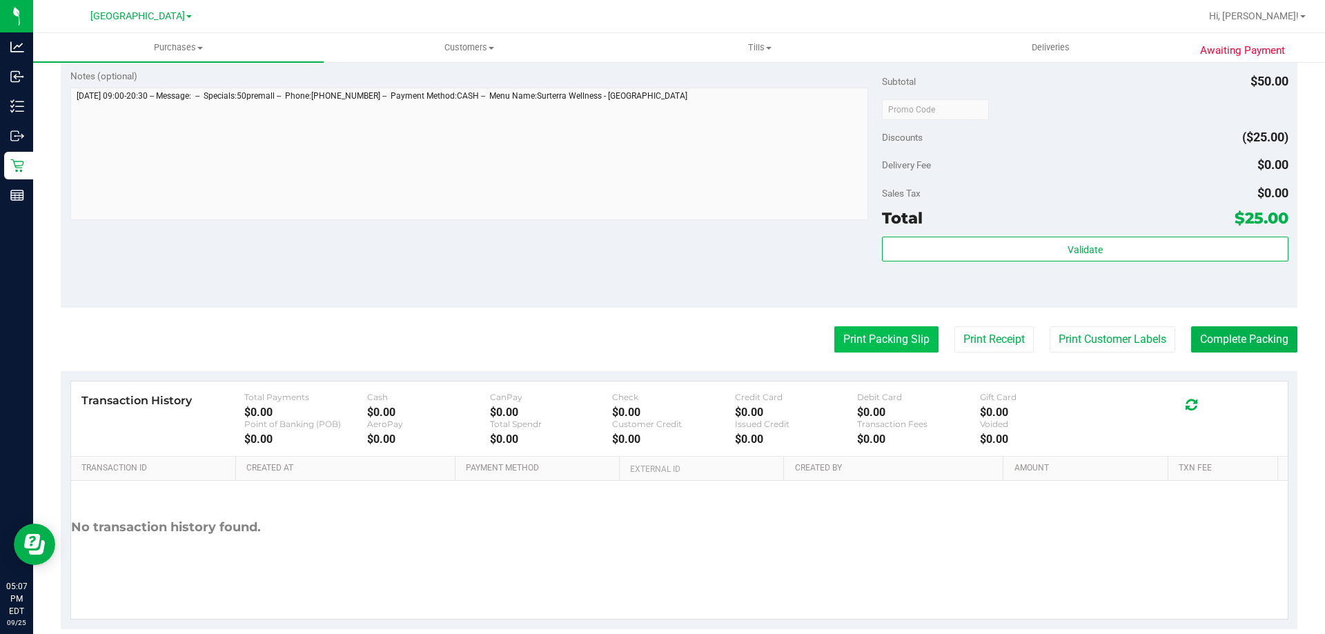
click at [853, 338] on button "Print Packing Slip" at bounding box center [886, 339] width 104 height 26
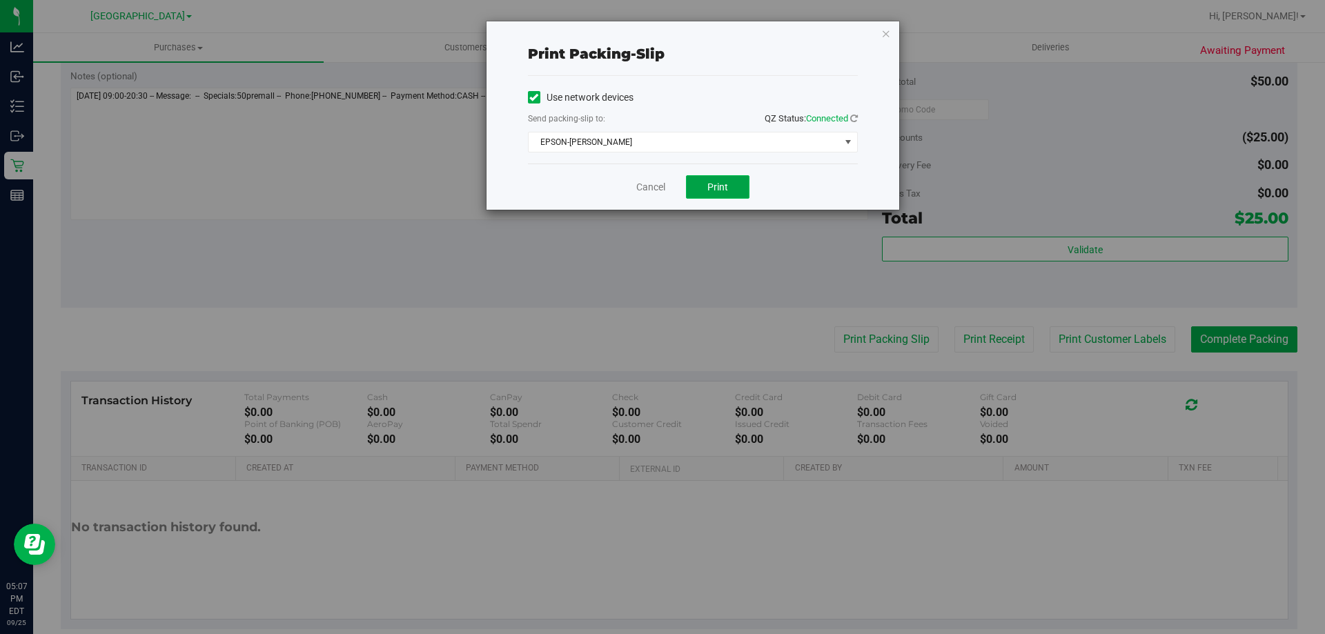
click at [720, 185] on span "Print" at bounding box center [717, 186] width 21 height 11
click at [651, 190] on link "Cancel" at bounding box center [650, 187] width 29 height 14
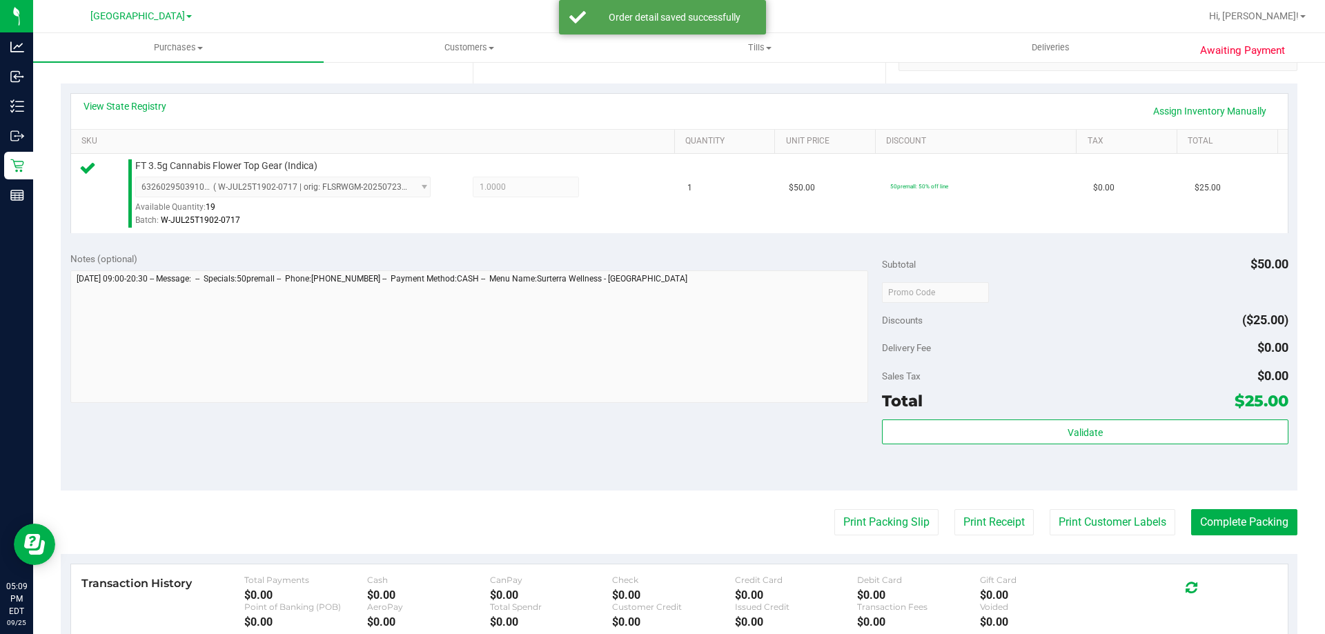
scroll to position [297, 0]
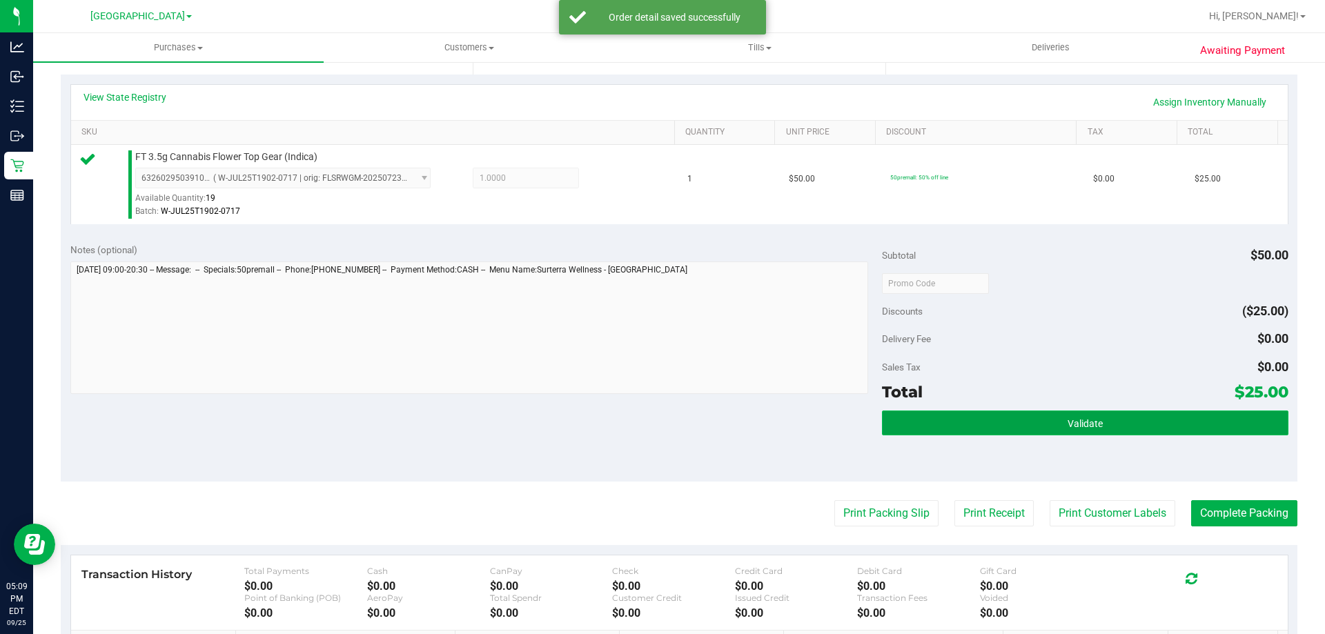
click at [982, 434] on button "Validate" at bounding box center [1085, 422] width 406 height 25
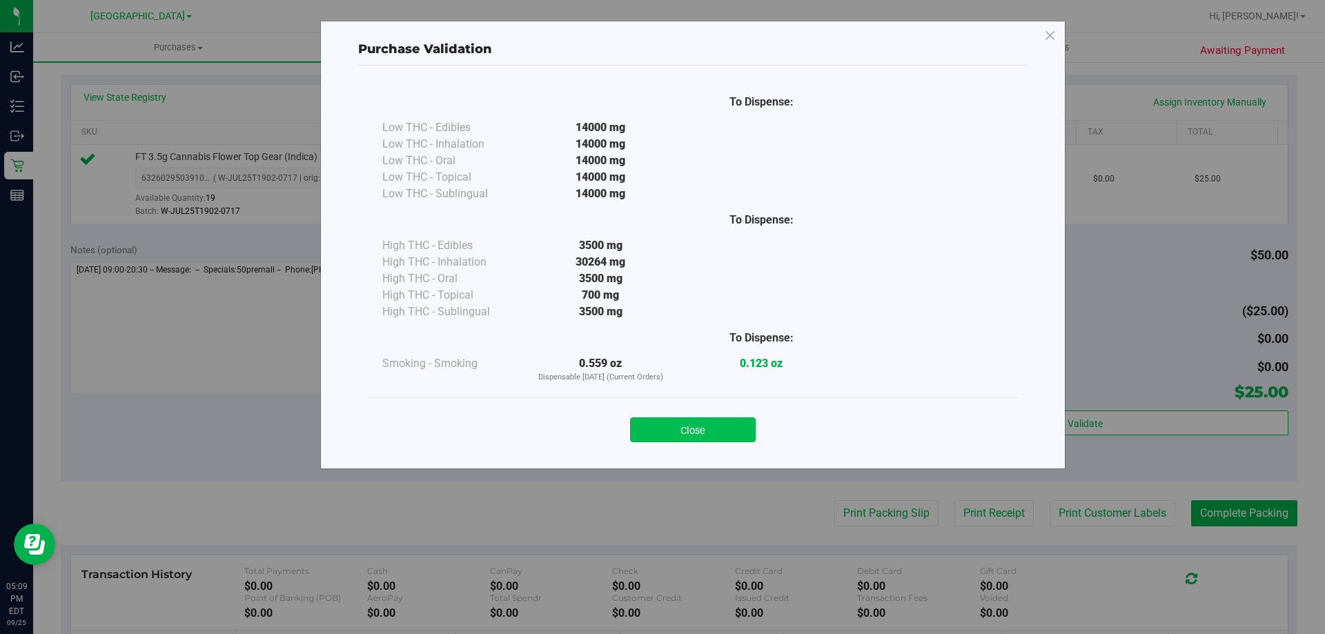
click at [660, 440] on button "Close" at bounding box center [693, 429] width 126 height 25
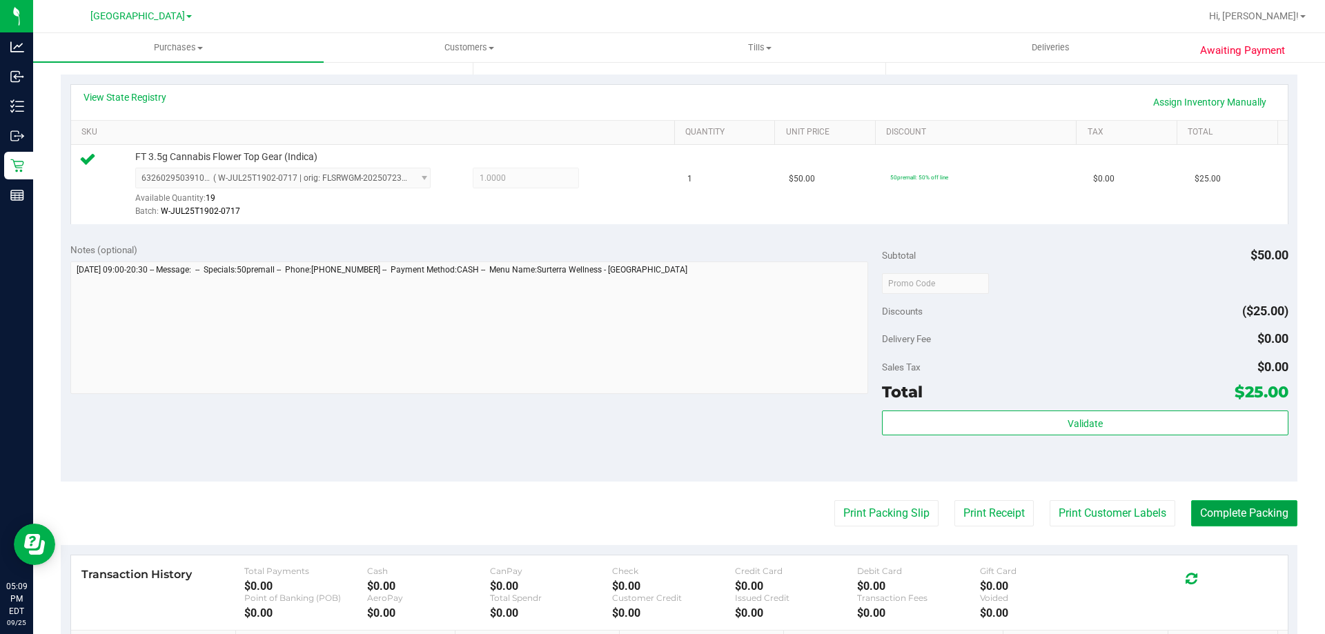
click at [1206, 524] on button "Complete Packing" at bounding box center [1244, 513] width 106 height 26
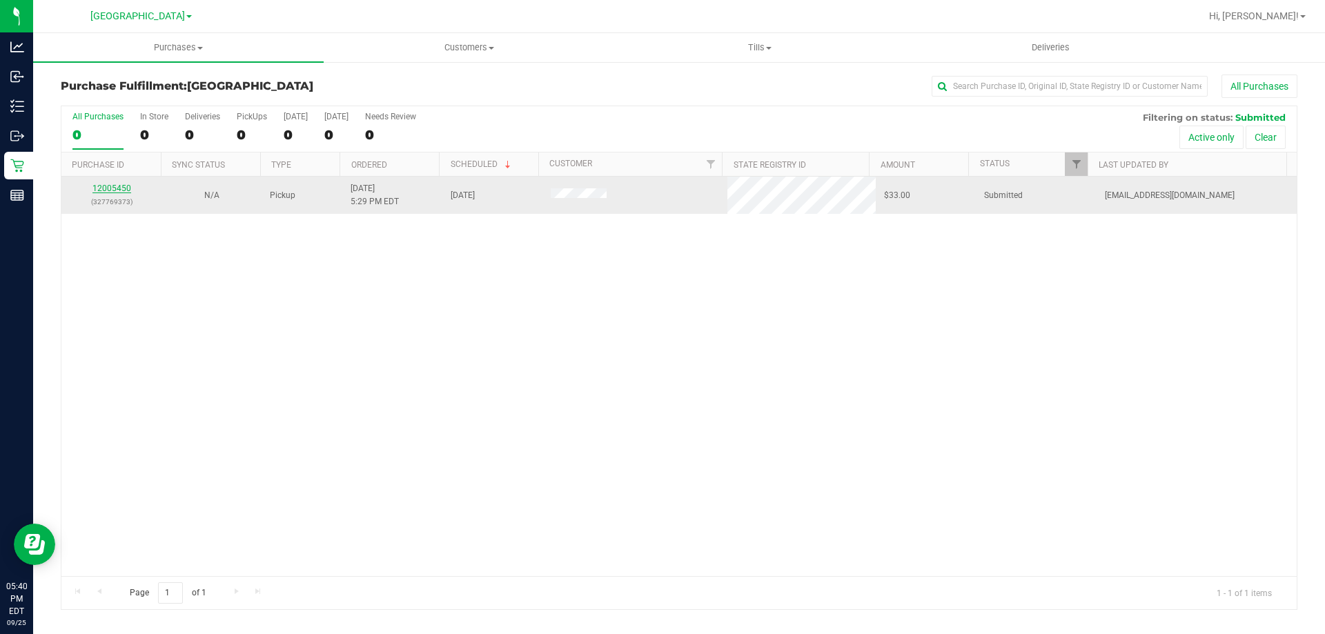
click at [119, 190] on link "12005450" at bounding box center [111, 189] width 39 height 10
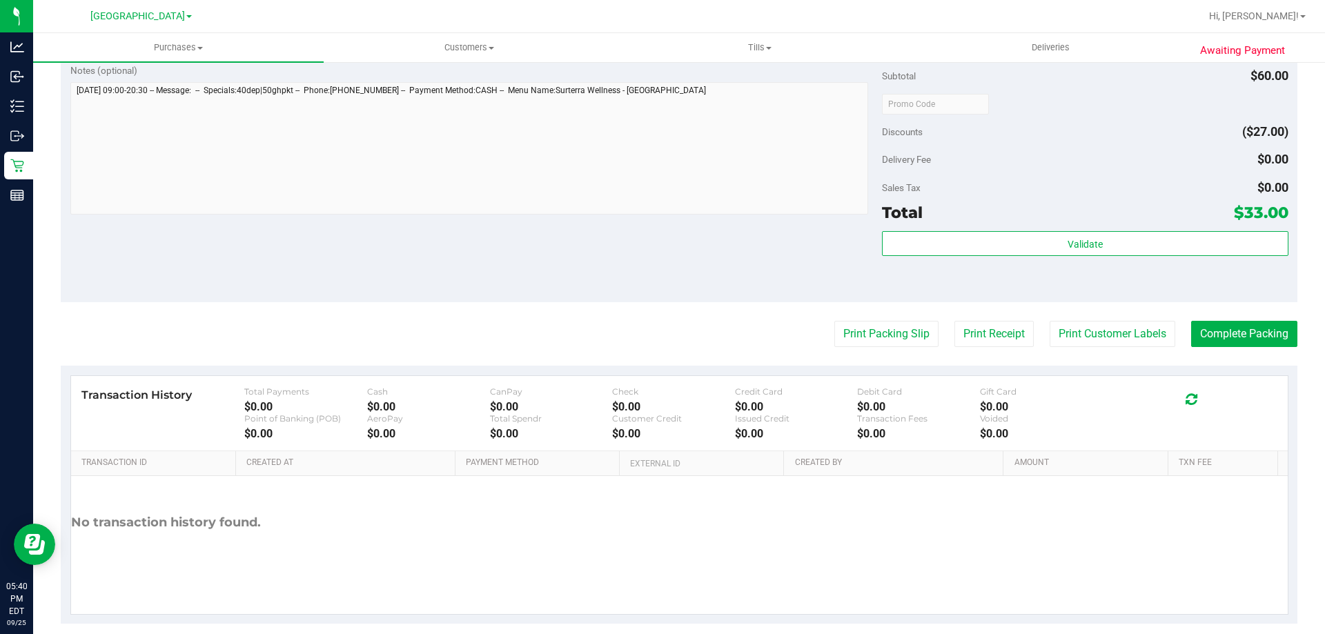
scroll to position [508, 0]
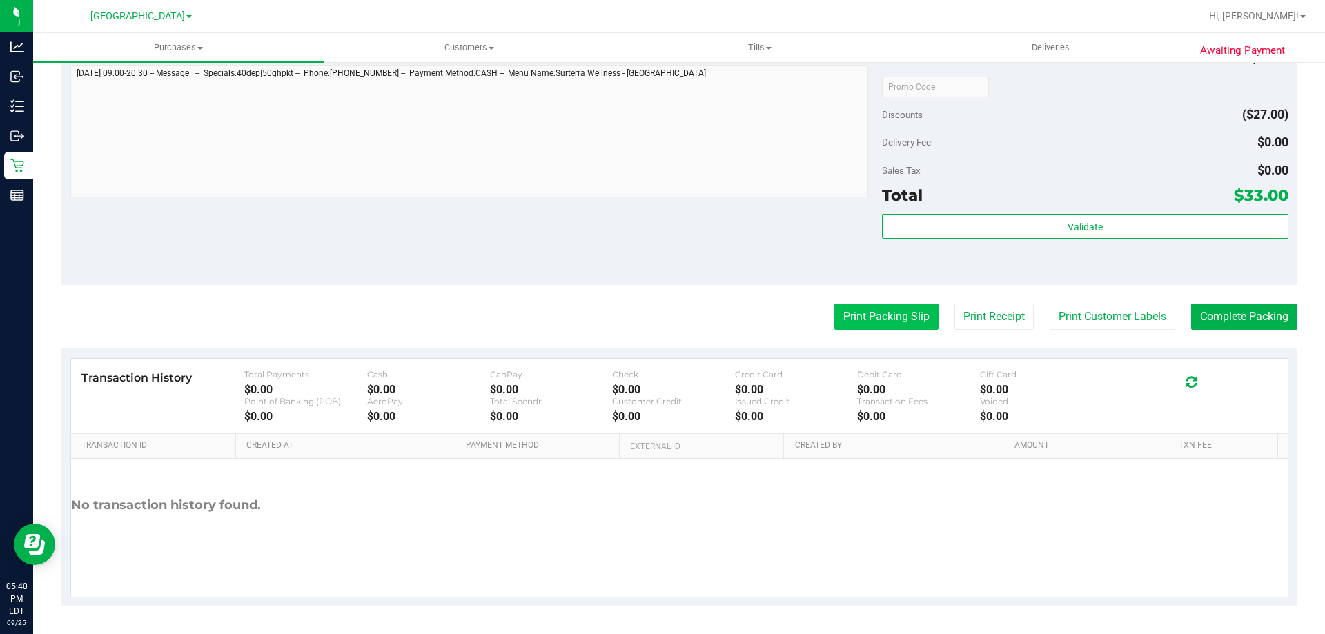
click at [879, 319] on button "Print Packing Slip" at bounding box center [886, 317] width 104 height 26
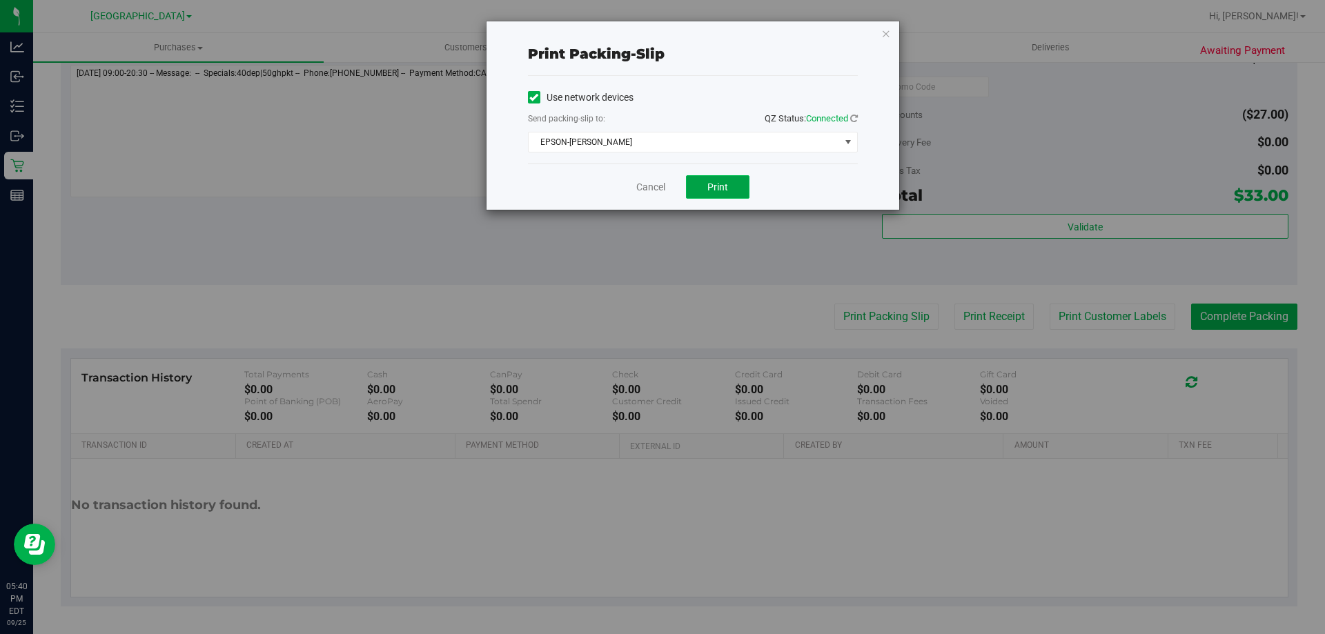
click at [706, 187] on button "Print" at bounding box center [717, 186] width 63 height 23
click at [645, 184] on link "Cancel" at bounding box center [650, 187] width 29 height 14
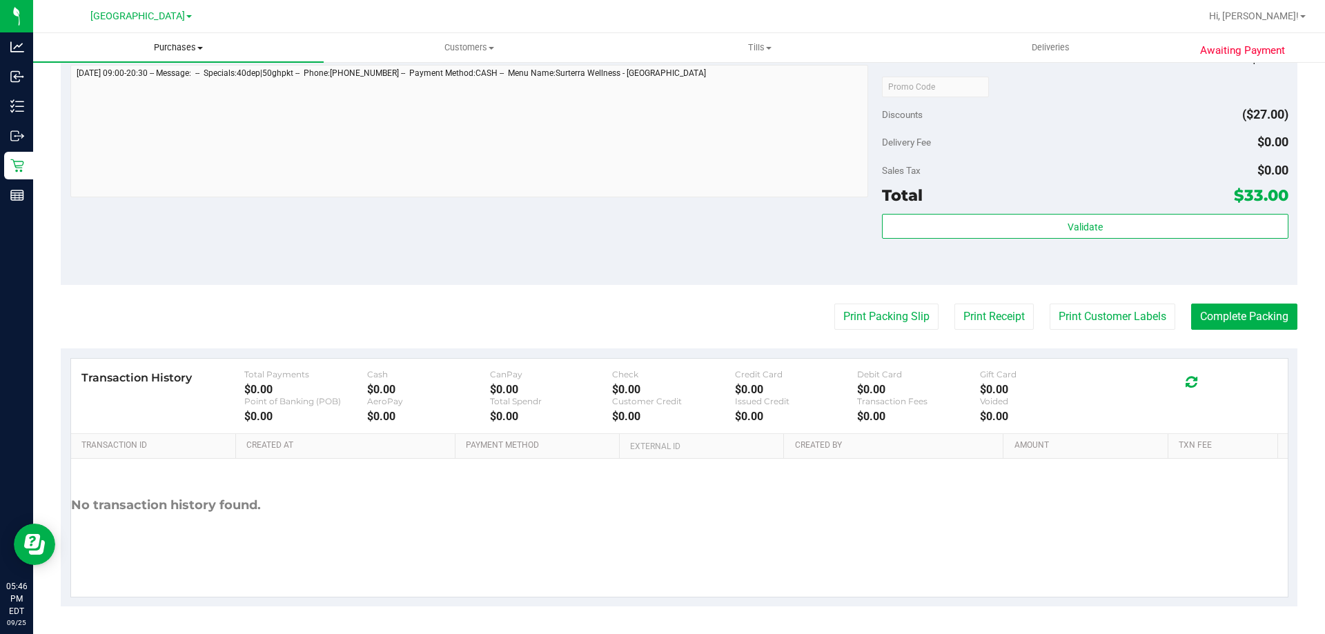
click at [184, 48] on span "Purchases" at bounding box center [178, 47] width 290 height 12
click at [169, 94] on li "Fulfillment" at bounding box center [178, 100] width 290 height 17
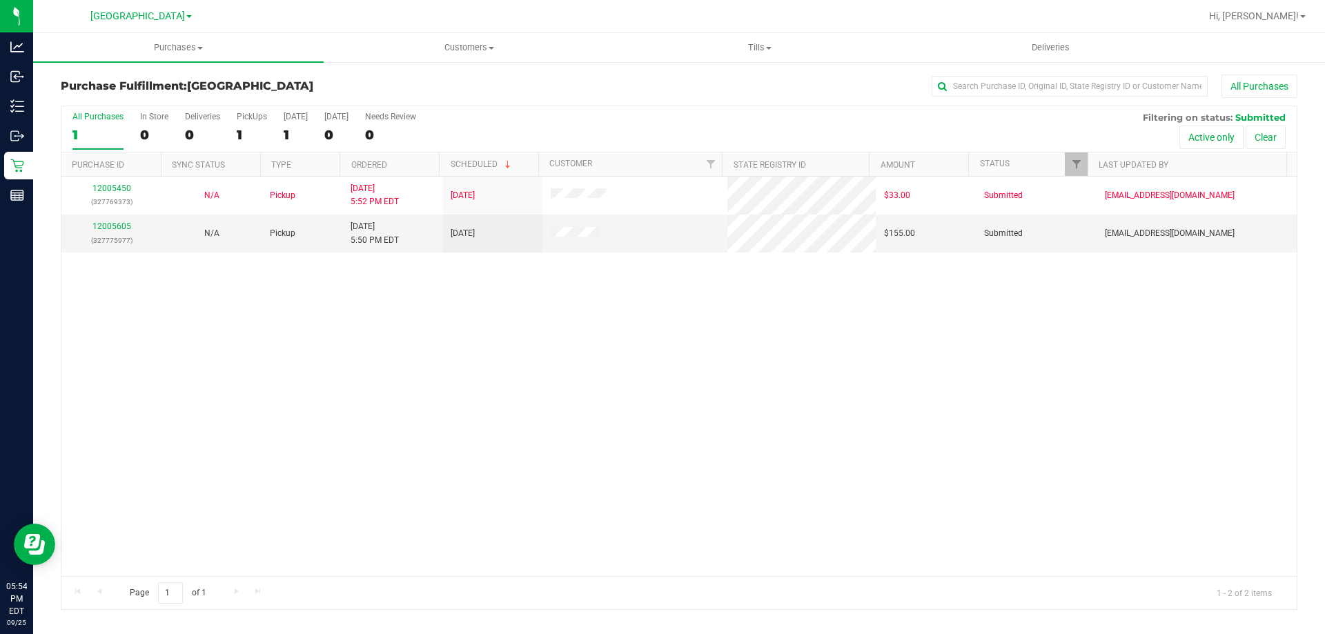
click at [337, 448] on div "12005450 (327769373) N/A Pickup [DATE] 5:52 PM EDT 9/25/2025 $33.00 Submitted […" at bounding box center [678, 376] width 1235 height 399
click at [120, 225] on link "12005605" at bounding box center [111, 226] width 39 height 10
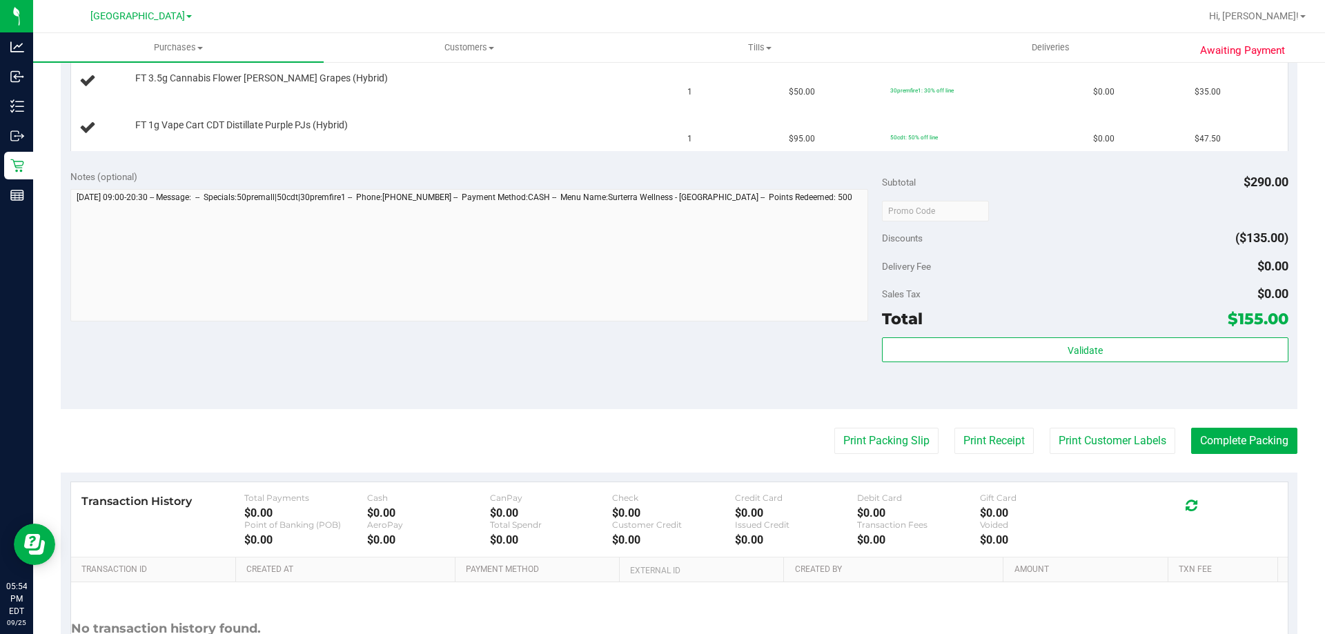
scroll to position [496, 0]
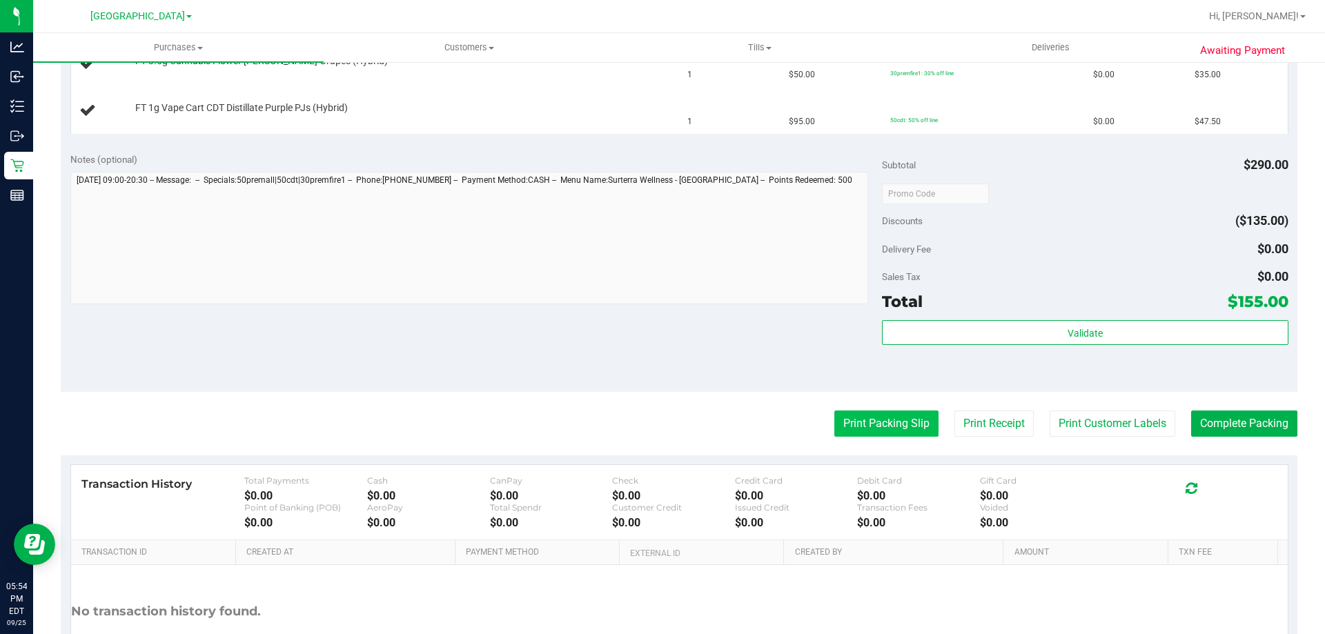
click at [842, 419] on button "Print Packing Slip" at bounding box center [886, 423] width 104 height 26
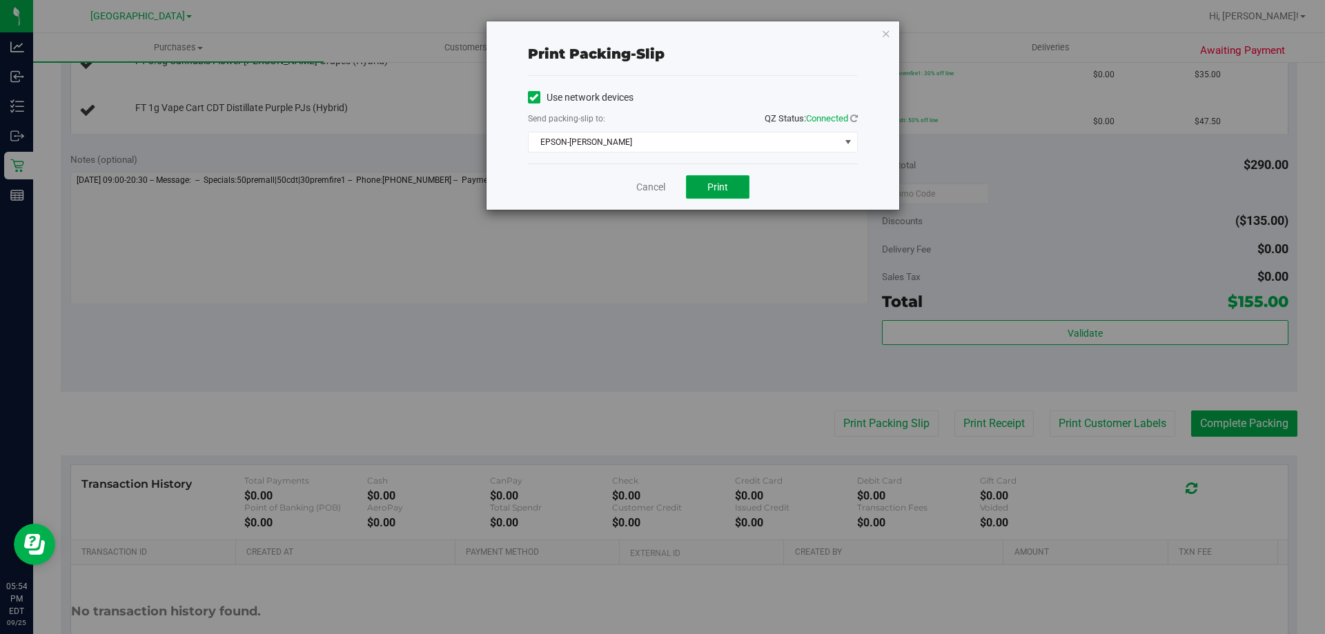
click at [713, 188] on span "Print" at bounding box center [717, 186] width 21 height 11
click at [653, 188] on link "Cancel" at bounding box center [650, 187] width 29 height 14
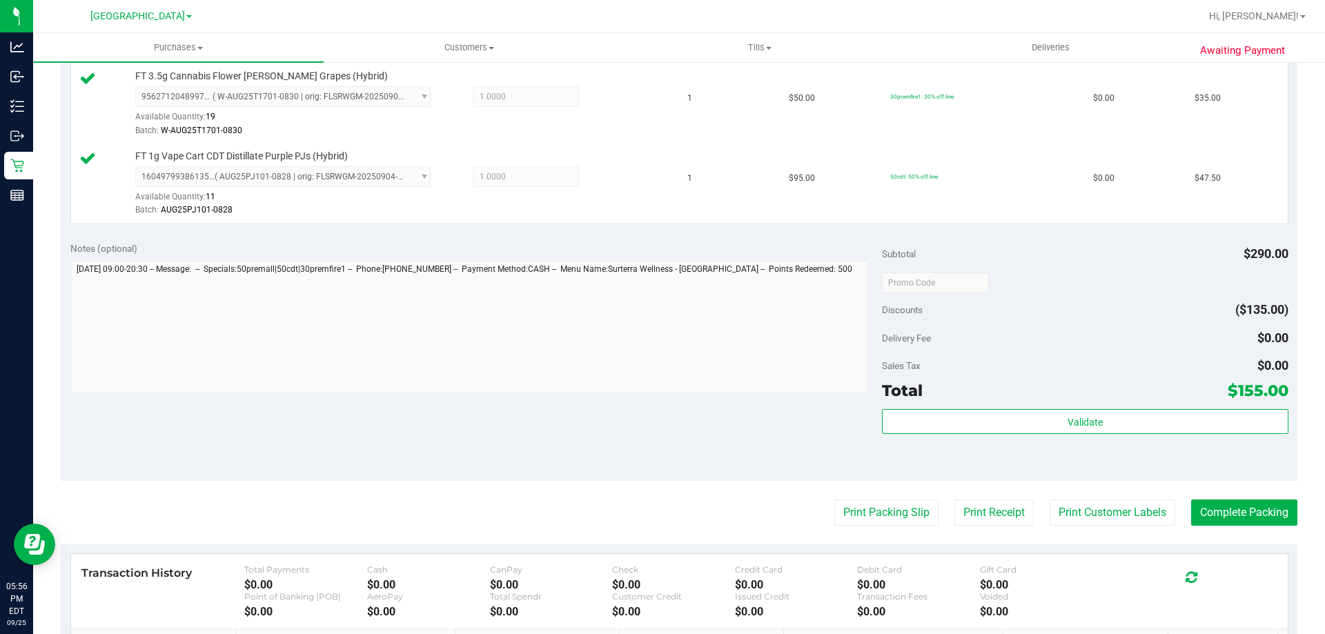
scroll to position [509, 0]
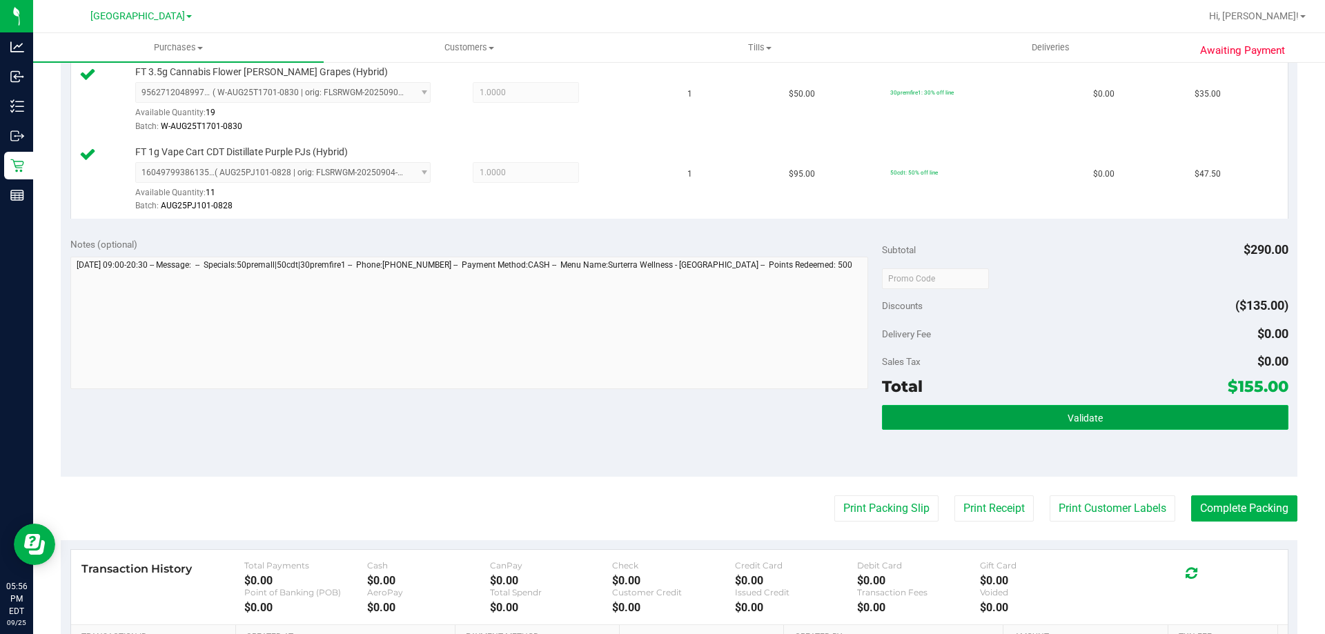
click at [977, 423] on button "Validate" at bounding box center [1085, 417] width 406 height 25
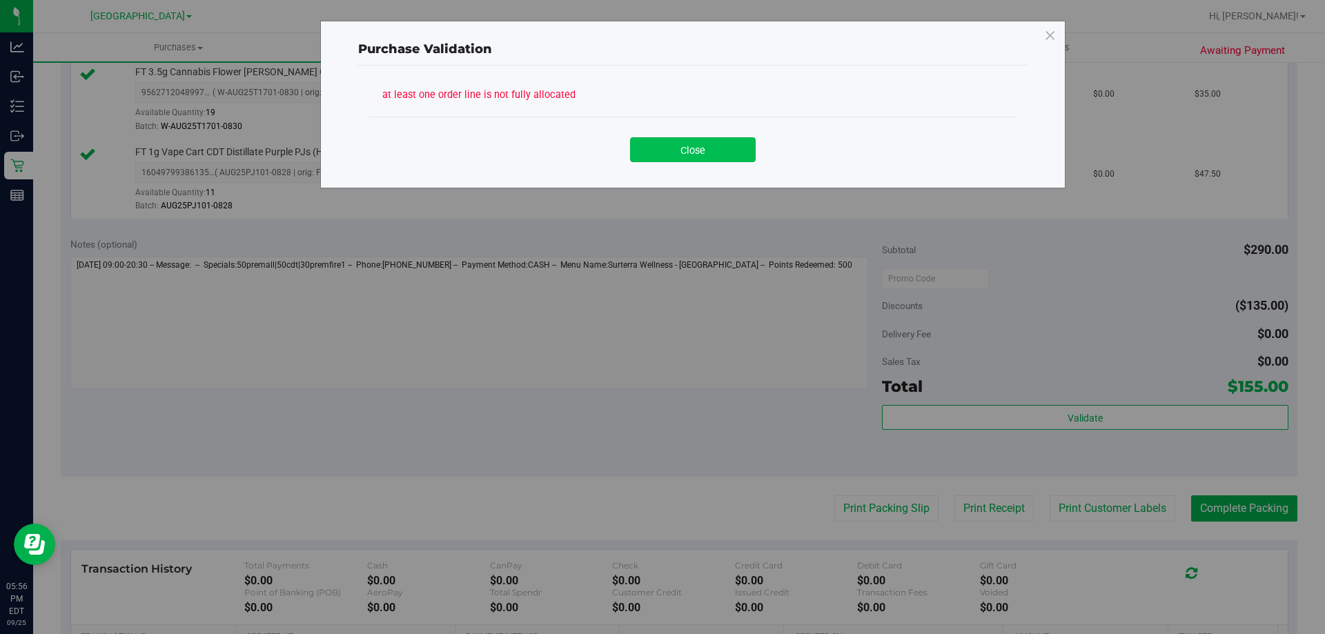
click at [683, 160] on button "Close" at bounding box center [693, 149] width 126 height 25
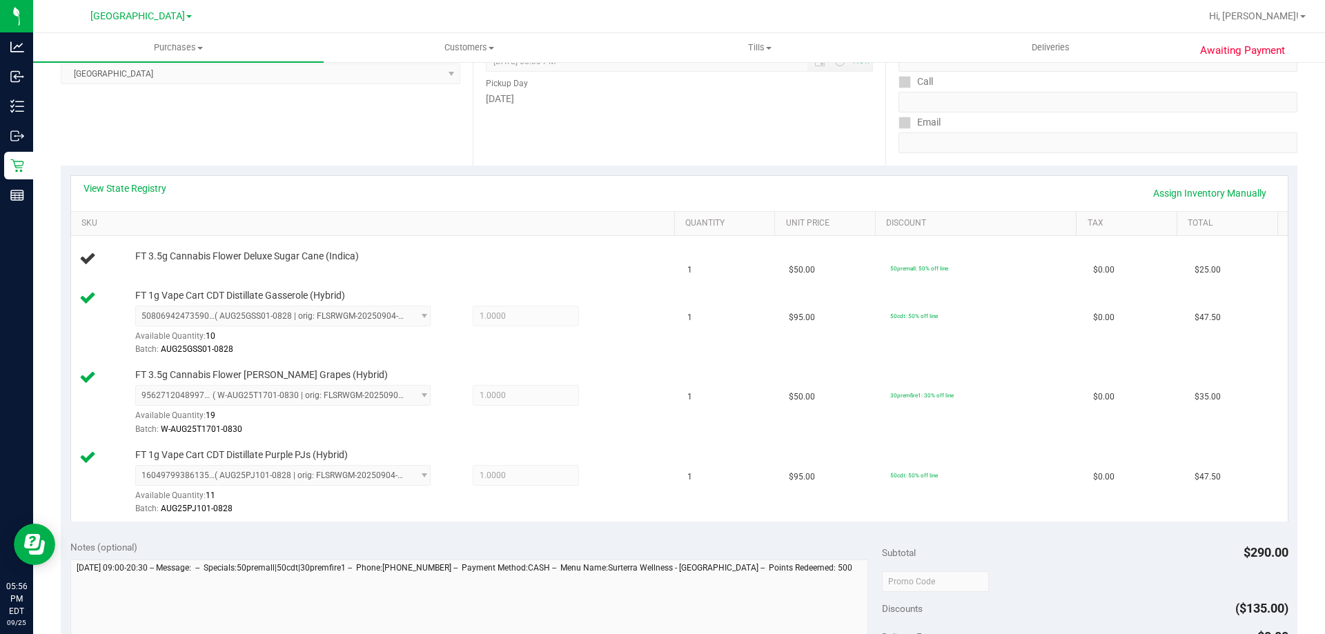
scroll to position [204, 0]
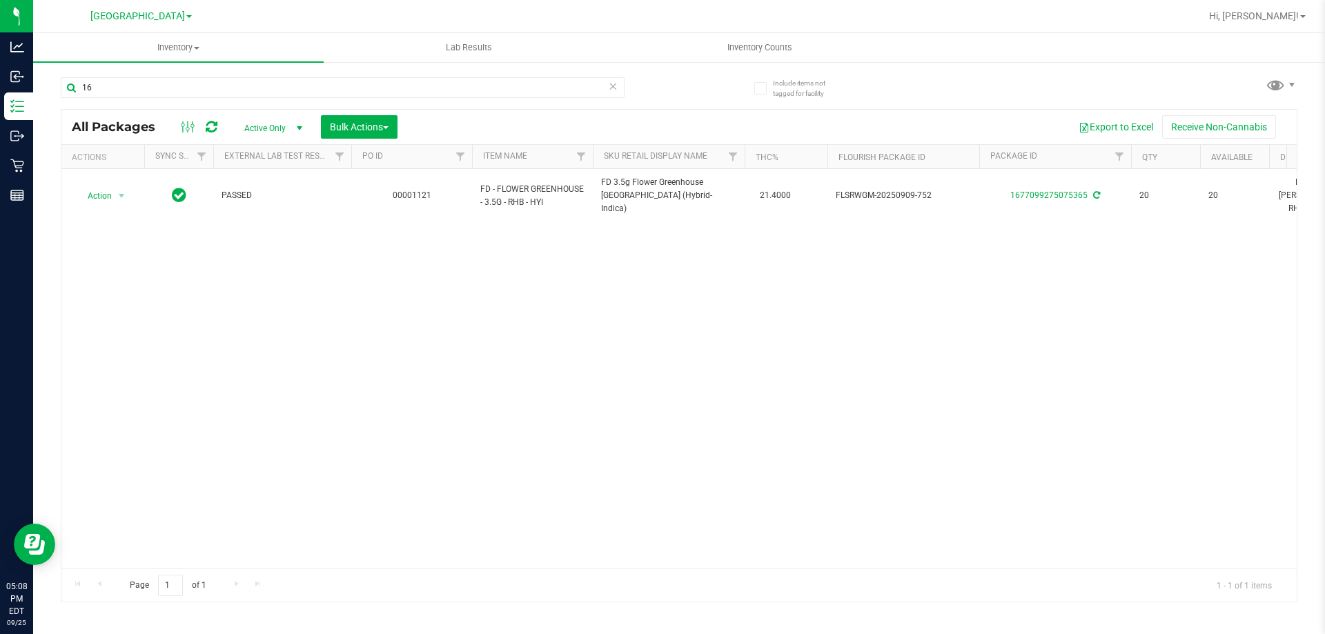
type input "1"
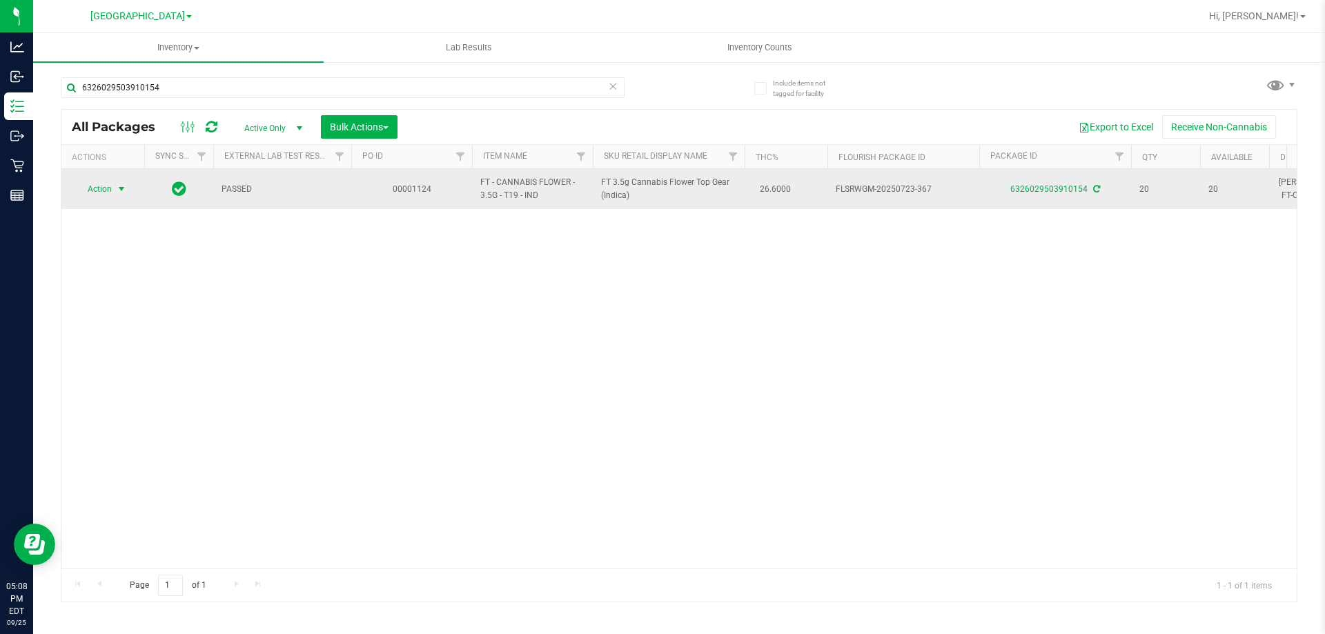
type input "6326029503910154"
click at [125, 192] on span "select" at bounding box center [121, 189] width 11 height 11
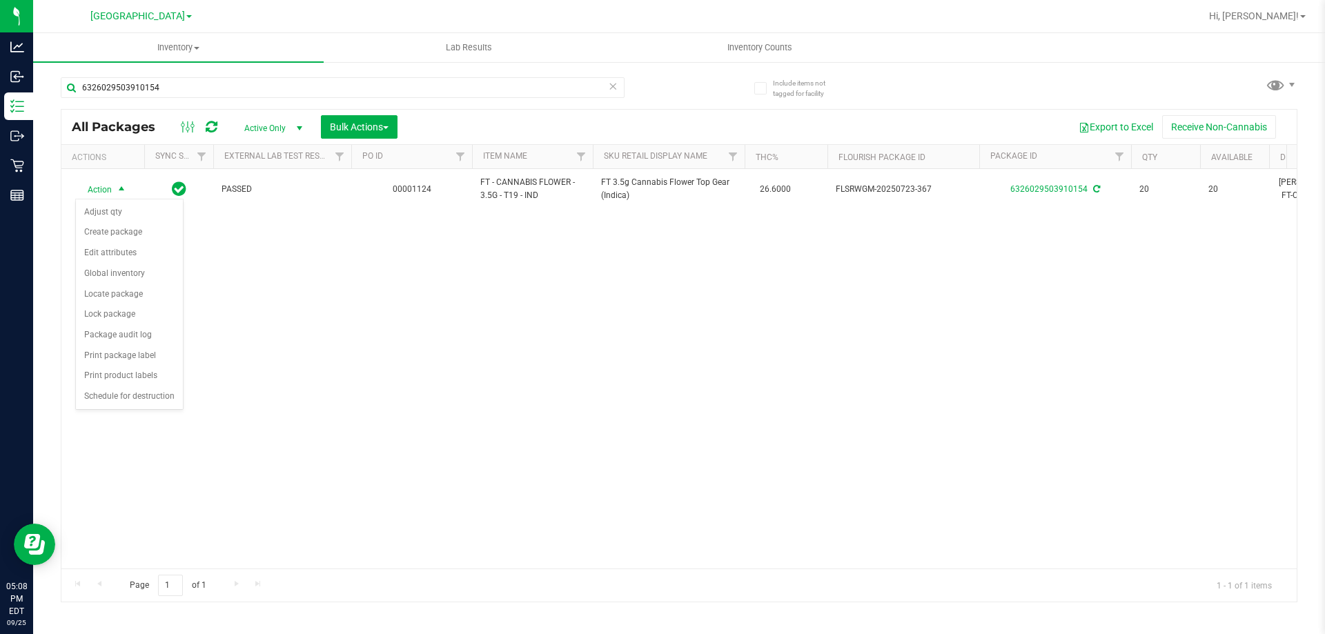
click at [337, 295] on div "Action Action Adjust qty Create package Edit attributes Global inventory Locate…" at bounding box center [678, 368] width 1235 height 399
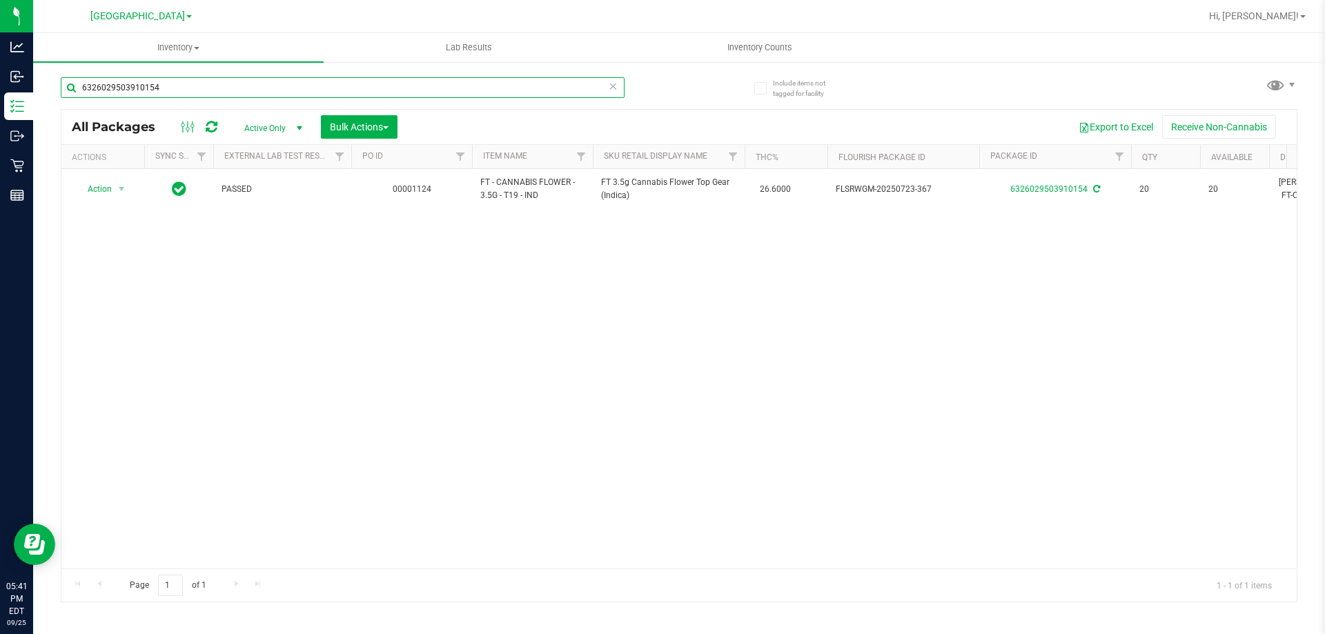
click at [185, 86] on input "6326029503910154" at bounding box center [343, 87] width 564 height 21
type input "6"
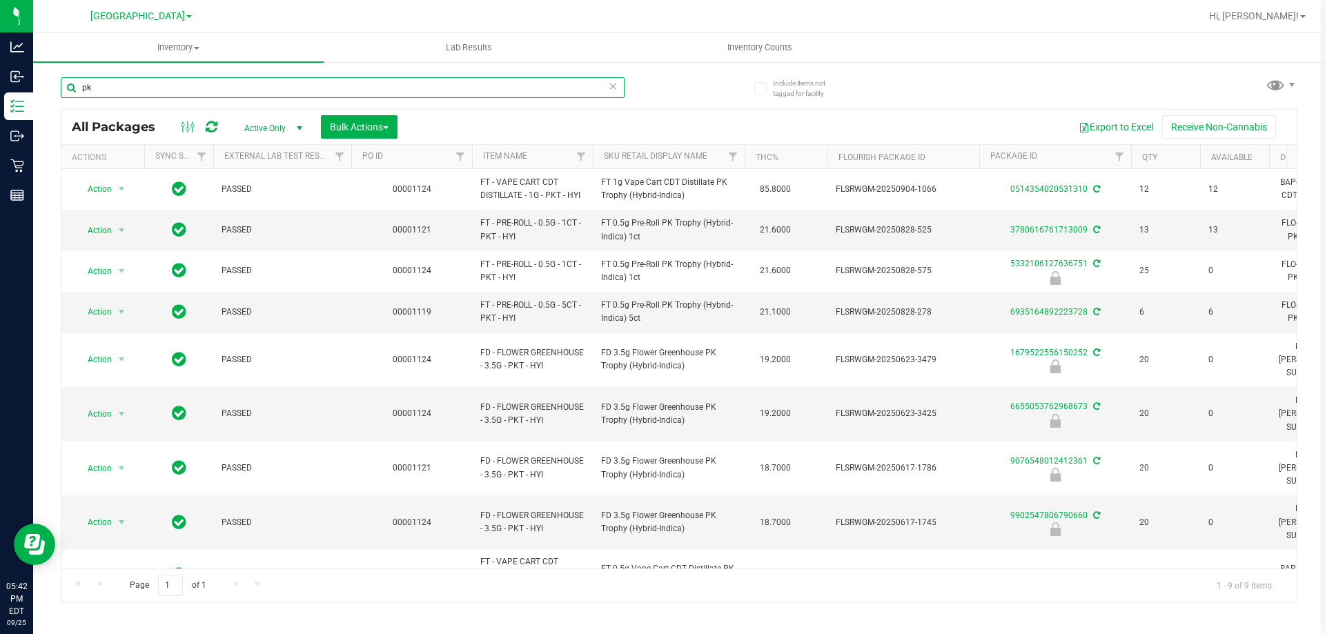
type input "p"
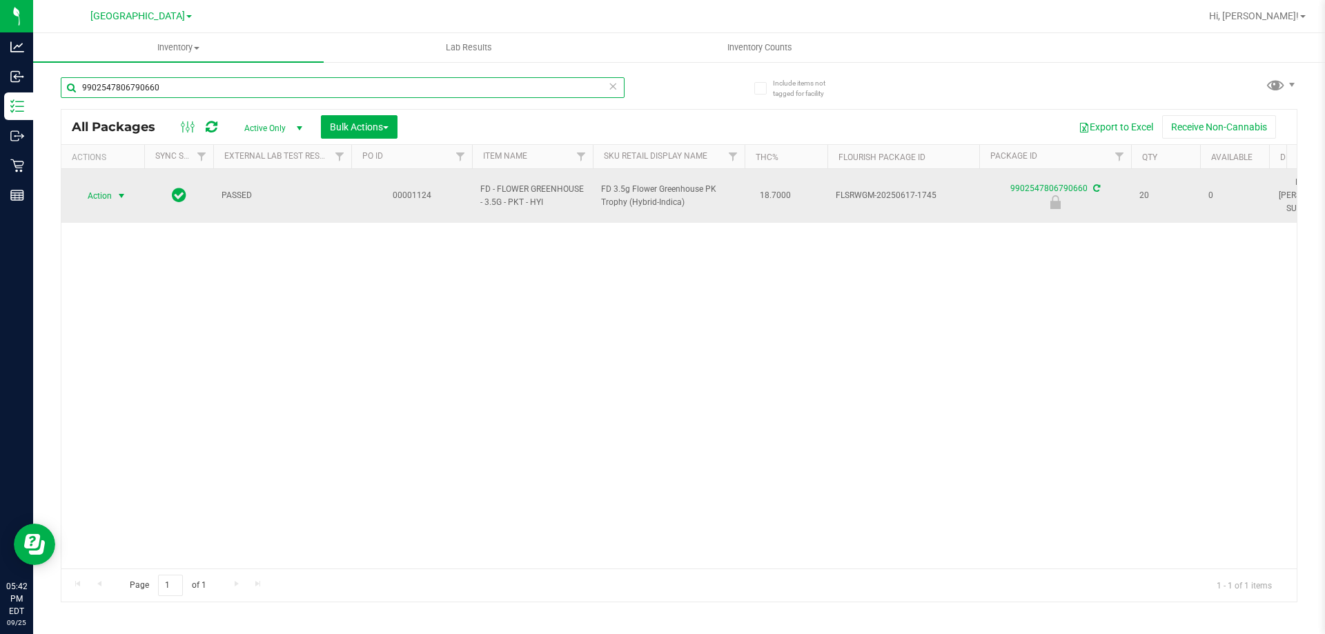
type input "9902547806790660"
click at [120, 190] on span "select" at bounding box center [121, 195] width 11 height 11
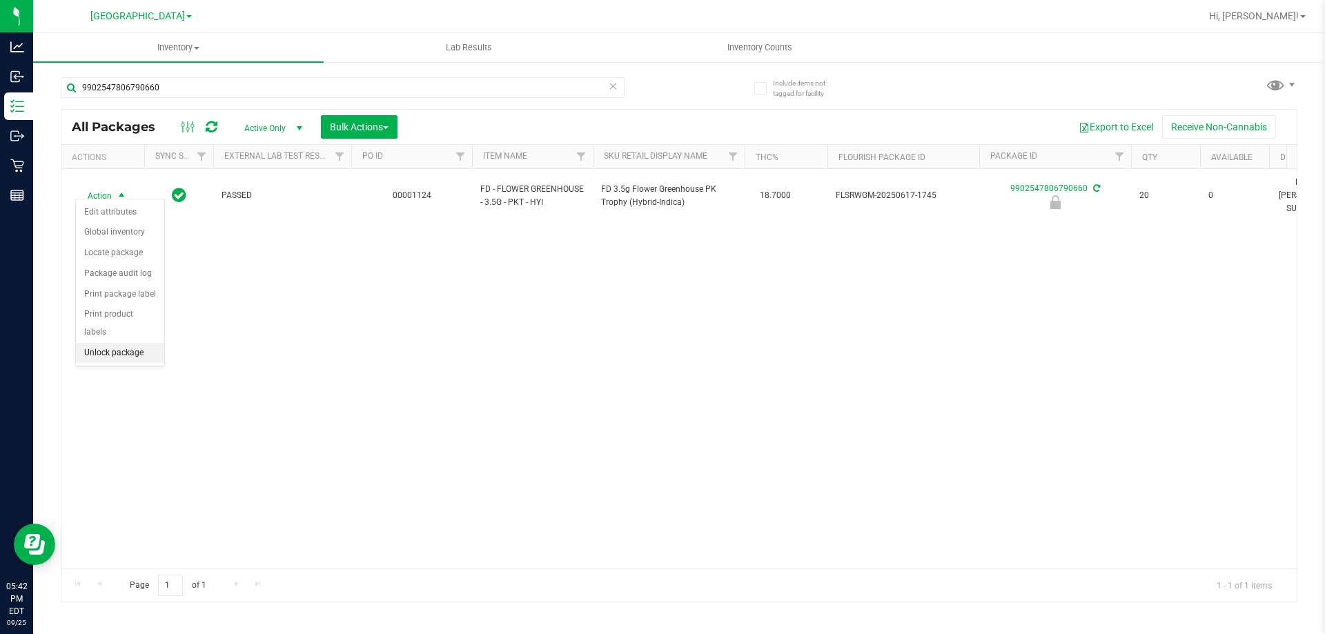
click at [126, 343] on li "Unlock package" at bounding box center [120, 353] width 88 height 21
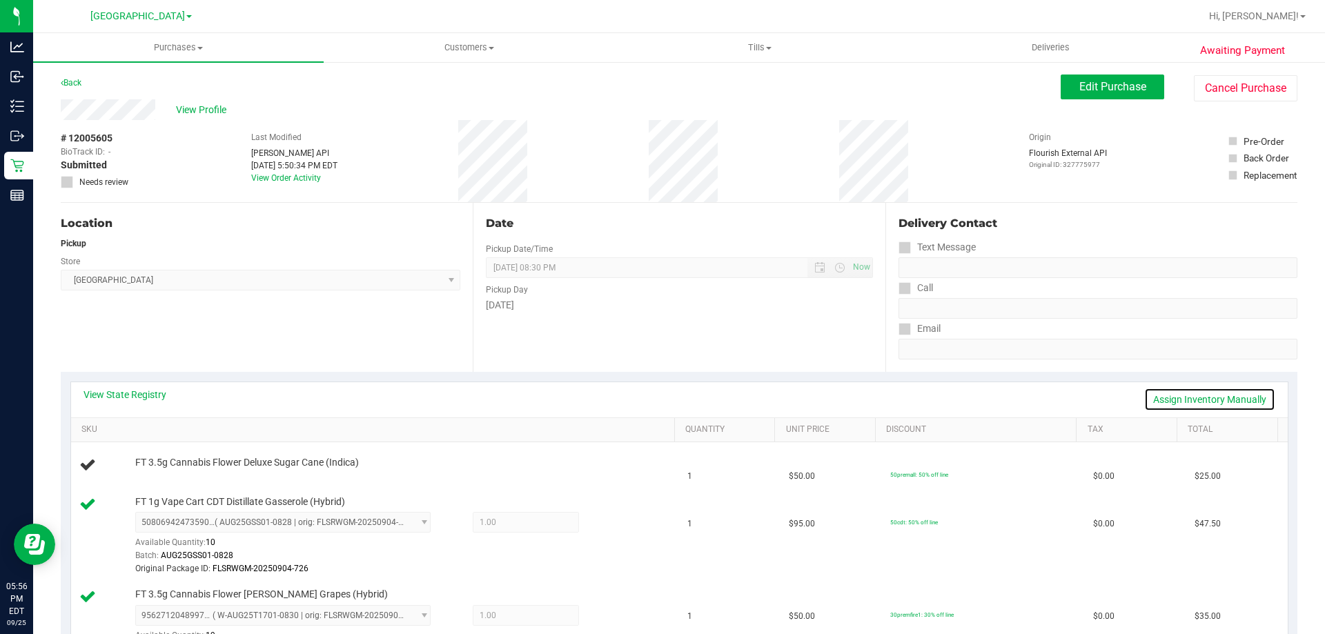
click at [1202, 399] on link "Assign Inventory Manually" at bounding box center [1209, 399] width 131 height 23
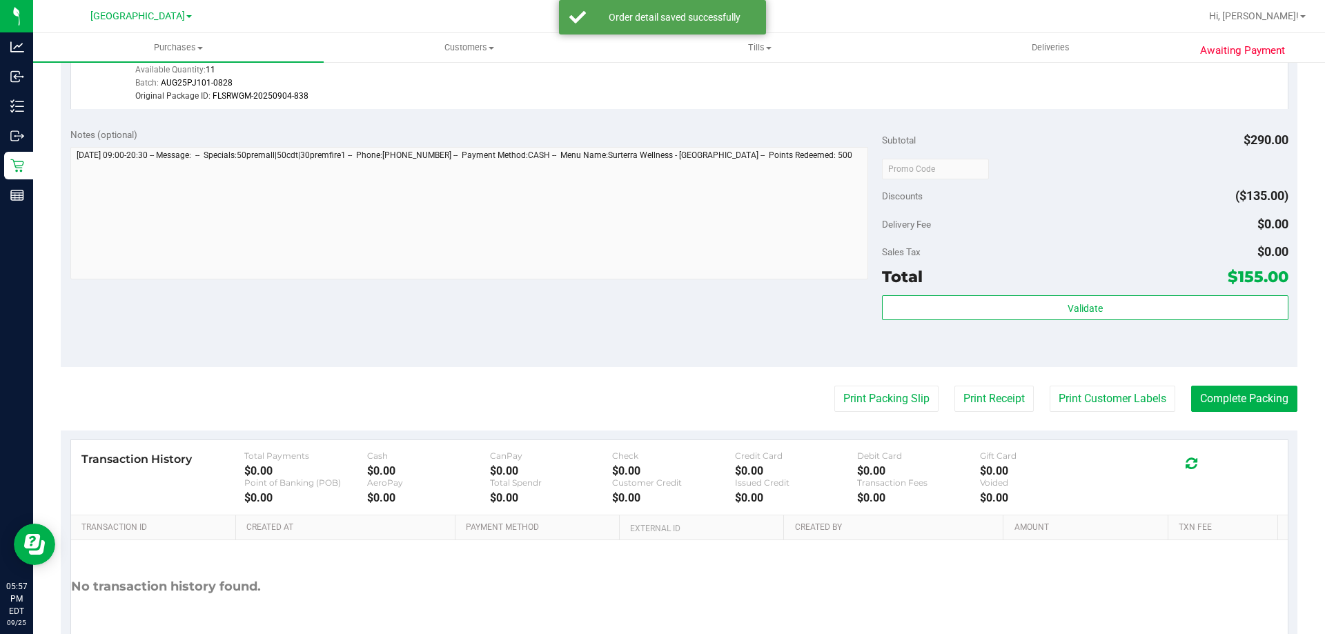
scroll to position [695, 0]
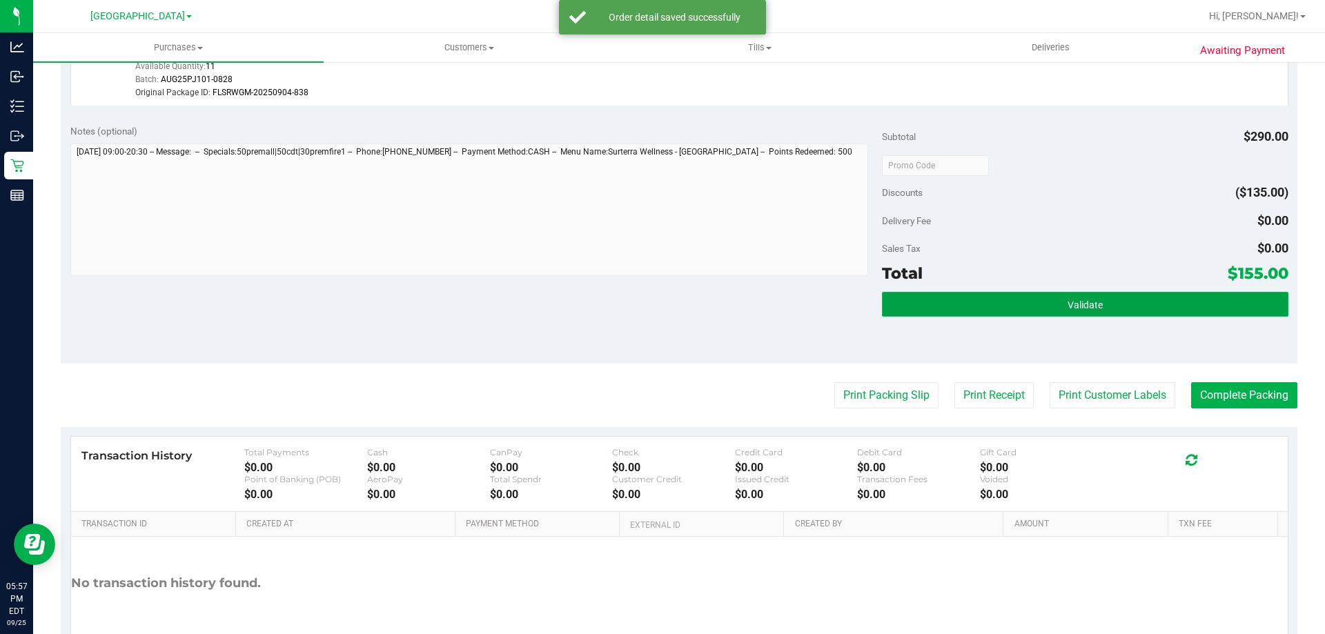
click at [1013, 306] on button "Validate" at bounding box center [1085, 304] width 406 height 25
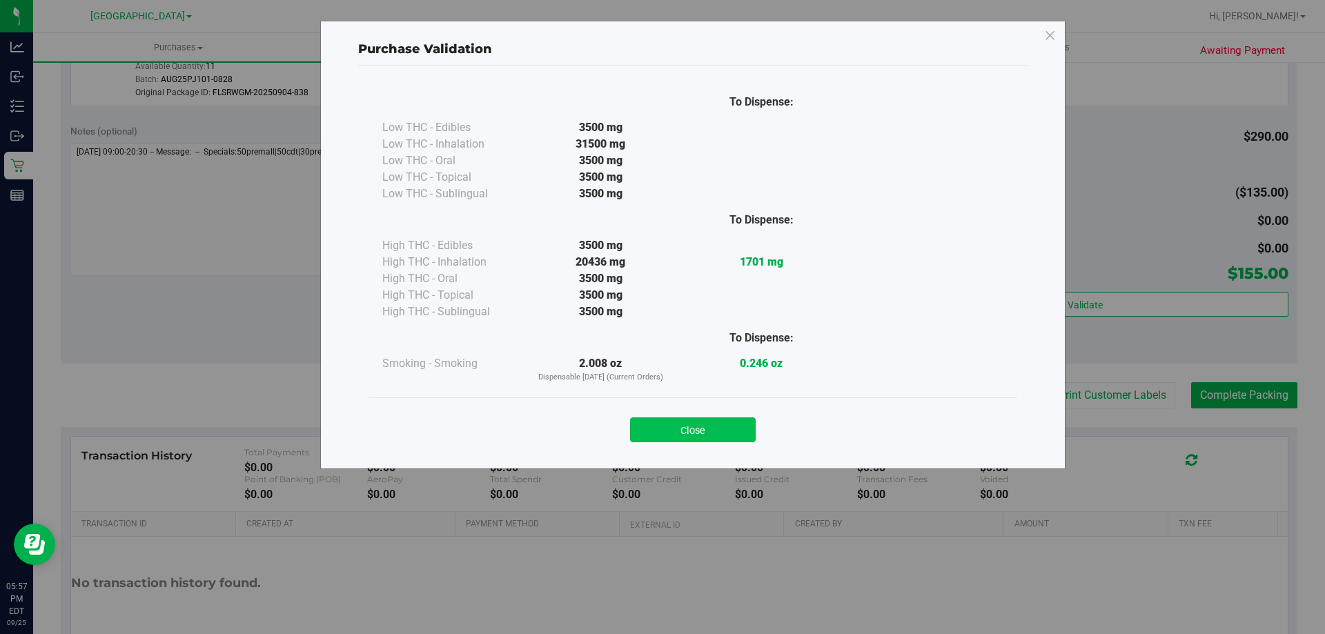
click at [686, 433] on button "Close" at bounding box center [693, 429] width 126 height 25
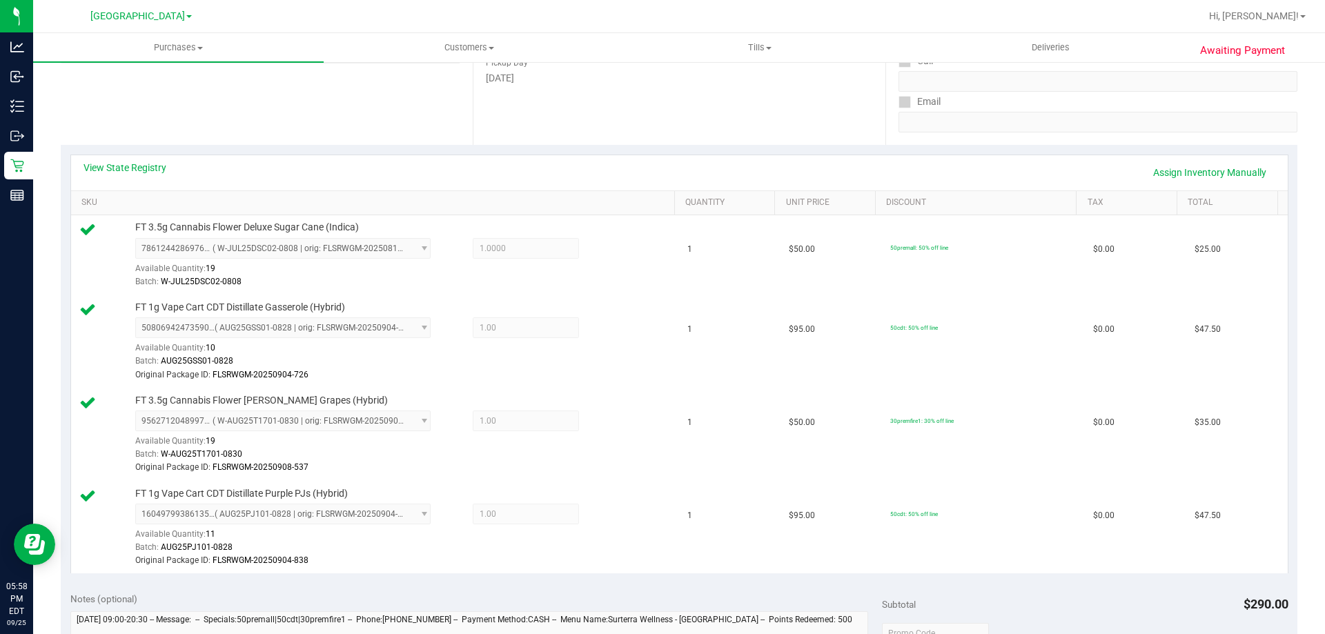
scroll to position [0, 0]
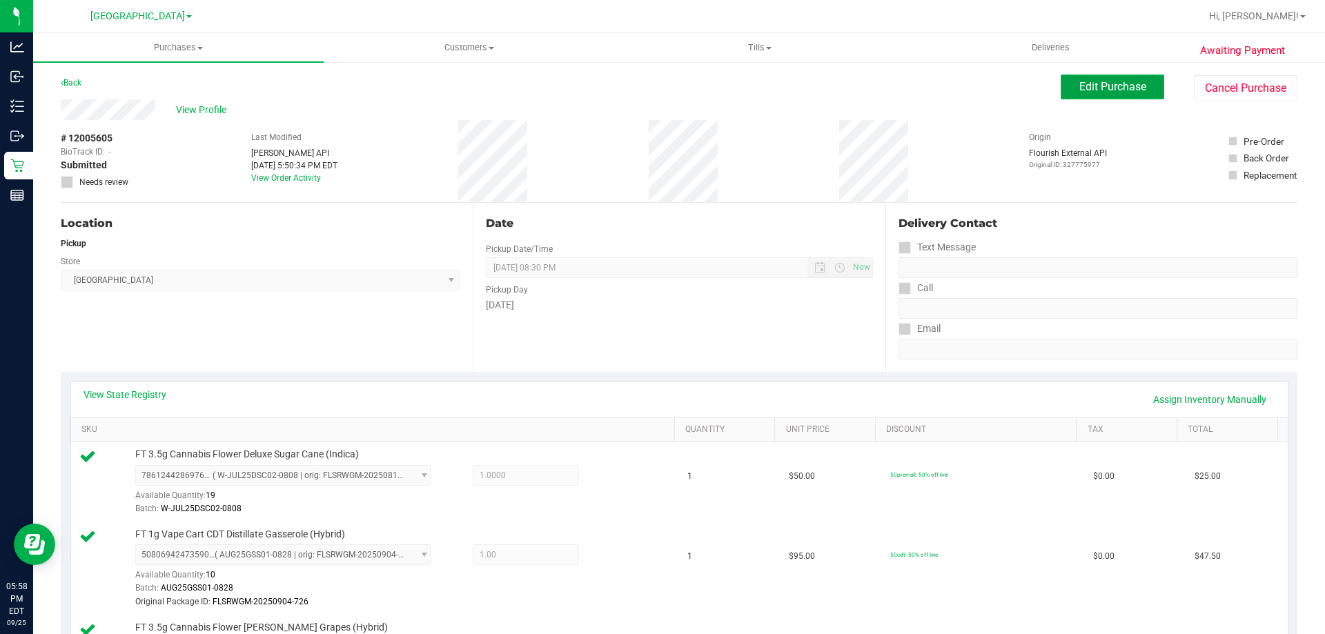
click at [1116, 77] on button "Edit Purchase" at bounding box center [1111, 87] width 103 height 25
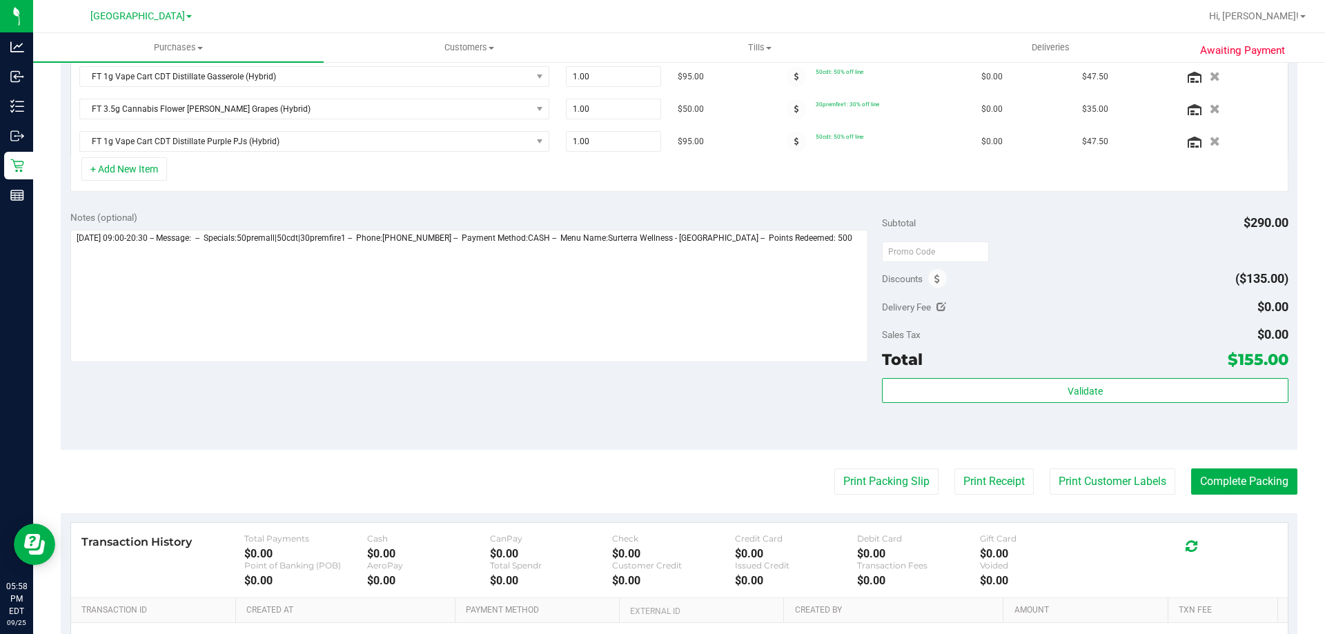
scroll to position [418, 0]
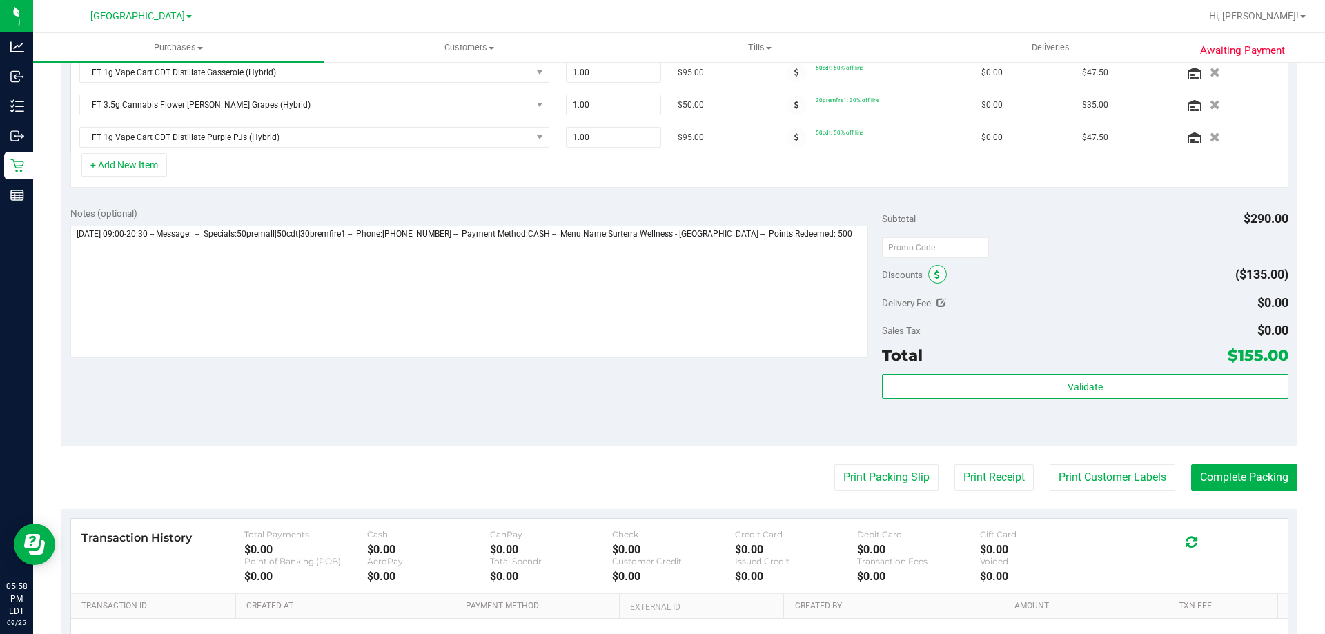
click at [934, 273] on icon at bounding box center [937, 275] width 6 height 10
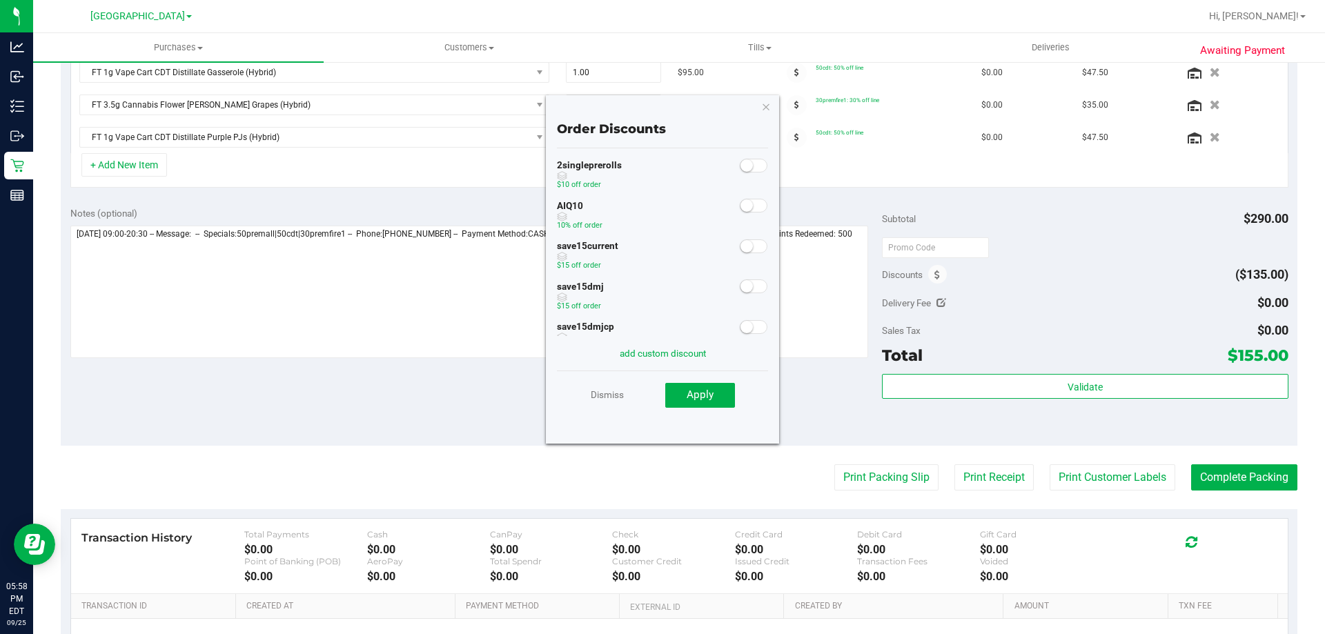
scroll to position [0, 0]
click at [750, 208] on span at bounding box center [754, 209] width 28 height 14
click at [699, 388] on span "Apply" at bounding box center [699, 394] width 27 height 12
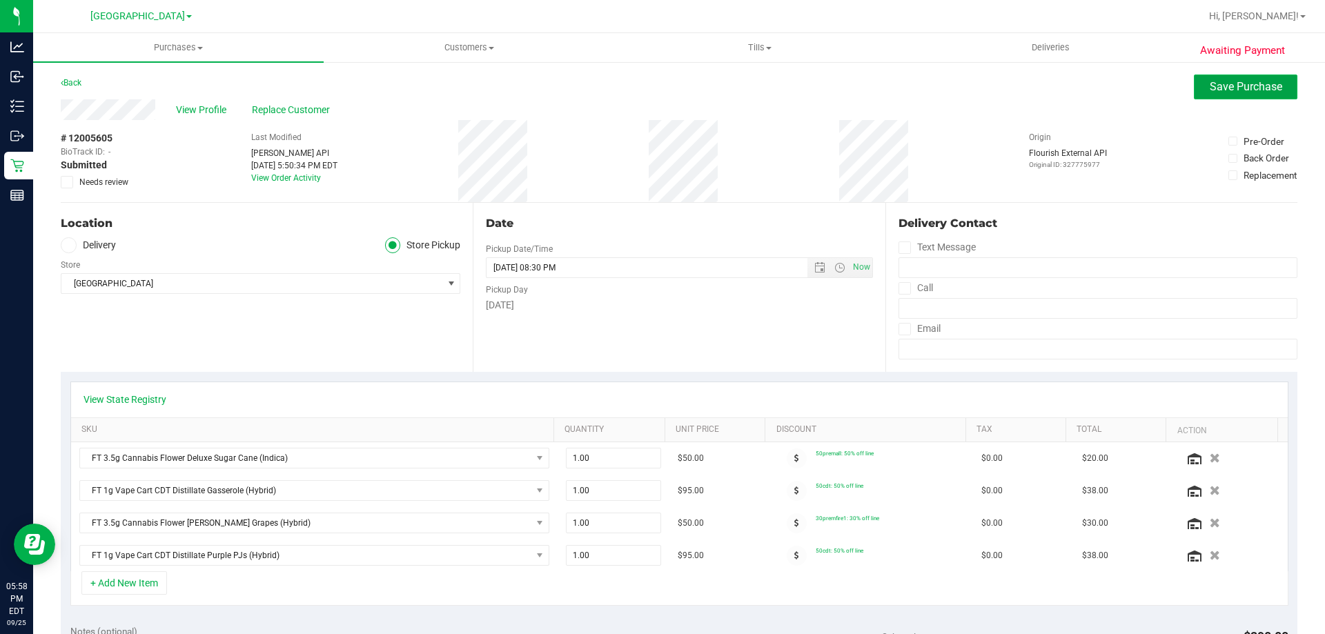
click at [1210, 82] on span "Save Purchase" at bounding box center [1245, 86] width 72 height 13
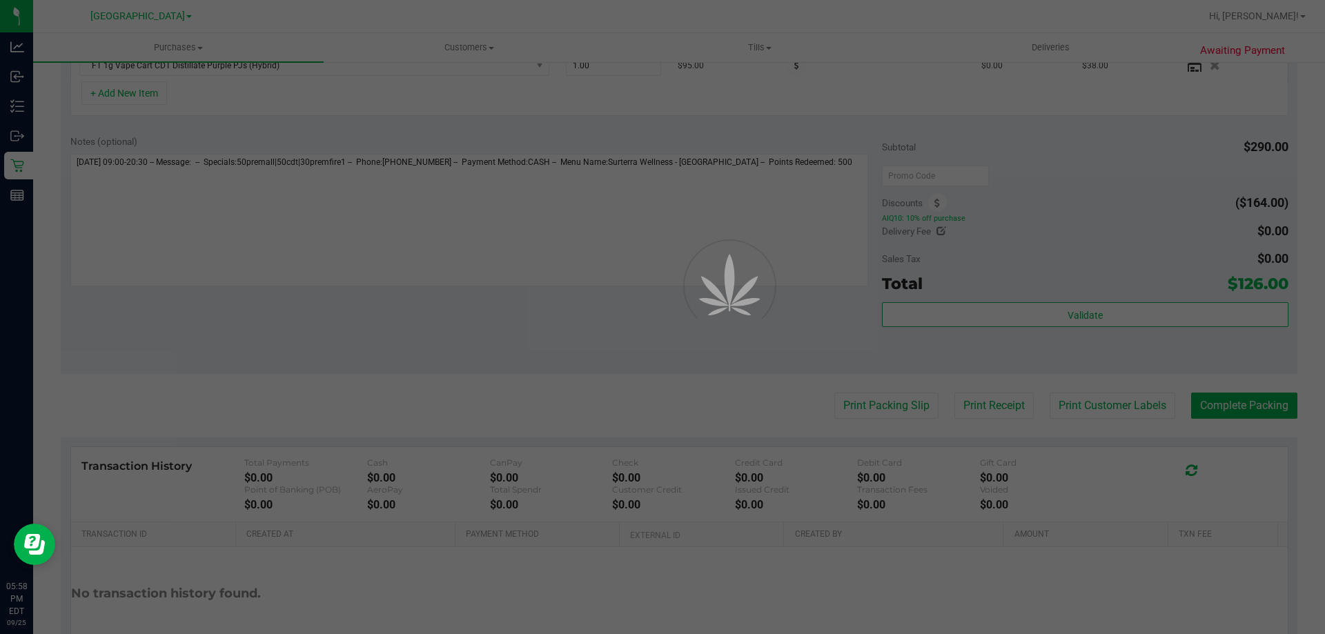
scroll to position [579, 0]
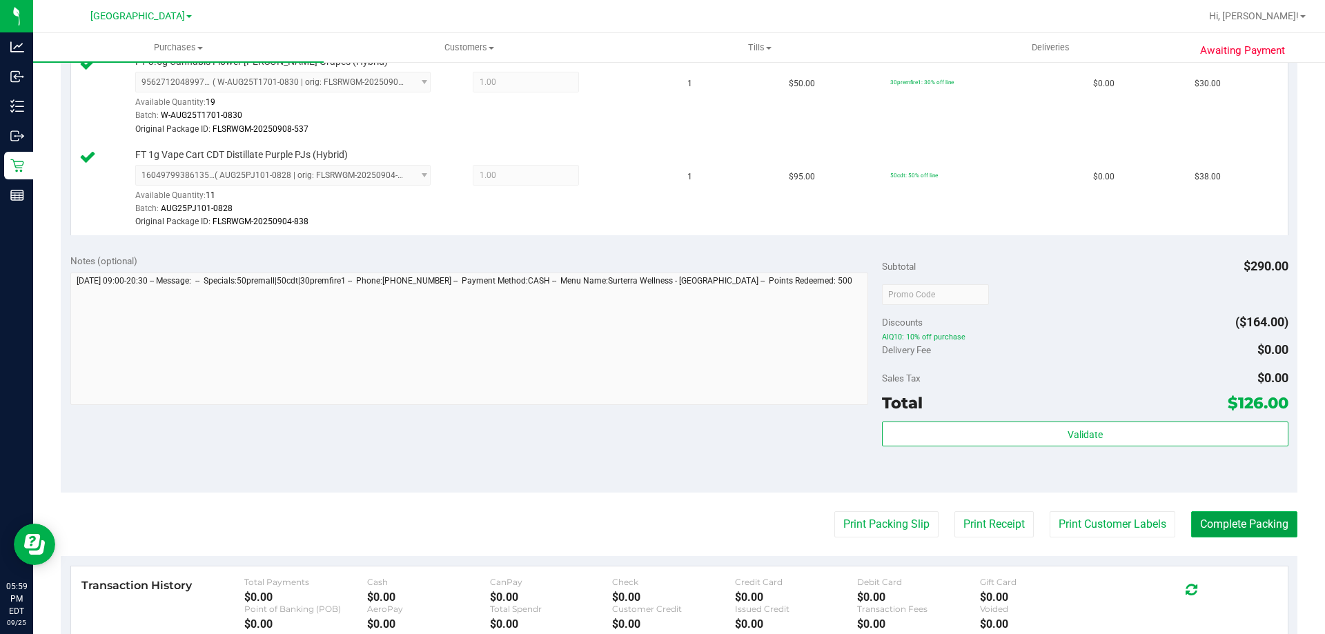
click at [1224, 528] on button "Complete Packing" at bounding box center [1244, 524] width 106 height 26
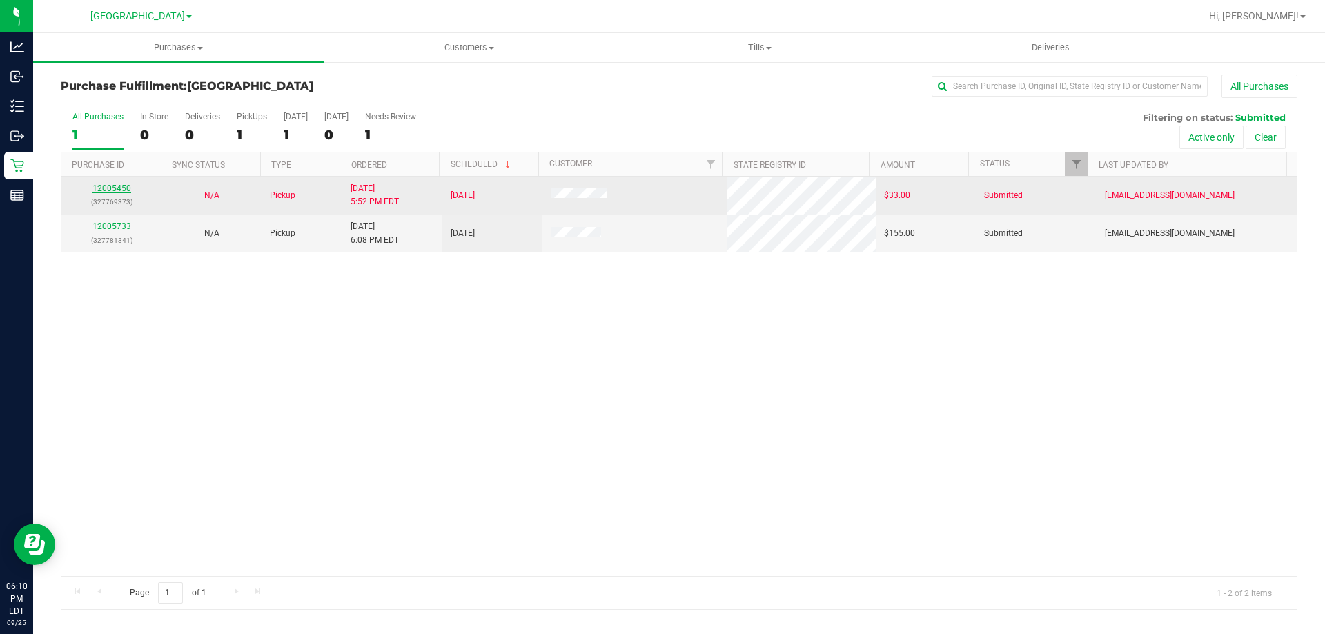
click at [114, 184] on link "12005450" at bounding box center [111, 189] width 39 height 10
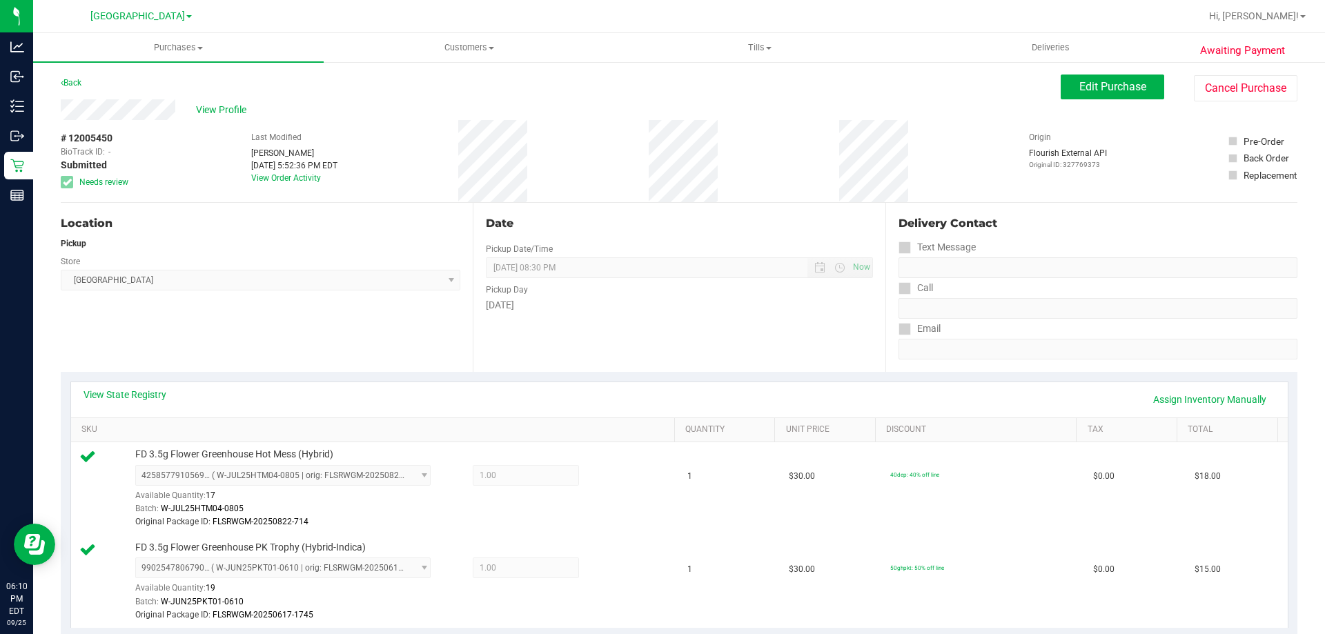
click at [350, 90] on div "Back Edit Purchase Cancel Purchase" at bounding box center [679, 87] width 1236 height 25
click at [217, 111] on span "View Profile" at bounding box center [223, 110] width 55 height 14
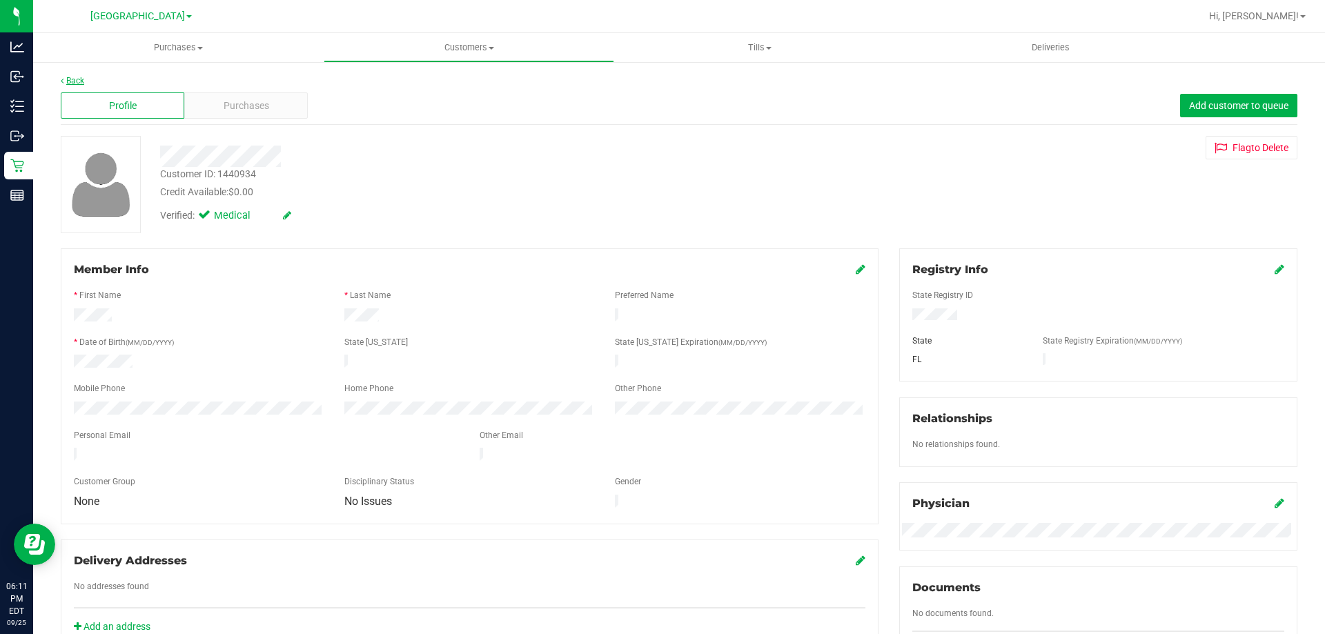
click at [81, 81] on link "Back" at bounding box center [72, 81] width 23 height 10
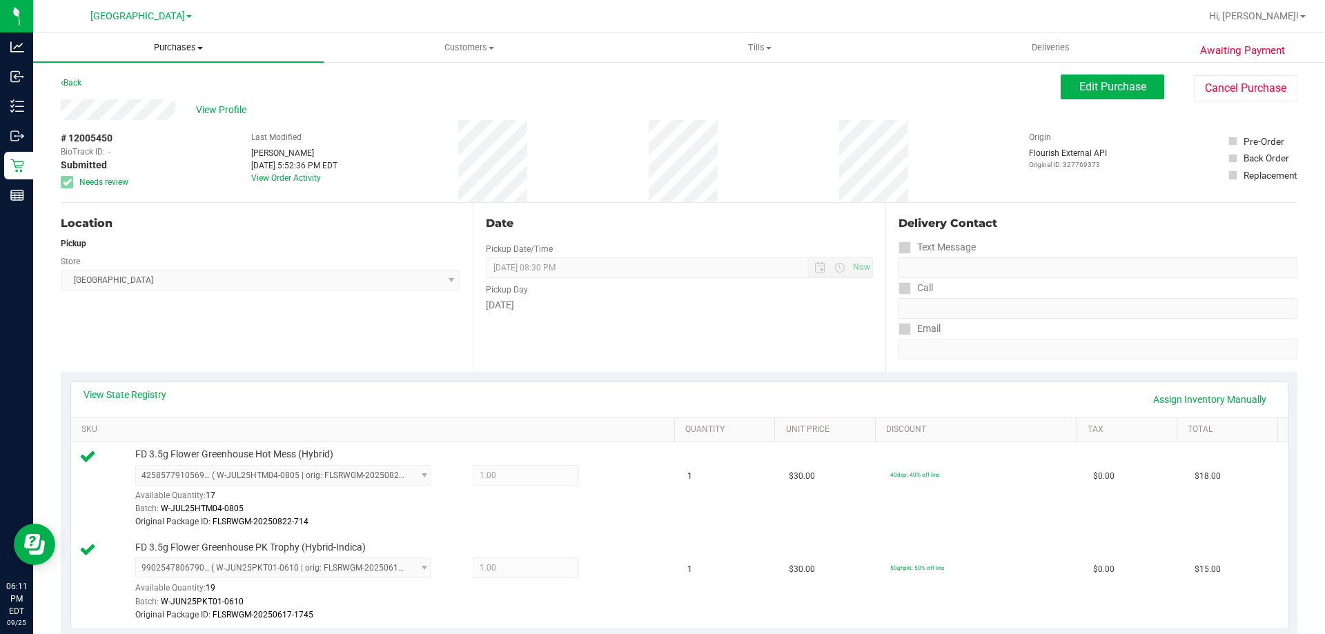
click at [182, 43] on span "Purchases" at bounding box center [178, 47] width 290 height 12
click at [168, 93] on li "Fulfillment" at bounding box center [178, 100] width 290 height 17
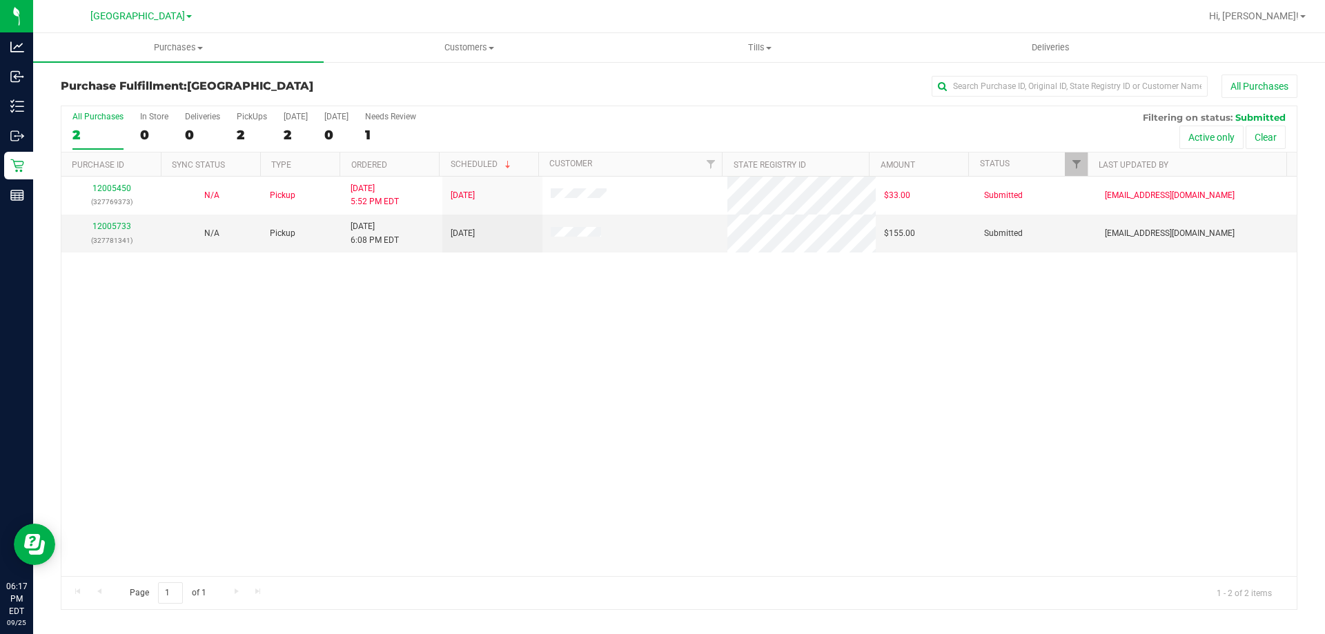
click at [135, 504] on div "12005450 (327769373) N/A Pickup [DATE] 5:52 PM EDT 9/25/2025 $33.00 Submitted […" at bounding box center [678, 376] width 1235 height 399
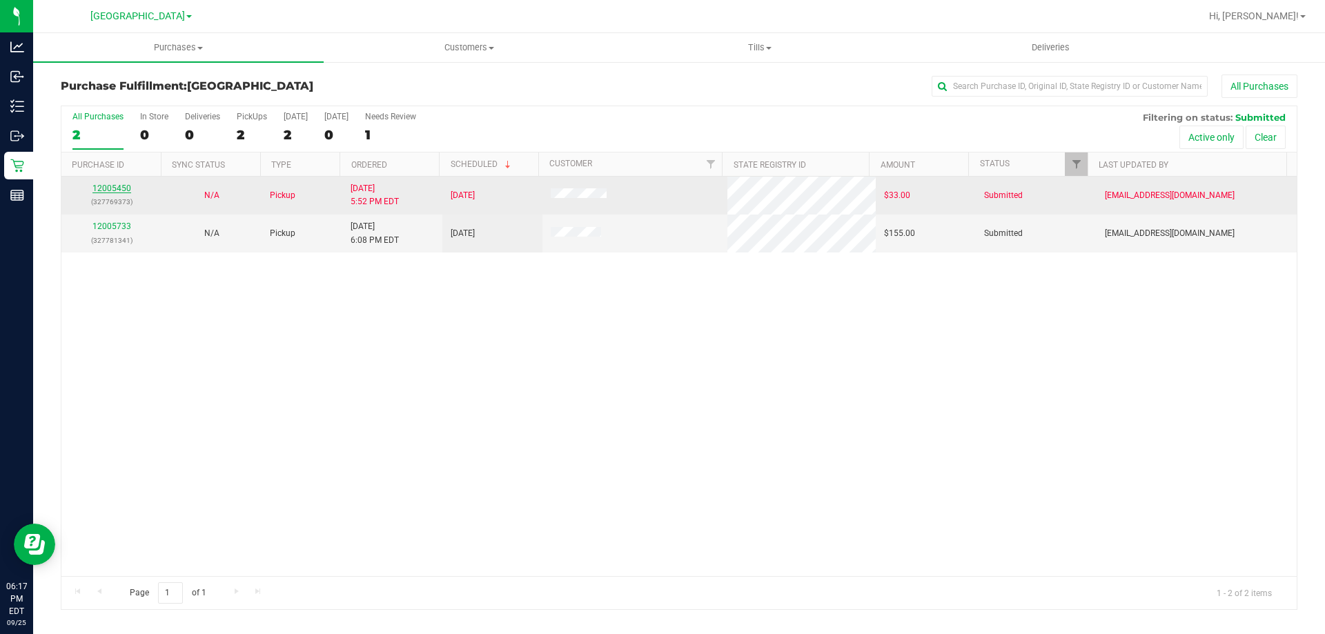
click at [113, 189] on link "12005450" at bounding box center [111, 189] width 39 height 10
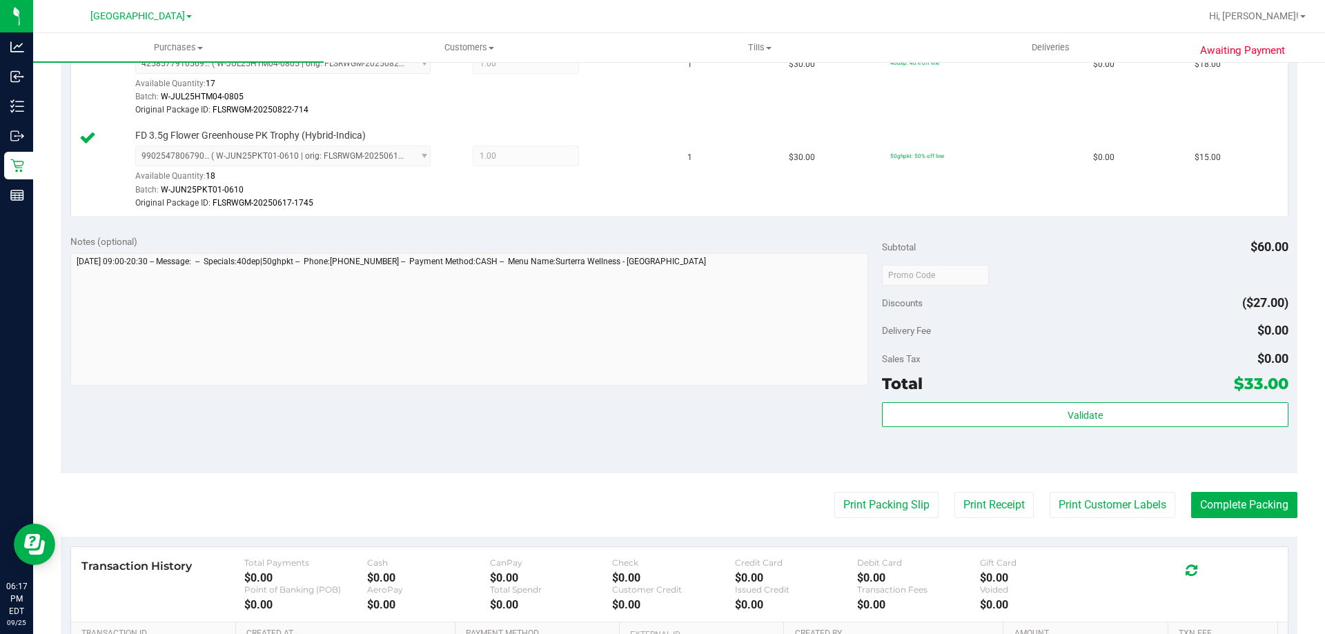
scroll to position [424, 0]
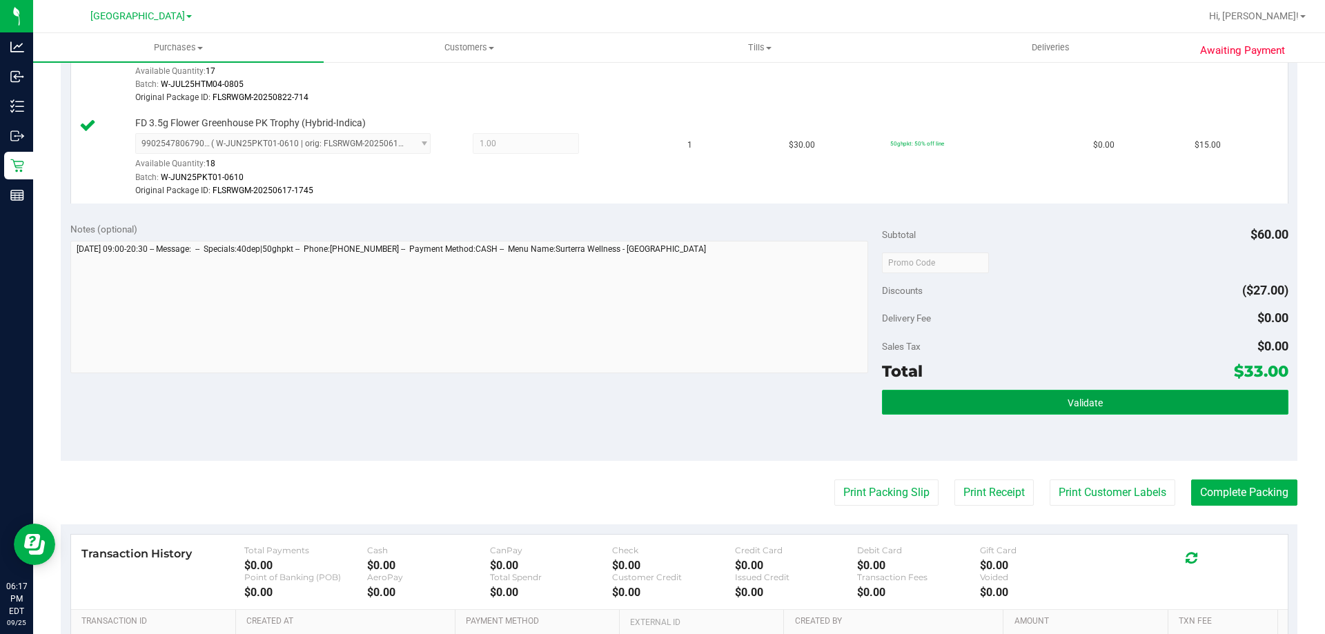
click at [1099, 403] on button "Validate" at bounding box center [1085, 402] width 406 height 25
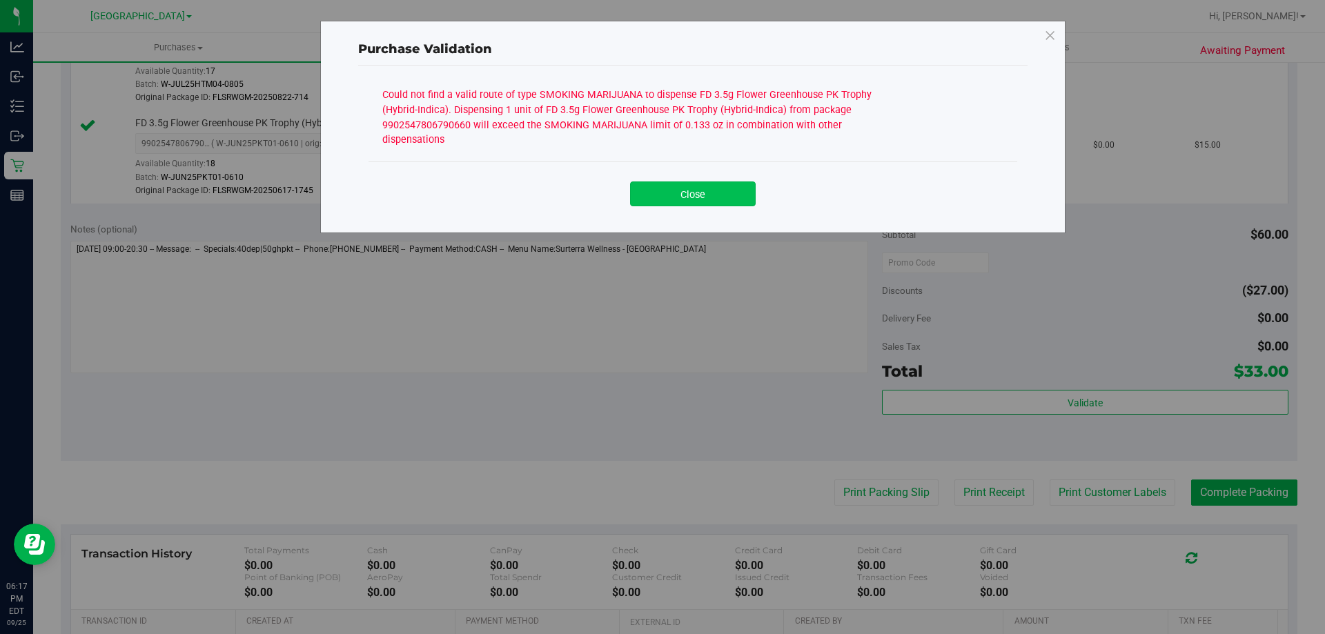
click at [689, 181] on button "Close" at bounding box center [693, 193] width 126 height 25
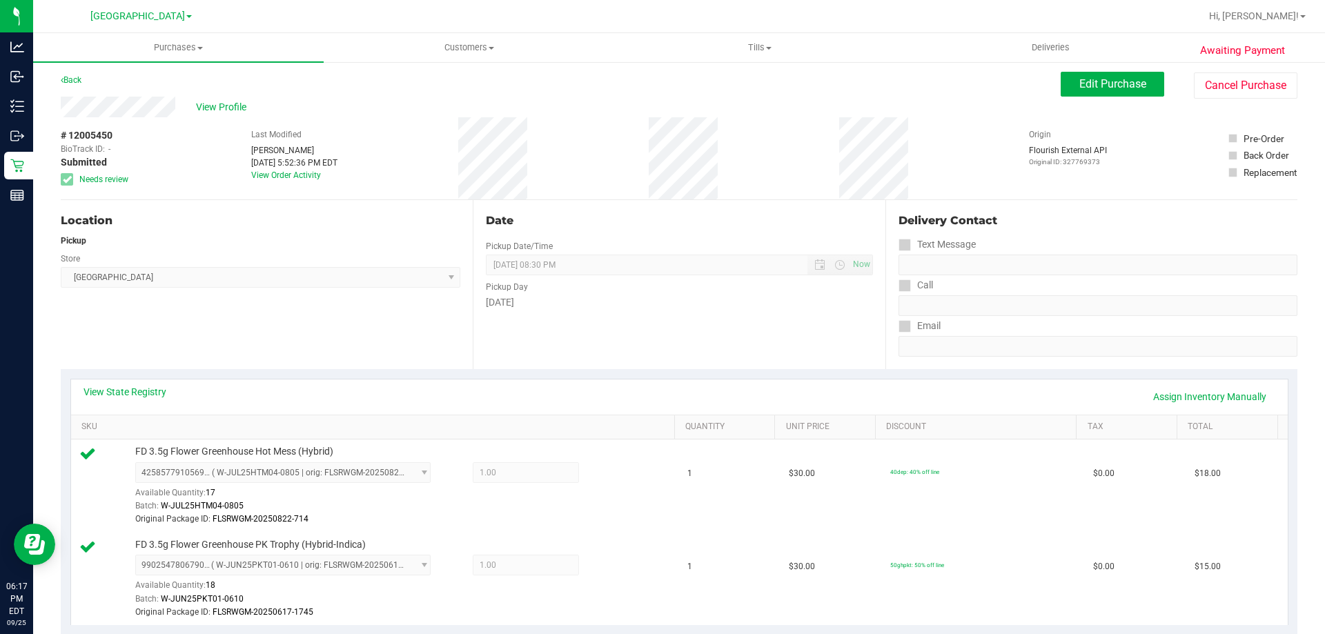
scroll to position [0, 0]
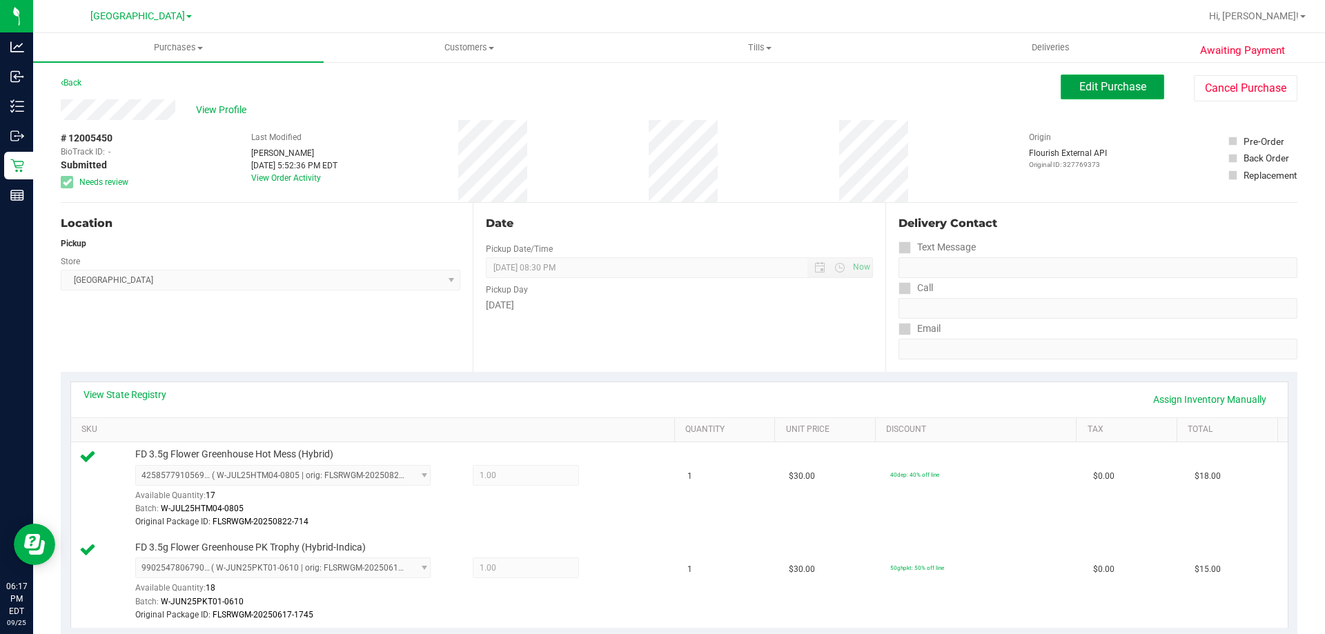
click at [1100, 91] on span "Edit Purchase" at bounding box center [1112, 86] width 67 height 13
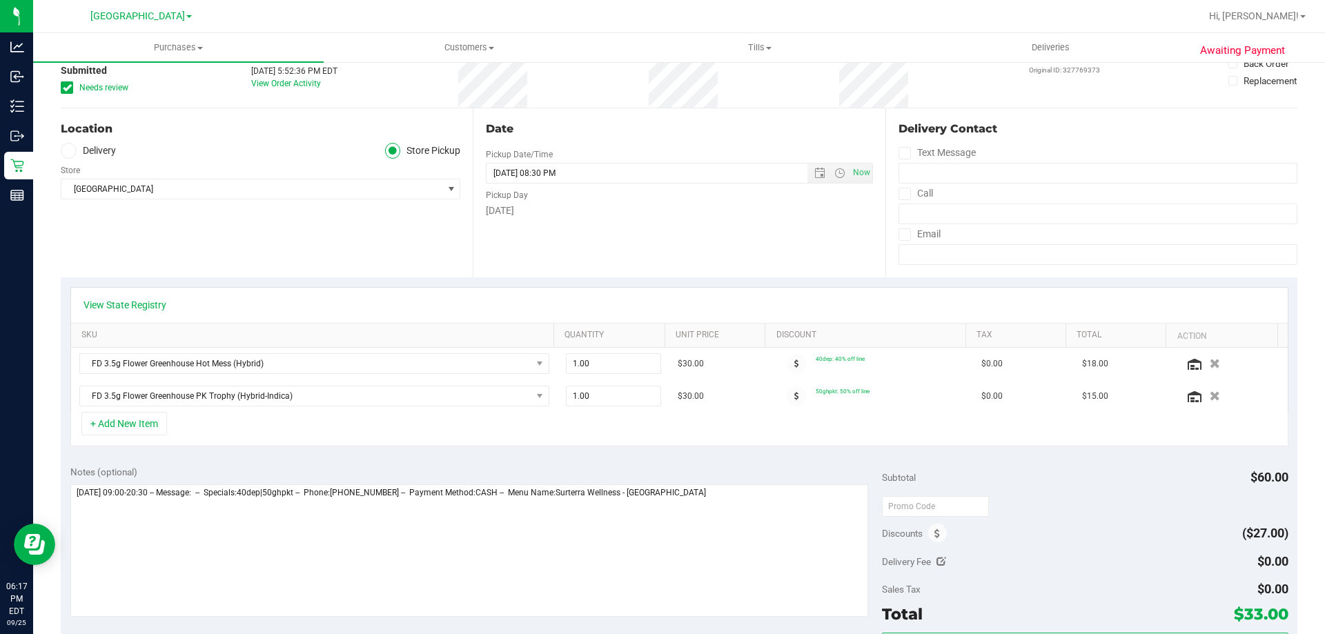
scroll to position [108, 0]
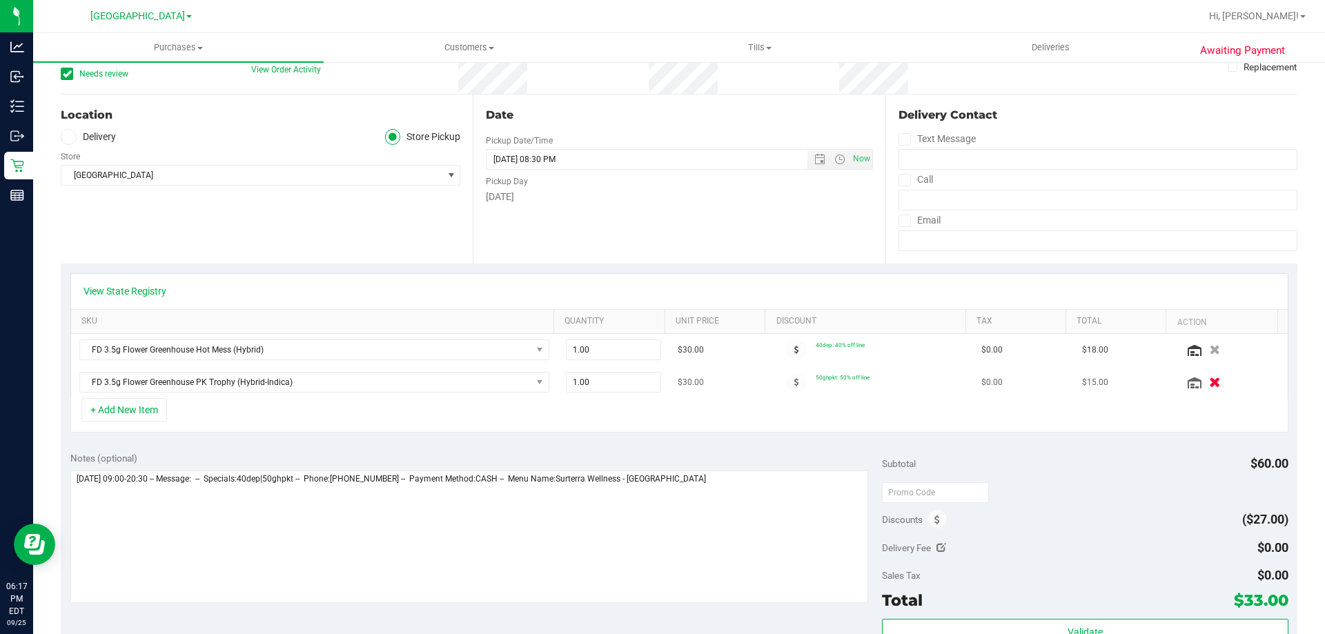
click at [1209, 388] on icon "button" at bounding box center [1215, 382] width 12 height 10
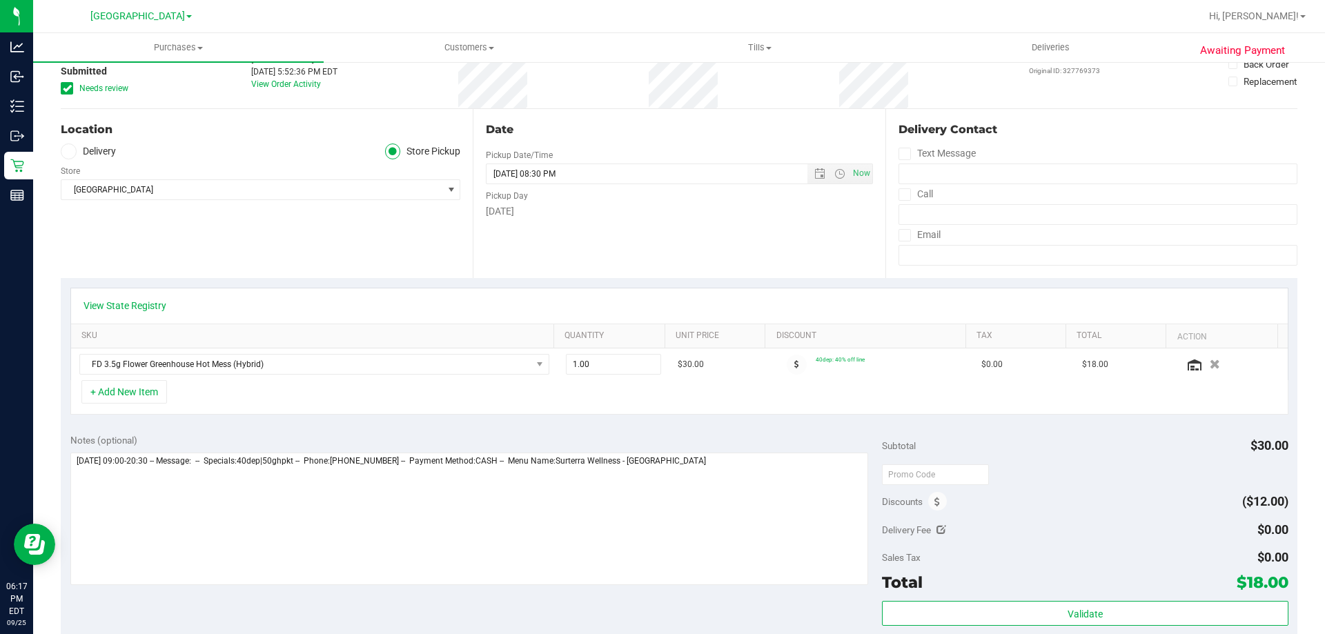
scroll to position [0, 0]
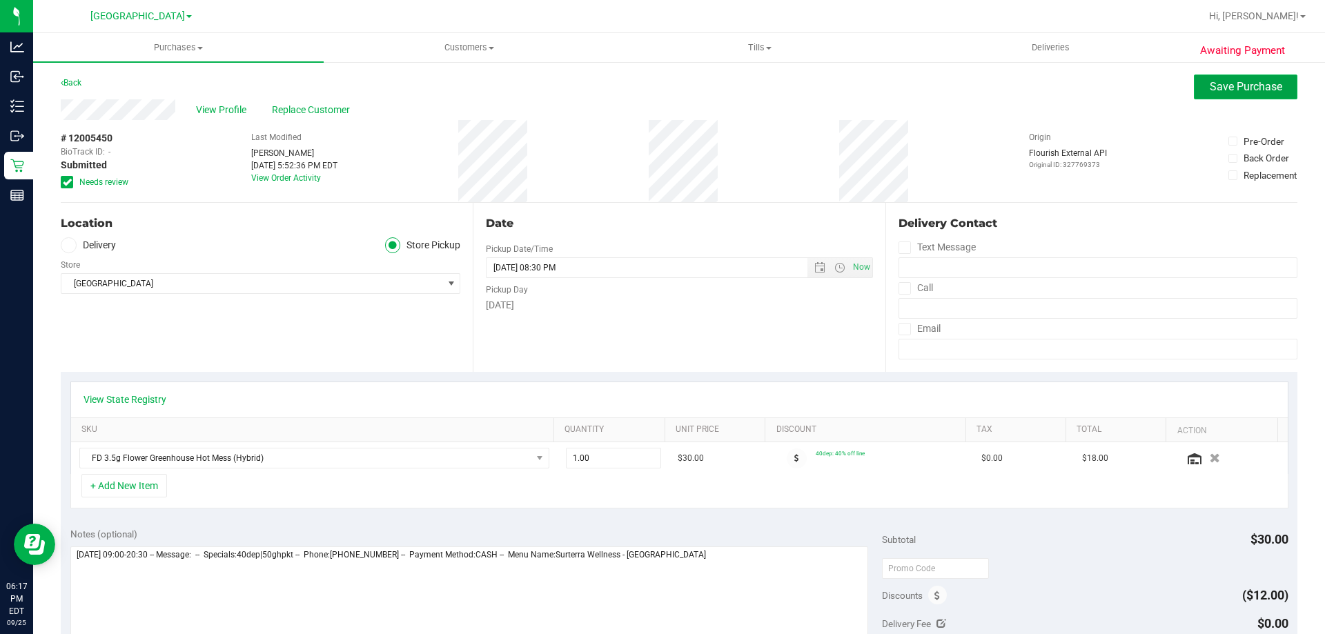
click at [1216, 86] on span "Save Purchase" at bounding box center [1245, 86] width 72 height 13
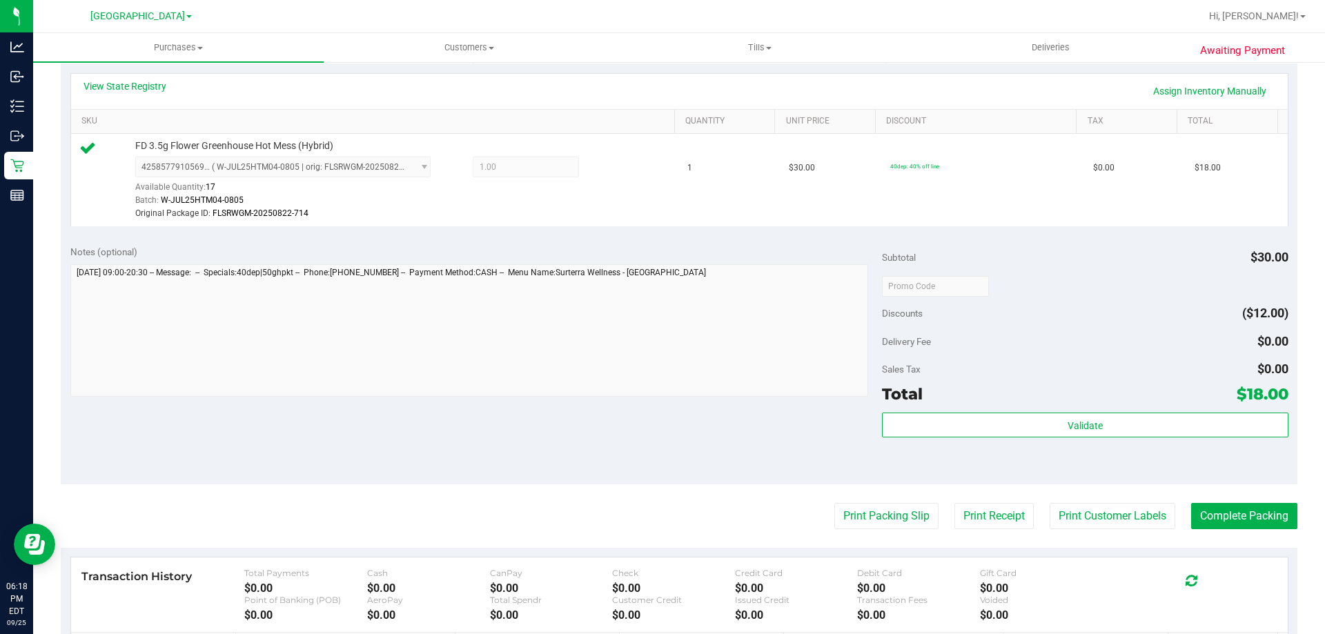
scroll to position [390, 0]
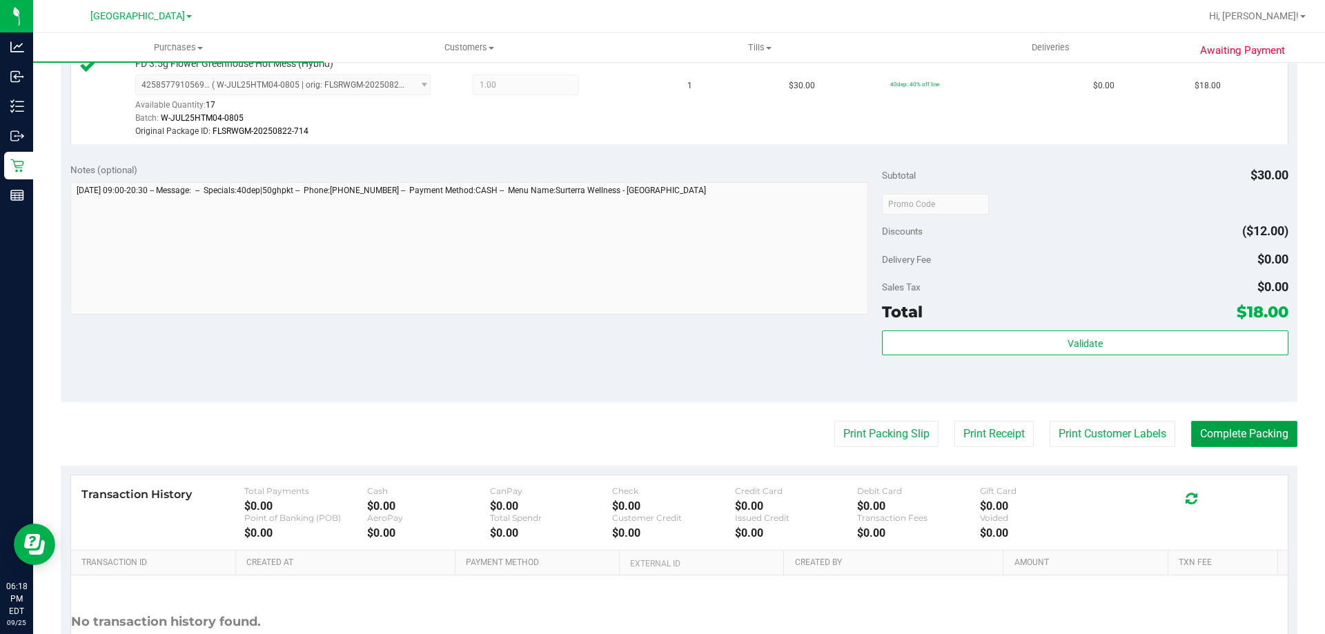
click at [1235, 429] on button "Complete Packing" at bounding box center [1244, 434] width 106 height 26
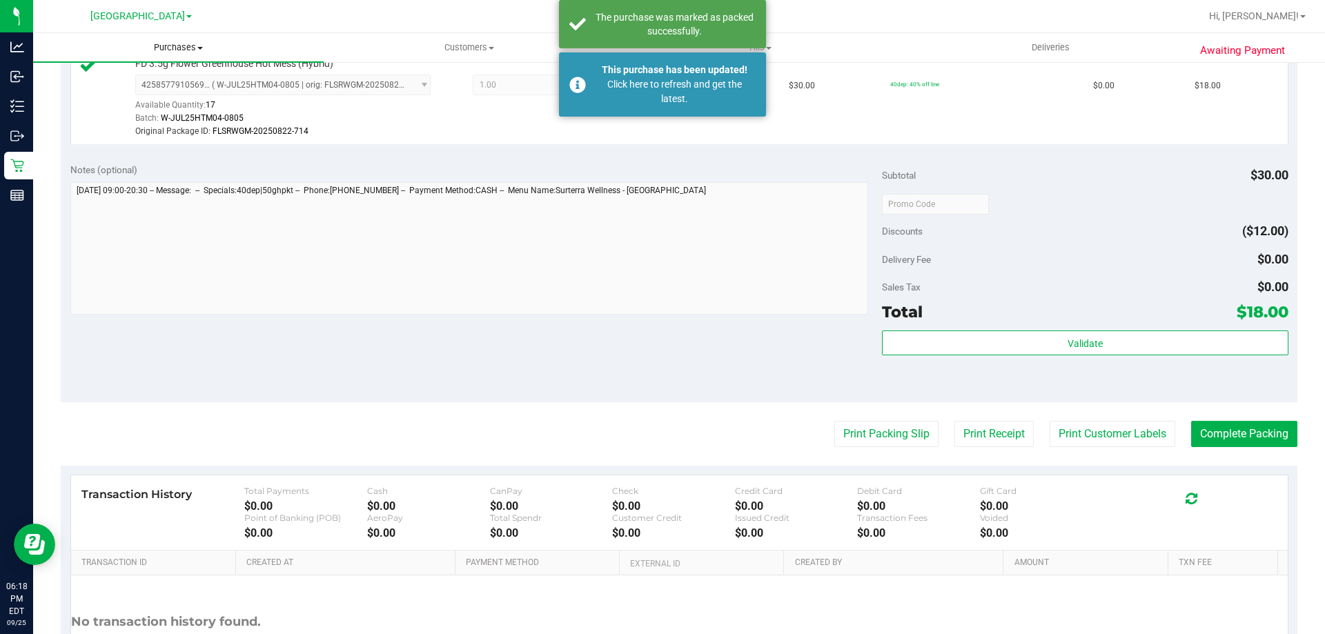
click at [173, 48] on span "Purchases" at bounding box center [178, 47] width 290 height 12
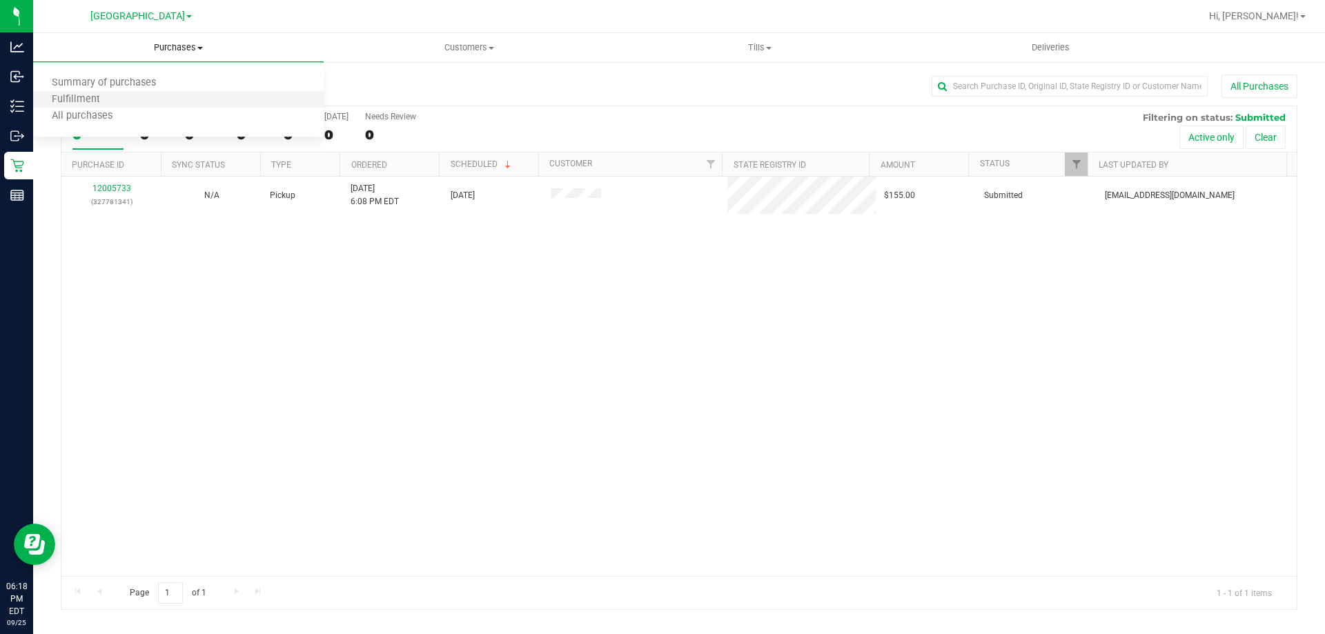
click at [168, 94] on li "Fulfillment" at bounding box center [178, 100] width 290 height 17
click at [323, 368] on div "12005733 (327781341) N/A Pickup 9/25/2025 6:08 PM EDT 9/25/2025 $155.00 Submitt…" at bounding box center [678, 376] width 1235 height 399
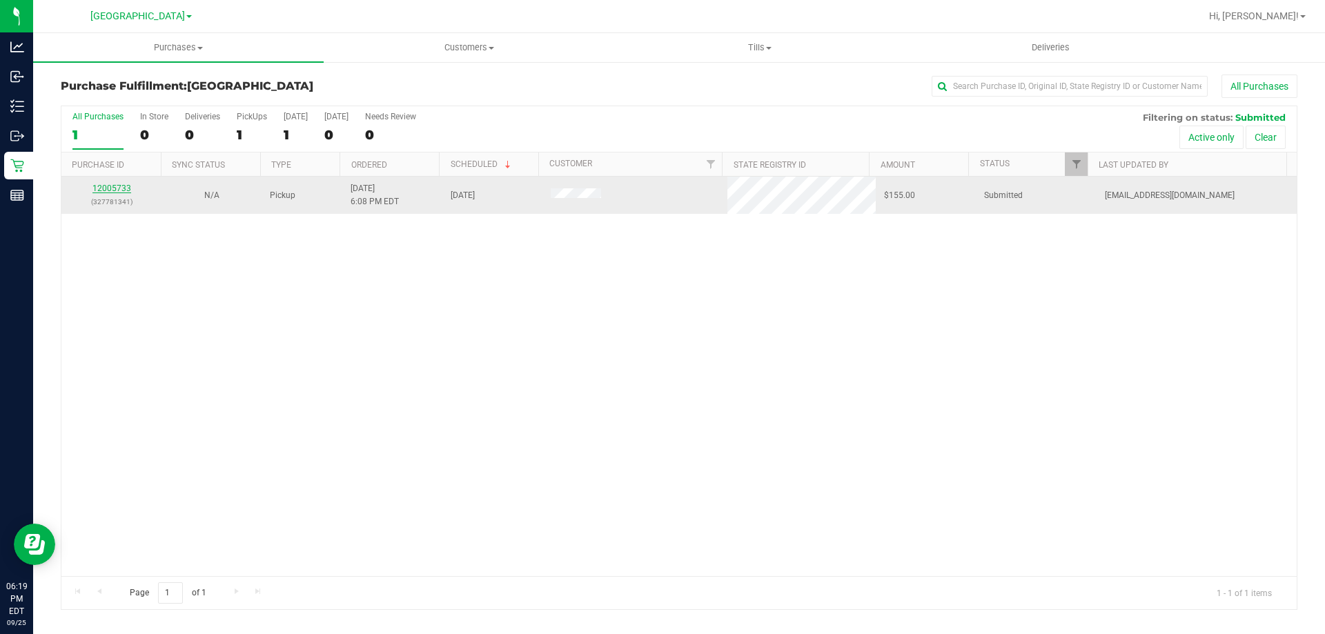
click at [109, 188] on link "12005733" at bounding box center [111, 189] width 39 height 10
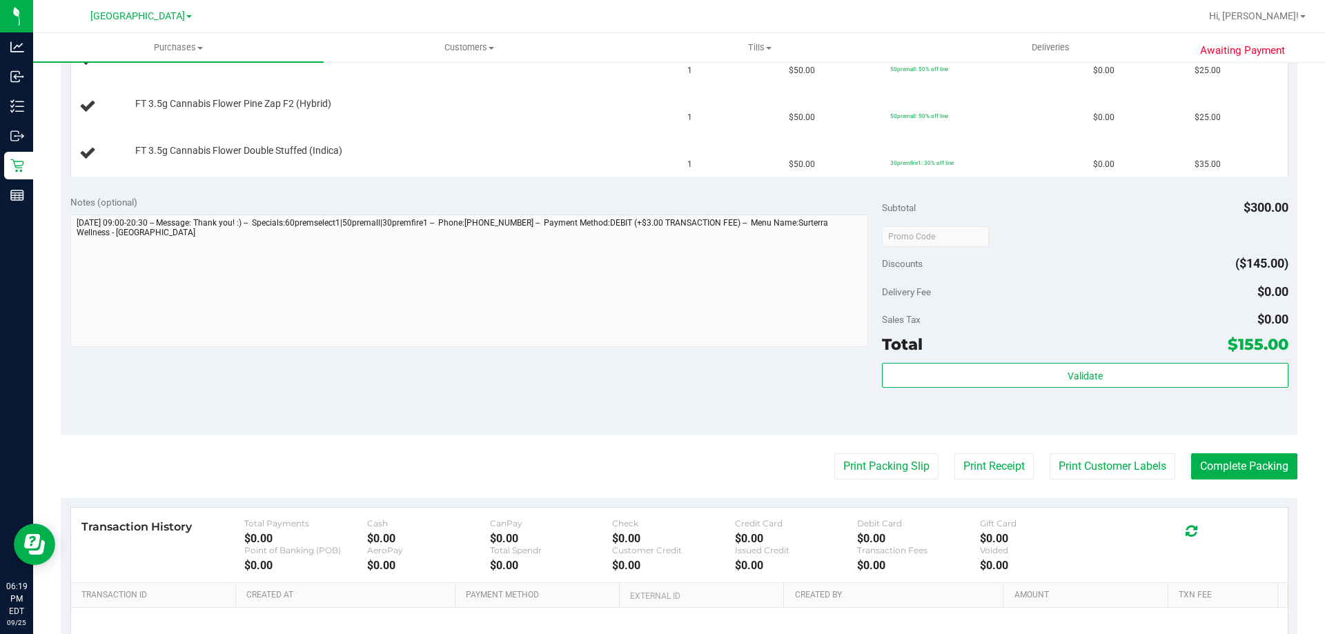
scroll to position [541, 0]
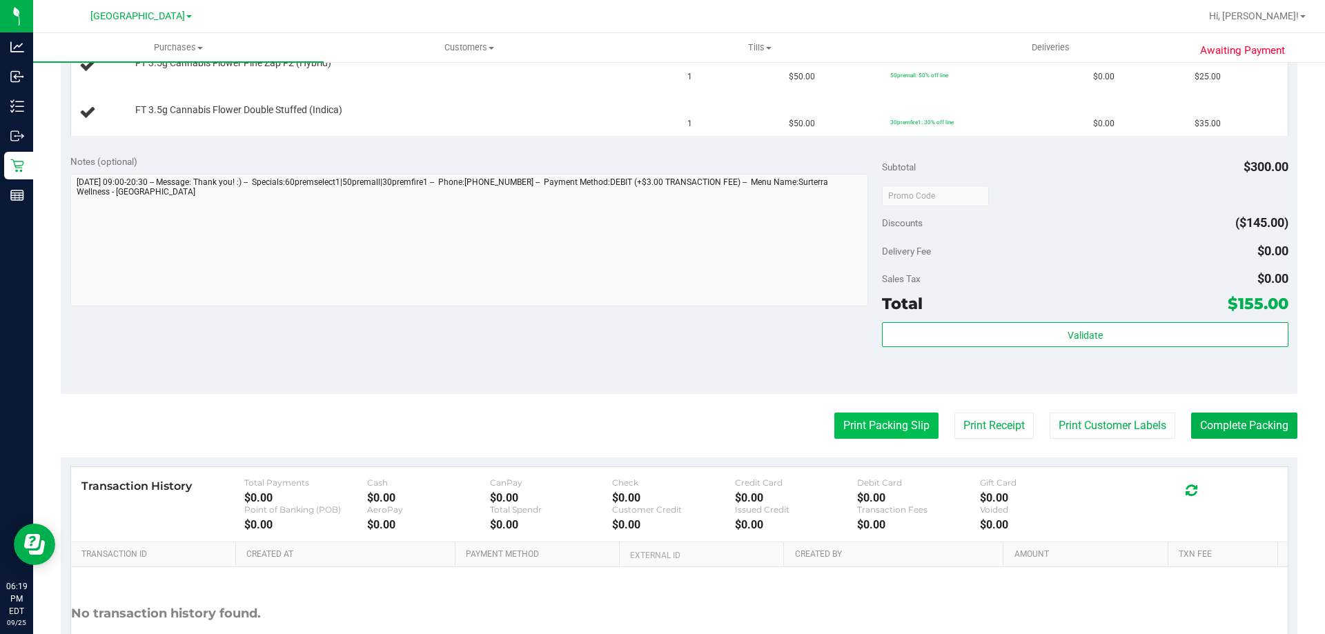
click at [870, 426] on button "Print Packing Slip" at bounding box center [886, 426] width 104 height 26
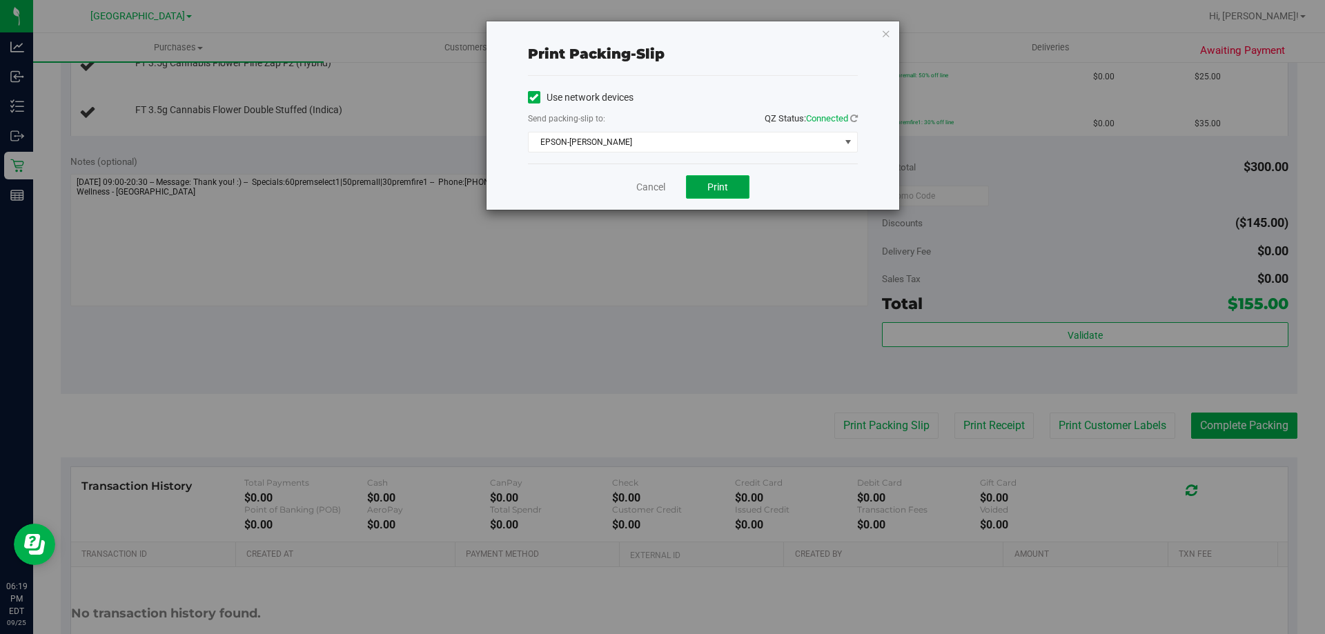
click at [713, 186] on span "Print" at bounding box center [717, 186] width 21 height 11
click at [658, 186] on link "Cancel" at bounding box center [650, 187] width 29 height 14
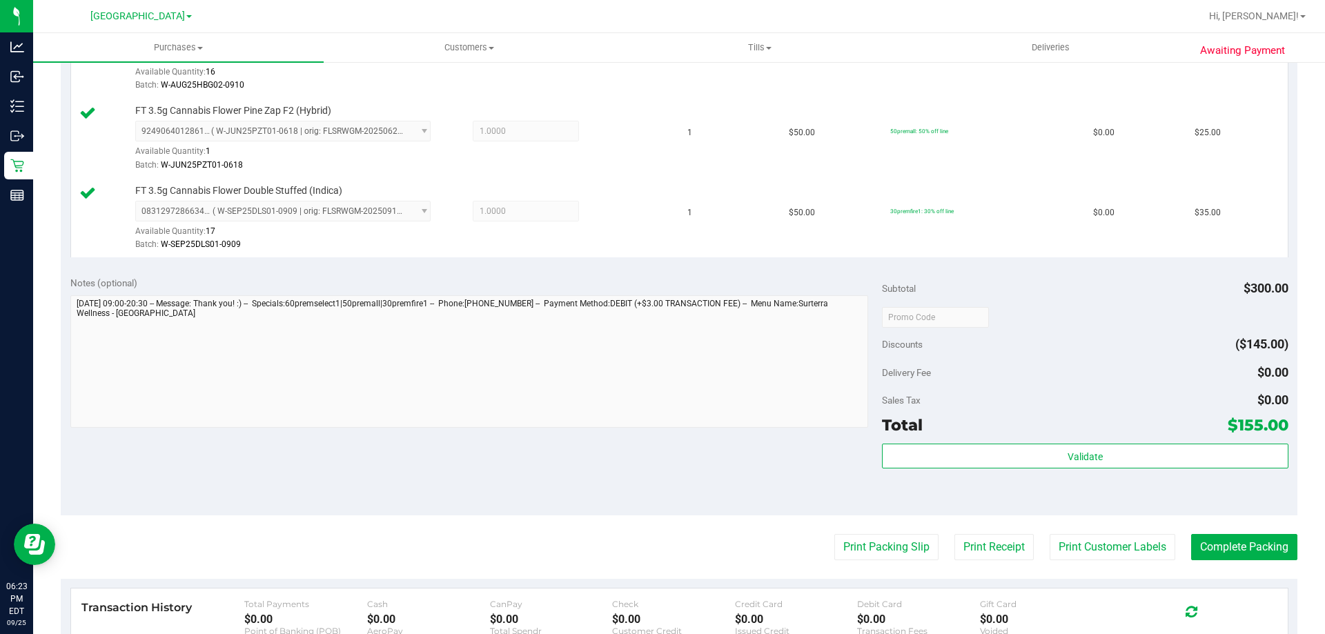
scroll to position [584, 0]
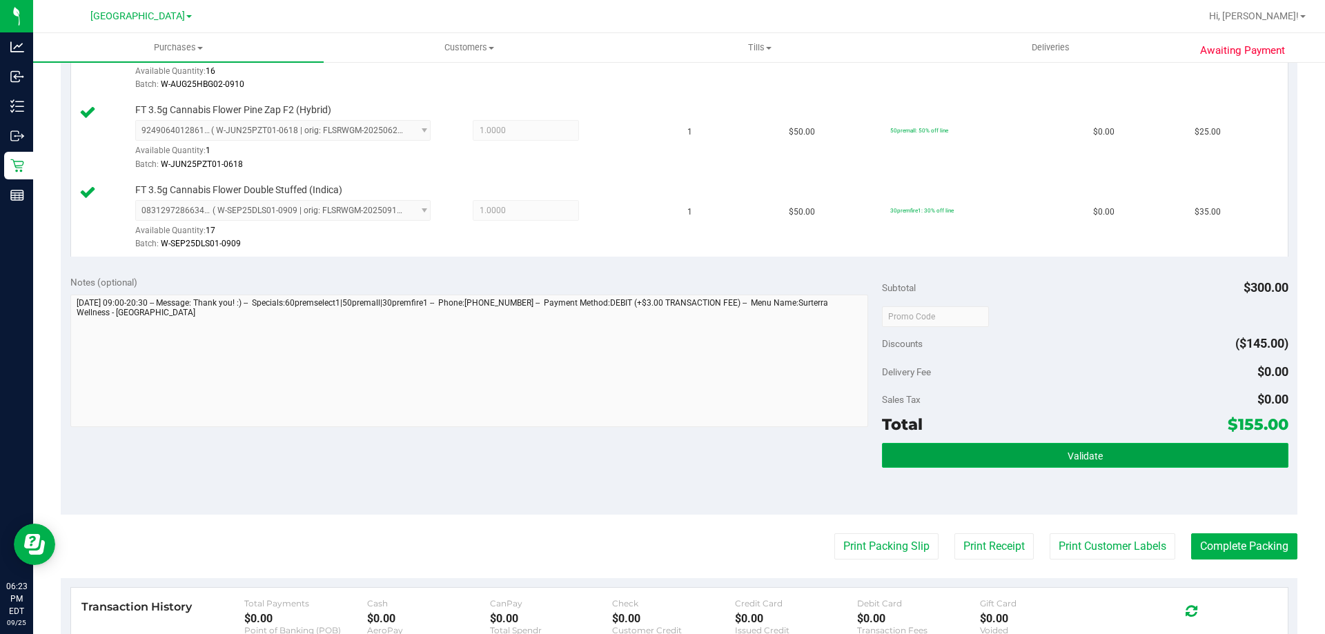
click at [1036, 451] on button "Validate" at bounding box center [1085, 455] width 406 height 25
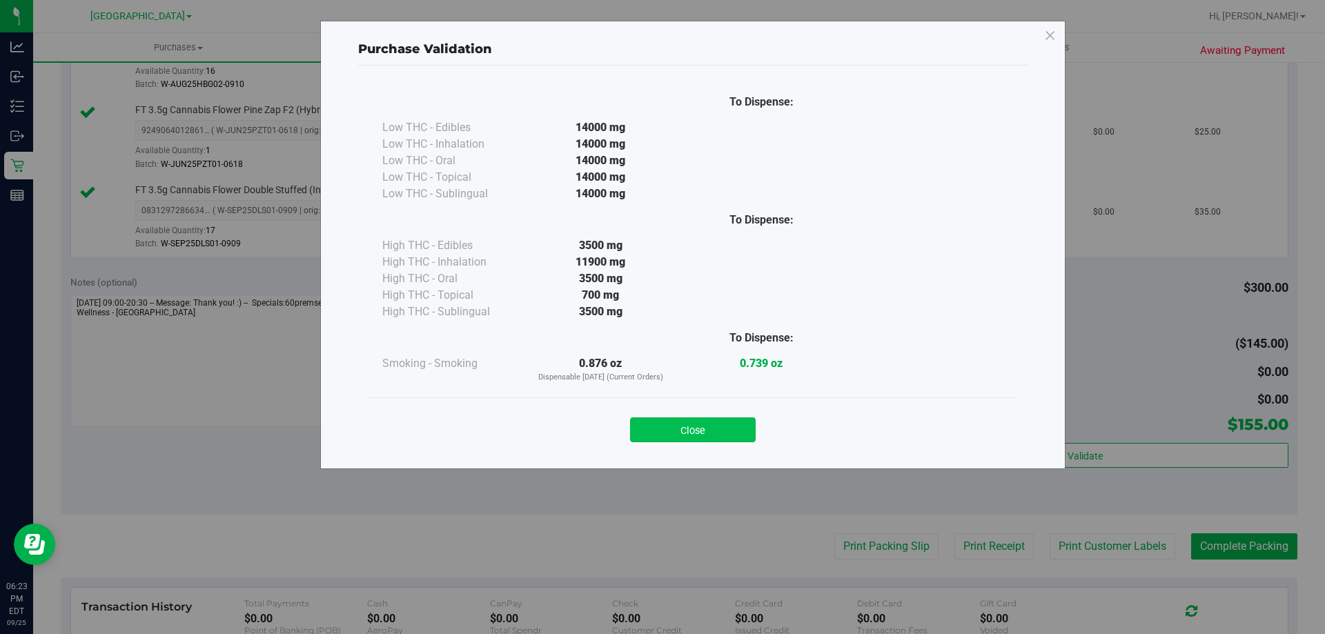
click at [673, 439] on button "Close" at bounding box center [693, 429] width 126 height 25
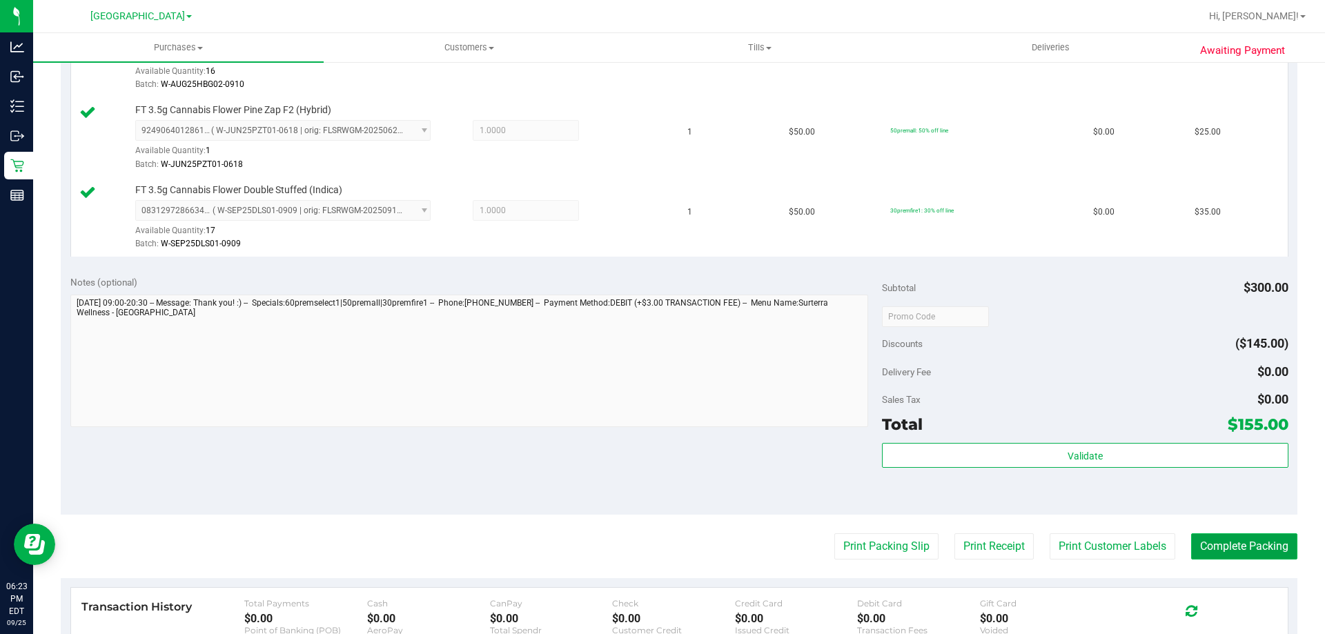
click at [1238, 544] on button "Complete Packing" at bounding box center [1244, 546] width 106 height 26
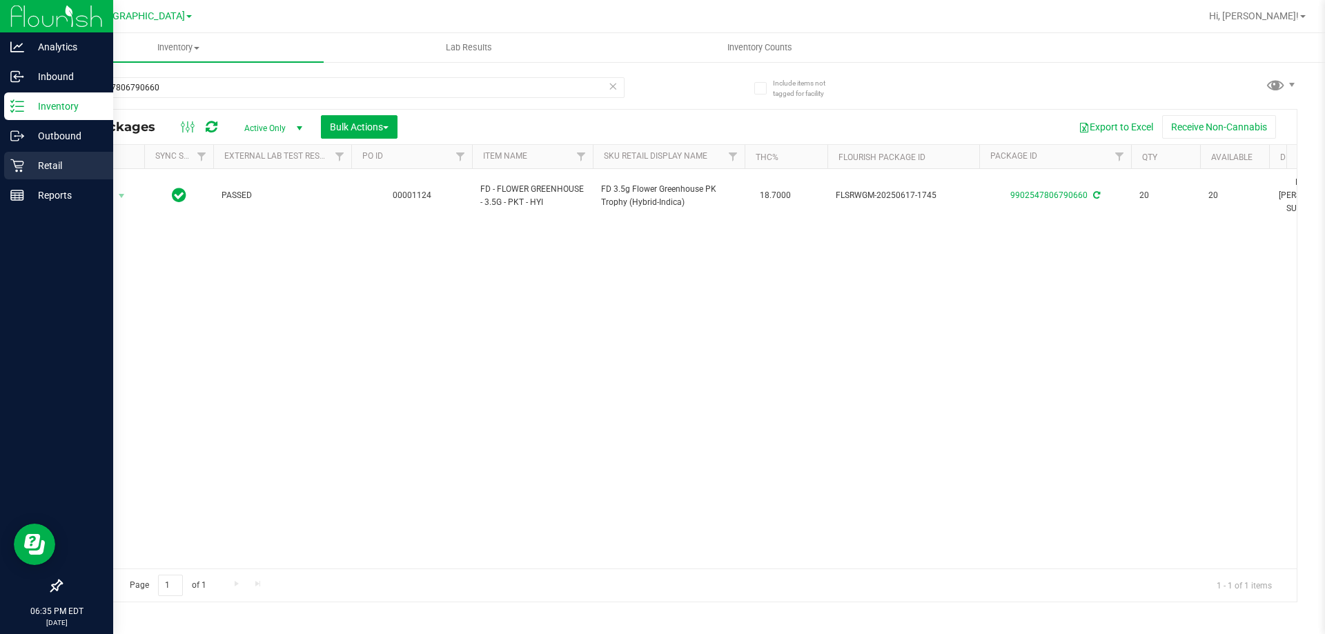
click at [44, 166] on p "Retail" at bounding box center [65, 165] width 83 height 17
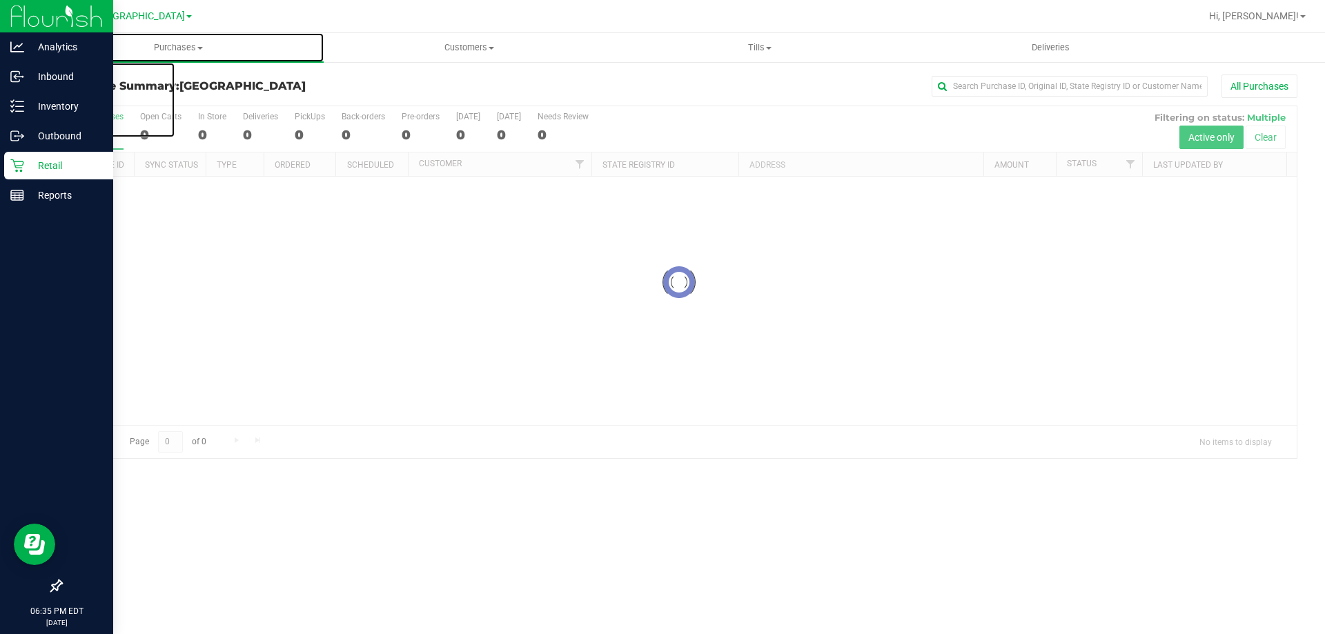
click at [192, 48] on span "Purchases" at bounding box center [178, 47] width 290 height 12
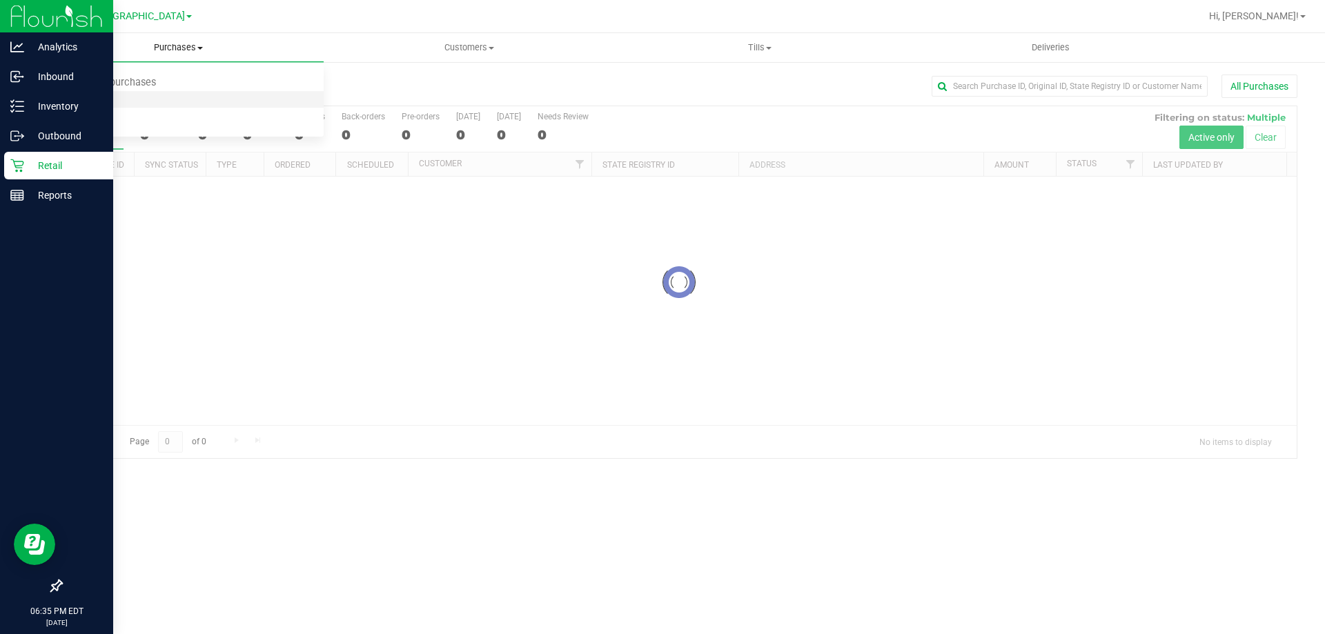
click at [90, 96] on span "Fulfillment" at bounding box center [76, 100] width 86 height 12
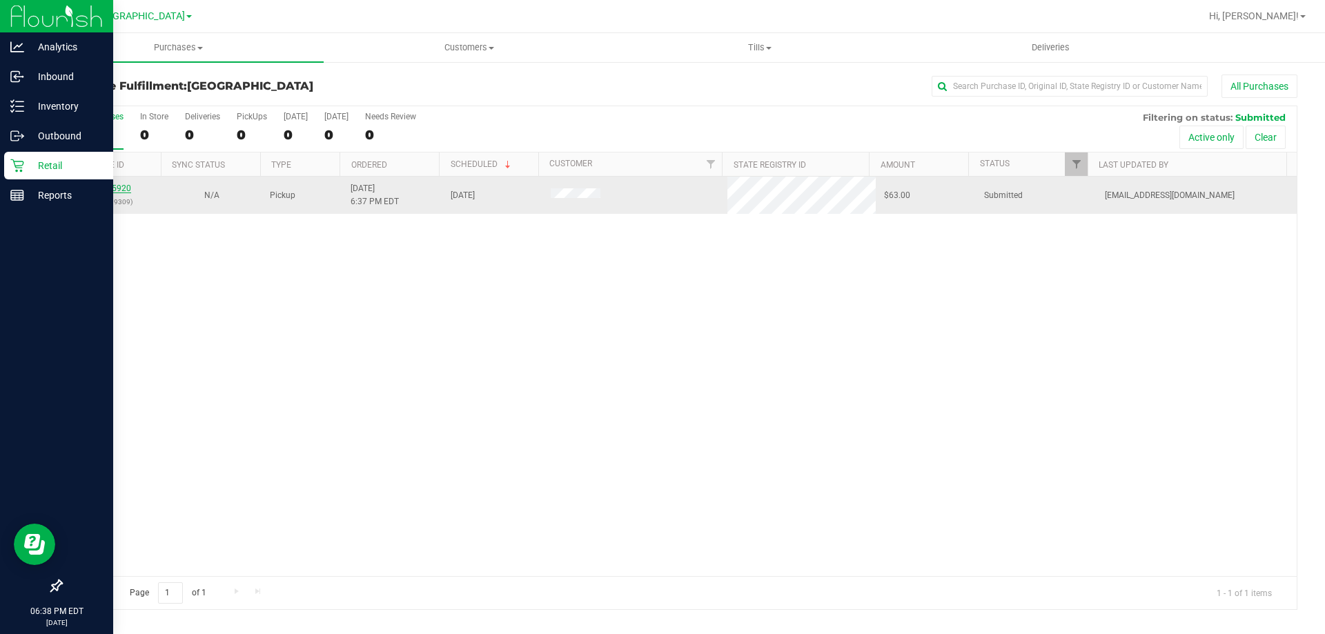
click at [122, 186] on link "12005920" at bounding box center [111, 189] width 39 height 10
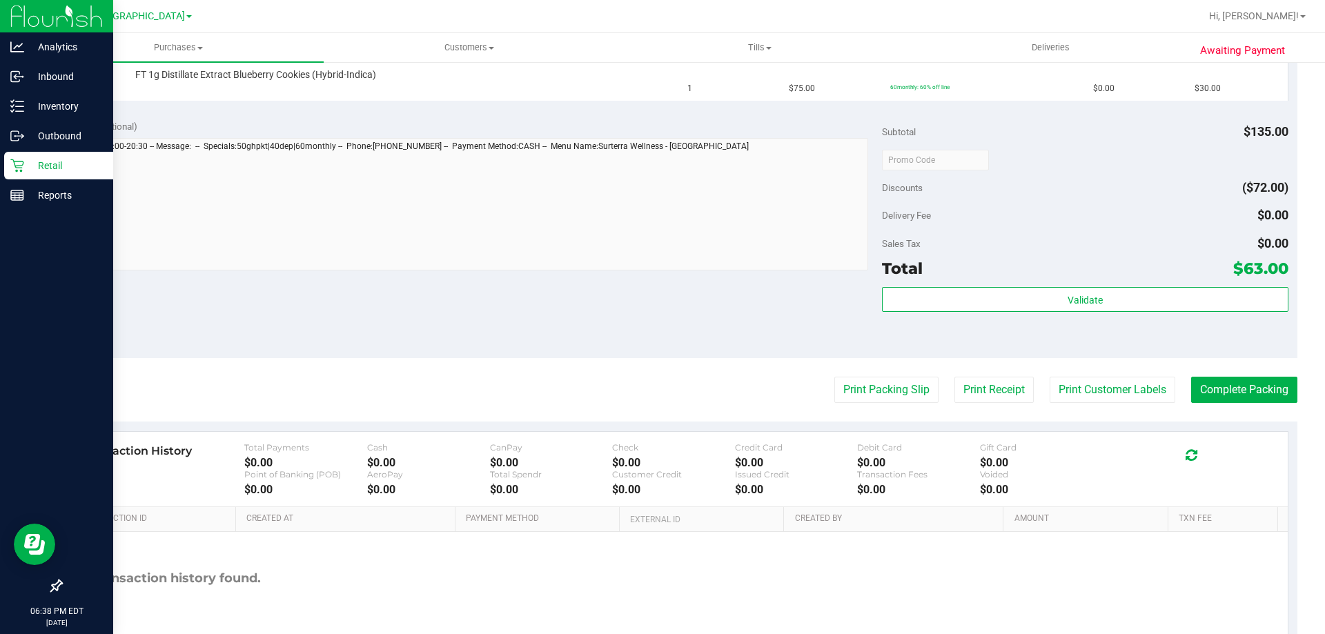
scroll to position [483, 0]
click at [889, 395] on button "Print Packing Slip" at bounding box center [886, 389] width 104 height 26
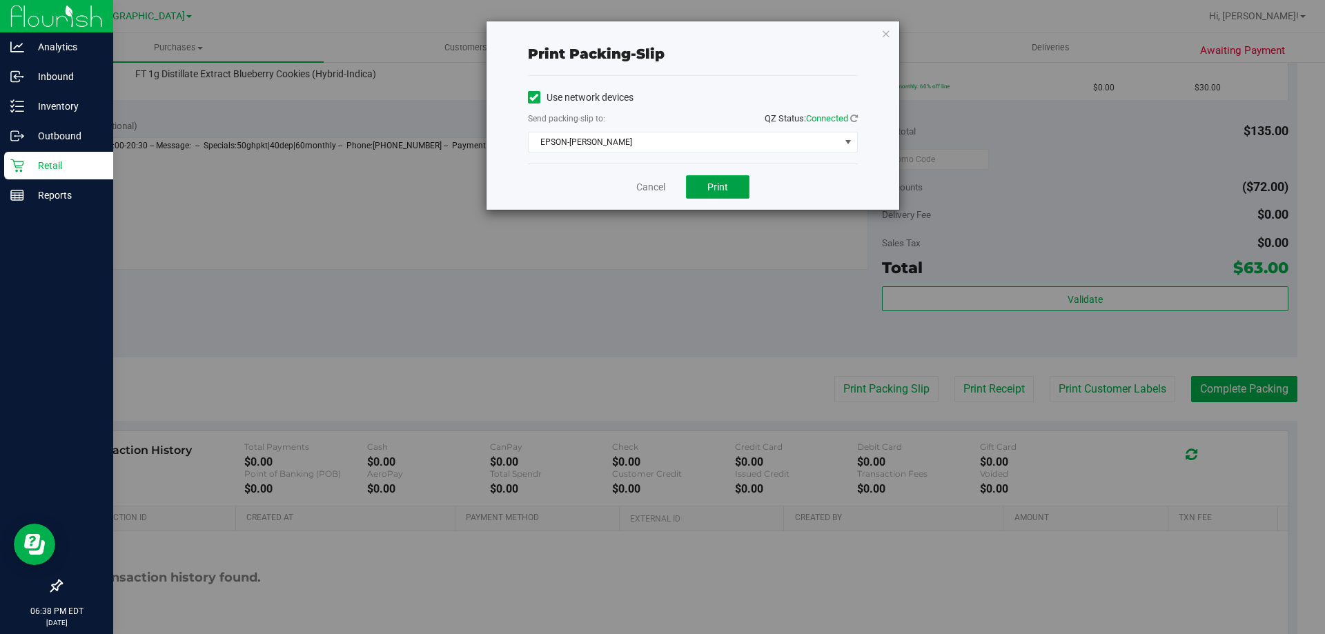
click at [712, 191] on span "Print" at bounding box center [717, 186] width 21 height 11
click at [646, 187] on link "Cancel" at bounding box center [650, 187] width 29 height 14
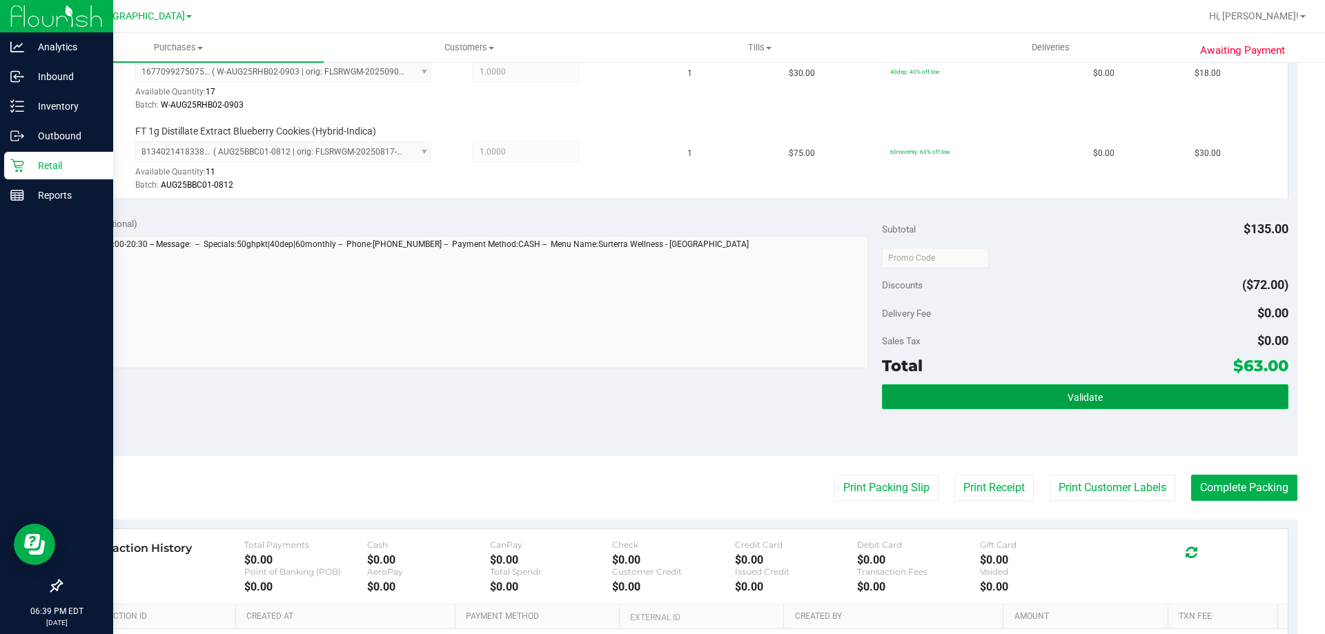
click at [1080, 399] on span "Validate" at bounding box center [1084, 397] width 35 height 11
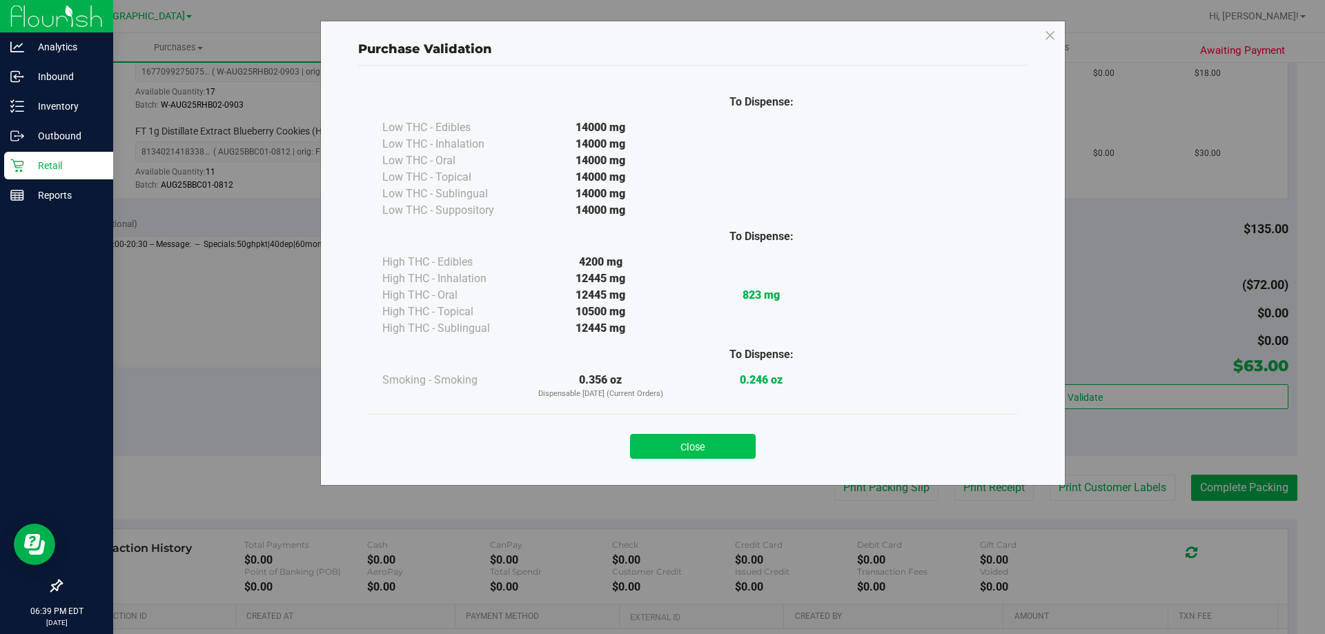
click at [715, 455] on button "Close" at bounding box center [693, 446] width 126 height 25
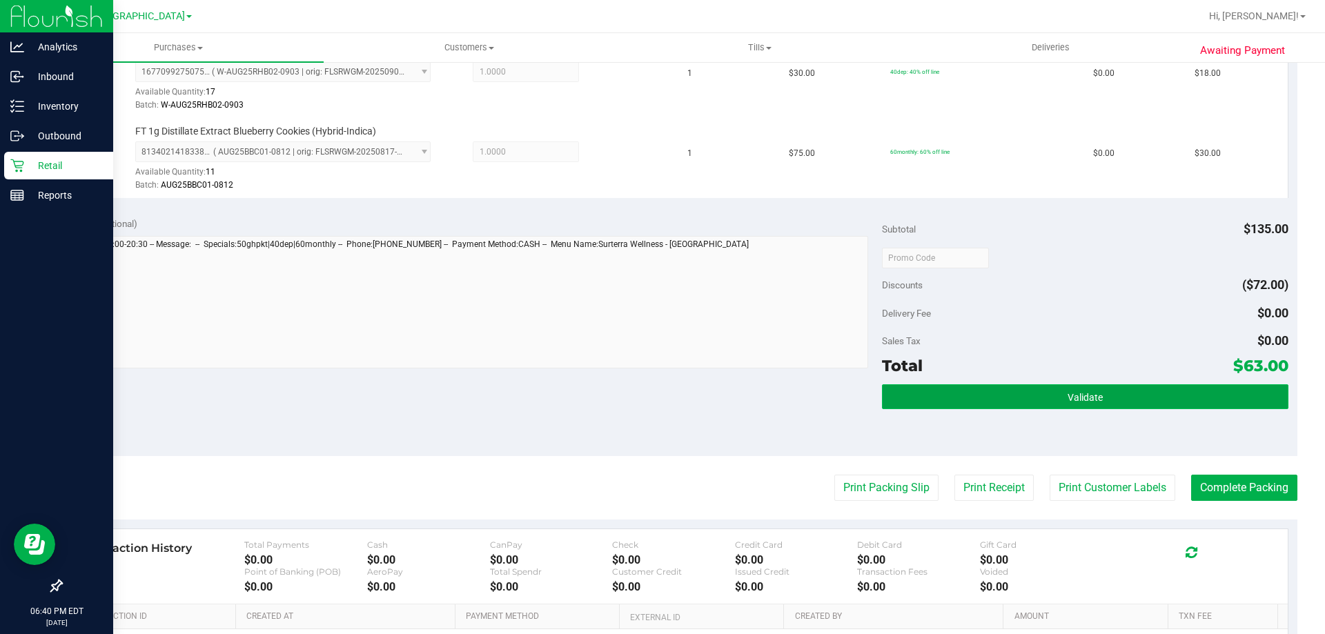
click at [1073, 400] on span "Validate" at bounding box center [1084, 397] width 35 height 11
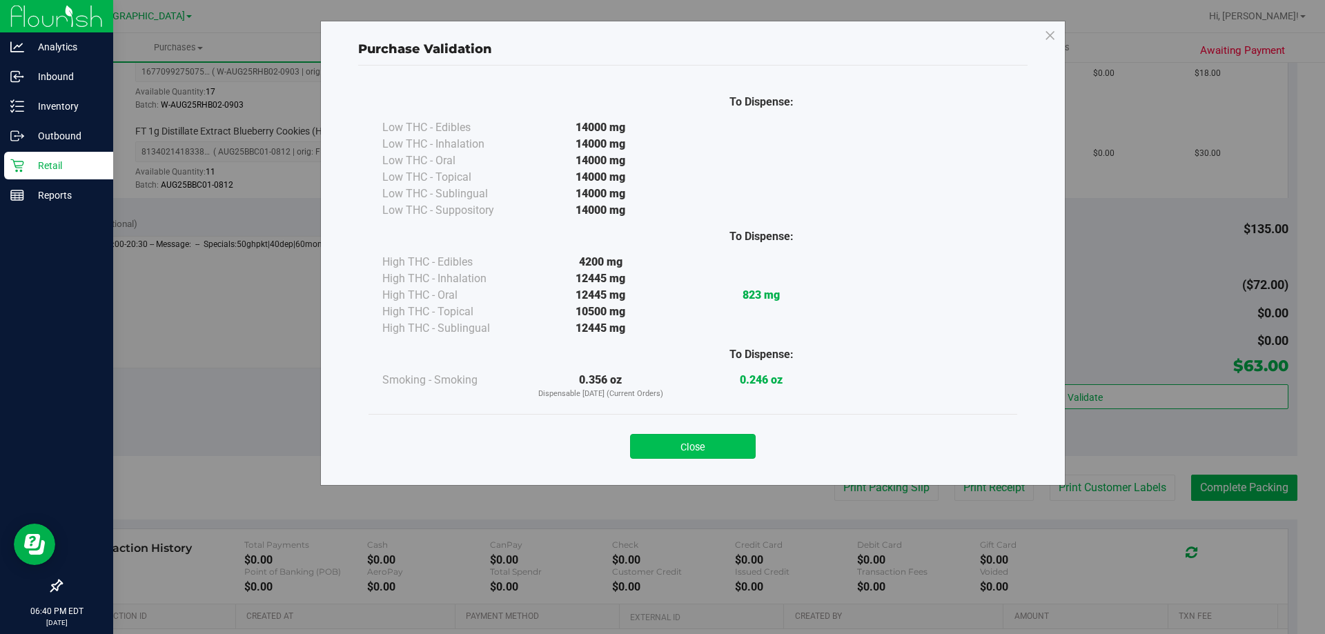
click at [691, 448] on button "Close" at bounding box center [693, 446] width 126 height 25
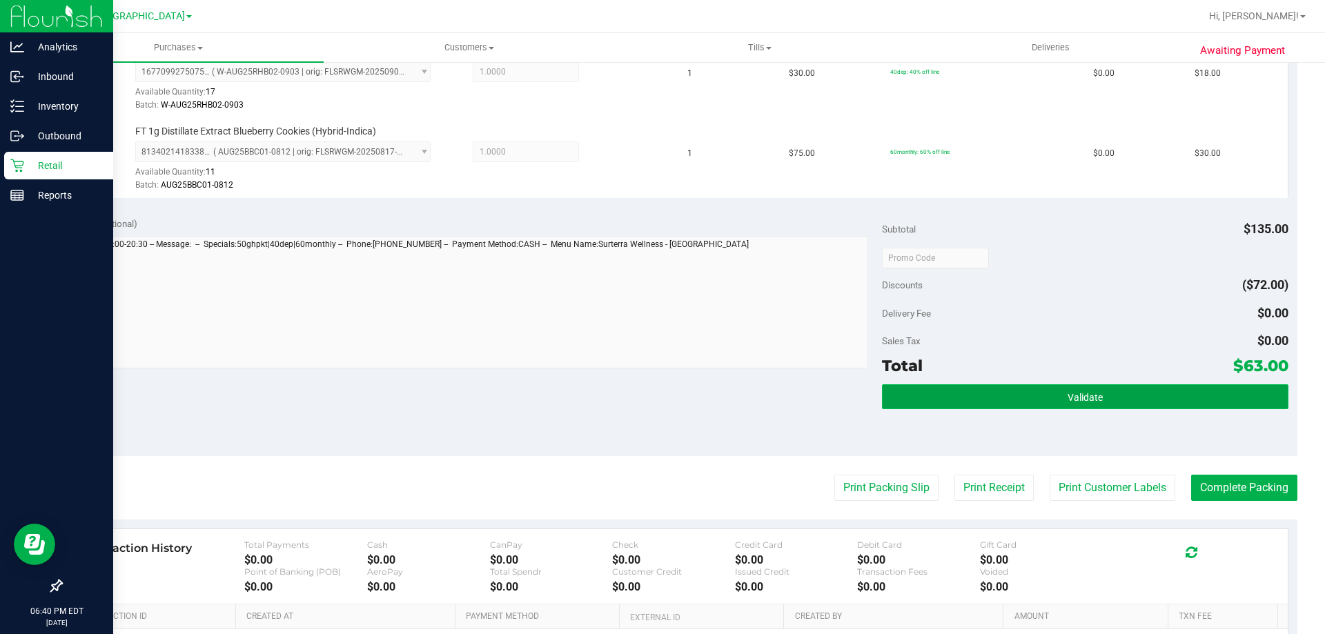
click at [1087, 395] on span "Validate" at bounding box center [1084, 397] width 35 height 11
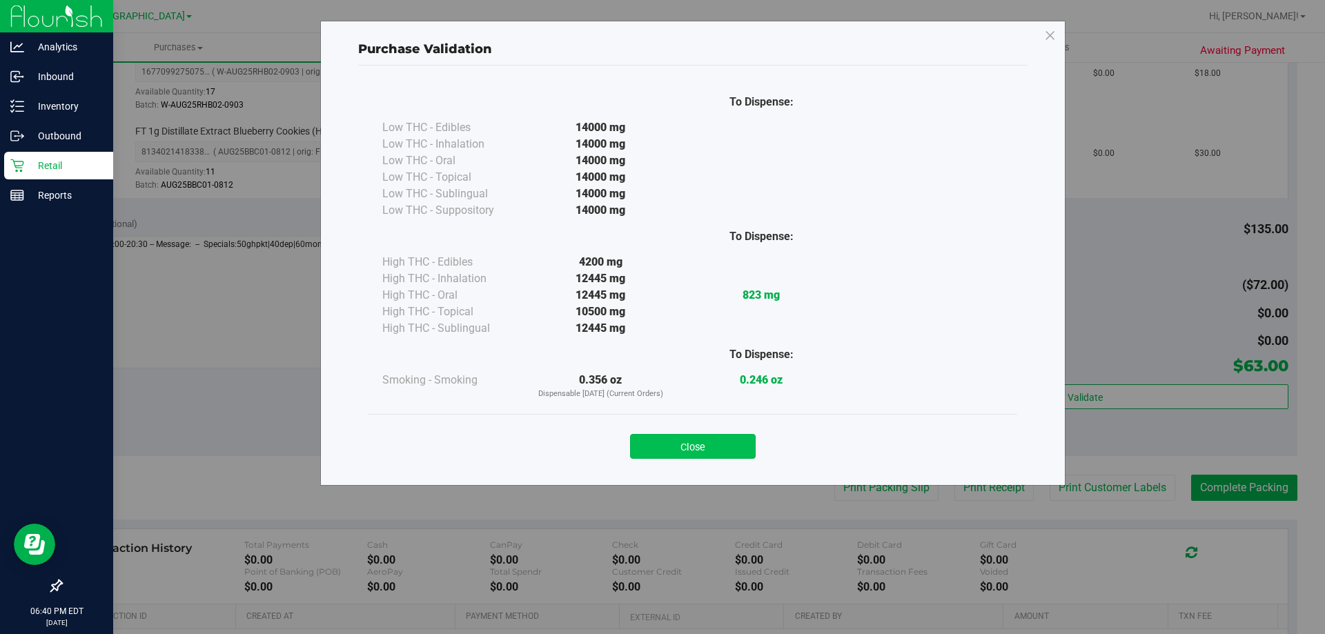
click at [710, 455] on button "Close" at bounding box center [693, 446] width 126 height 25
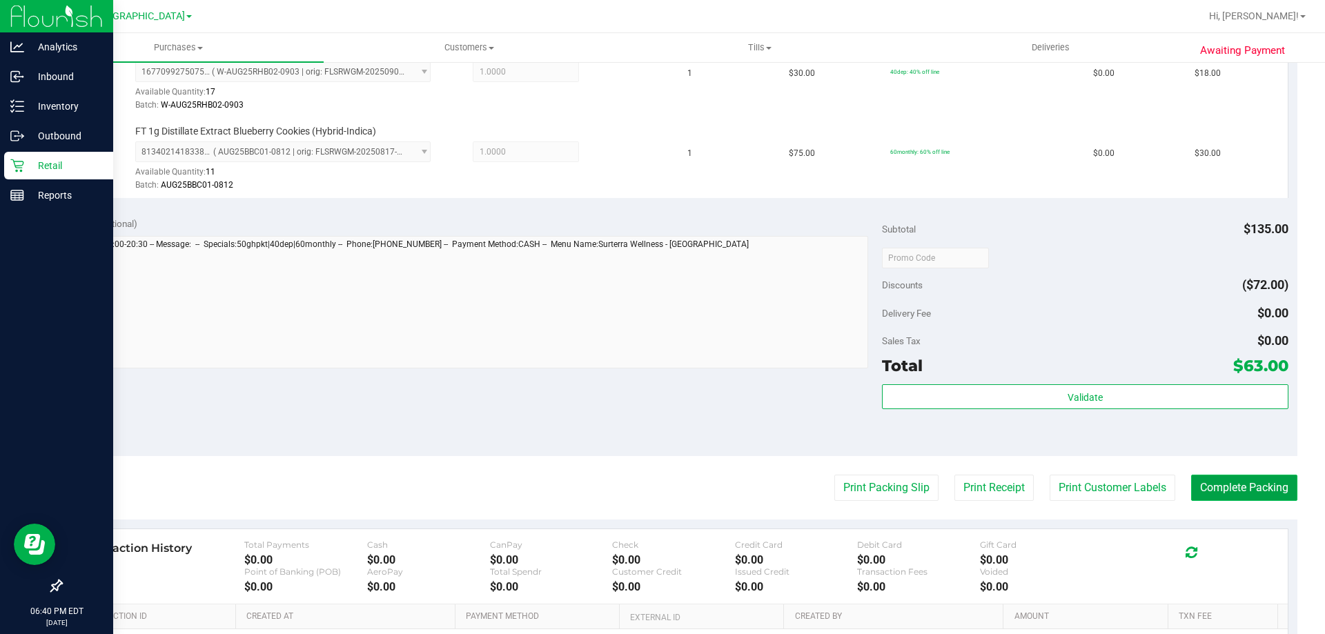
click at [1211, 482] on button "Complete Packing" at bounding box center [1244, 488] width 106 height 26
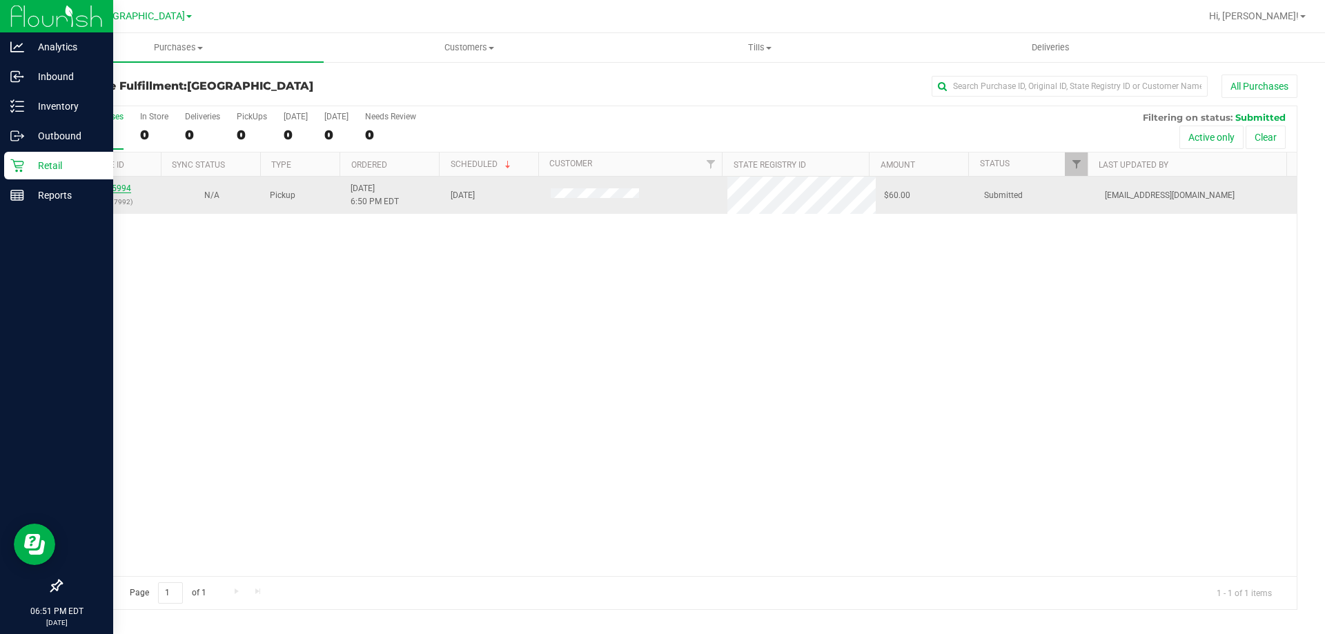
click at [112, 188] on link "12005994" at bounding box center [111, 189] width 39 height 10
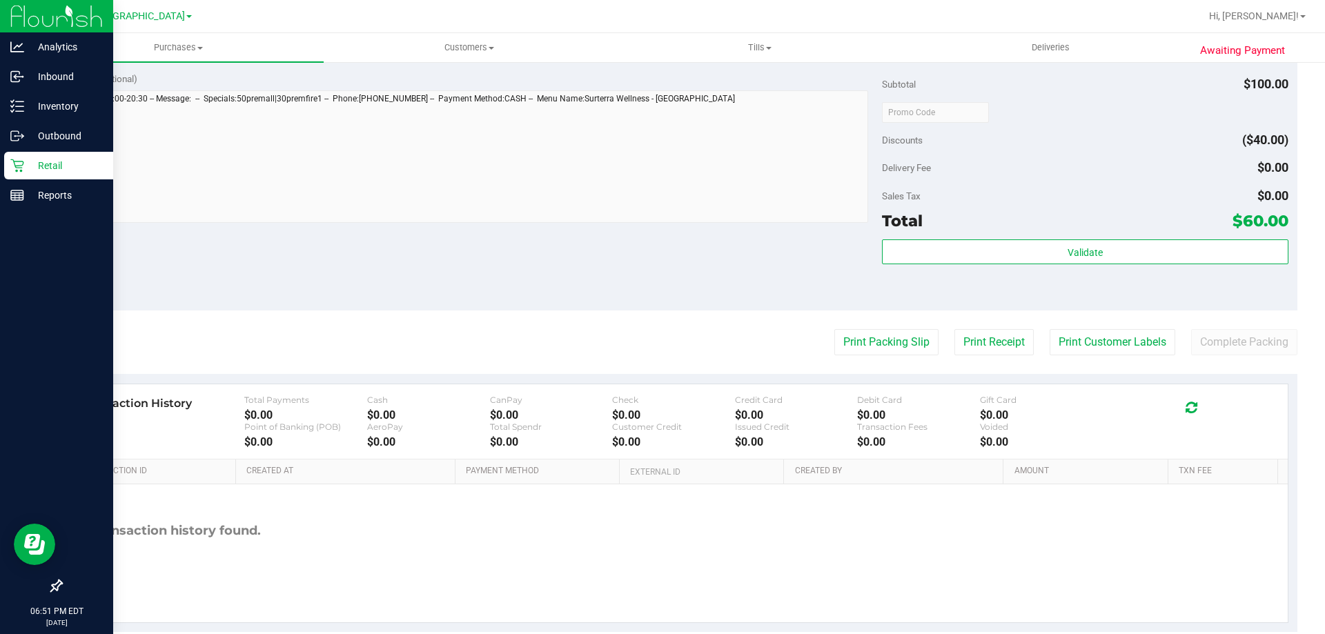
scroll to position [462, 0]
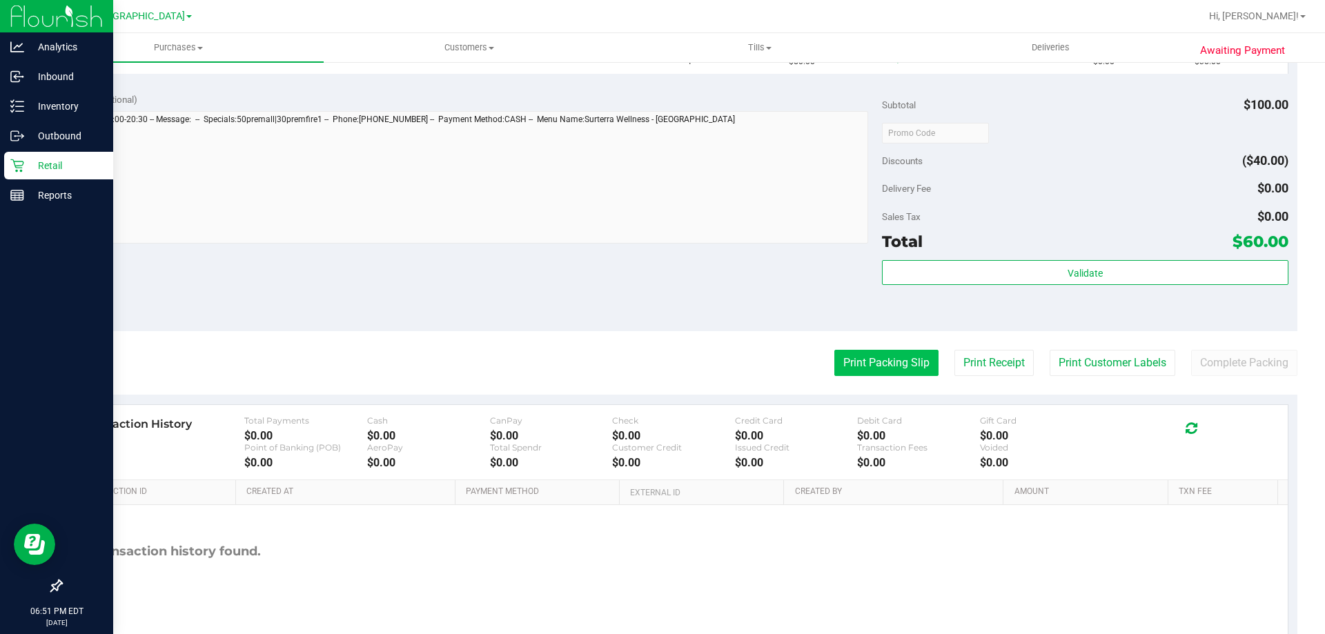
click at [875, 364] on button "Print Packing Slip" at bounding box center [886, 363] width 104 height 26
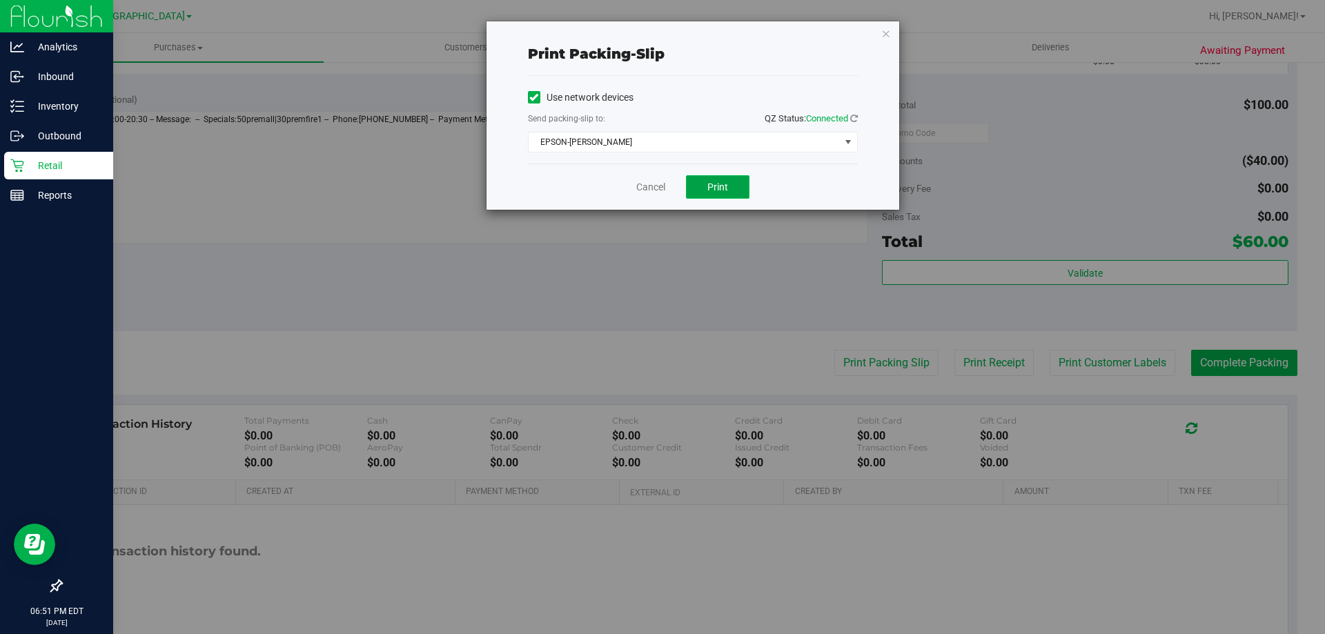
click at [728, 183] on button "Print" at bounding box center [717, 186] width 63 height 23
click at [888, 33] on icon "button" at bounding box center [886, 33] width 10 height 17
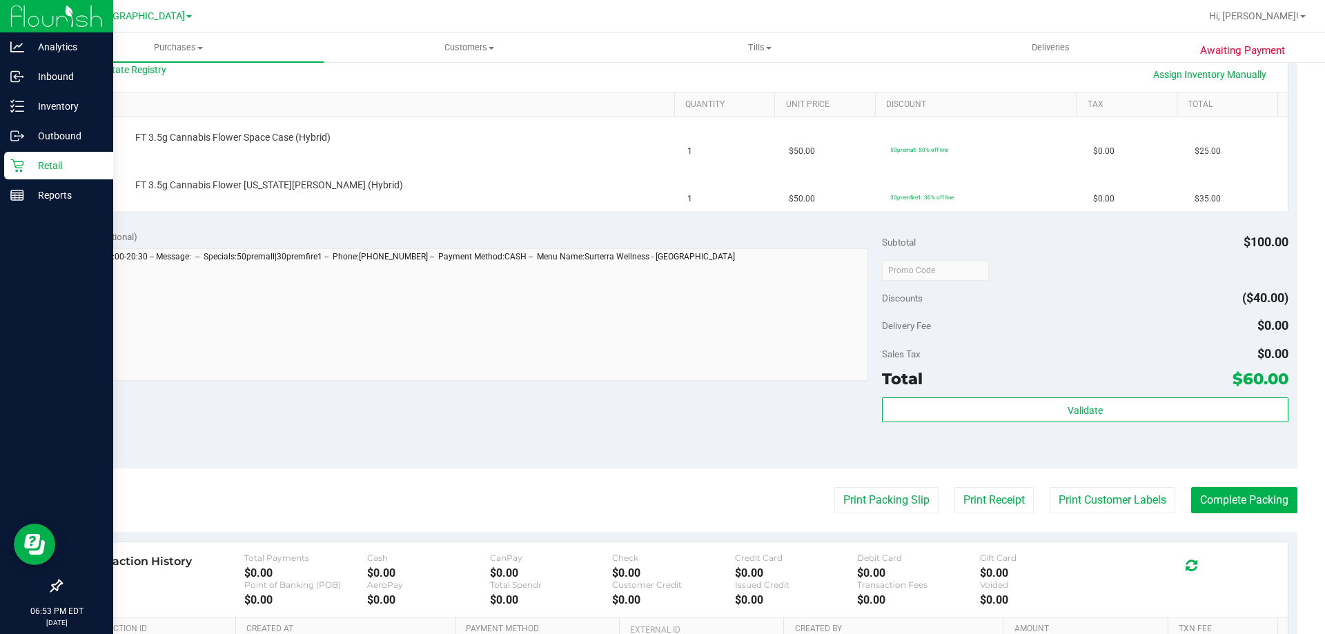
scroll to position [324, 0]
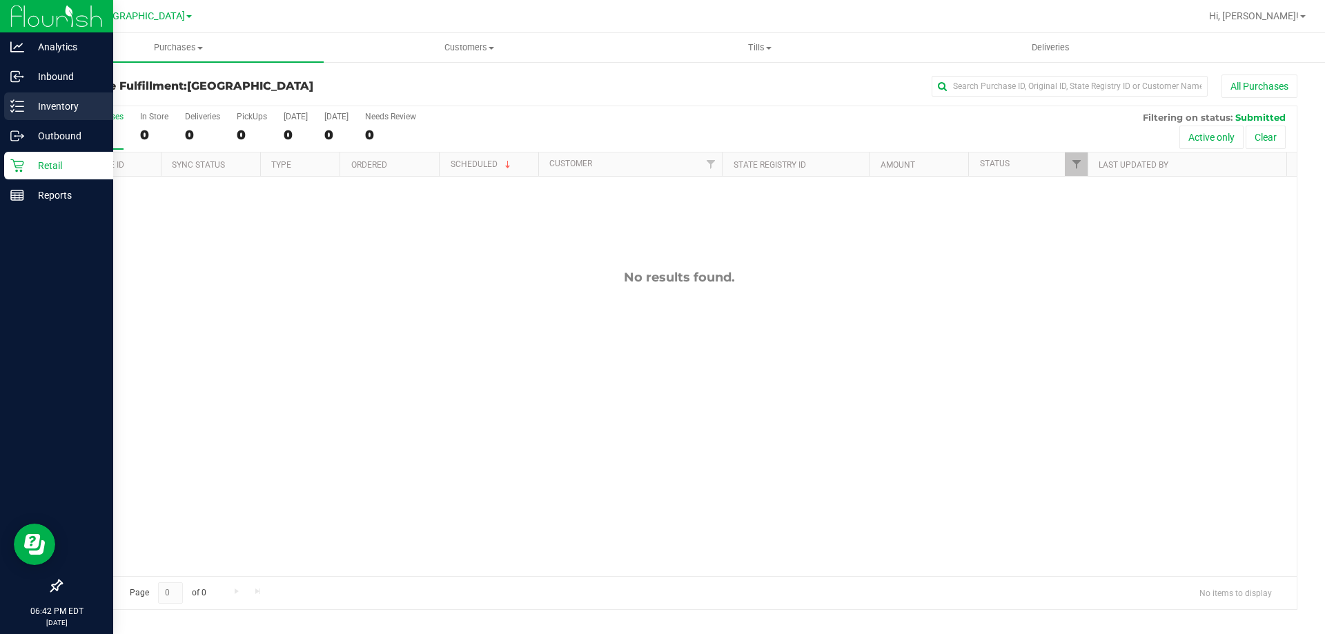
click at [46, 115] on div "Inventory" at bounding box center [58, 106] width 109 height 28
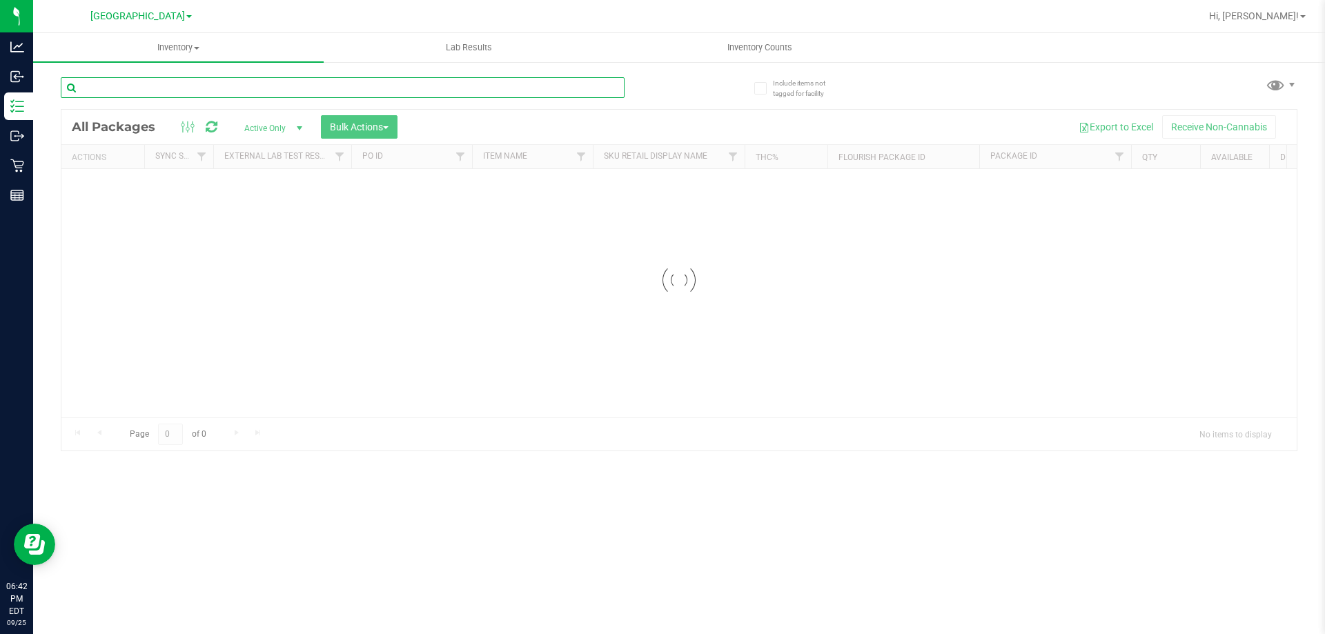
click at [375, 96] on input "text" at bounding box center [343, 87] width 564 height 21
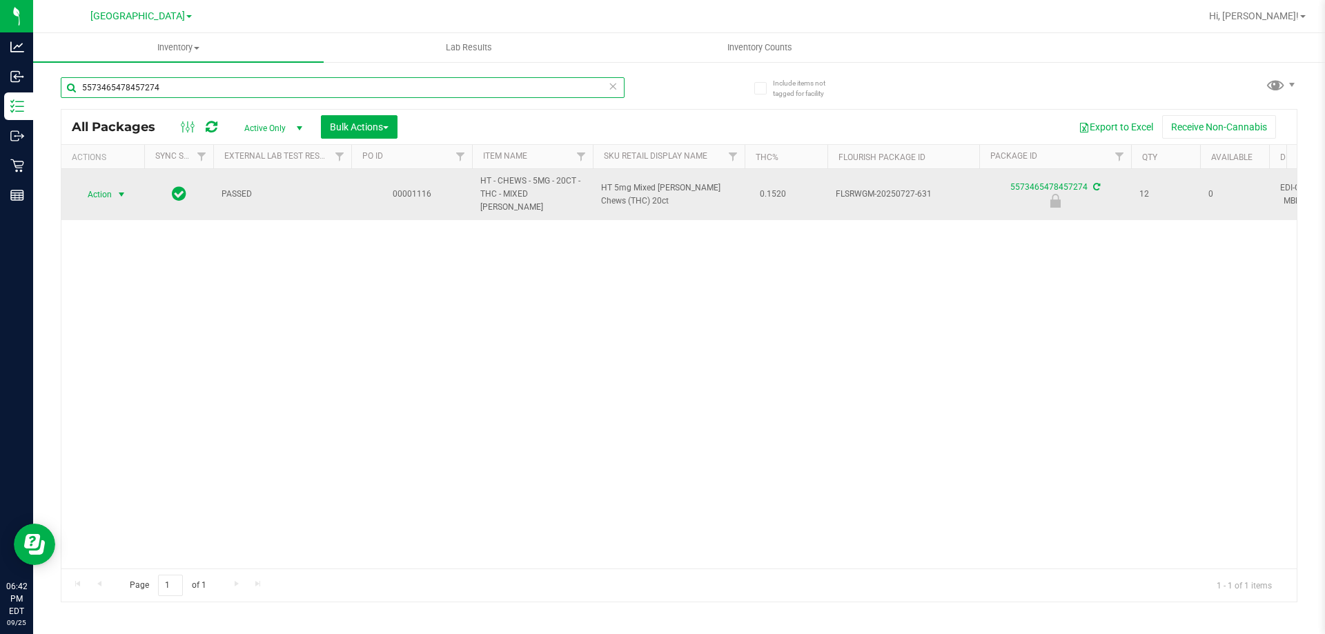
type input "5573465478457274"
click at [118, 189] on span "select" at bounding box center [121, 194] width 11 height 11
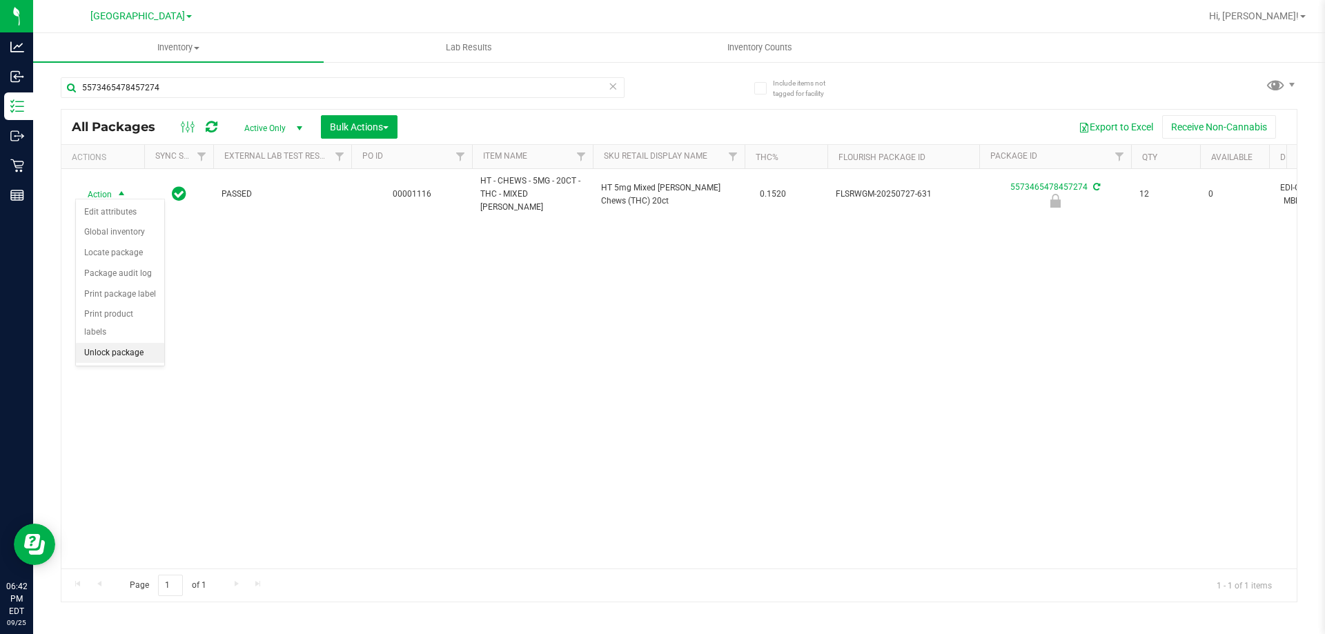
click at [128, 343] on li "Unlock package" at bounding box center [120, 353] width 88 height 21
click at [369, 415] on div "Action Action Adjust qty Create package Edit attributes Global inventory Locate…" at bounding box center [678, 368] width 1235 height 399
click at [613, 88] on icon at bounding box center [613, 85] width 10 height 17
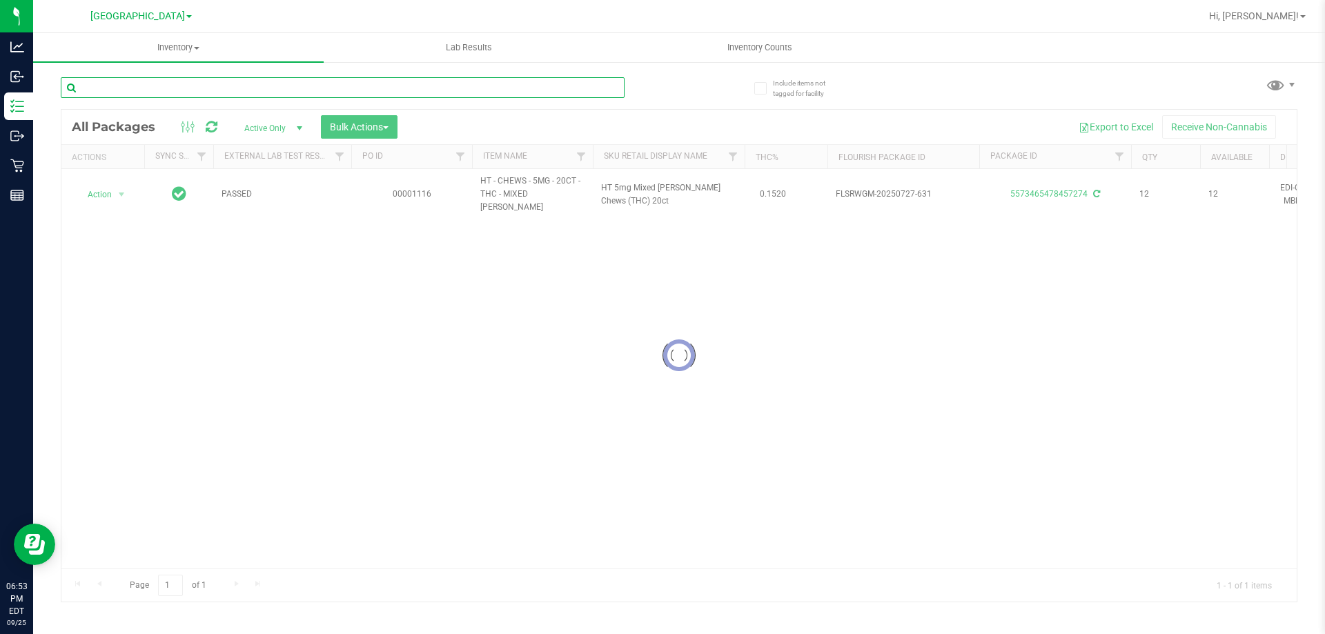
click at [555, 88] on input "text" at bounding box center [343, 87] width 564 height 21
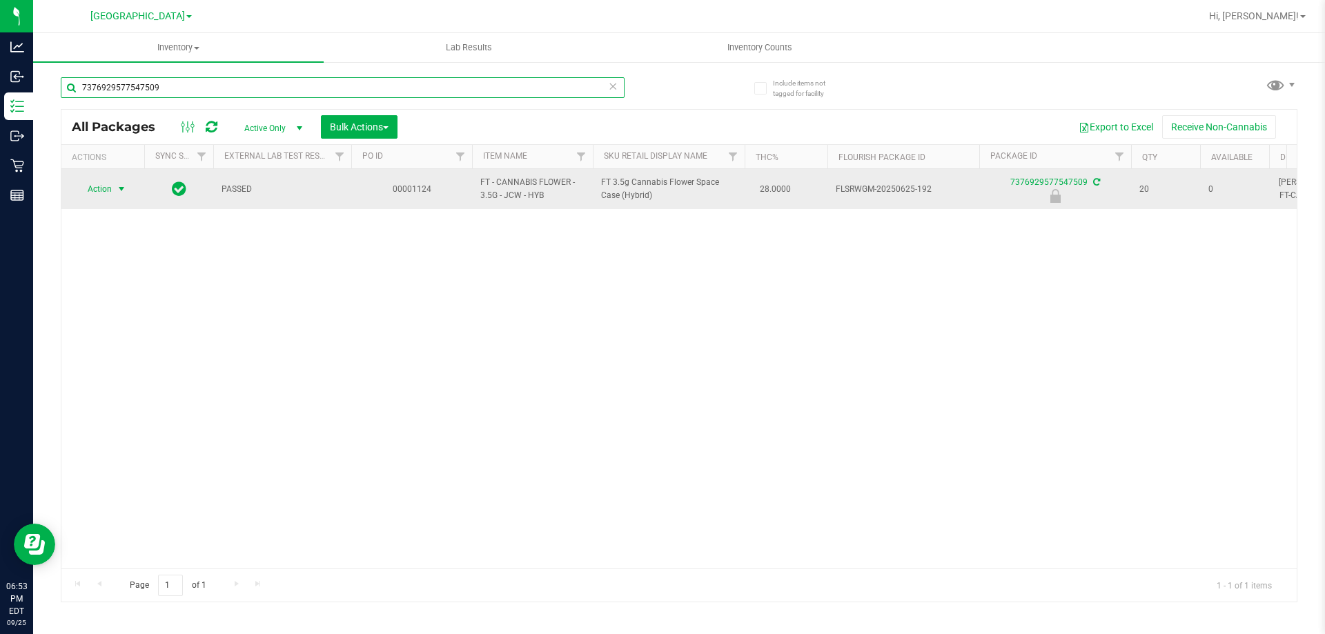
type input "7376929577547509"
click at [99, 188] on span "Action" at bounding box center [93, 188] width 37 height 19
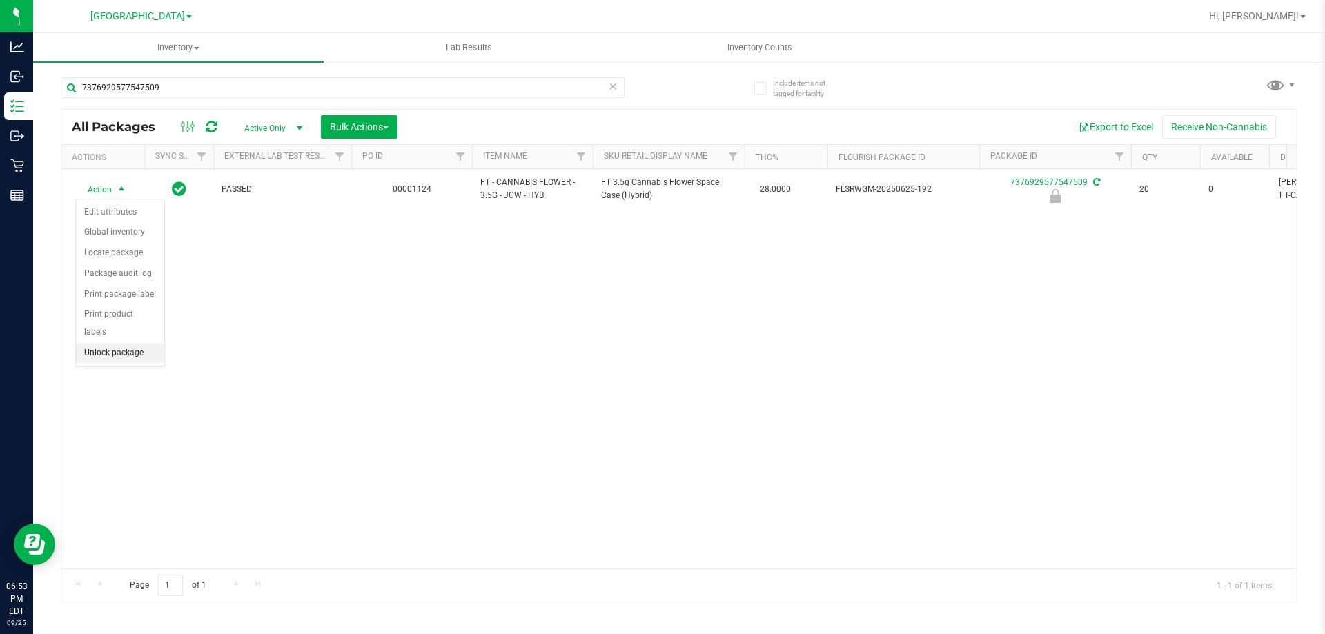
click at [126, 343] on li "Unlock package" at bounding box center [120, 353] width 88 height 21
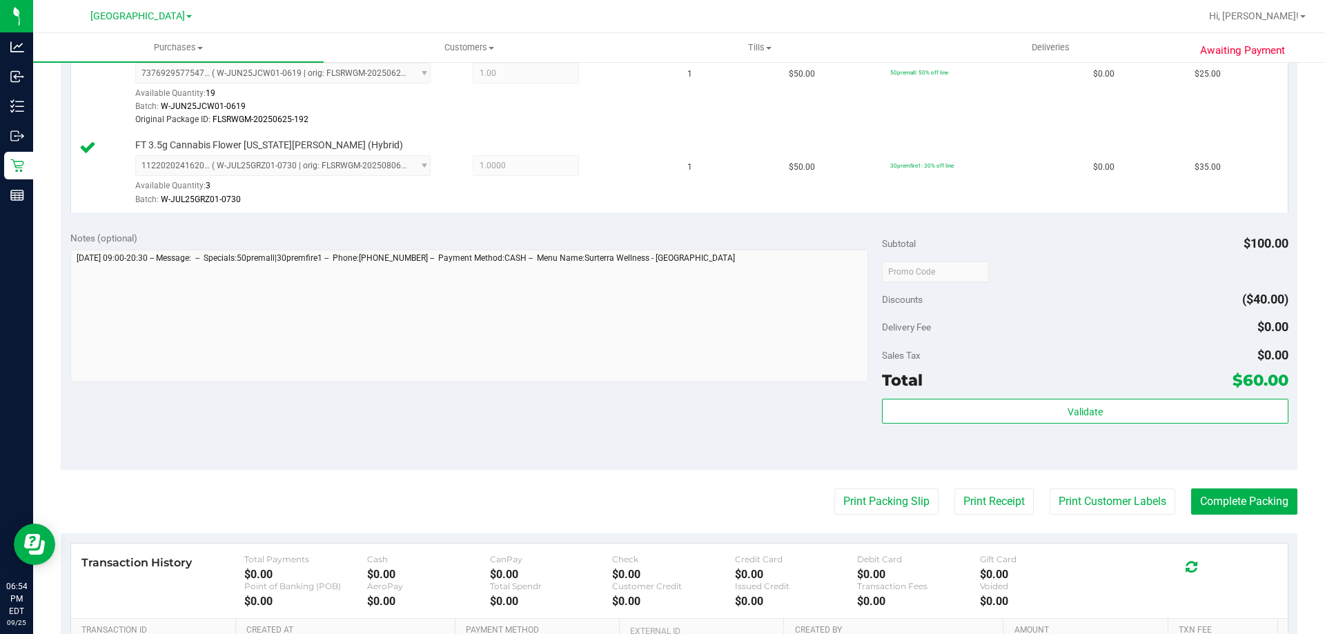
scroll to position [552, 0]
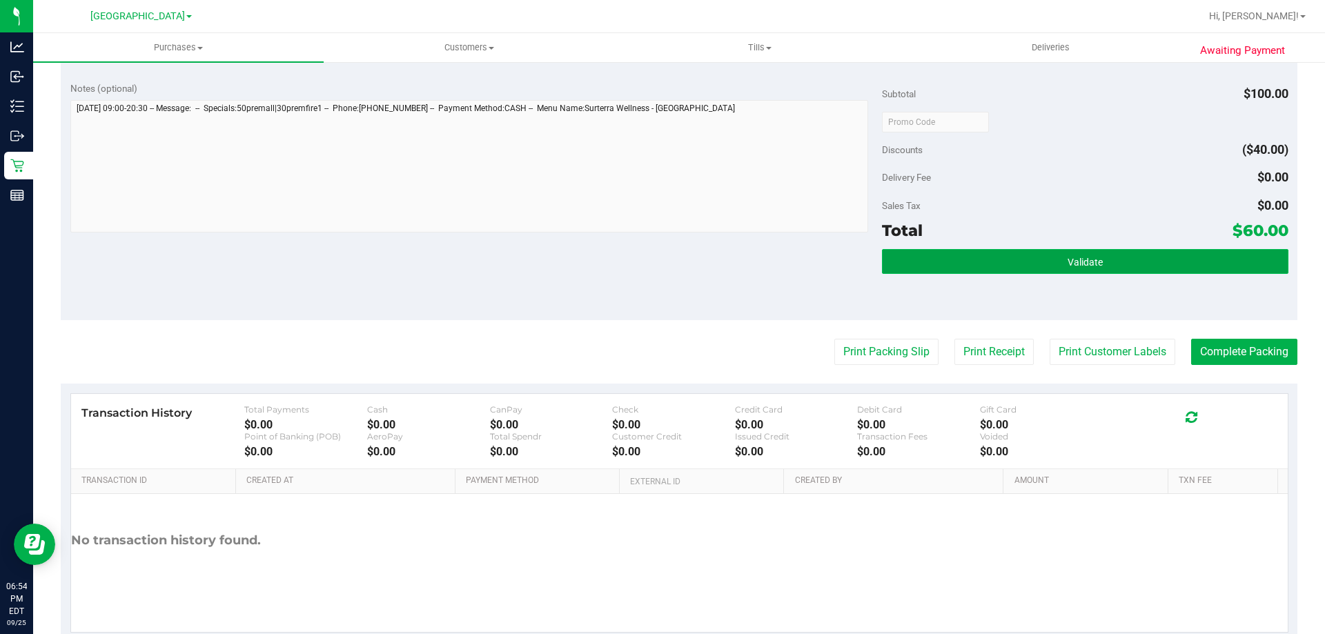
click at [1092, 268] on button "Validate" at bounding box center [1085, 261] width 406 height 25
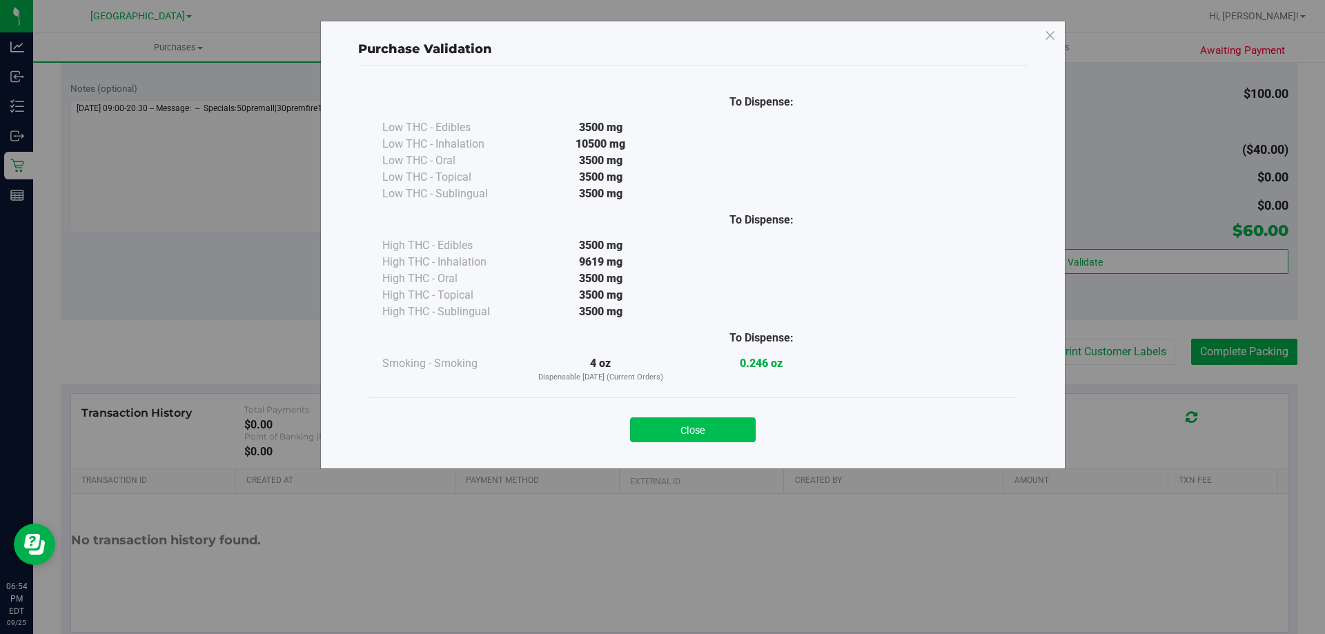
click at [704, 428] on button "Close" at bounding box center [693, 429] width 126 height 25
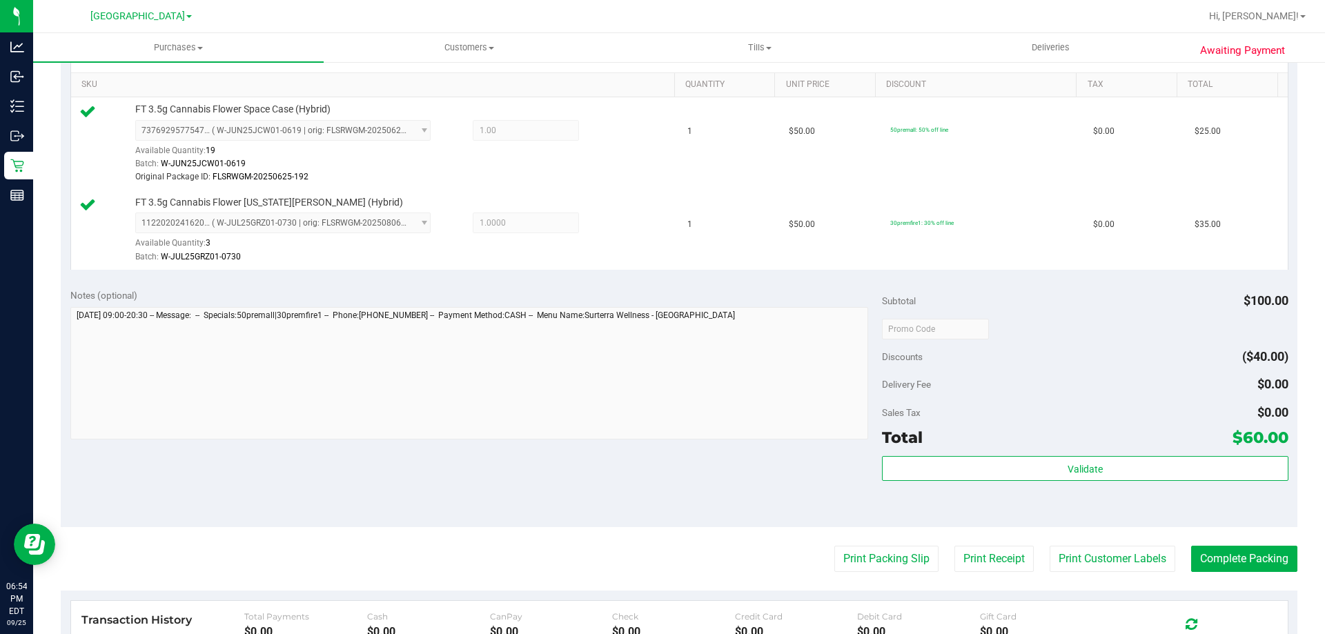
scroll to position [276, 0]
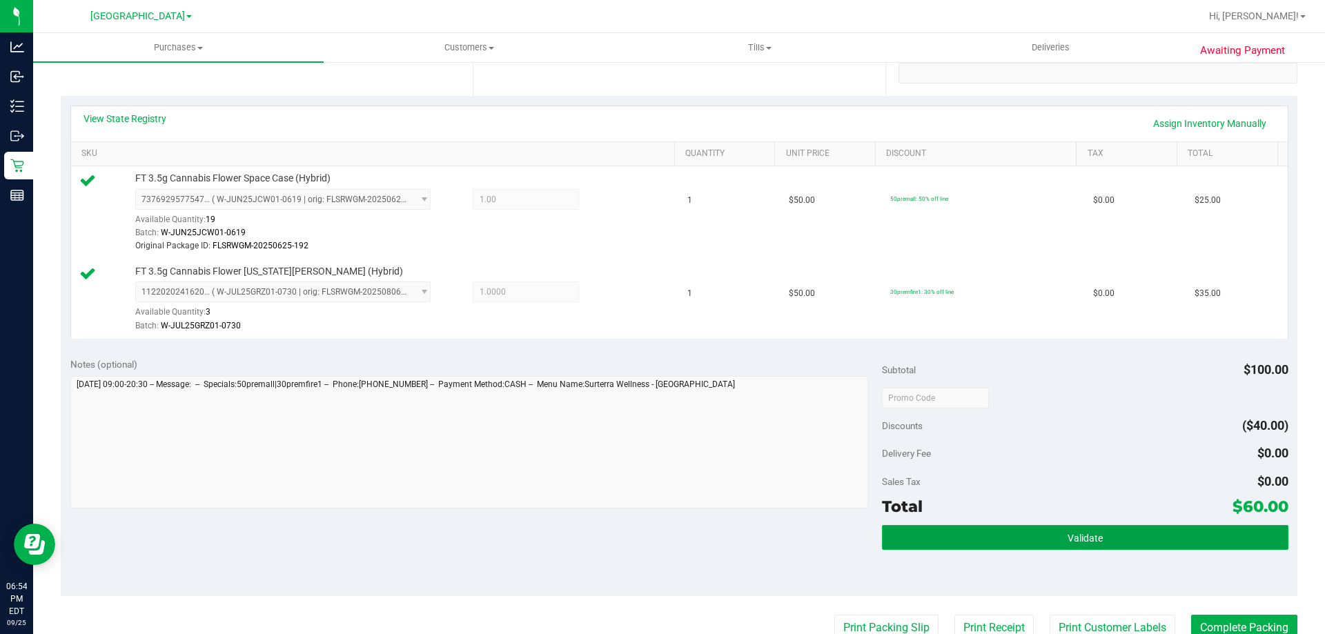
click at [1049, 527] on button "Validate" at bounding box center [1085, 537] width 406 height 25
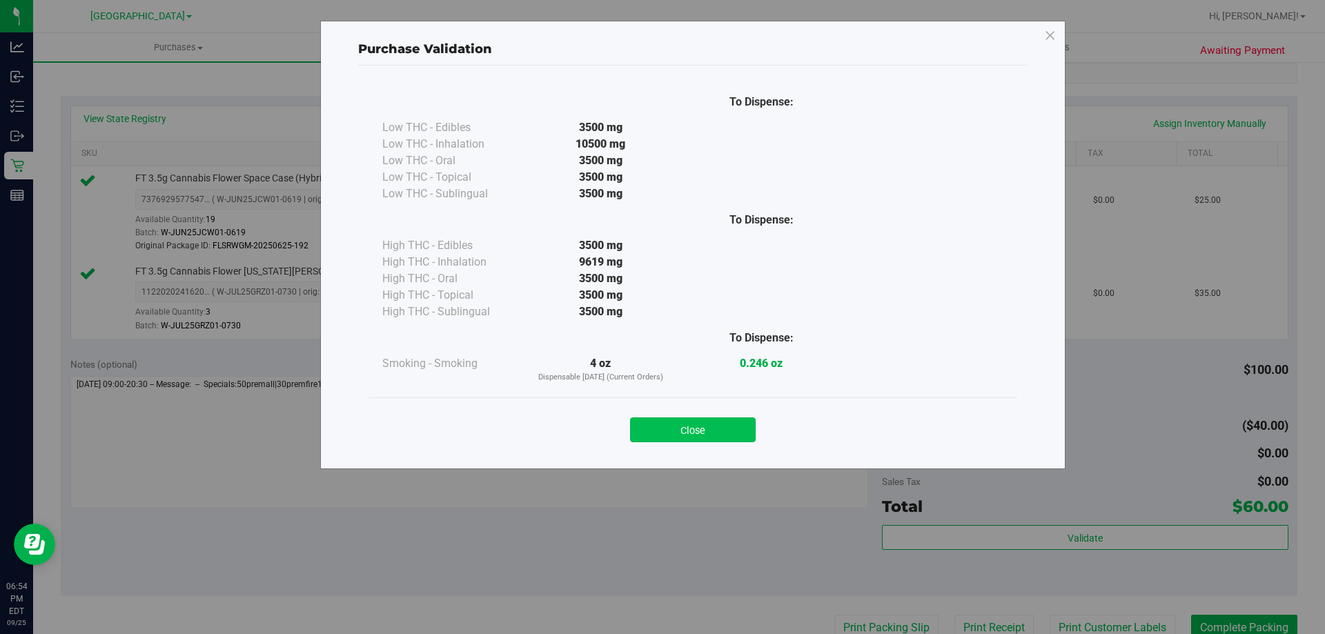
click at [689, 425] on button "Close" at bounding box center [693, 429] width 126 height 25
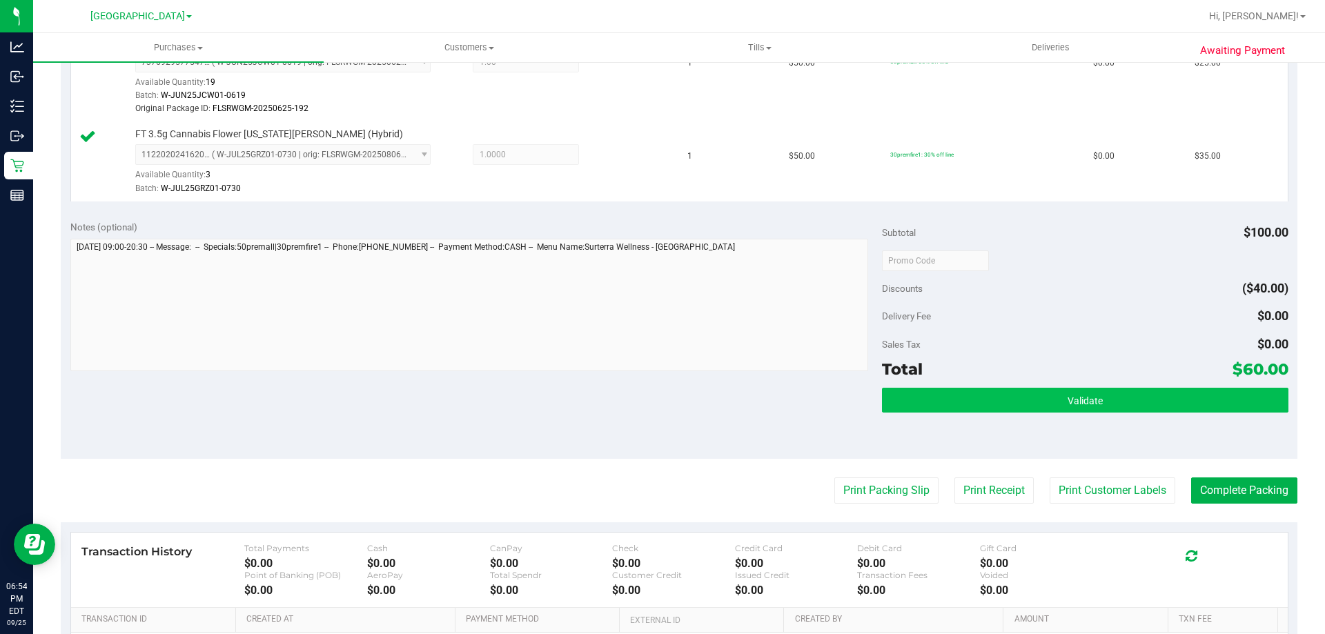
scroll to position [414, 0]
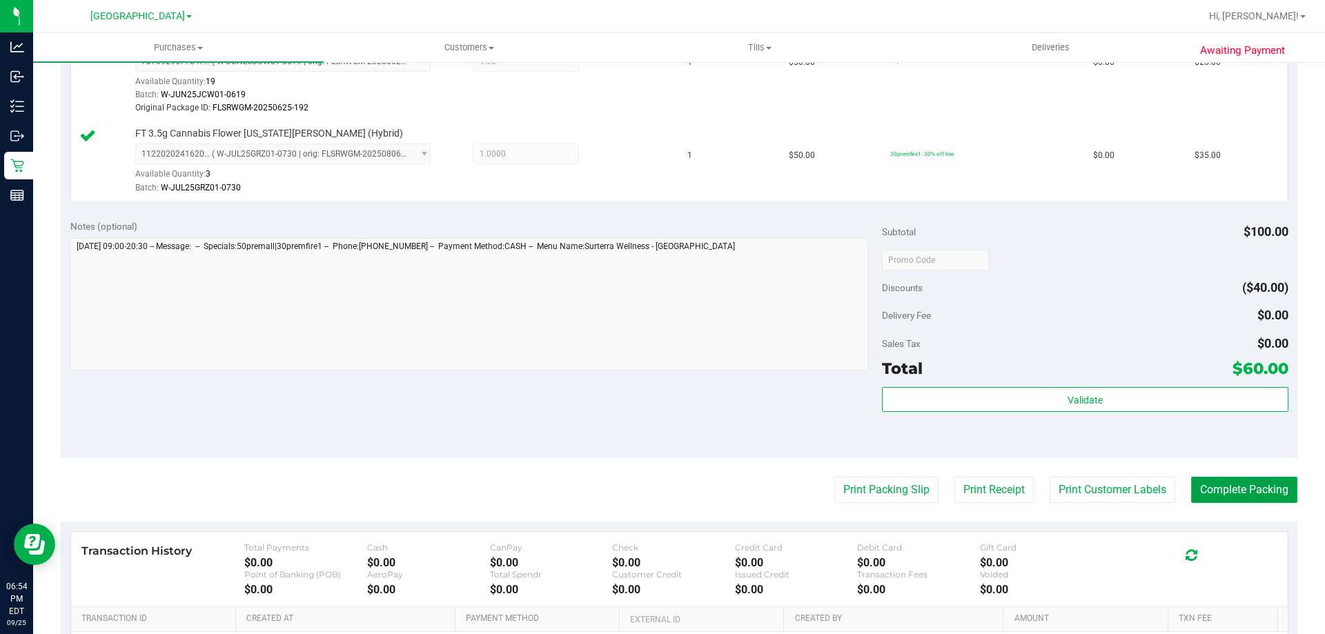
click at [1227, 485] on button "Complete Packing" at bounding box center [1244, 490] width 106 height 26
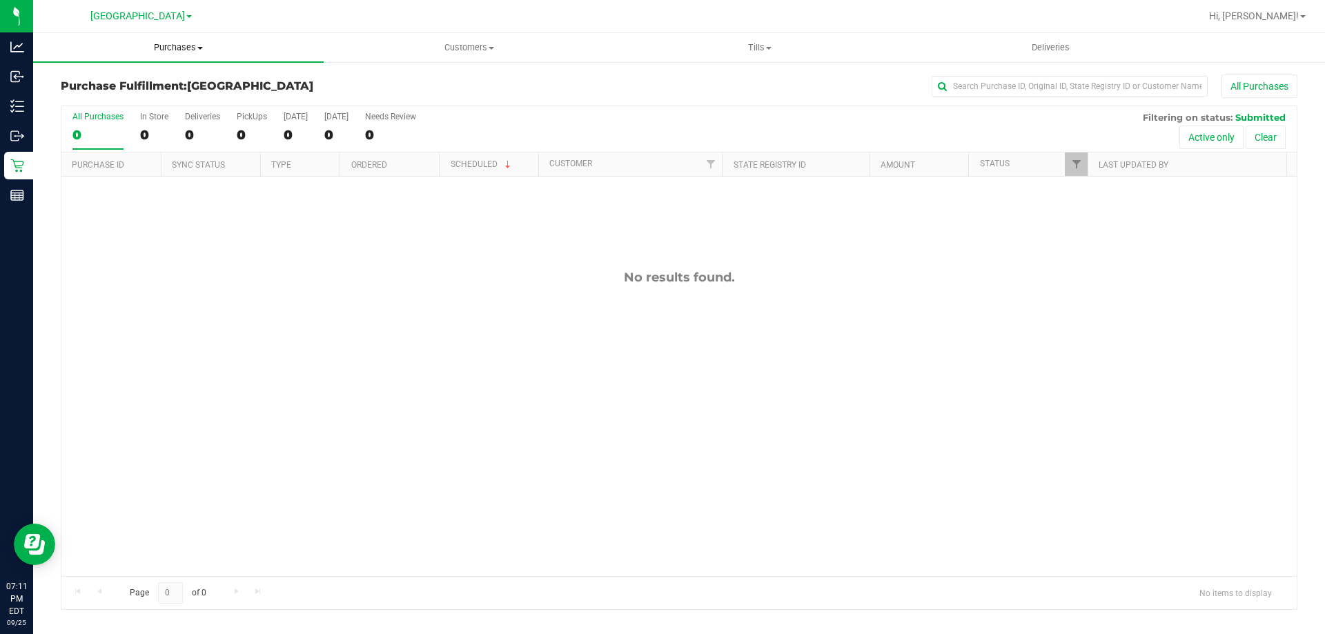
click at [190, 51] on span "Purchases" at bounding box center [178, 47] width 290 height 12
click at [92, 402] on div "No results found." at bounding box center [678, 423] width 1235 height 493
click at [487, 46] on span "Customers" at bounding box center [468, 47] width 289 height 12
click at [379, 86] on span "All customers" at bounding box center [373, 83] width 99 height 12
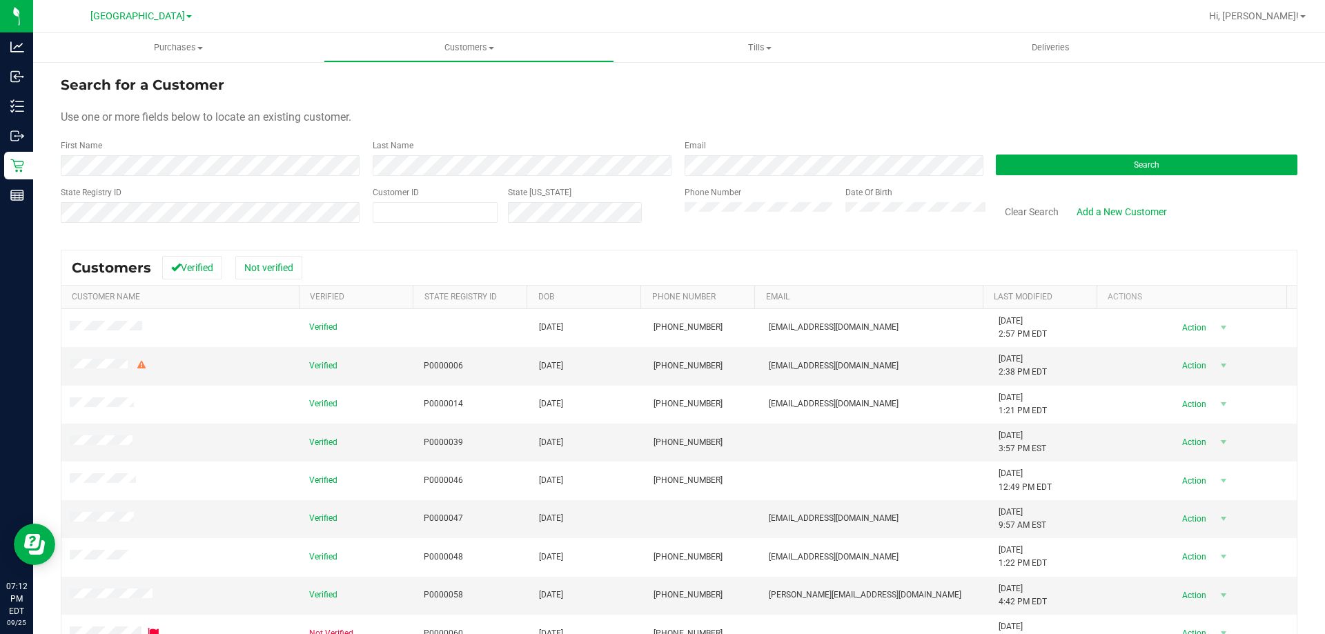
click at [1178, 152] on div "Search" at bounding box center [1141, 157] width 312 height 37
click at [1157, 167] on button "Search" at bounding box center [1146, 165] width 301 height 21
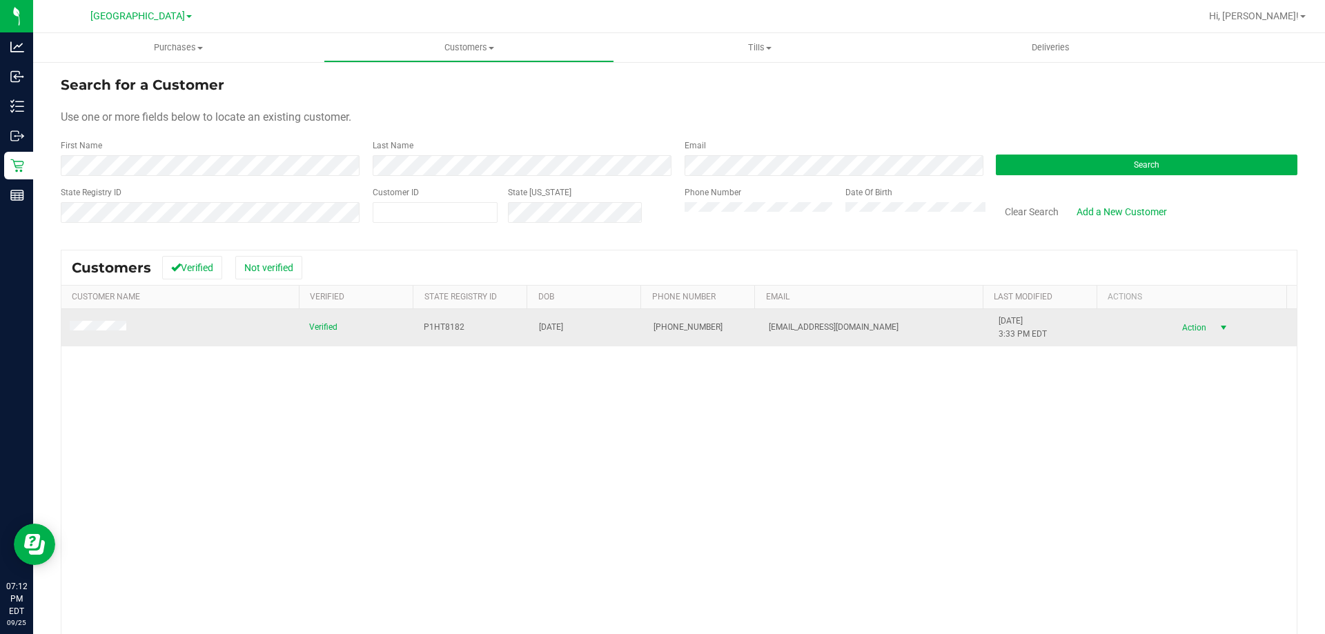
click at [1174, 326] on span "Action" at bounding box center [1191, 327] width 45 height 19
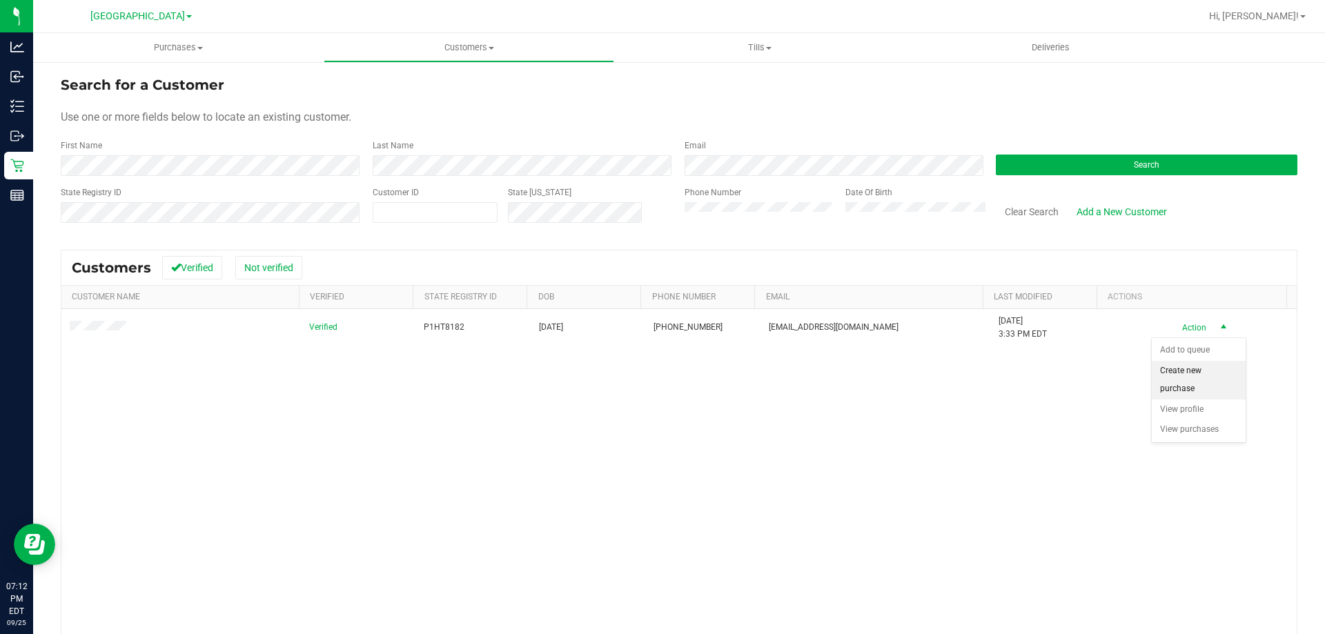
click at [1169, 379] on li "Create new purchase" at bounding box center [1198, 380] width 94 height 38
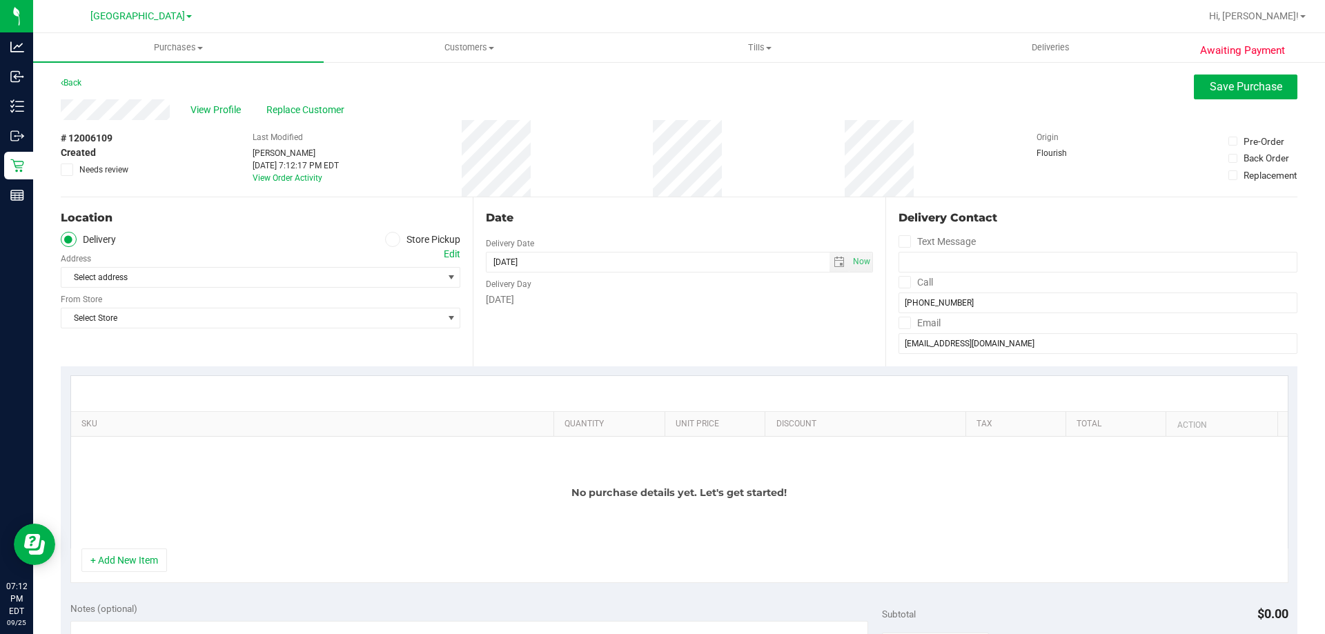
click at [388, 234] on span at bounding box center [393, 240] width 16 height 16
click at [0, 0] on input "Store Pickup" at bounding box center [0, 0] width 0 height 0
click at [410, 275] on span "Select Store" at bounding box center [251, 277] width 381 height 19
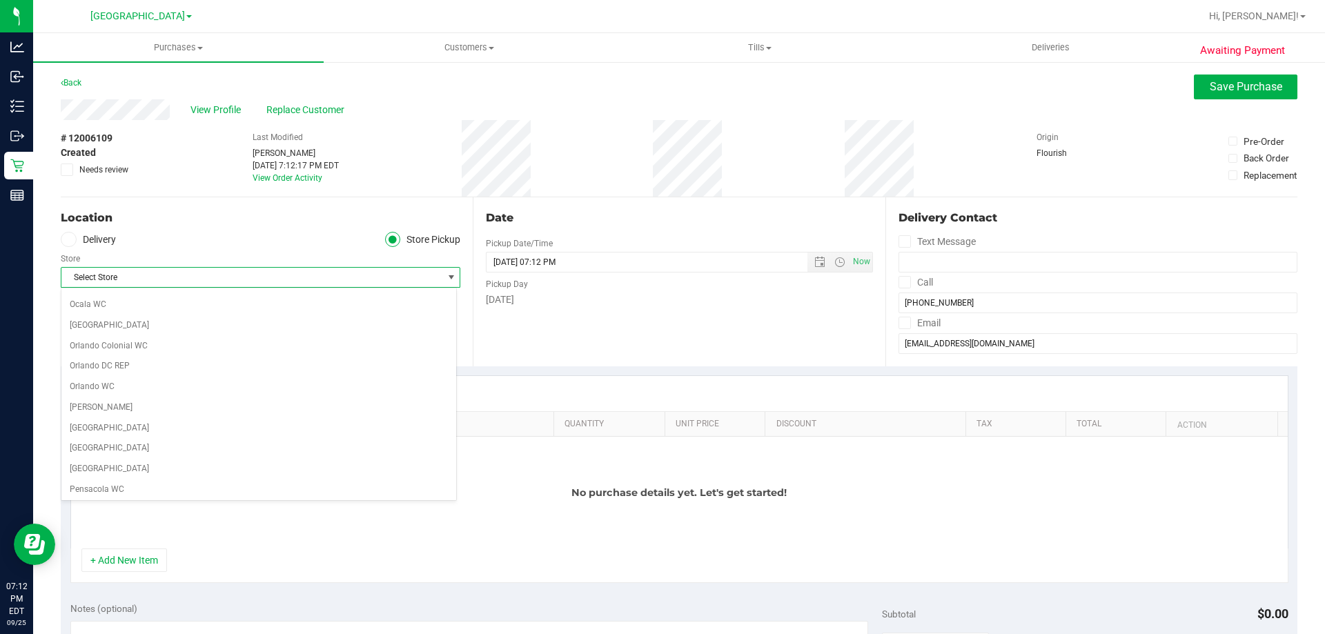
scroll to position [621, 0]
click at [111, 410] on li "[GEOGRAPHIC_DATA]" at bounding box center [258, 418] width 395 height 21
click at [357, 325] on div "Location Delivery Store Pickup Store [GEOGRAPHIC_DATA] WC Select Store [PERSON_…" at bounding box center [267, 281] width 412 height 169
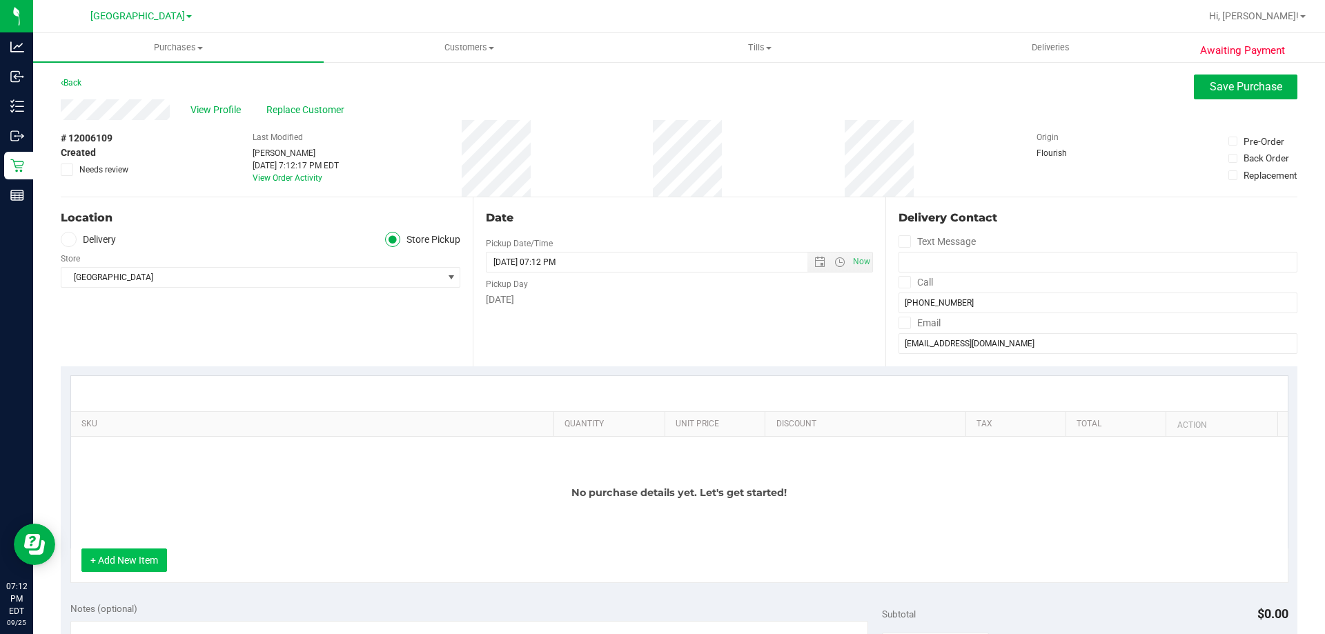
click at [156, 562] on button "+ Add New Item" at bounding box center [124, 559] width 86 height 23
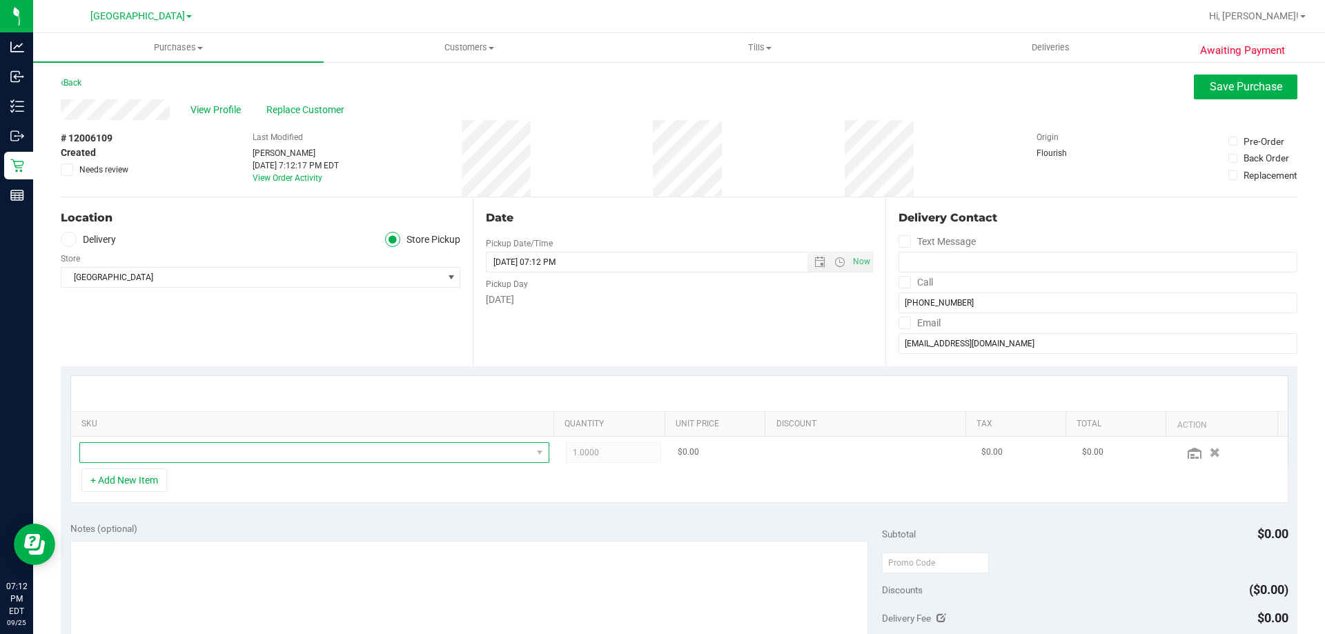
click at [259, 452] on span "NO DATA FOUND" at bounding box center [305, 452] width 451 height 19
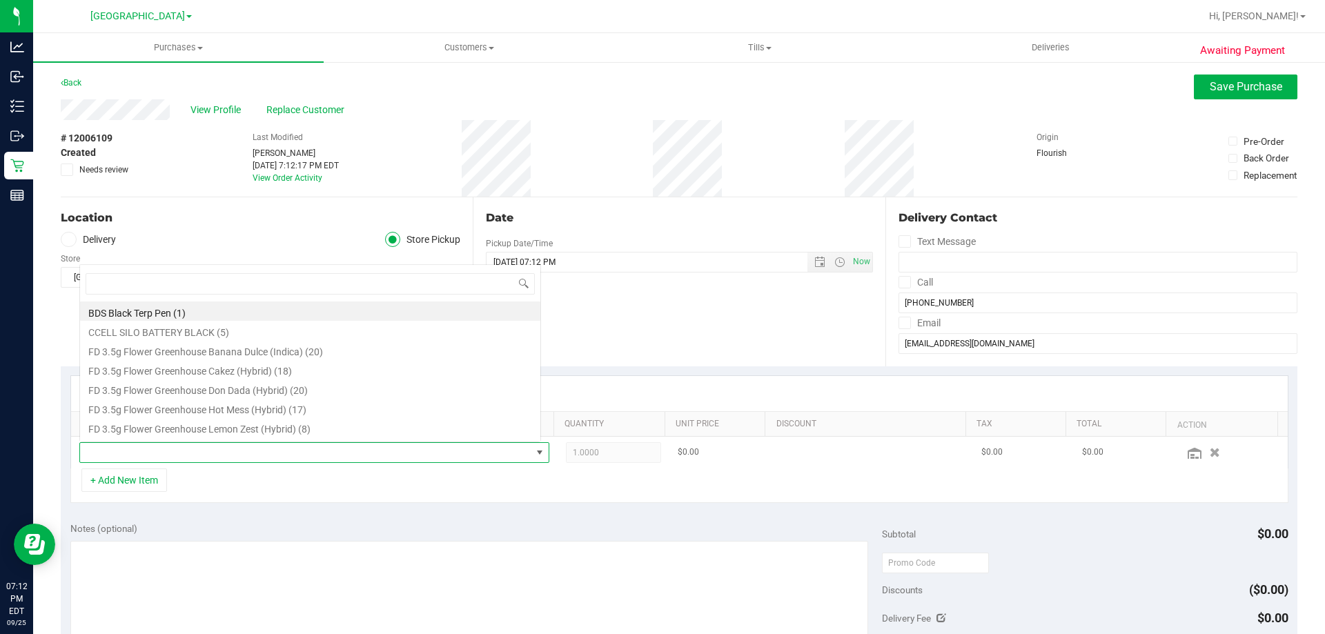
scroll to position [21, 457]
type input "hbg"
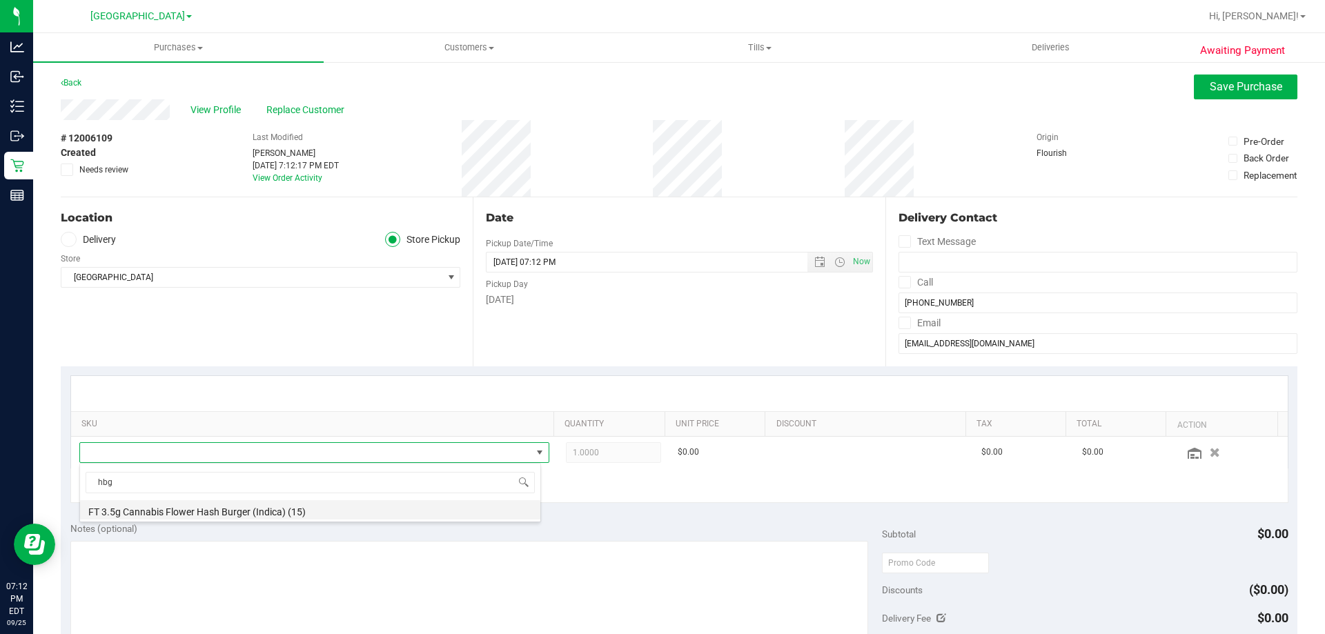
click at [219, 519] on li "FT 3.5g Cannabis Flower Hash Burger (Indica) (15)" at bounding box center [310, 509] width 460 height 19
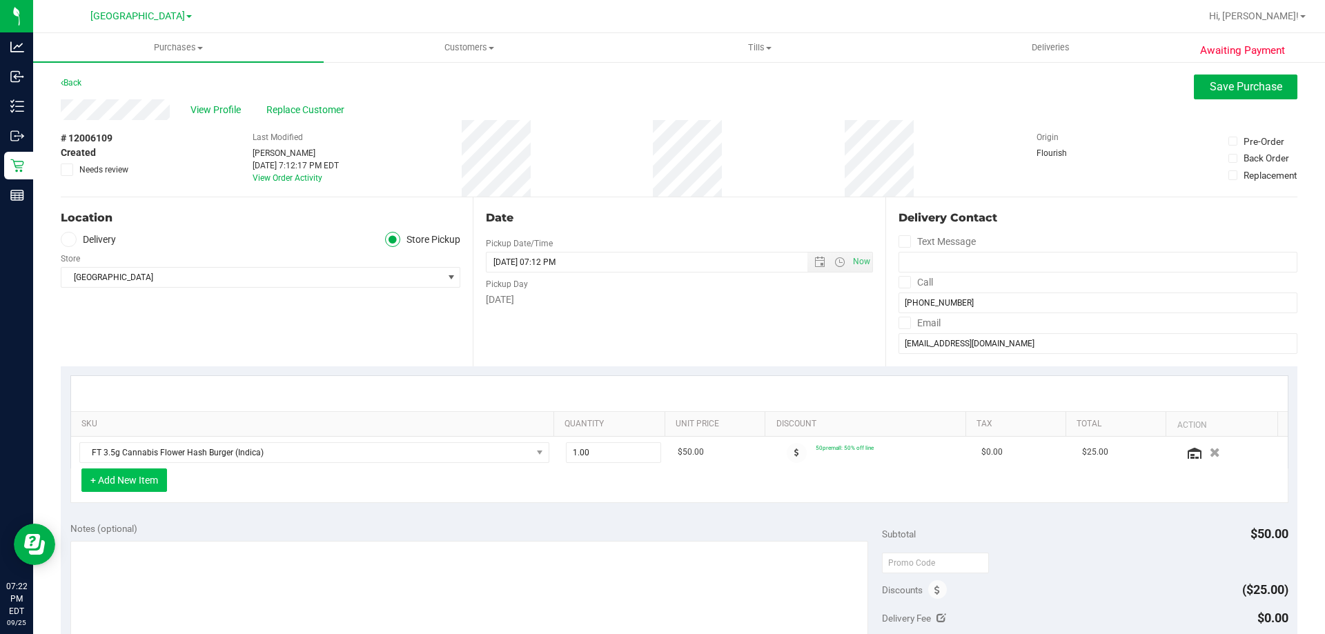
click at [156, 476] on button "+ Add New Item" at bounding box center [124, 479] width 86 height 23
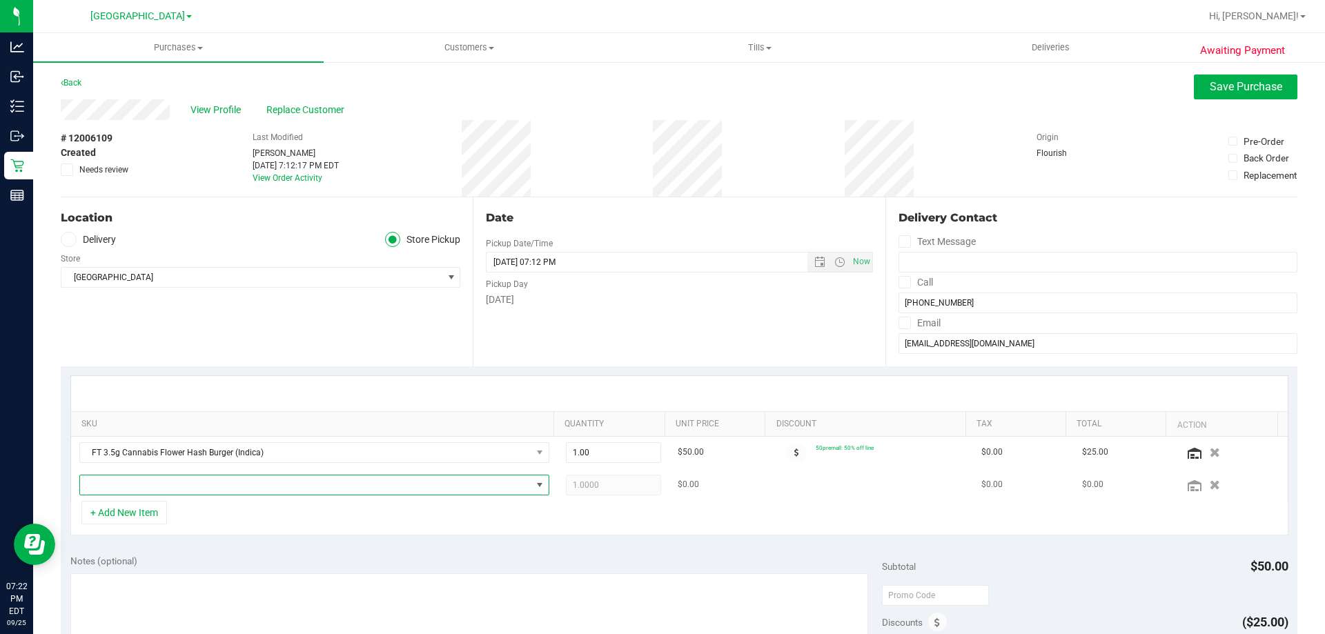
click at [253, 486] on span "NO DATA FOUND" at bounding box center [305, 484] width 451 height 19
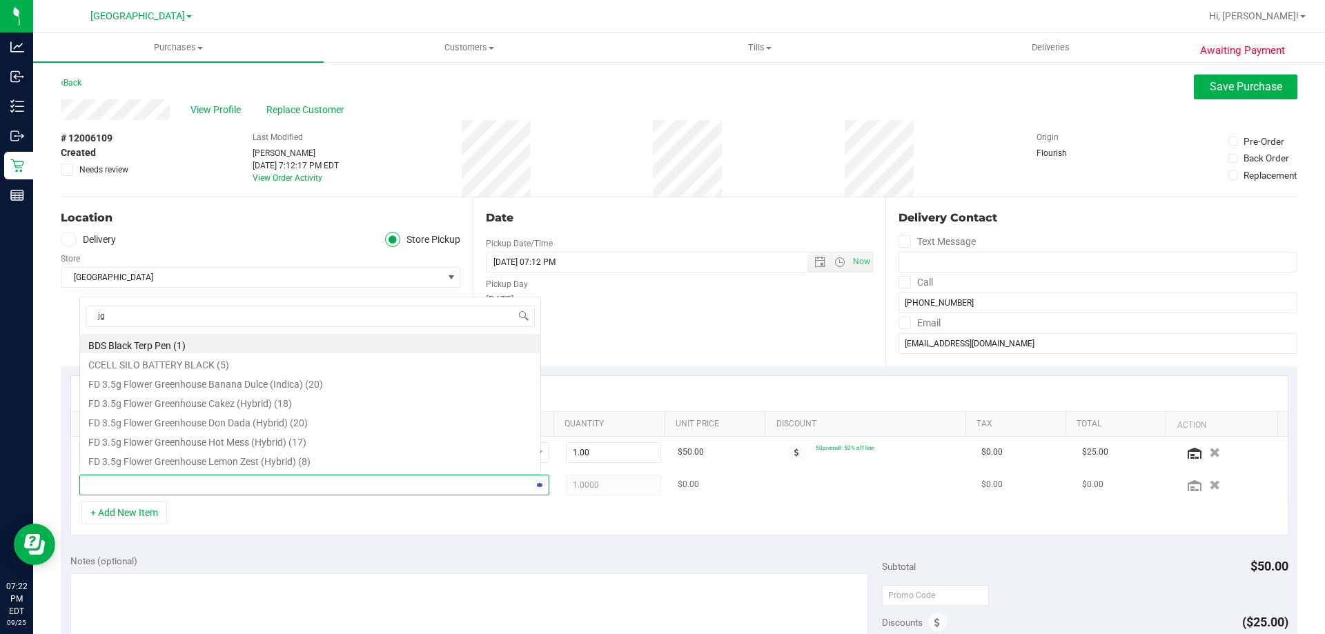
scroll to position [0, 0]
type input "jgn"
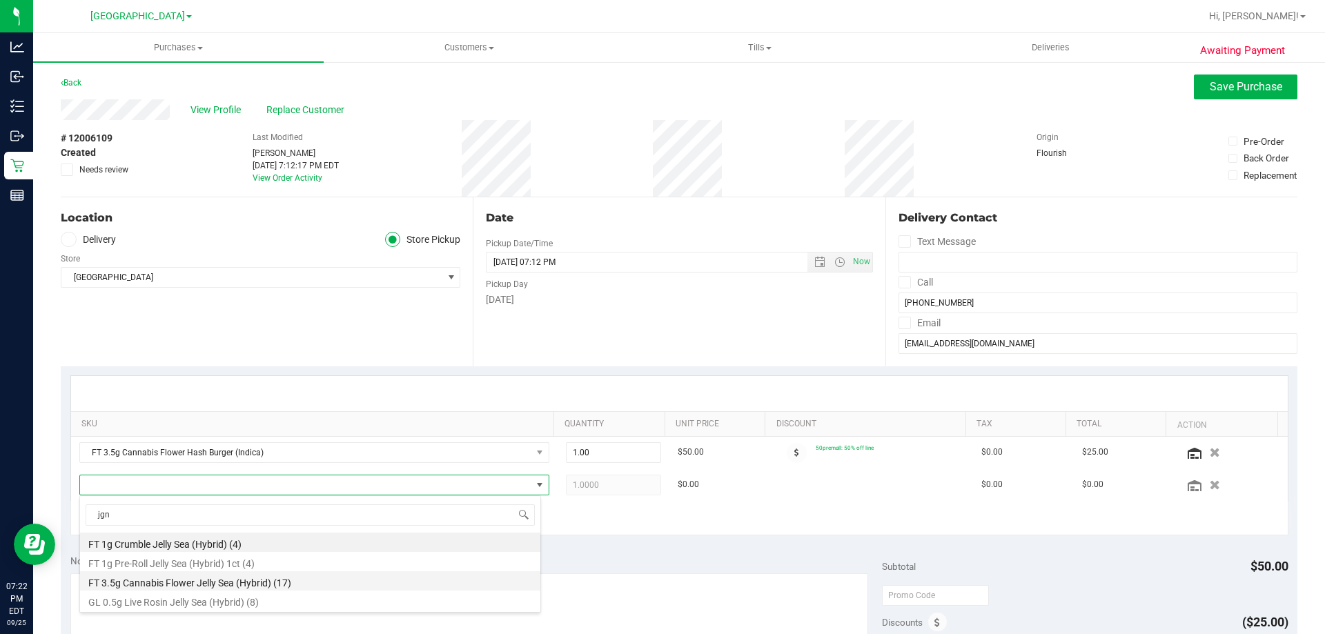
click at [201, 581] on li "FT 3.5g Cannabis Flower Jelly Sea (Hybrid) (17)" at bounding box center [310, 580] width 460 height 19
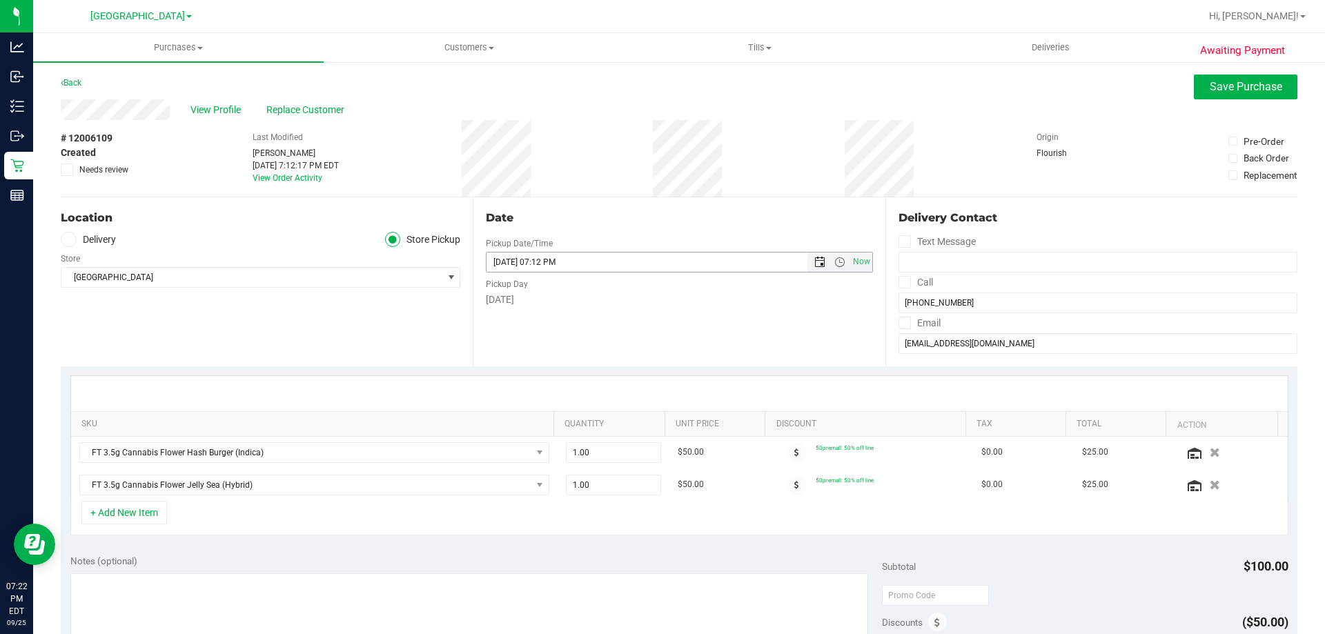
click at [818, 264] on span "Open the date view" at bounding box center [818, 262] width 23 height 11
click at [593, 403] on link "26" at bounding box center [596, 401] width 20 height 21
type input "[DATE] 07:12 PM"
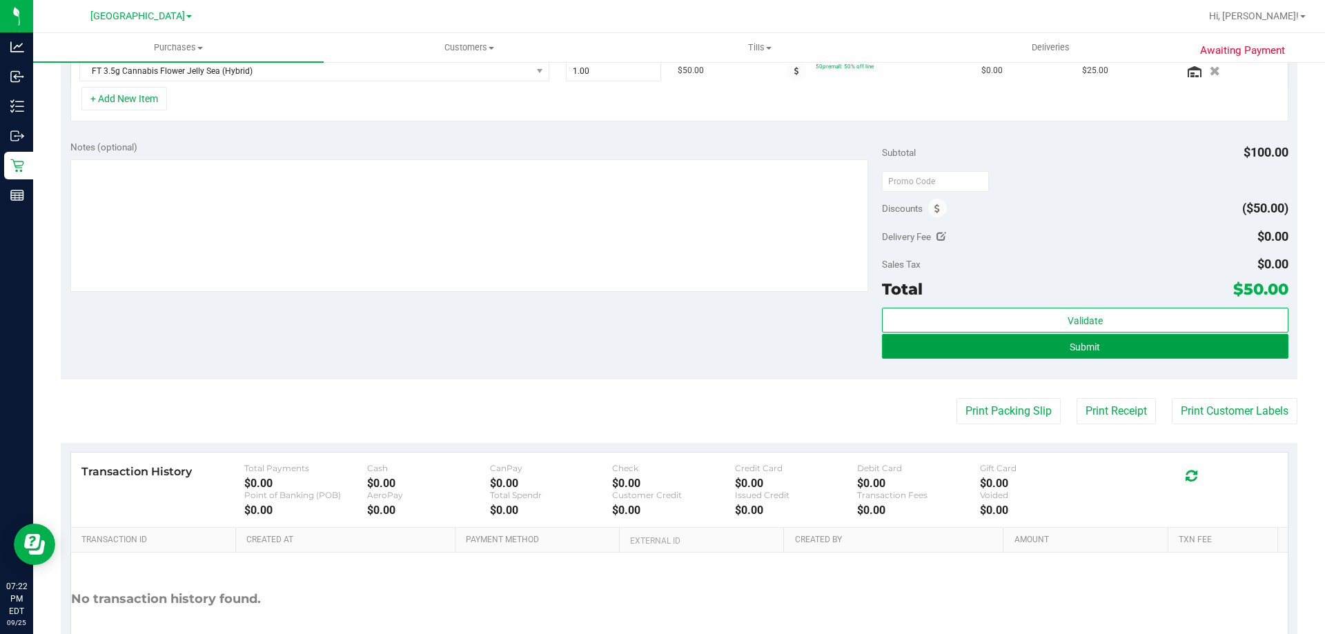
click at [1100, 345] on button "Submit" at bounding box center [1085, 346] width 406 height 25
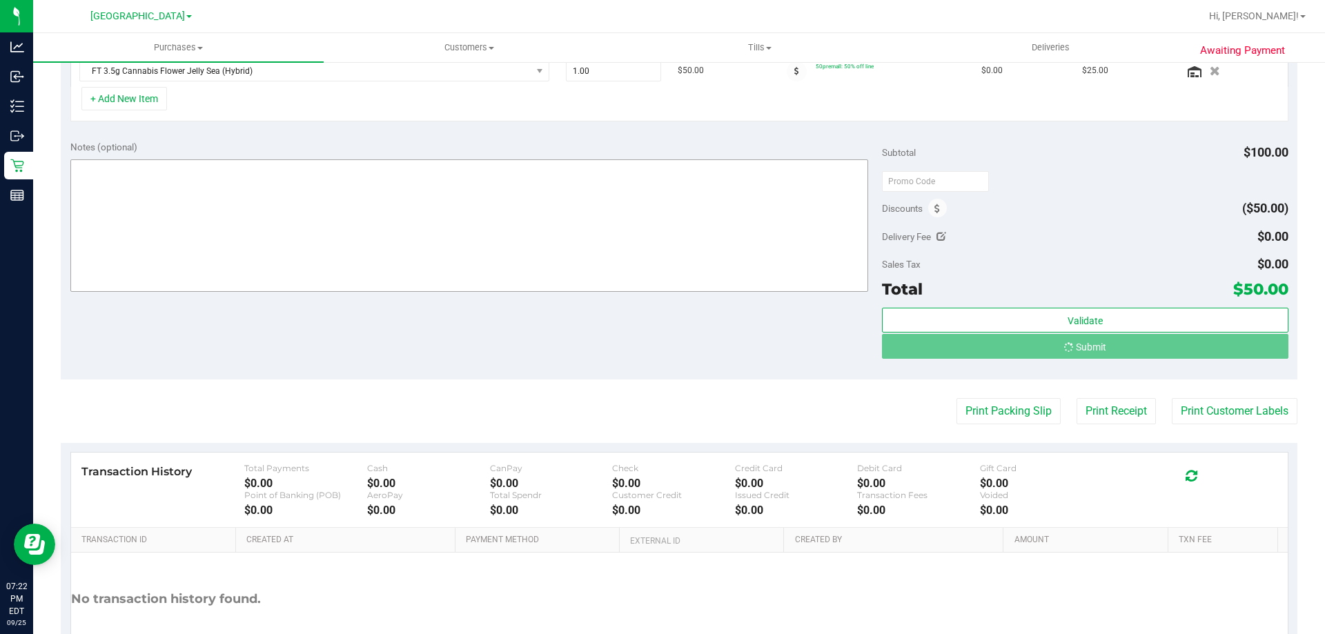
scroll to position [393, 0]
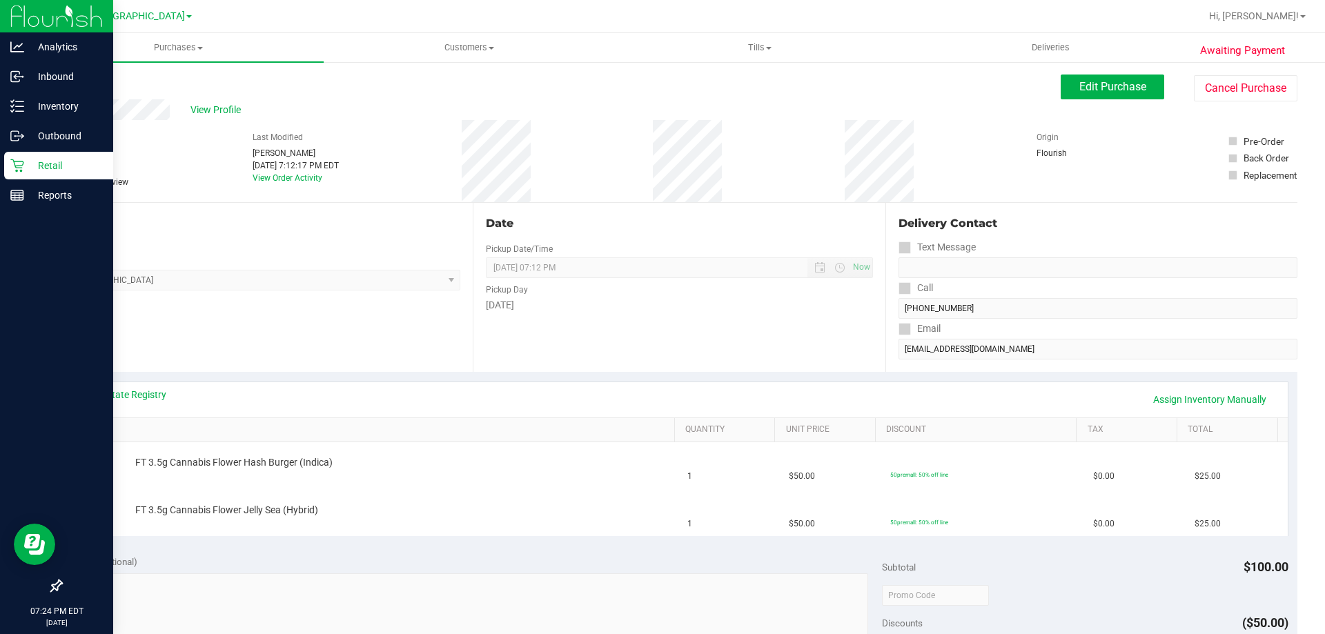
click at [26, 158] on p "Retail" at bounding box center [65, 165] width 83 height 17
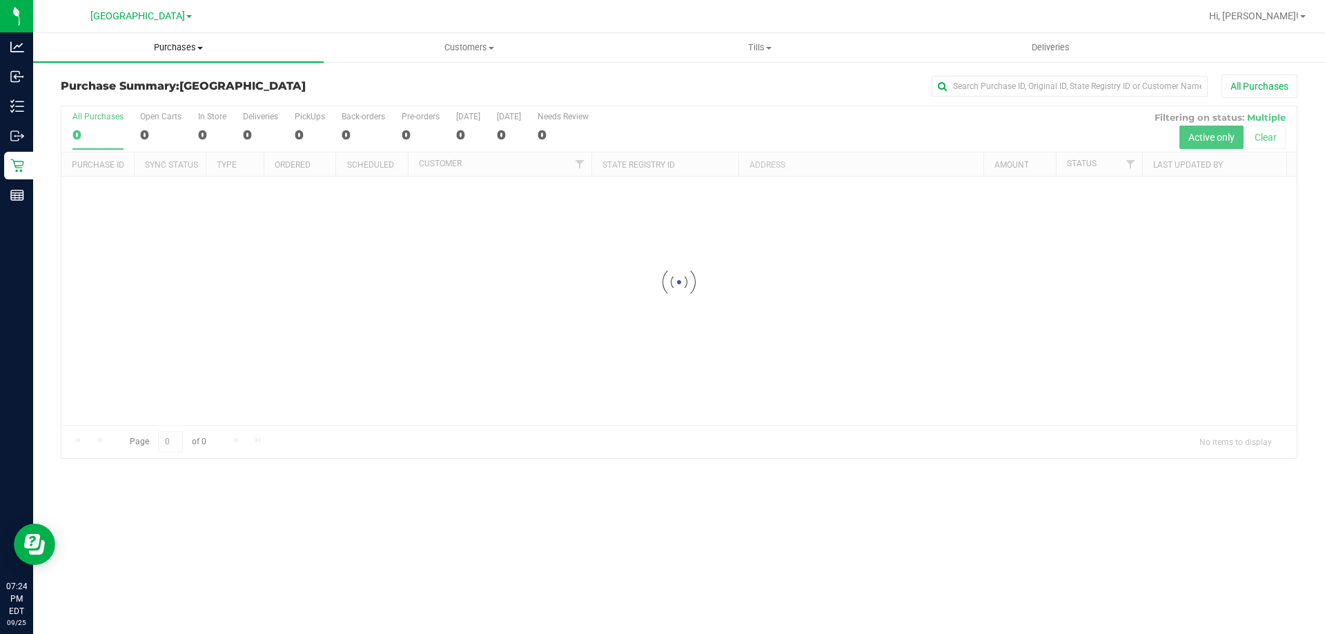
click at [175, 50] on span "Purchases" at bounding box center [178, 47] width 290 height 12
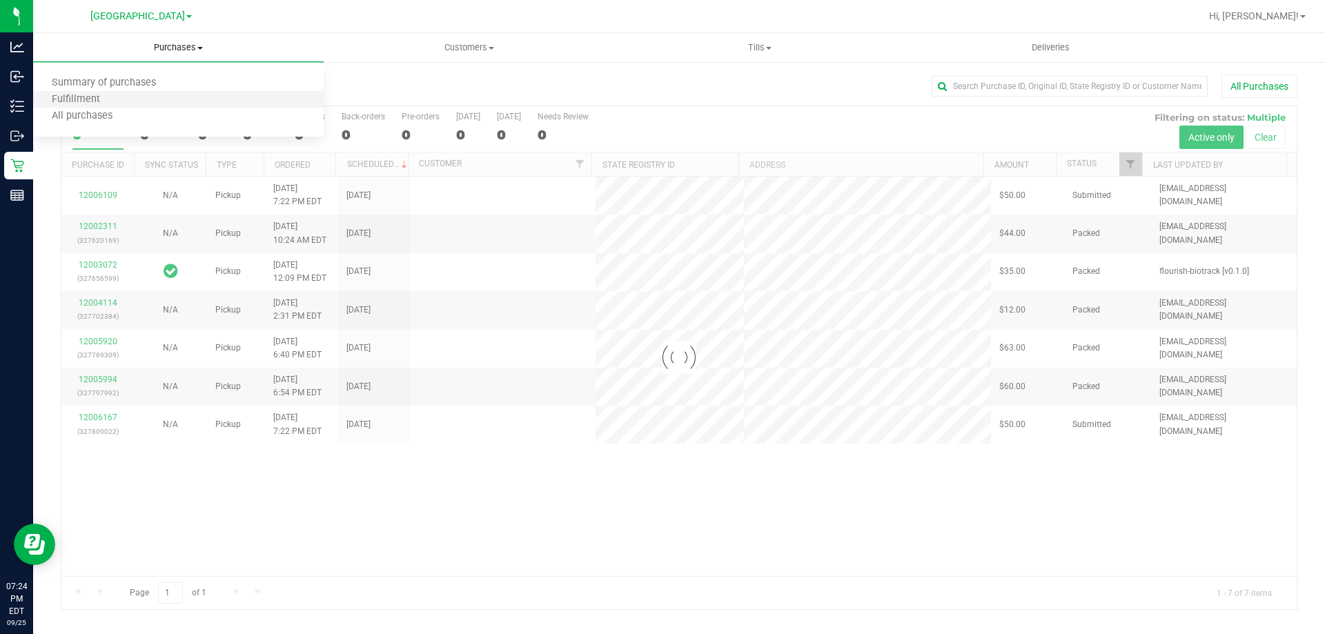
click at [119, 99] on li "Fulfillment" at bounding box center [178, 100] width 290 height 17
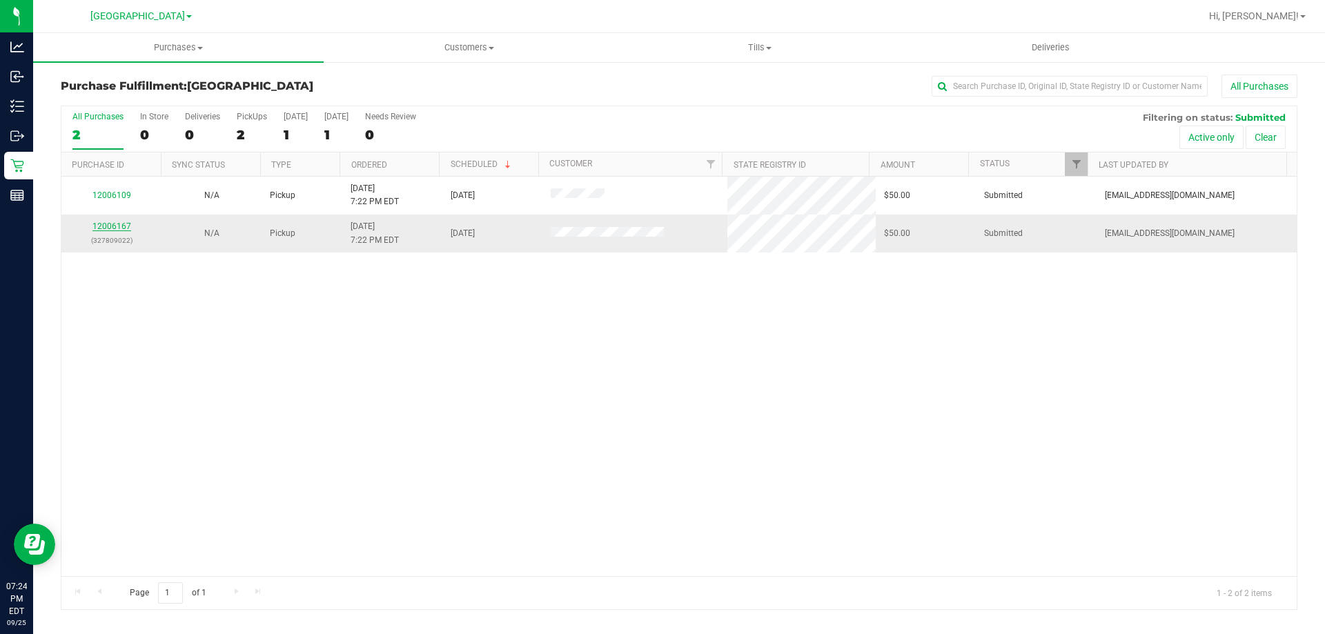
click at [121, 225] on link "12006167" at bounding box center [111, 226] width 39 height 10
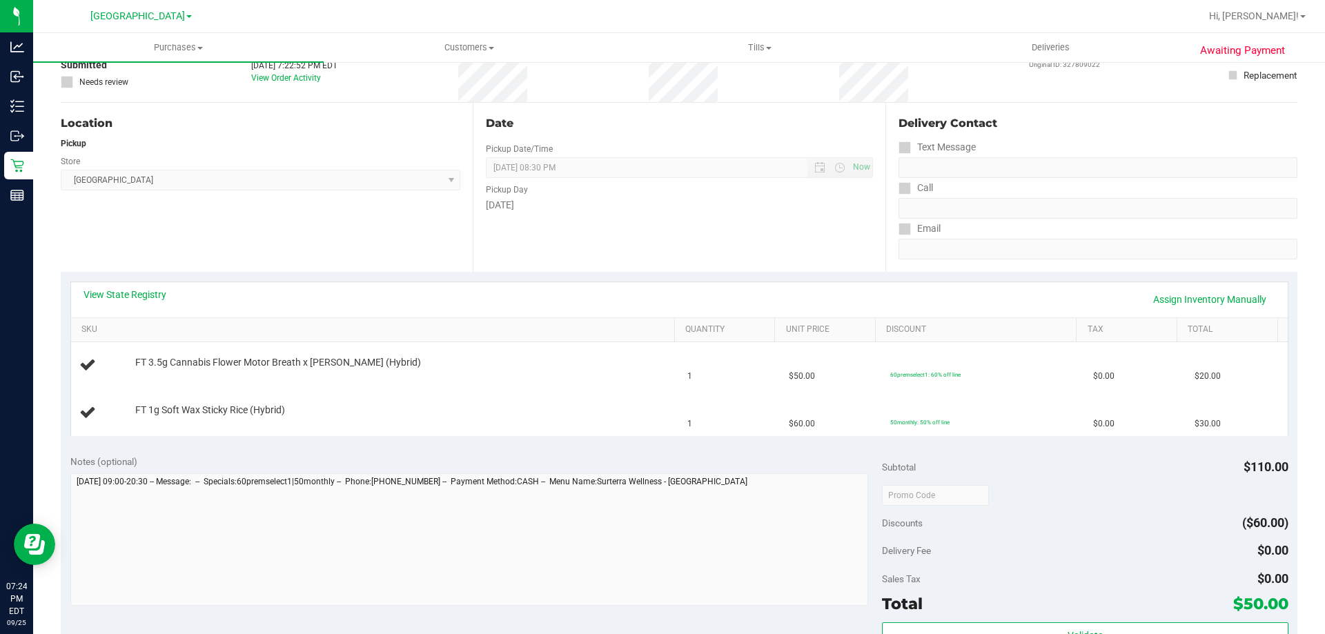
scroll to position [345, 0]
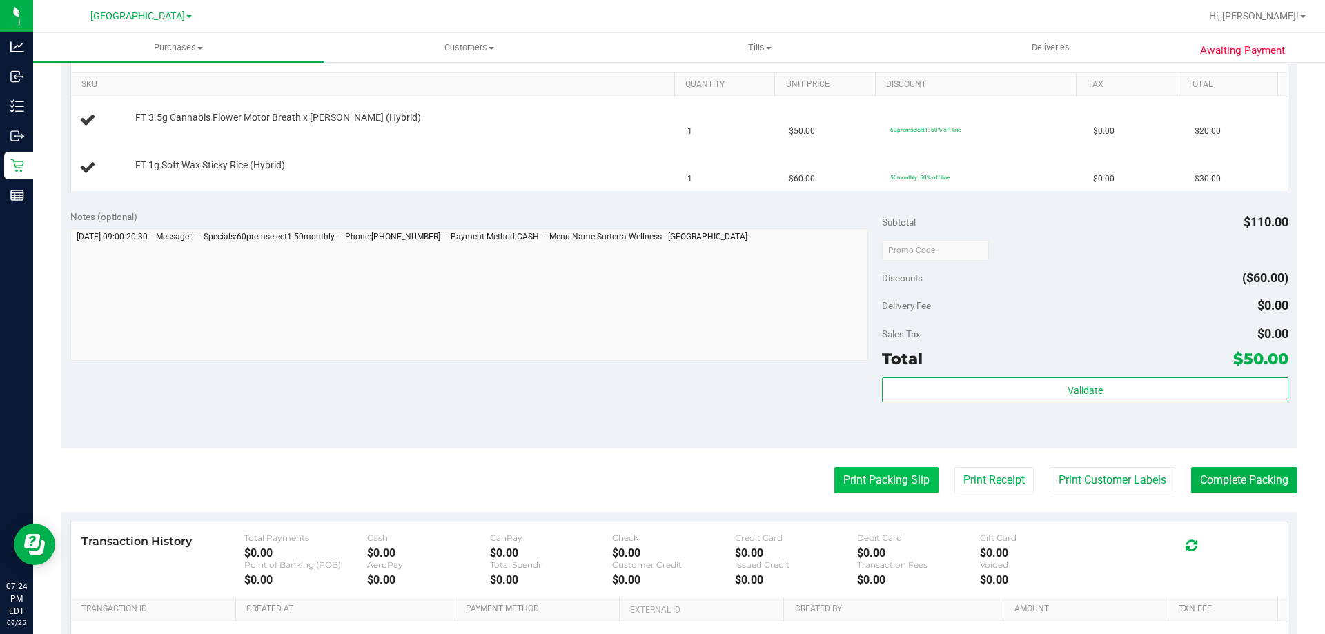
click at [900, 482] on button "Print Packing Slip" at bounding box center [886, 480] width 104 height 26
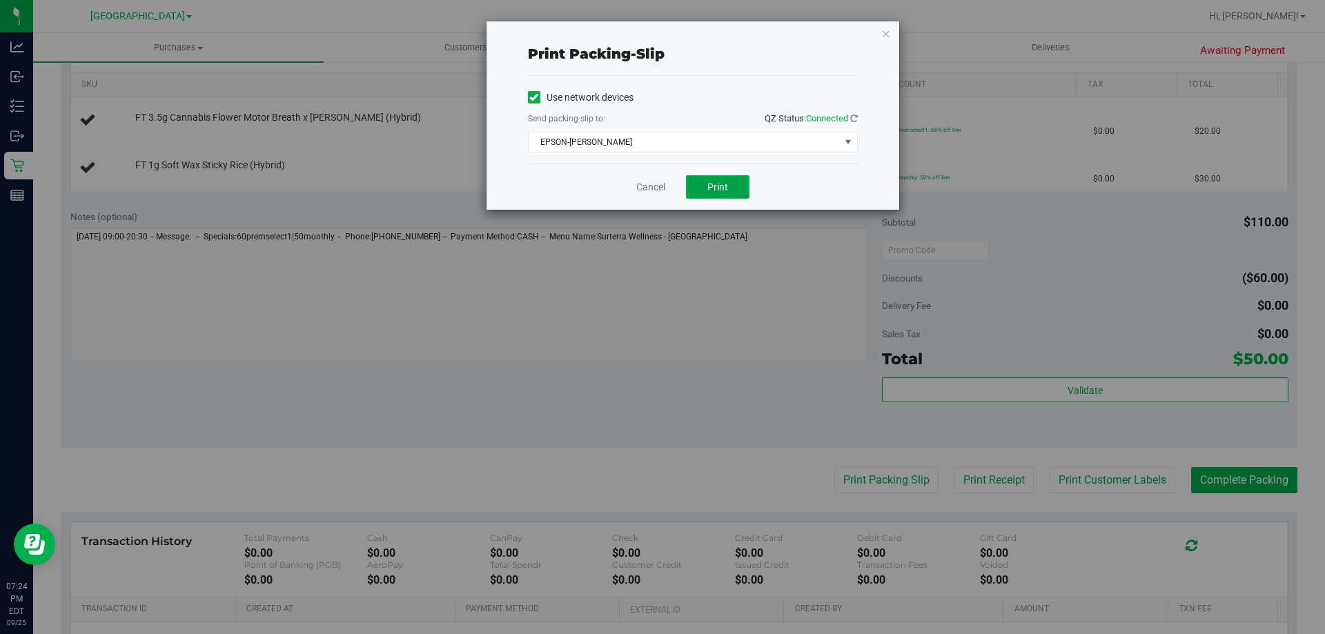
click at [727, 182] on span "Print" at bounding box center [717, 186] width 21 height 11
click at [654, 181] on link "Cancel" at bounding box center [650, 187] width 29 height 14
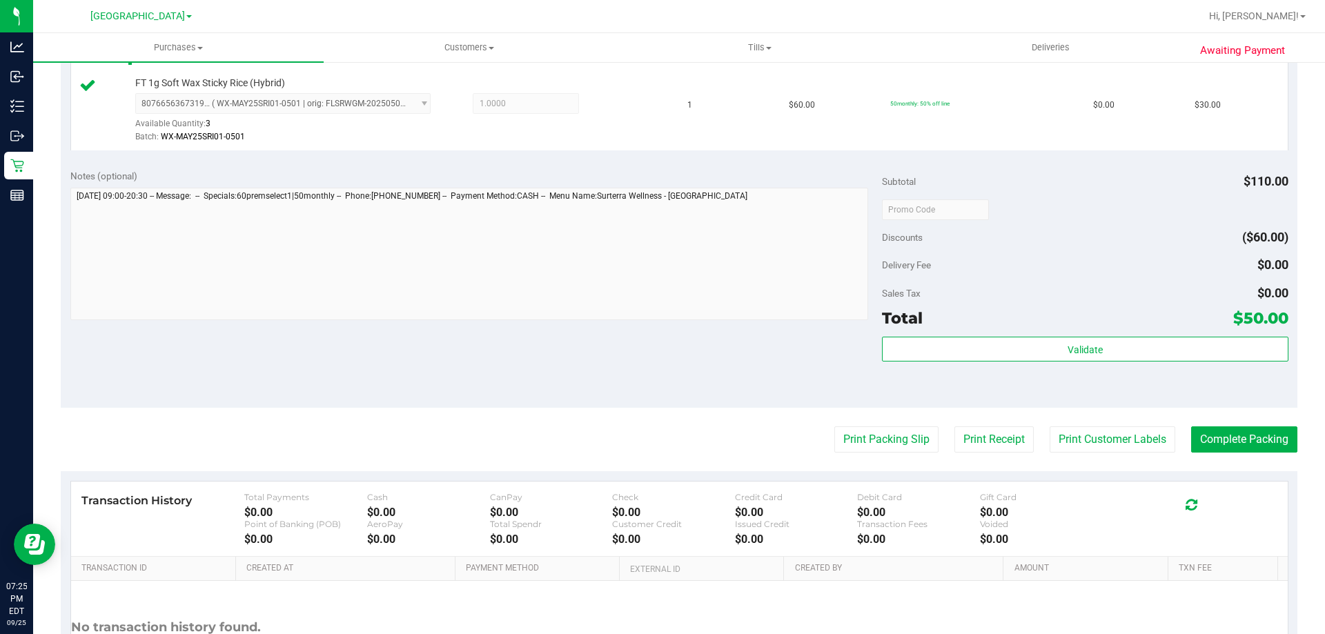
scroll to position [574, 0]
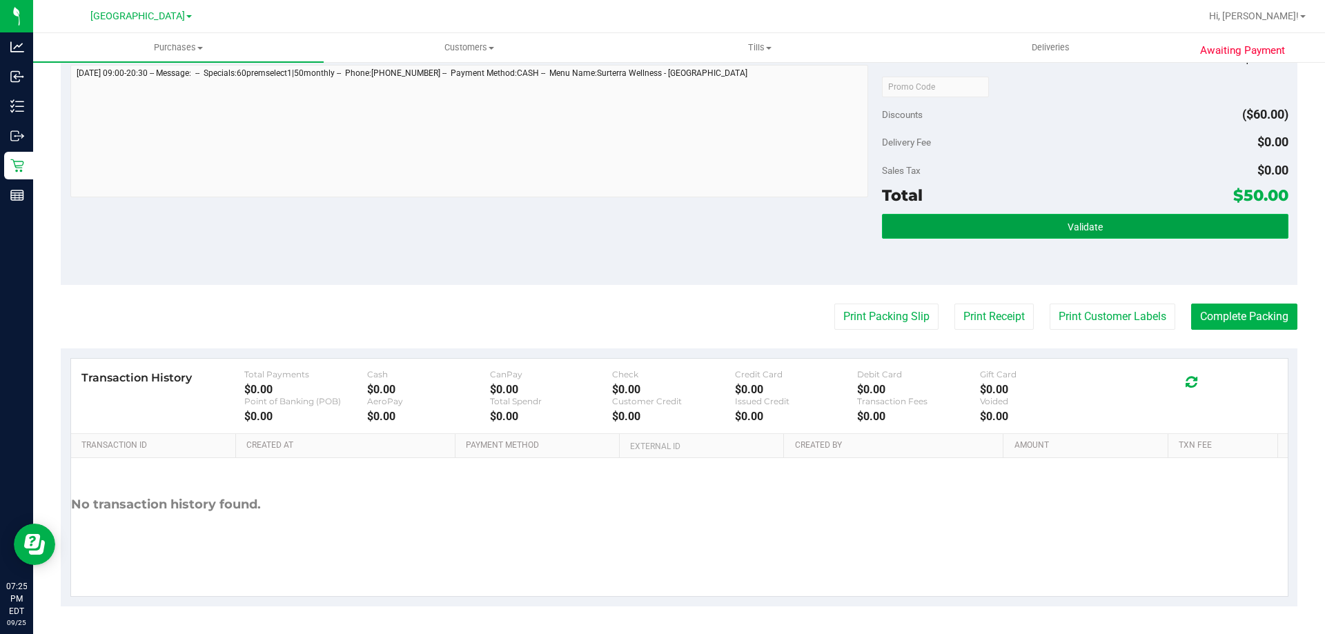
click at [1067, 234] on button "Validate" at bounding box center [1085, 226] width 406 height 25
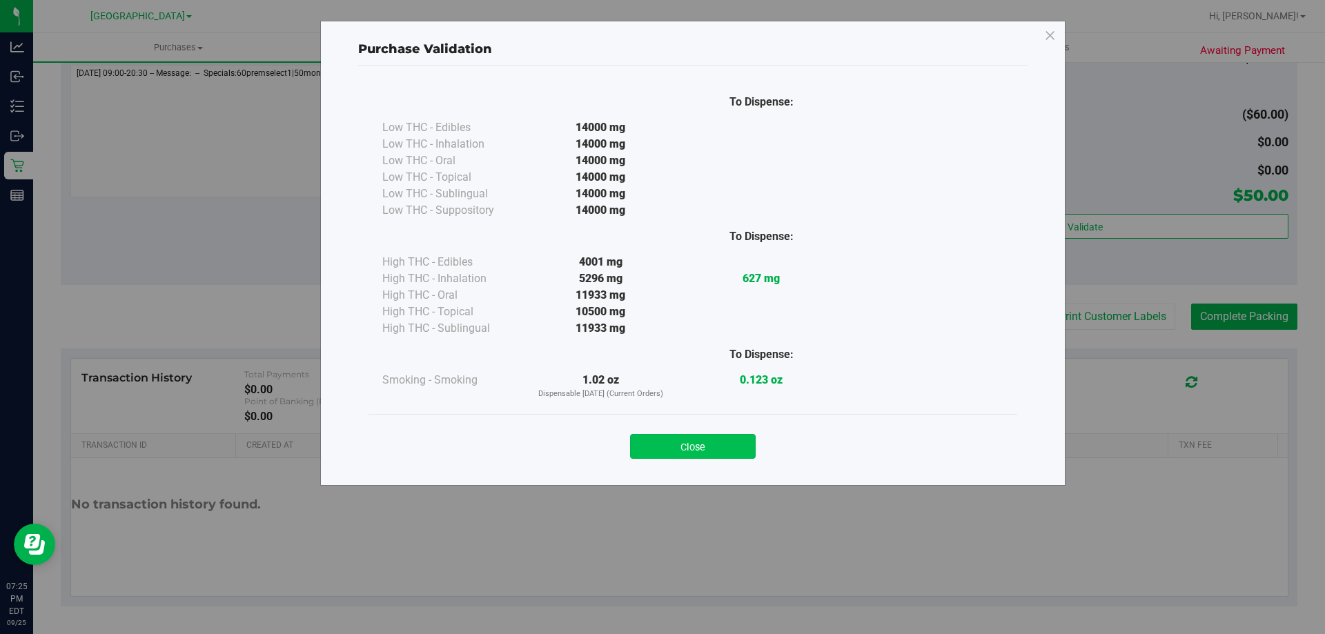
click at [692, 446] on button "Close" at bounding box center [693, 446] width 126 height 25
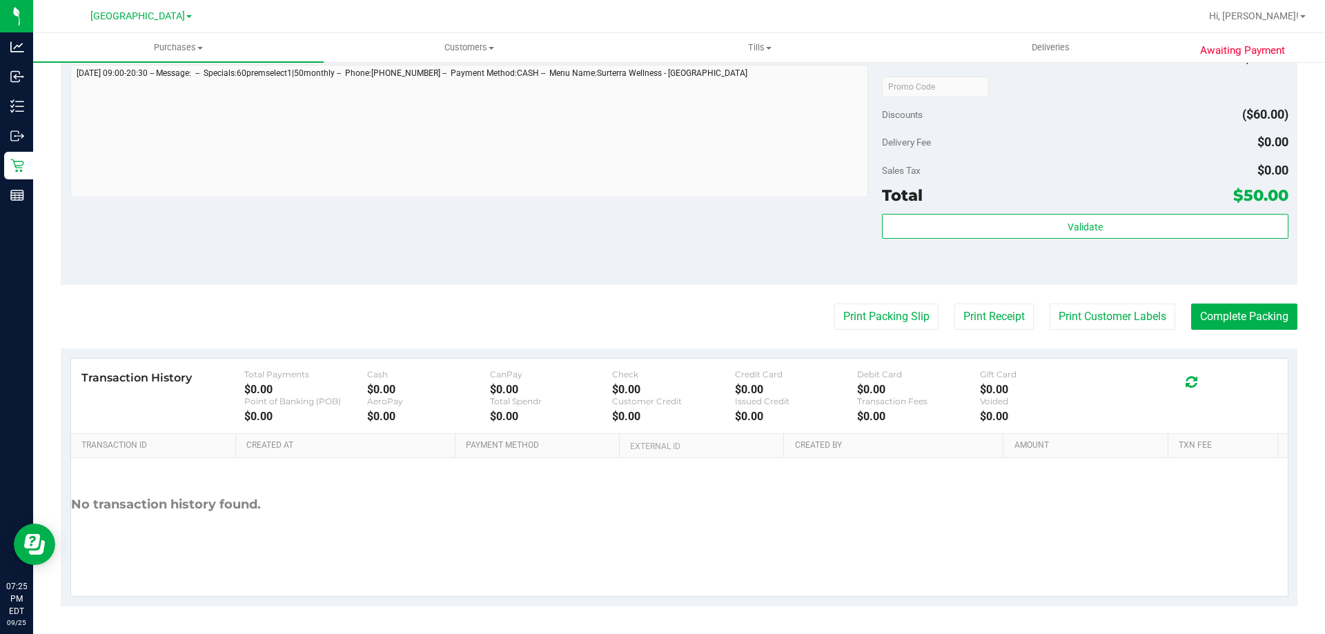
click at [734, 217] on div "Notes (optional) Subtotal $110.00 Discounts ($60.00) Delivery Fee $0.00 Sales T…" at bounding box center [679, 161] width 1236 height 248
click at [735, 321] on div "Print Packing Slip Print Receipt Print Customer Labels Complete Packing" at bounding box center [679, 317] width 1236 height 26
click at [735, 334] on purchase-details "Back Edit Purchase Cancel Purchase View Profile # 12006167 BioTrack ID: - Submi…" at bounding box center [679, 54] width 1236 height 1106
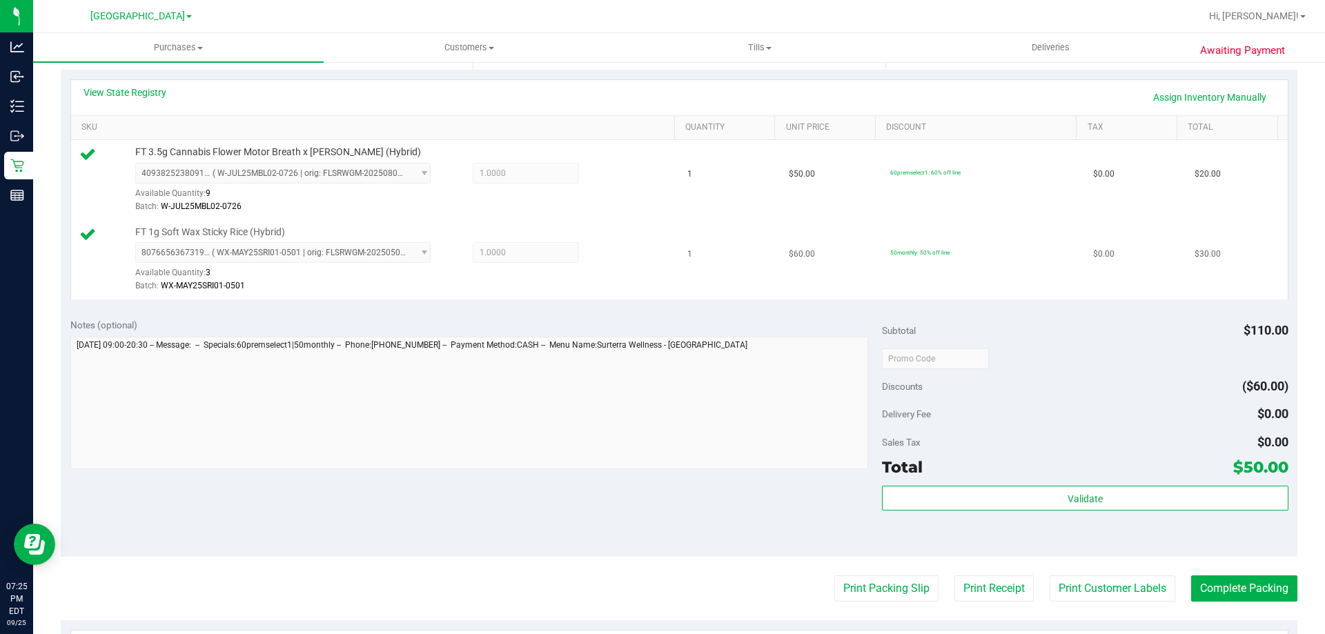
scroll to position [298, 0]
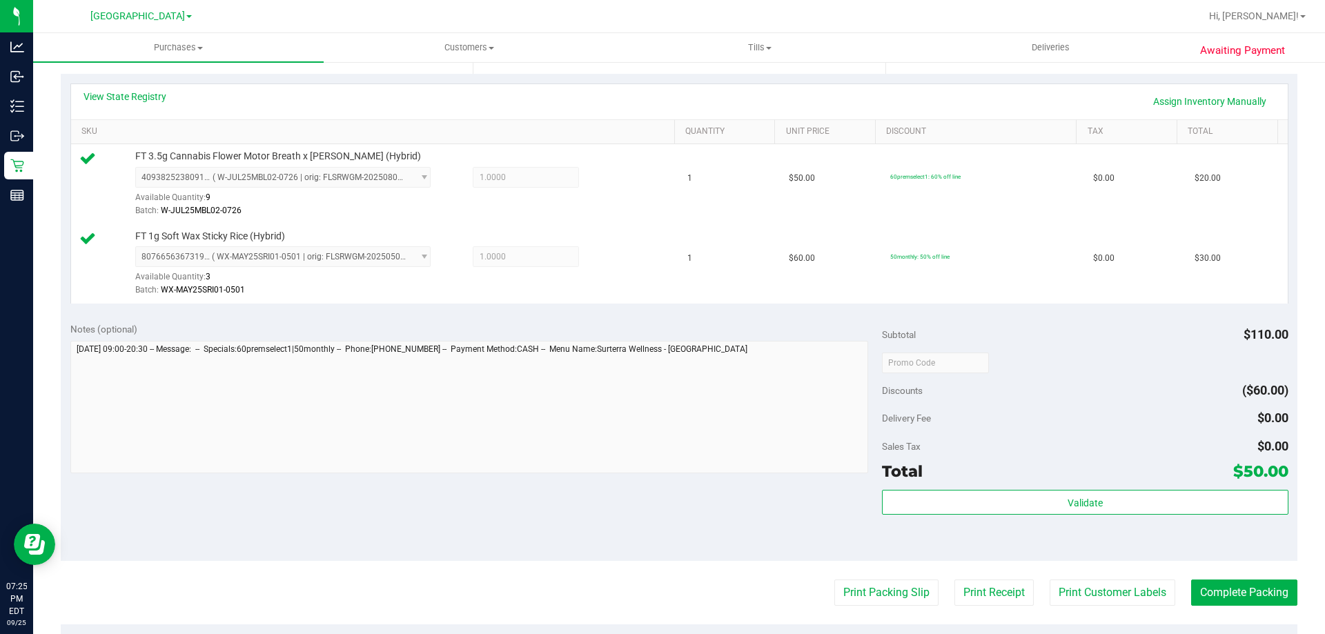
click at [1082, 478] on div "Total $50.00" at bounding box center [1085, 471] width 406 height 25
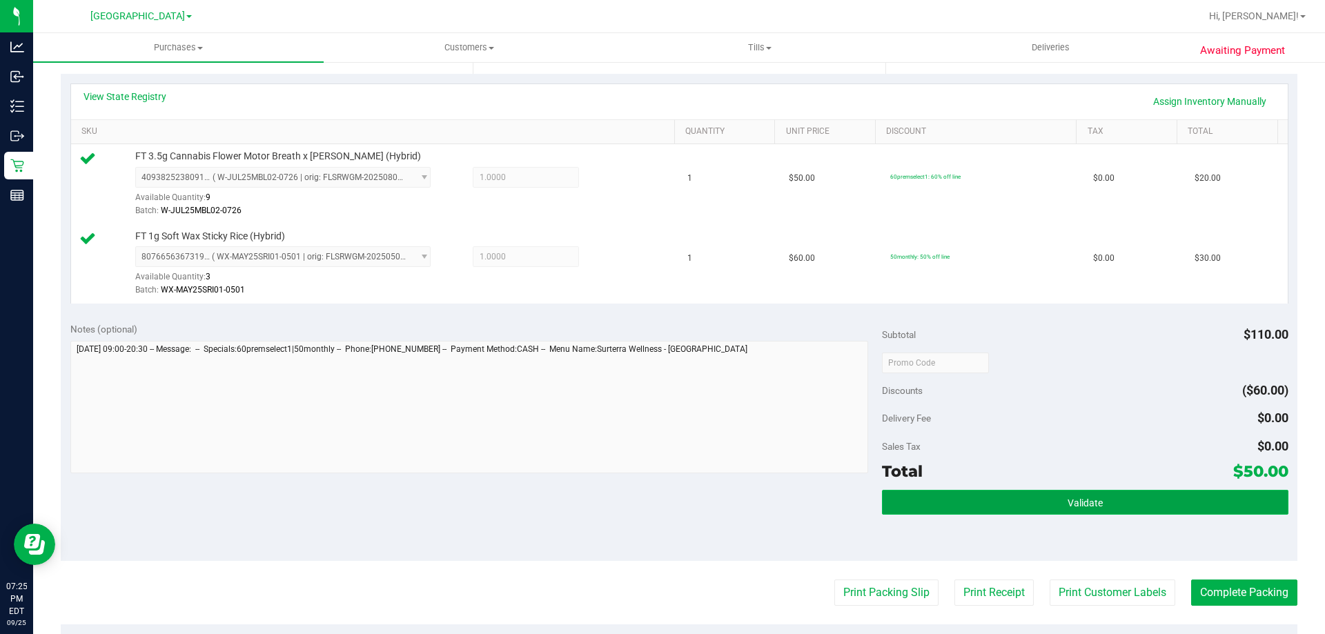
click at [1078, 508] on span "Validate" at bounding box center [1084, 502] width 35 height 11
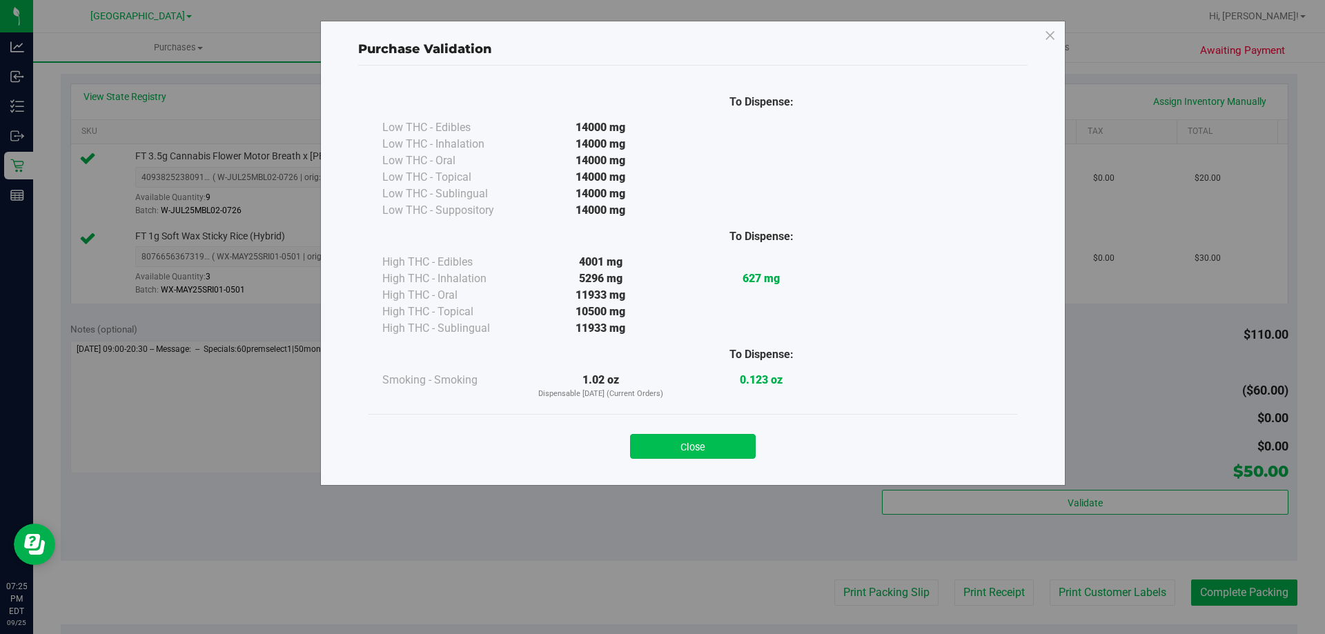
click at [709, 440] on button "Close" at bounding box center [693, 446] width 126 height 25
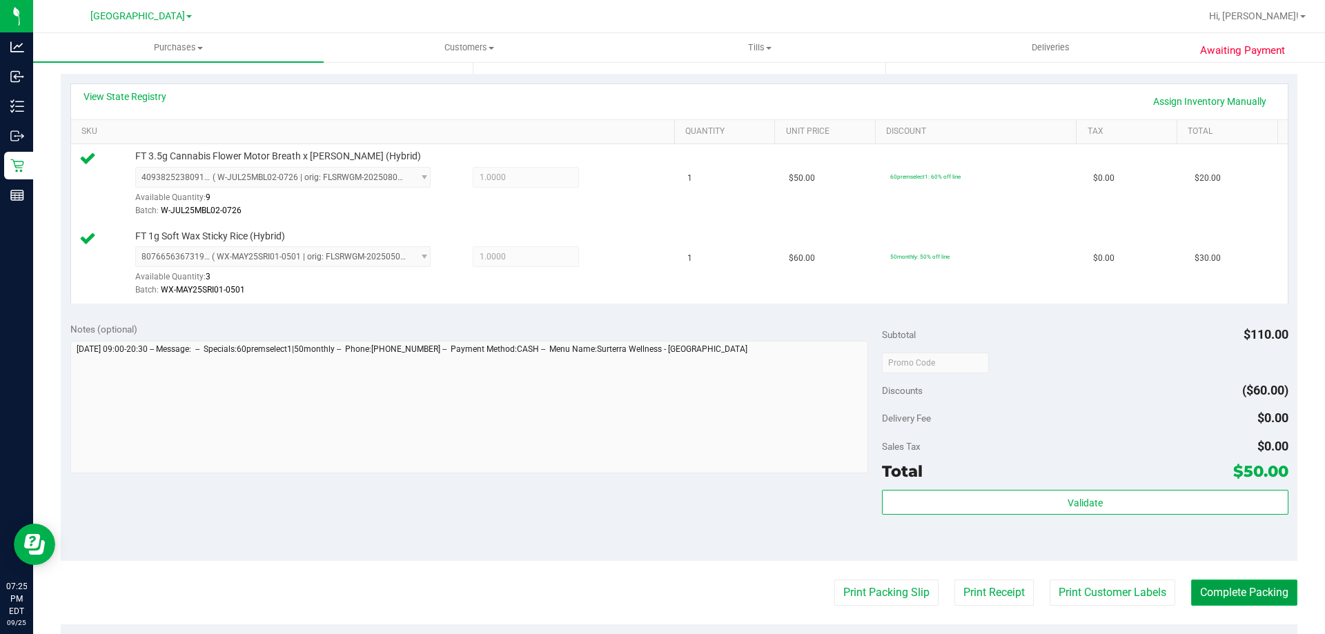
click at [1245, 589] on button "Complete Packing" at bounding box center [1244, 593] width 106 height 26
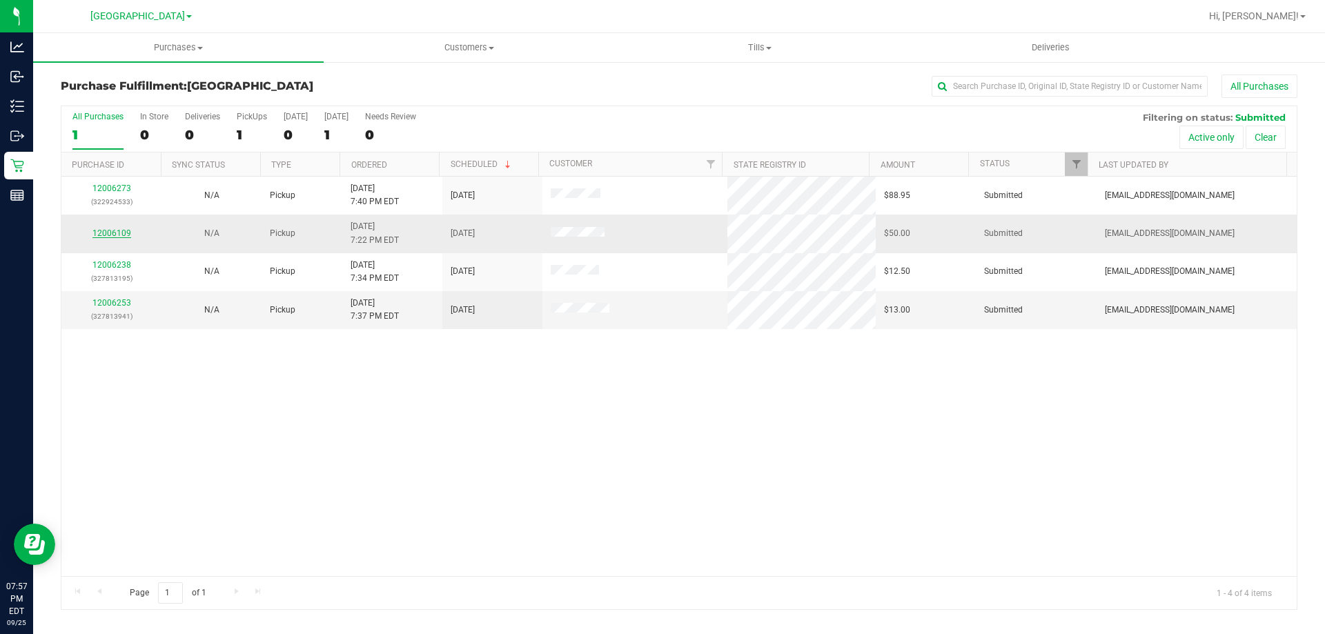
click at [119, 232] on link "12006109" at bounding box center [111, 233] width 39 height 10
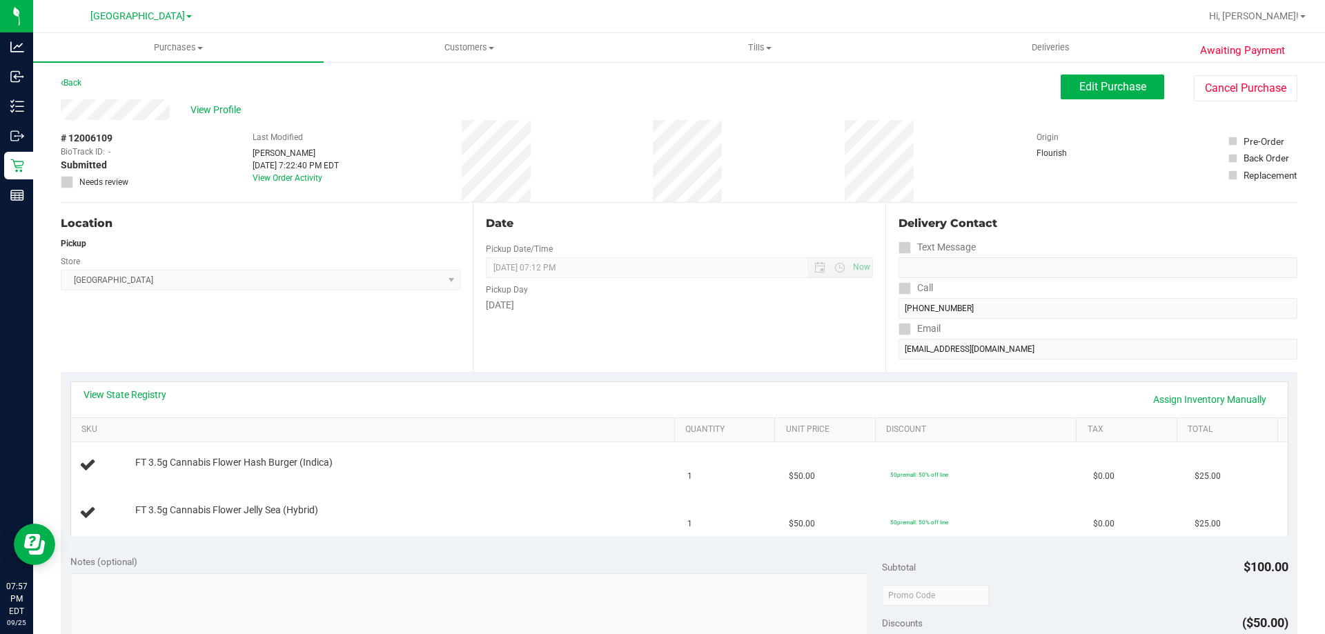
click at [67, 182] on icon at bounding box center [67, 182] width 9 height 0
click at [1111, 93] on button "Edit Purchase" at bounding box center [1111, 87] width 103 height 25
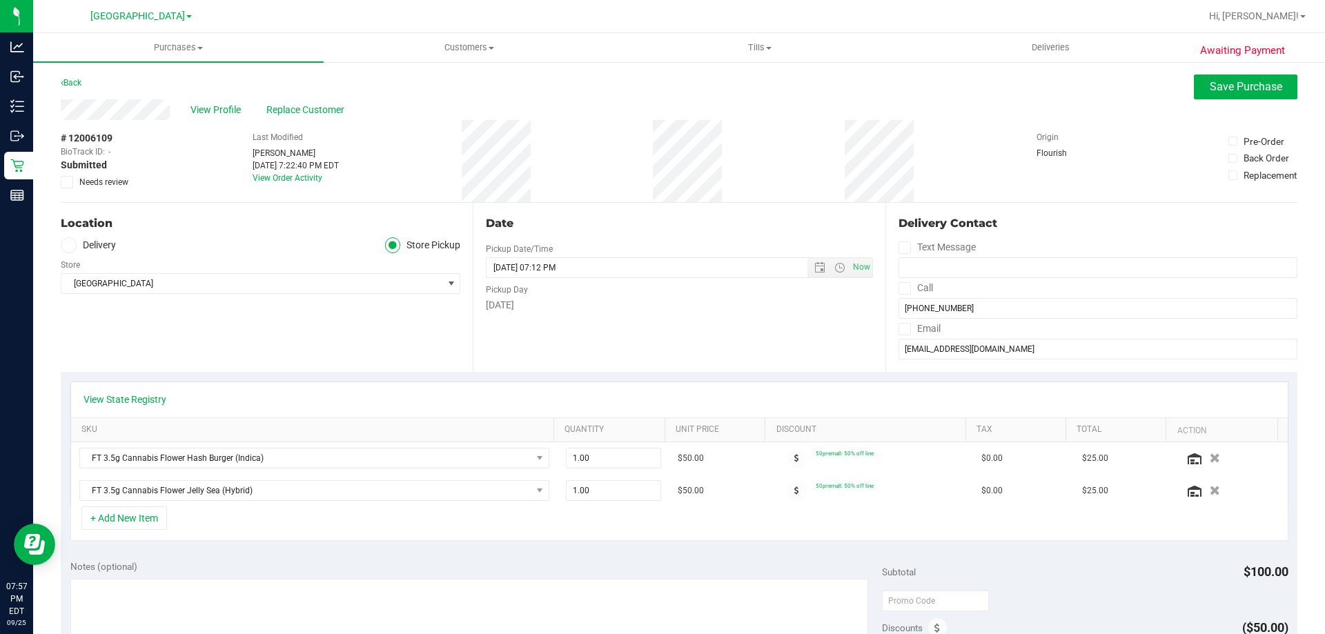
click at [67, 182] on icon at bounding box center [67, 182] width 9 height 0
click at [0, 0] on input "Needs review" at bounding box center [0, 0] width 0 height 0
click at [1244, 88] on span "Save Purchase" at bounding box center [1245, 86] width 72 height 13
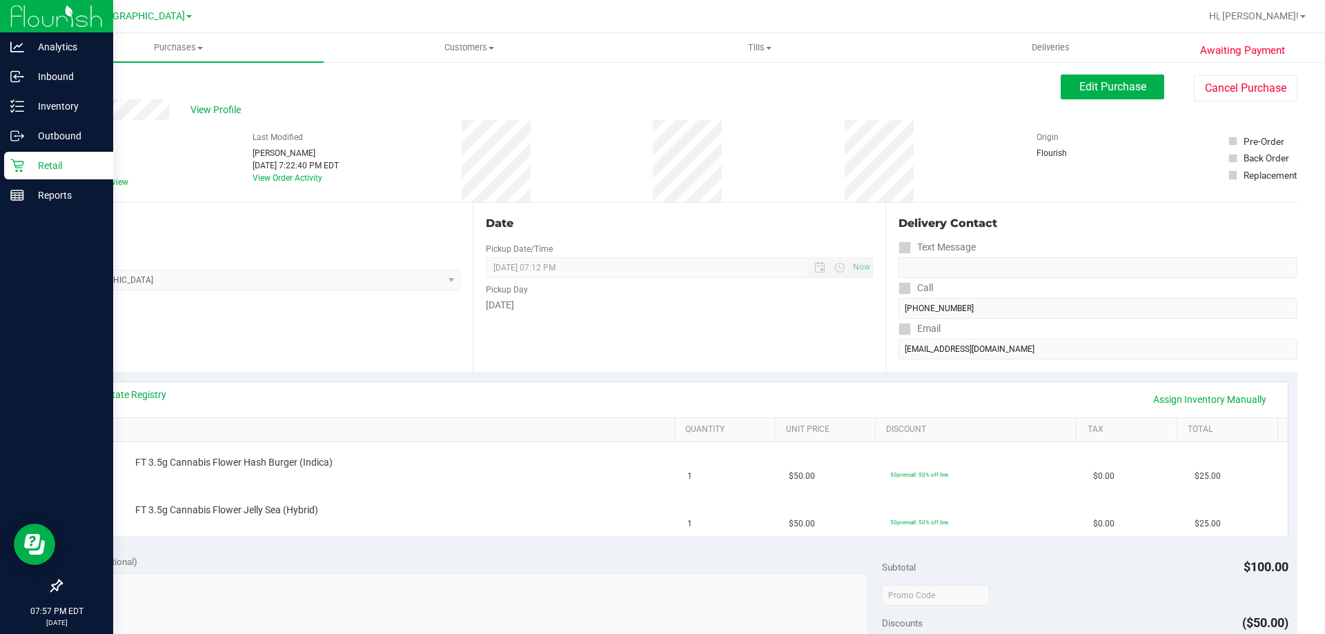
click at [31, 160] on p "Retail" at bounding box center [65, 165] width 83 height 17
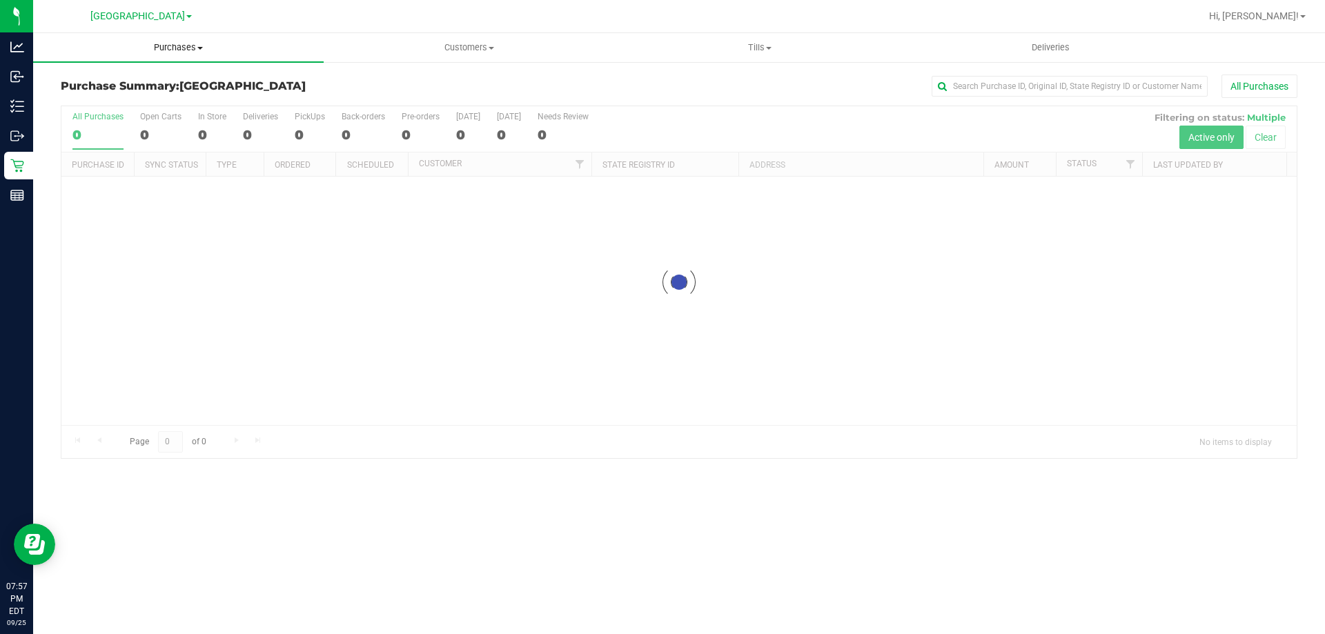
click at [188, 52] on span "Purchases" at bounding box center [178, 47] width 290 height 12
click at [99, 100] on span "Fulfillment" at bounding box center [76, 100] width 86 height 12
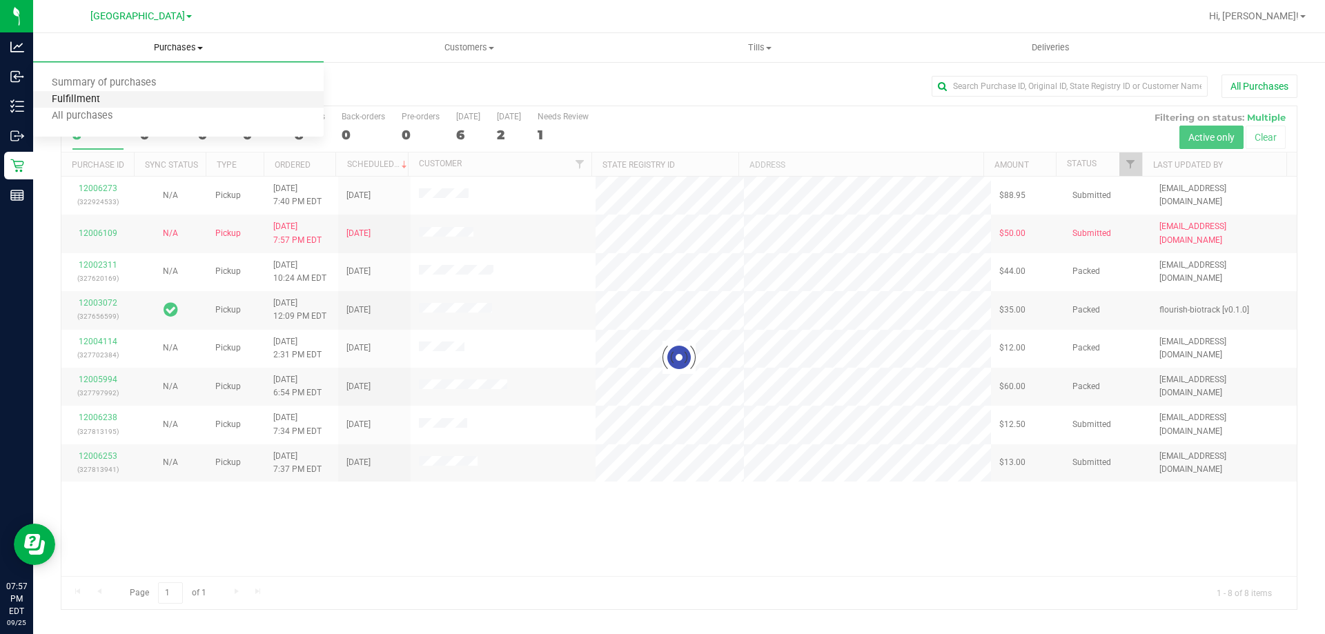
click at [91, 94] on span "Fulfillment" at bounding box center [76, 100] width 86 height 12
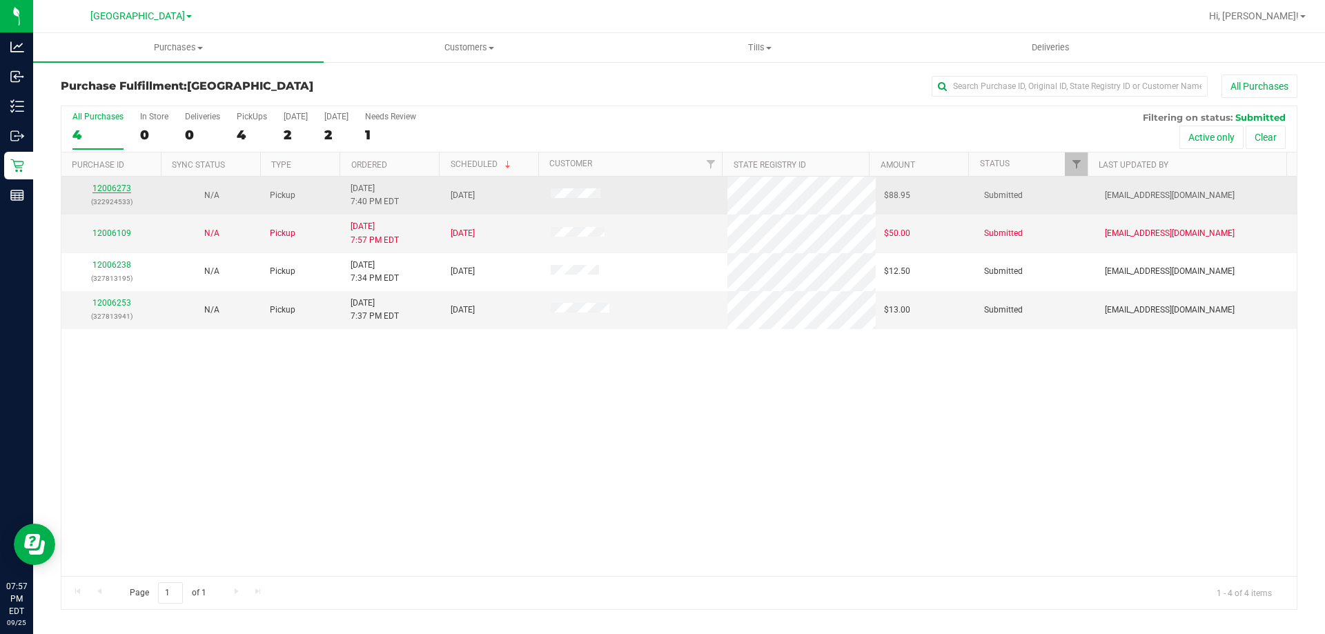
click at [122, 186] on link "12006273" at bounding box center [111, 189] width 39 height 10
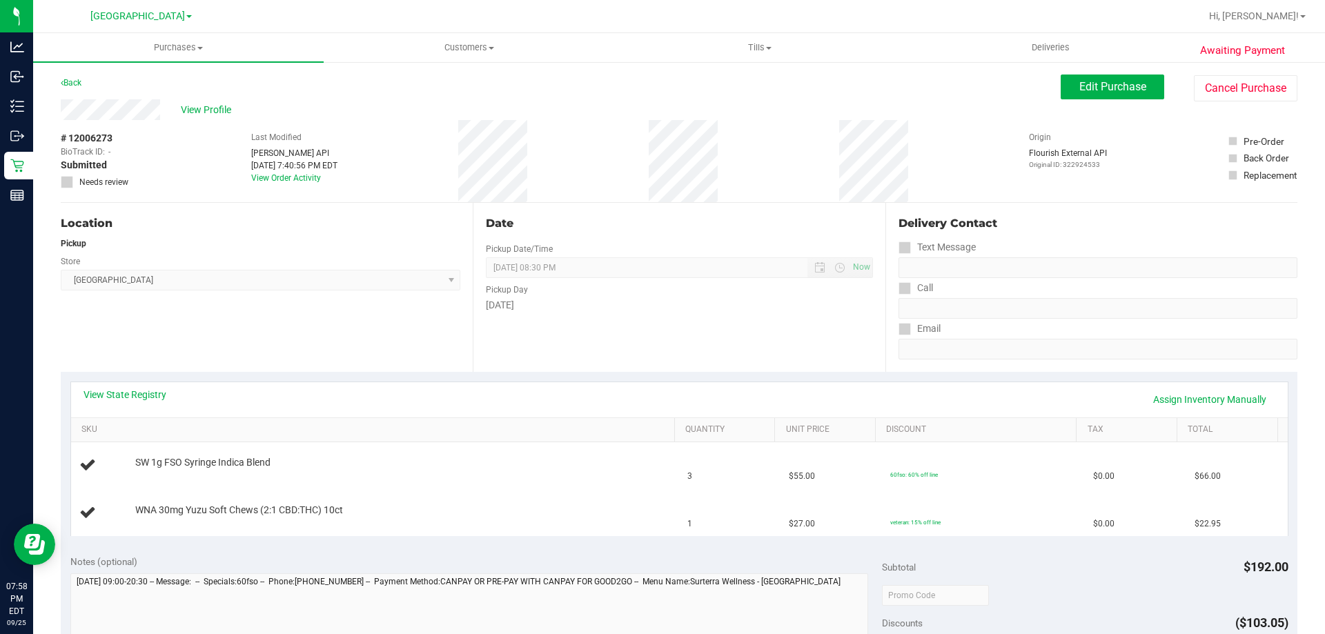
click at [1070, 102] on div "View Profile # 12006273 BioTrack ID: - Submitted Needs review Last Modified [PE…" at bounding box center [679, 150] width 1236 height 103
click at [1073, 93] on button "Edit Purchase" at bounding box center [1111, 87] width 103 height 25
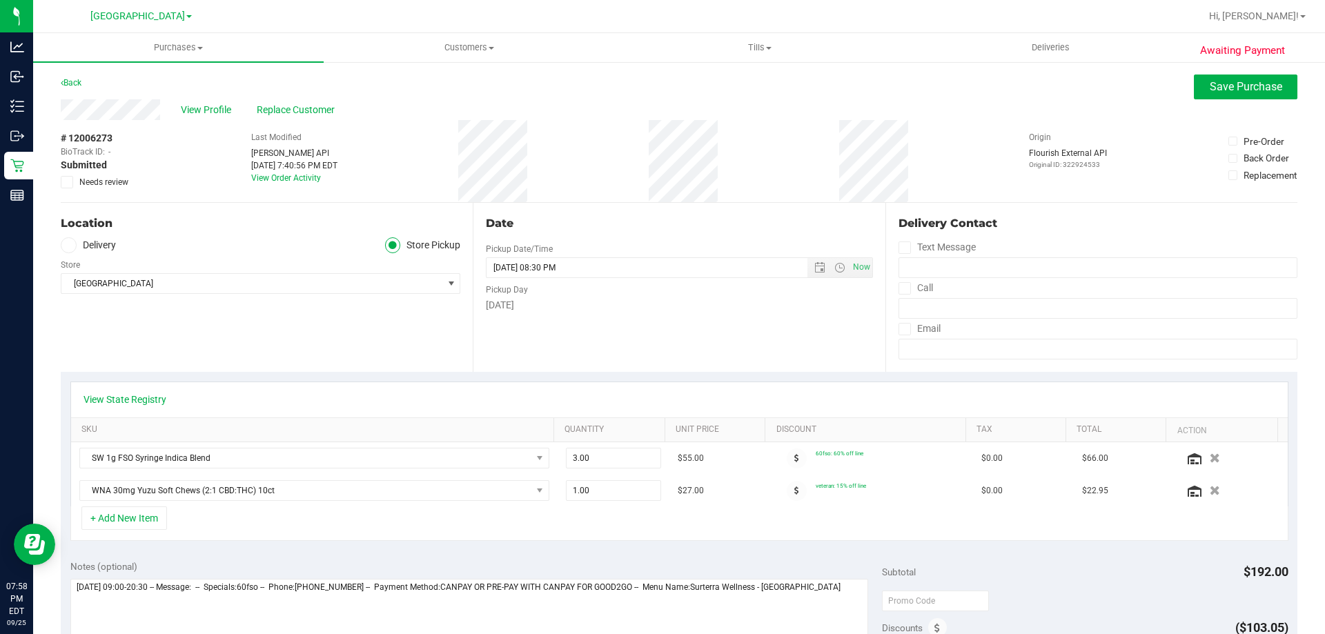
click at [68, 182] on icon at bounding box center [67, 182] width 9 height 0
click at [0, 0] on input "Needs review" at bounding box center [0, 0] width 0 height 0
click at [1234, 90] on span "Save Purchase" at bounding box center [1245, 86] width 72 height 13
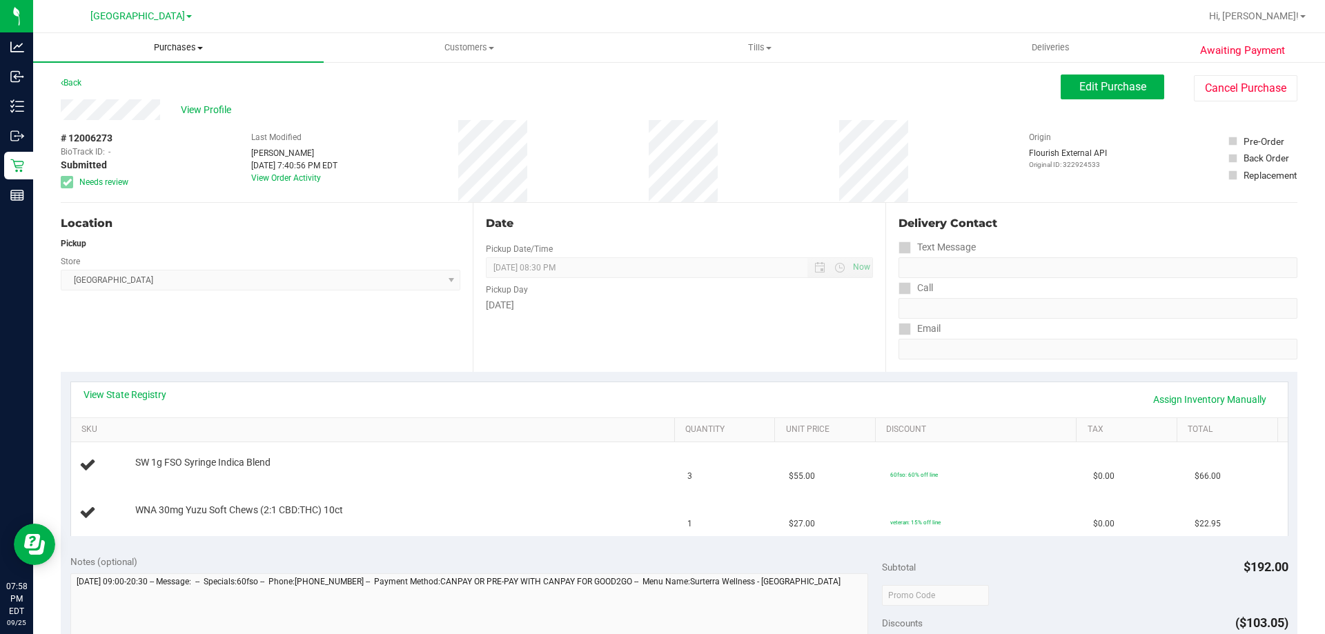
click at [193, 45] on span "Purchases" at bounding box center [178, 47] width 290 height 12
click at [92, 95] on span "Fulfillment" at bounding box center [76, 100] width 86 height 12
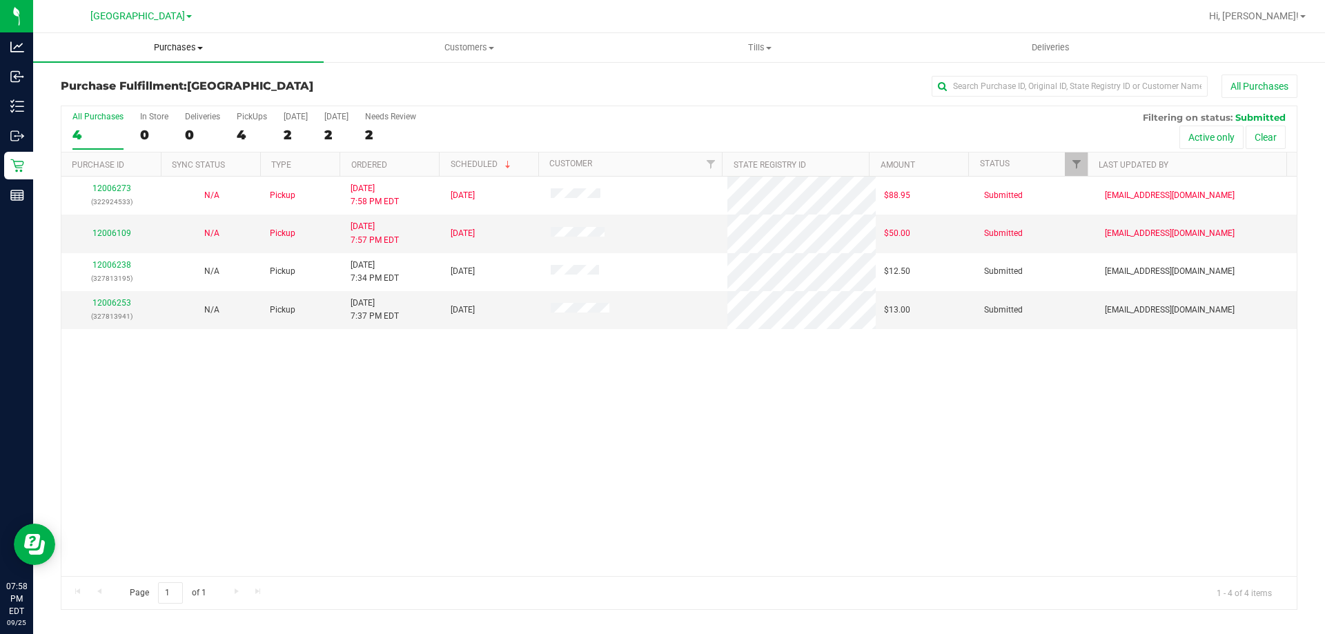
click at [179, 48] on span "Purchases" at bounding box center [178, 47] width 290 height 12
click at [79, 100] on span "Fulfillment" at bounding box center [76, 100] width 86 height 12
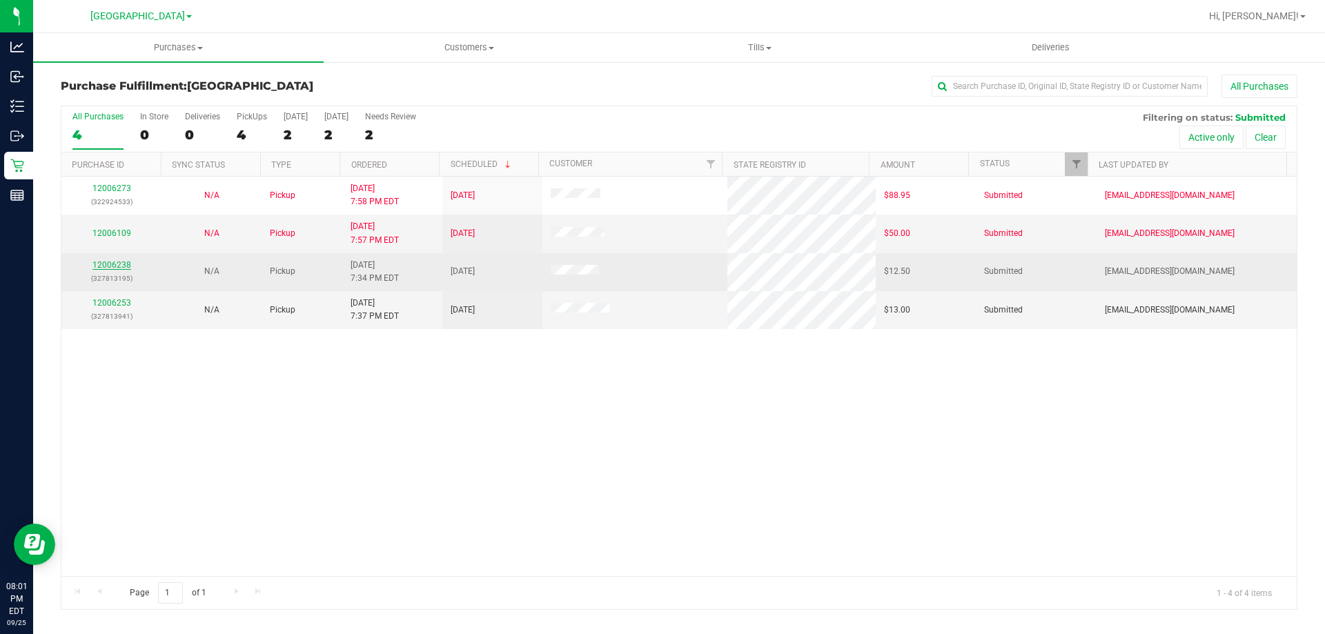
click at [121, 268] on link "12006238" at bounding box center [111, 265] width 39 height 10
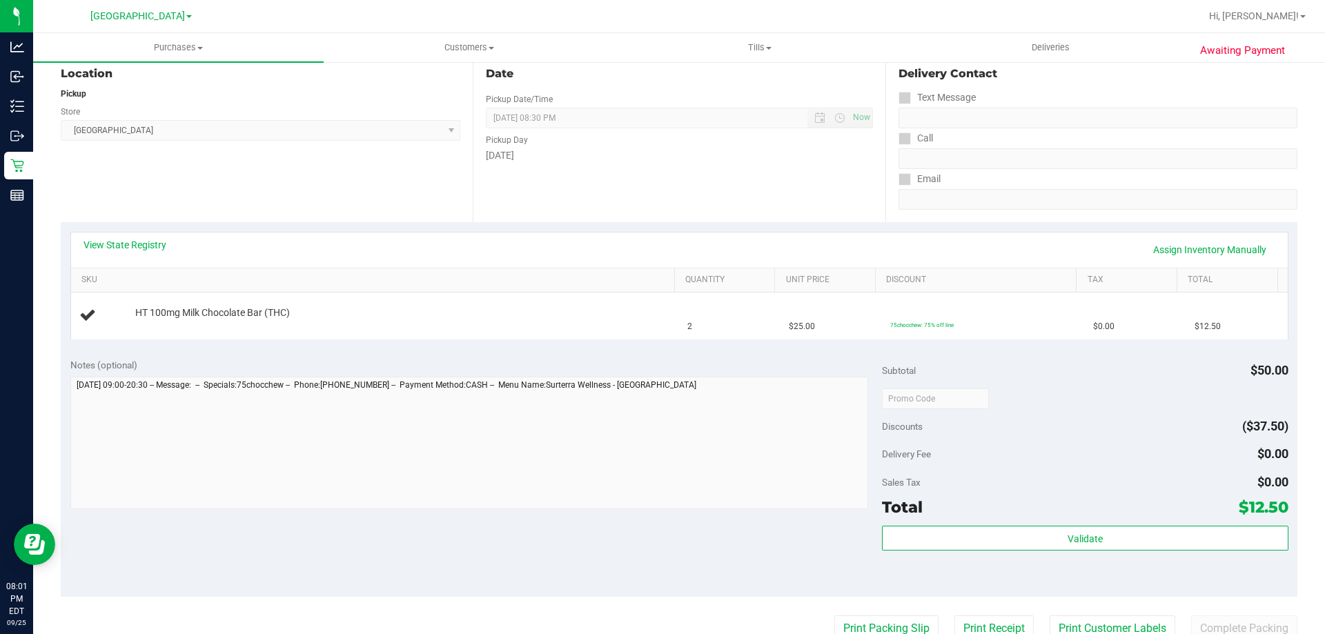
scroll to position [276, 0]
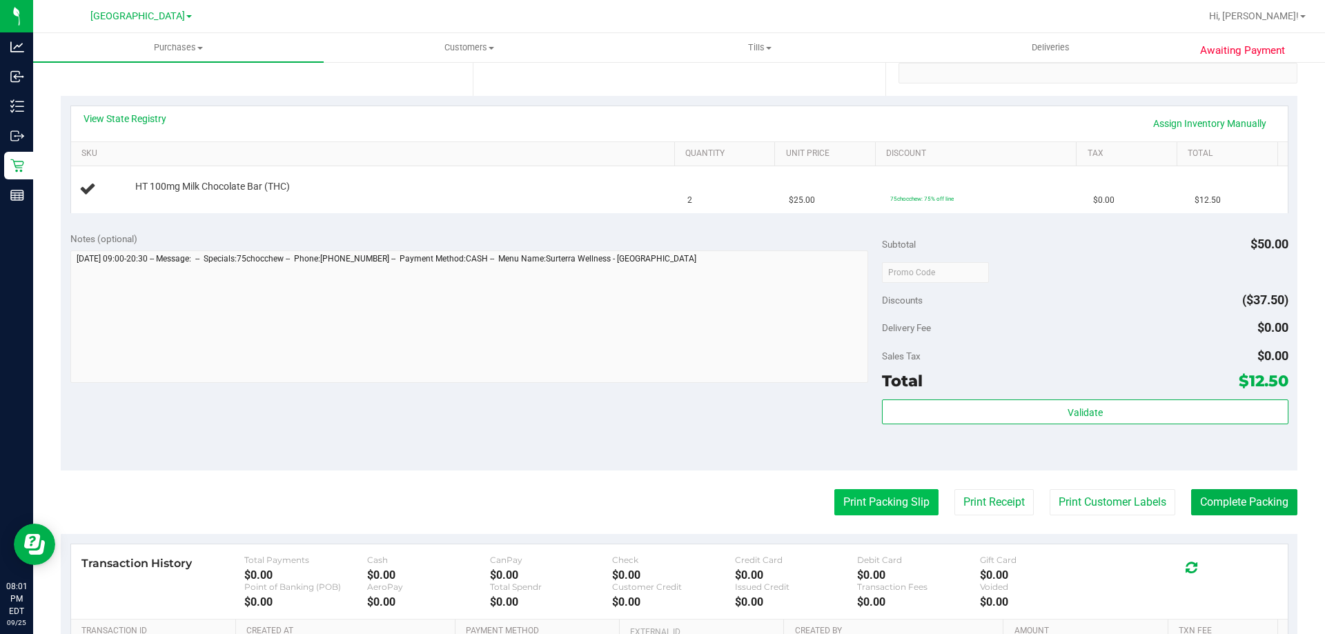
click at [891, 497] on button "Print Packing Slip" at bounding box center [886, 502] width 104 height 26
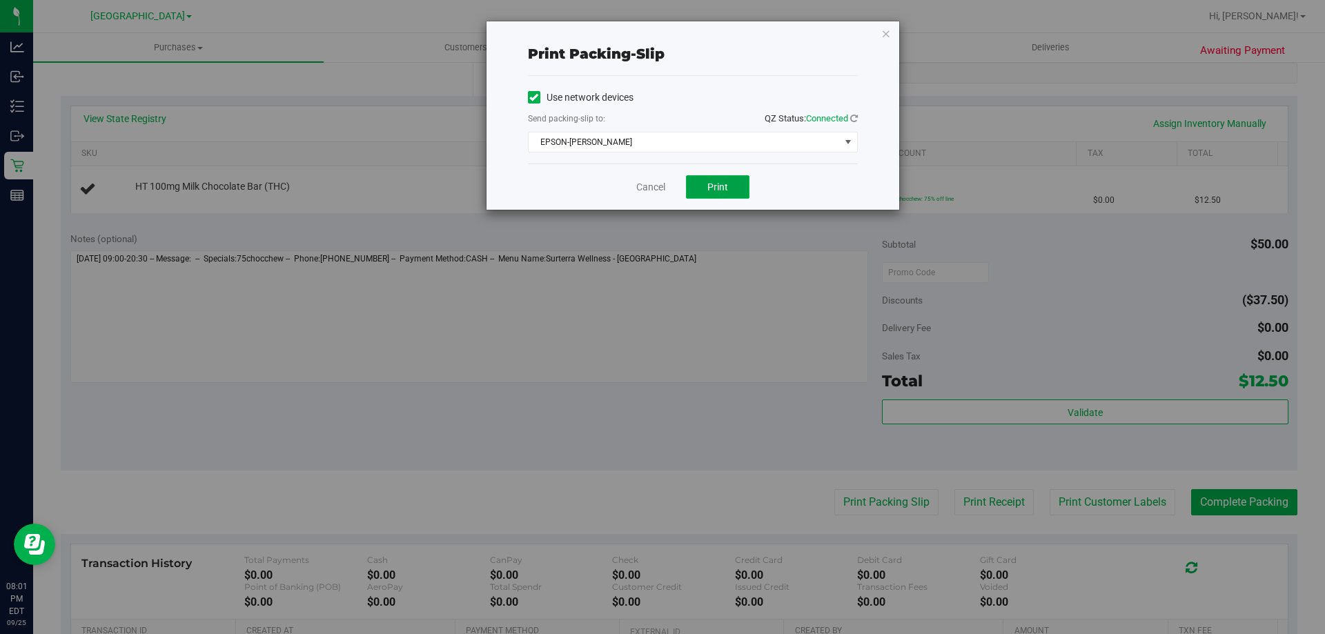
click at [724, 192] on button "Print" at bounding box center [717, 186] width 63 height 23
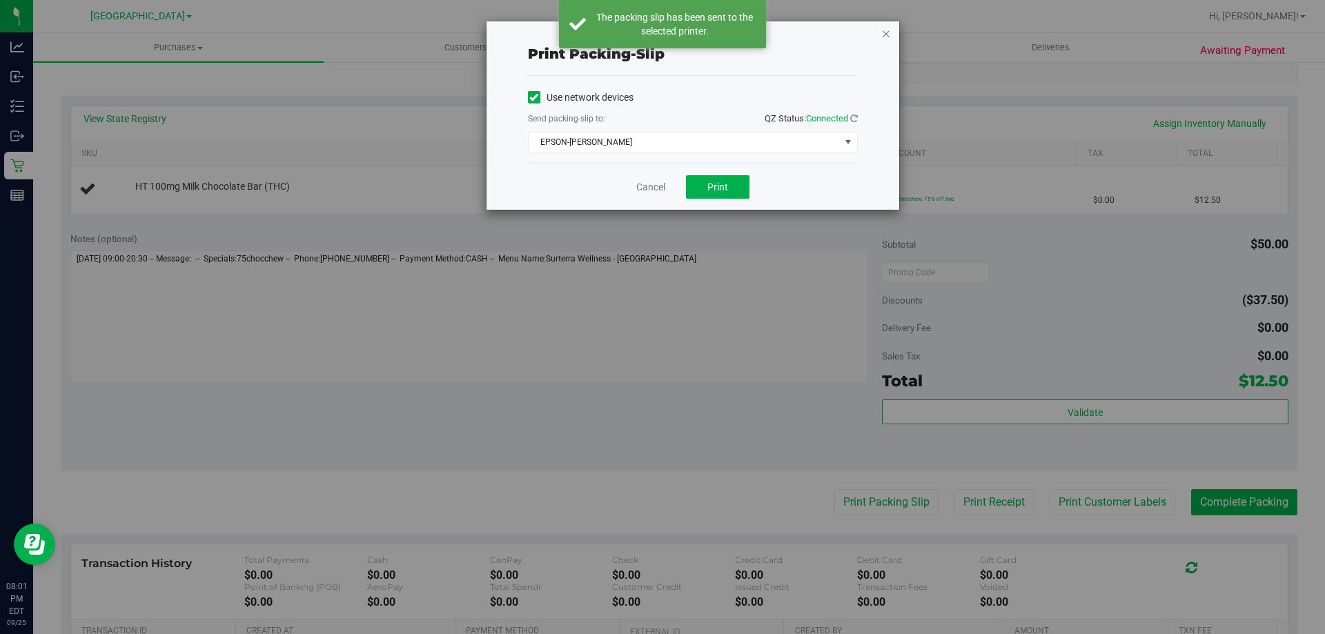
click at [887, 33] on icon "button" at bounding box center [886, 33] width 10 height 17
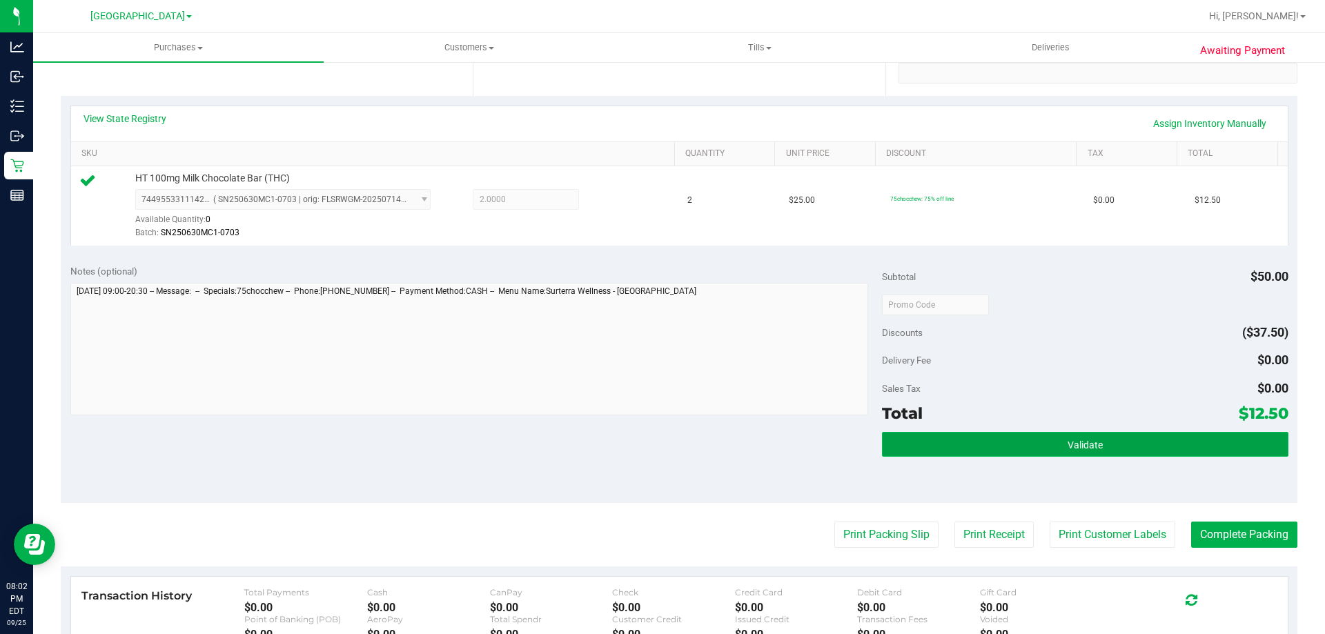
click at [1087, 446] on span "Validate" at bounding box center [1084, 444] width 35 height 11
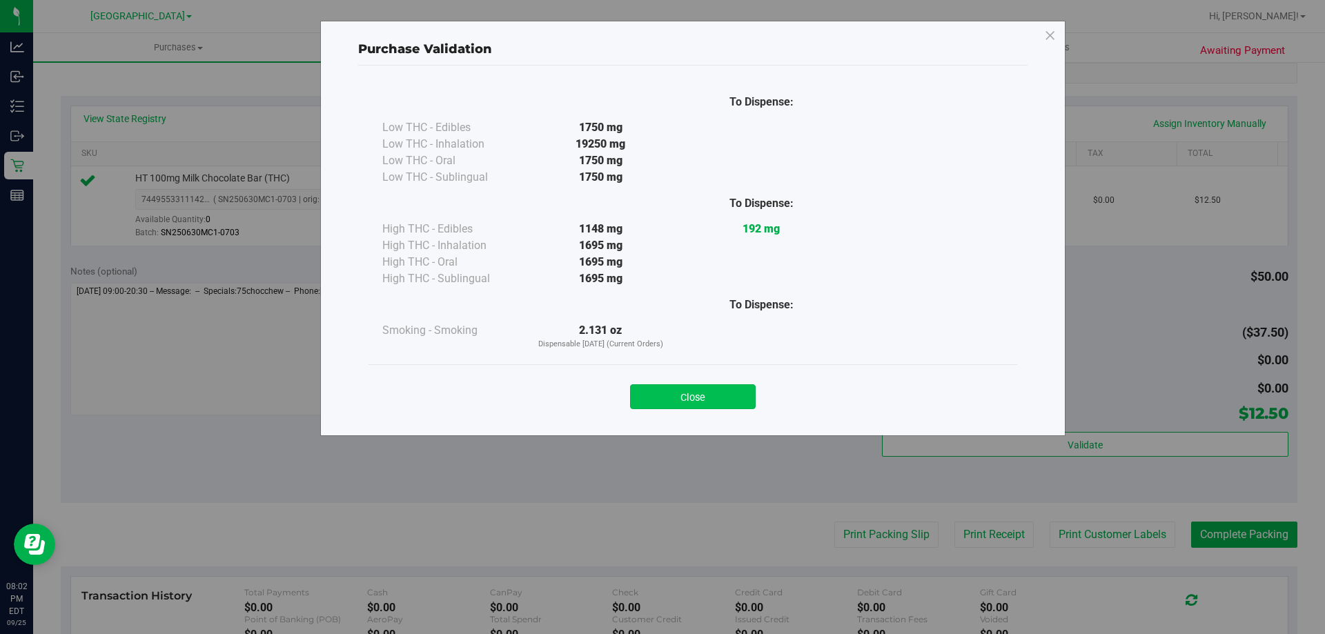
click at [704, 399] on button "Close" at bounding box center [693, 396] width 126 height 25
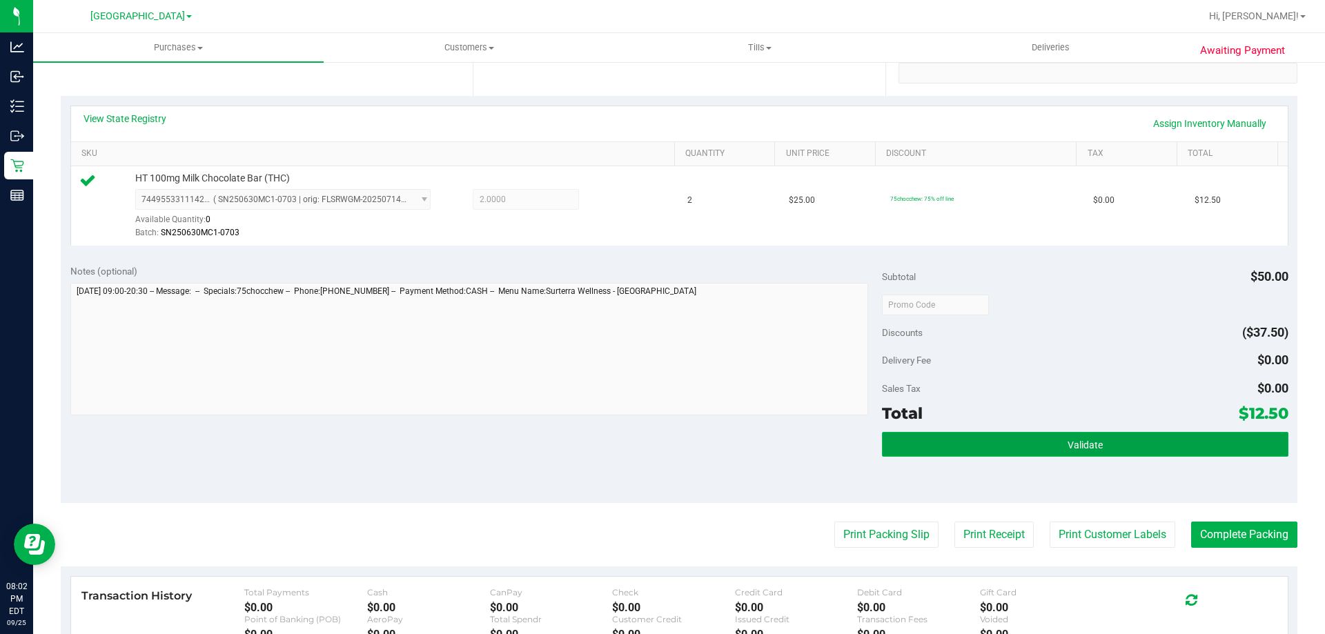
click at [1107, 443] on button "Validate" at bounding box center [1085, 444] width 406 height 25
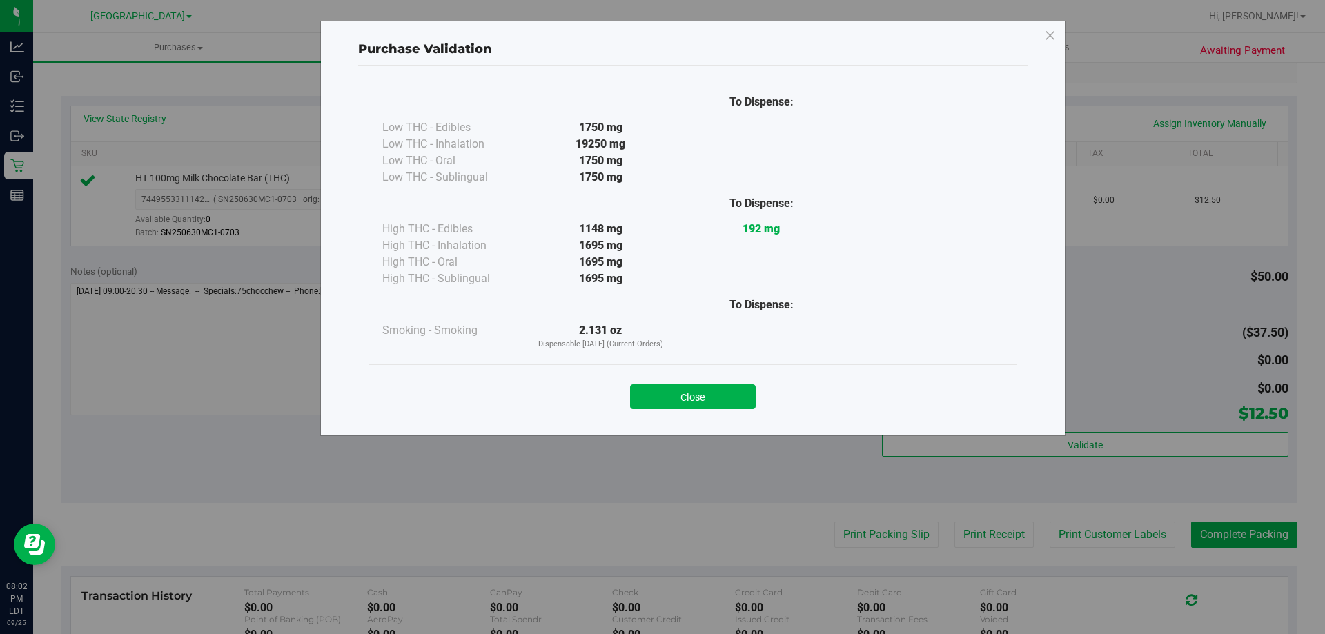
click at [710, 411] on div "Close" at bounding box center [692, 392] width 649 height 56
click at [710, 407] on button "Close" at bounding box center [693, 396] width 126 height 25
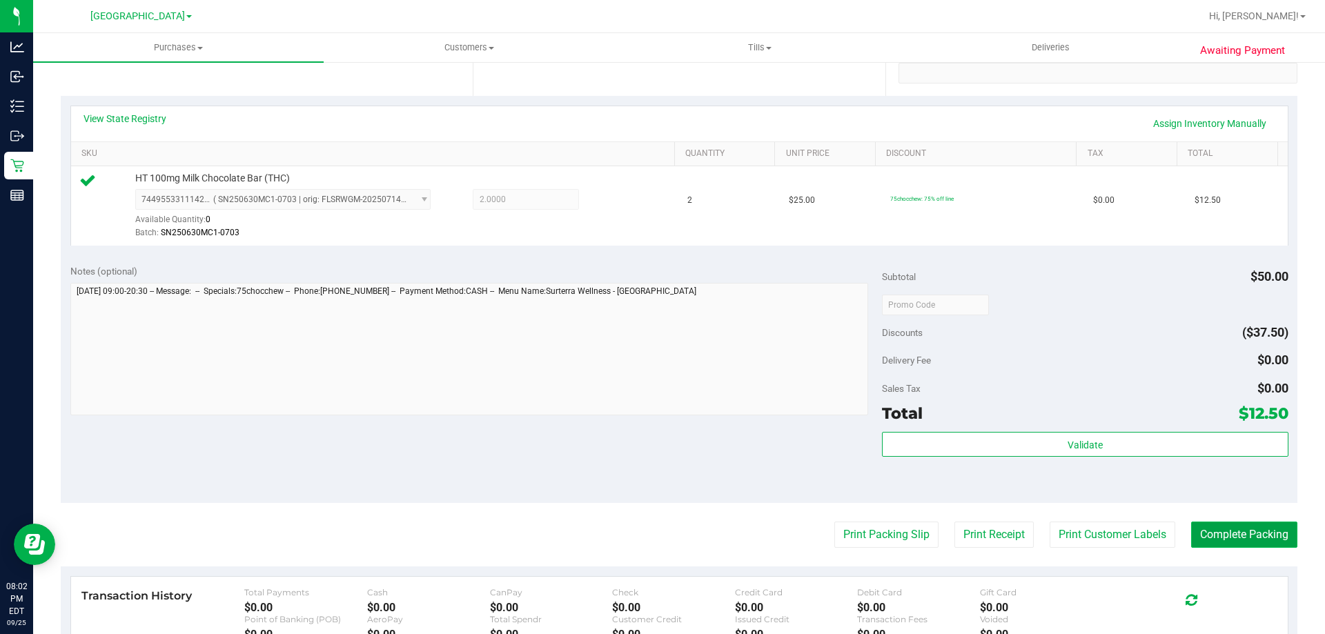
click at [1229, 547] on button "Complete Packing" at bounding box center [1244, 535] width 106 height 26
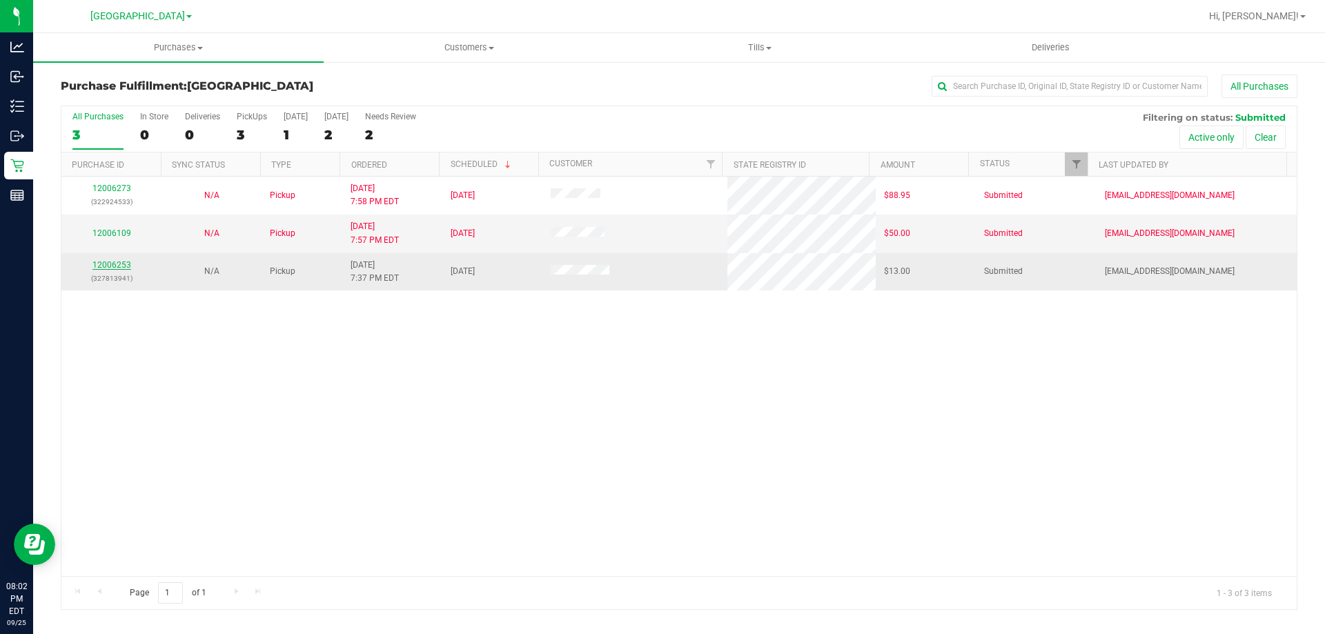
click at [107, 264] on link "12006253" at bounding box center [111, 265] width 39 height 10
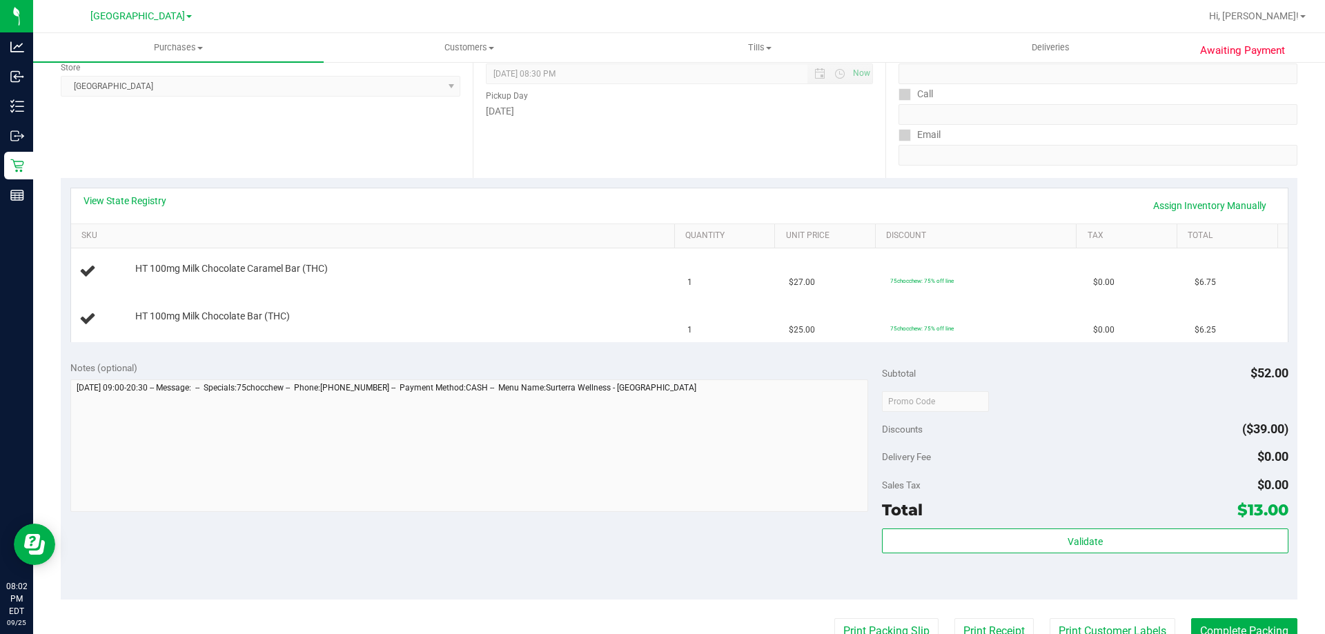
scroll to position [207, 0]
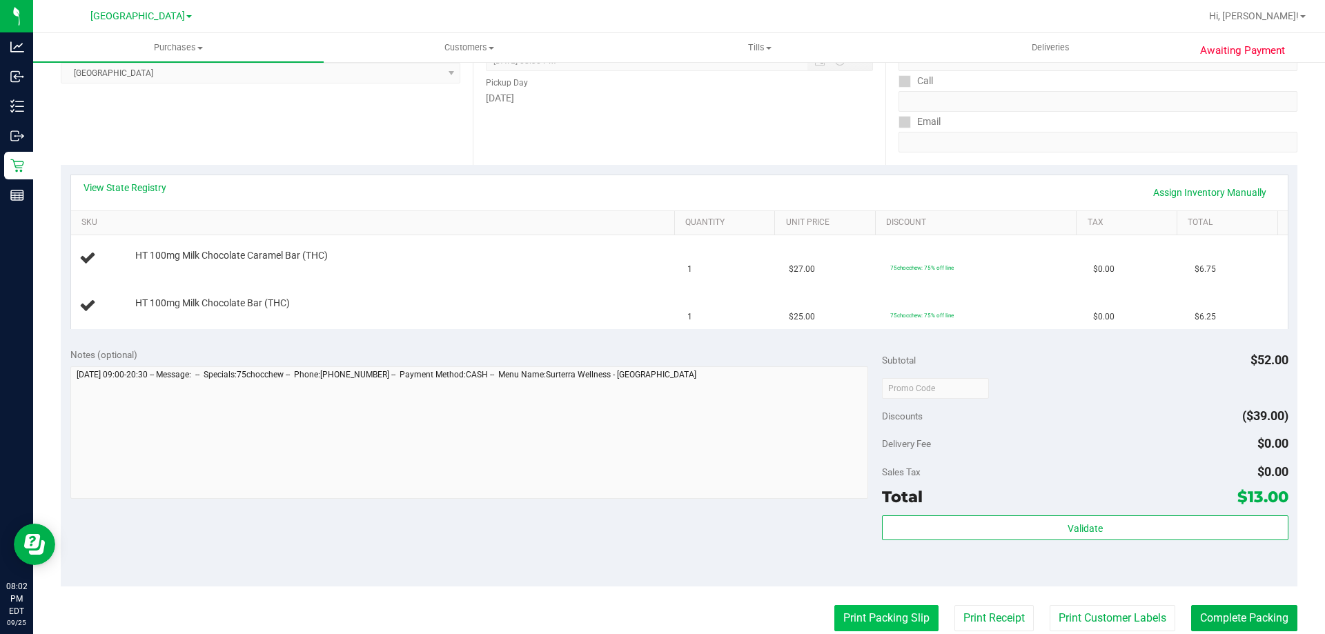
click at [854, 615] on button "Print Packing Slip" at bounding box center [886, 618] width 104 height 26
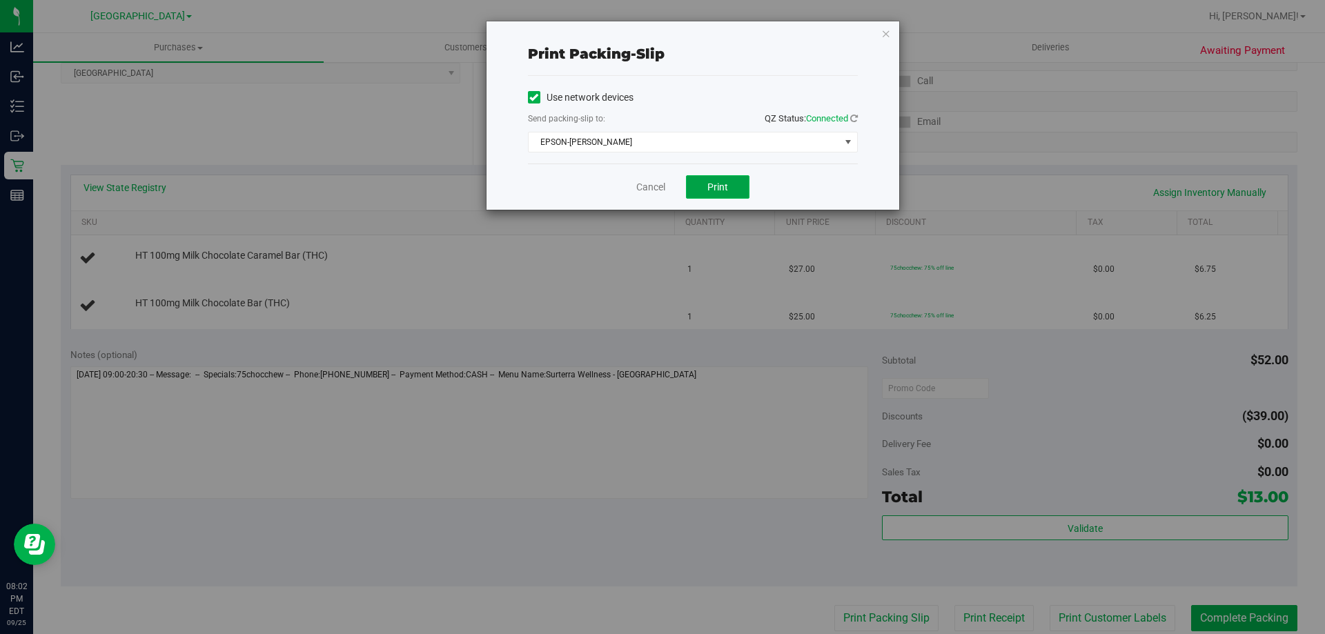
click at [718, 180] on button "Print" at bounding box center [717, 186] width 63 height 23
click at [882, 34] on icon "button" at bounding box center [886, 33] width 10 height 17
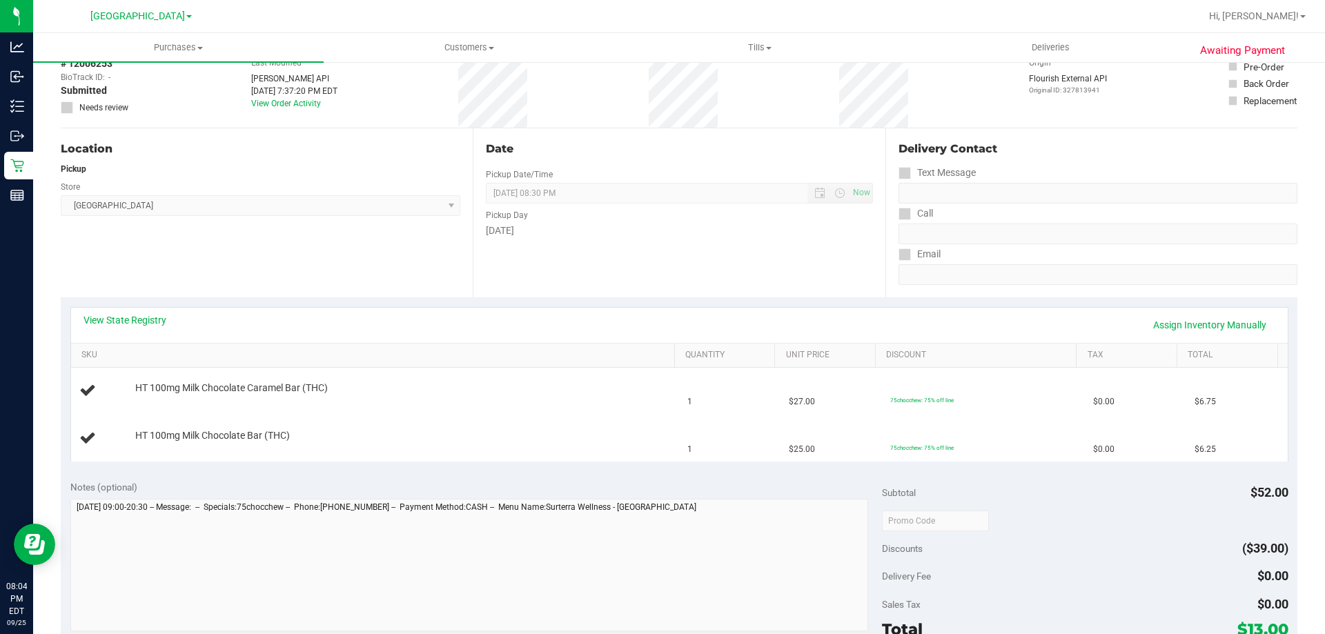
scroll to position [0, 0]
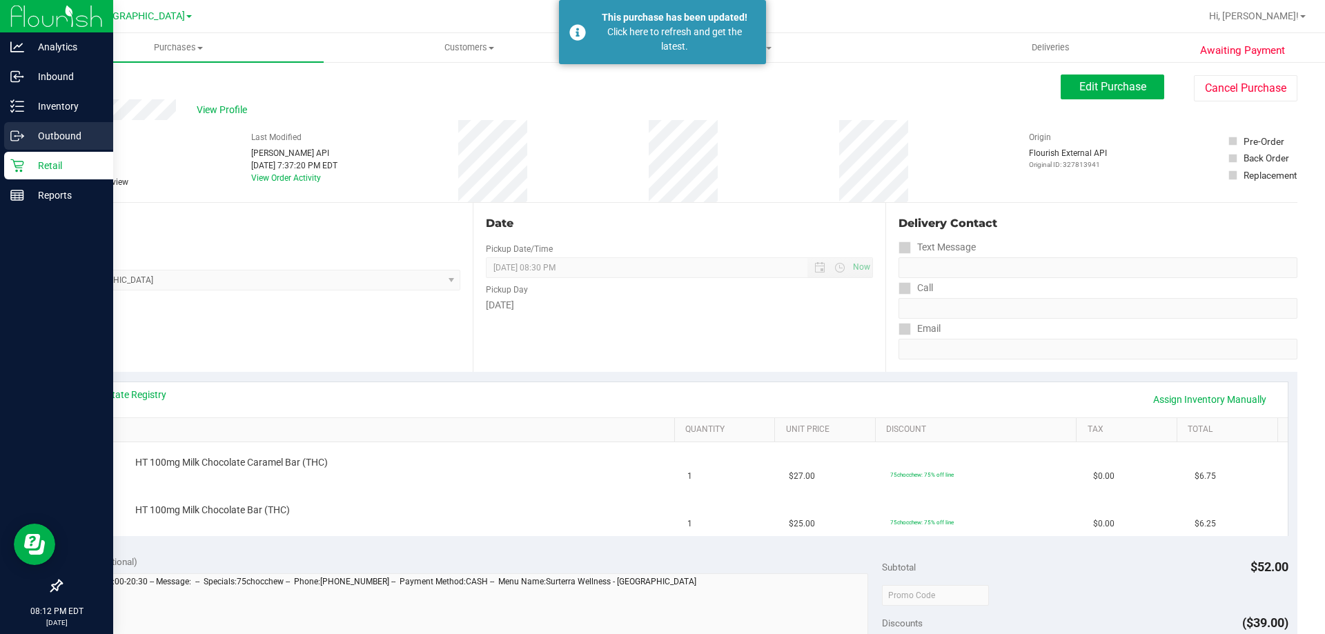
click at [26, 147] on div "Outbound" at bounding box center [58, 136] width 109 height 28
click at [20, 166] on icon at bounding box center [17, 166] width 14 height 14
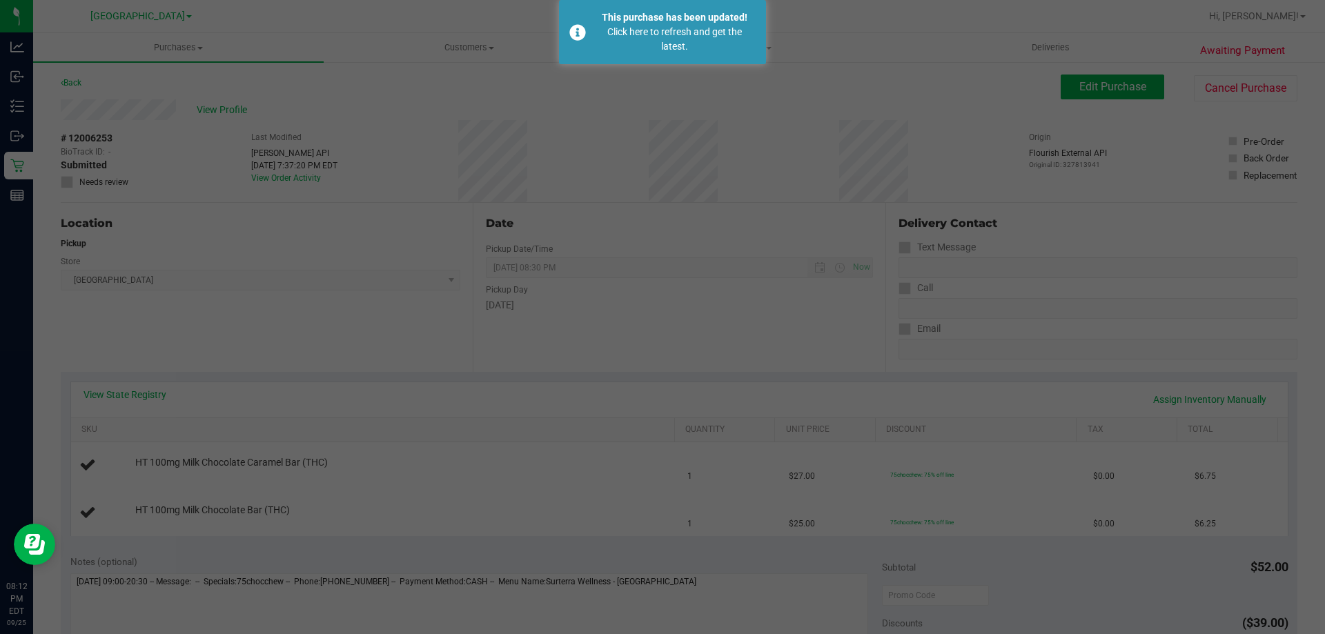
click at [181, 48] on div at bounding box center [662, 317] width 1325 height 634
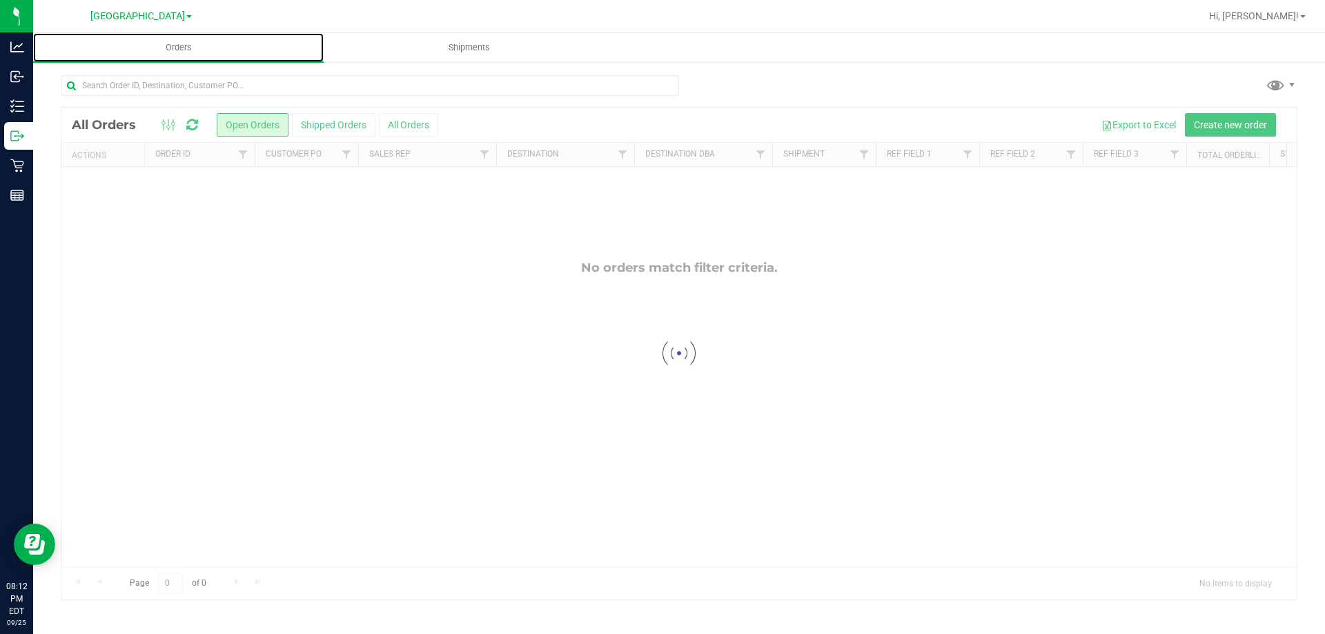
click at [181, 48] on span "Orders" at bounding box center [178, 47] width 63 height 12
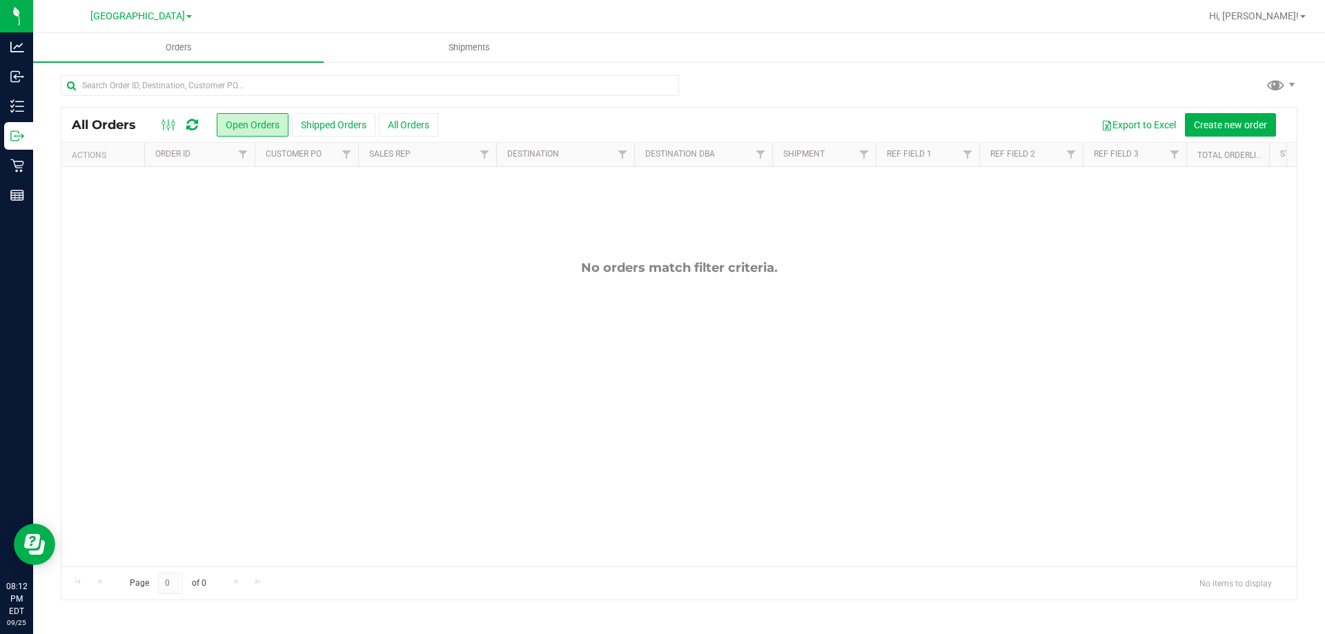
click at [330, 438] on div "No orders match filter criteria." at bounding box center [678, 413] width 1235 height 493
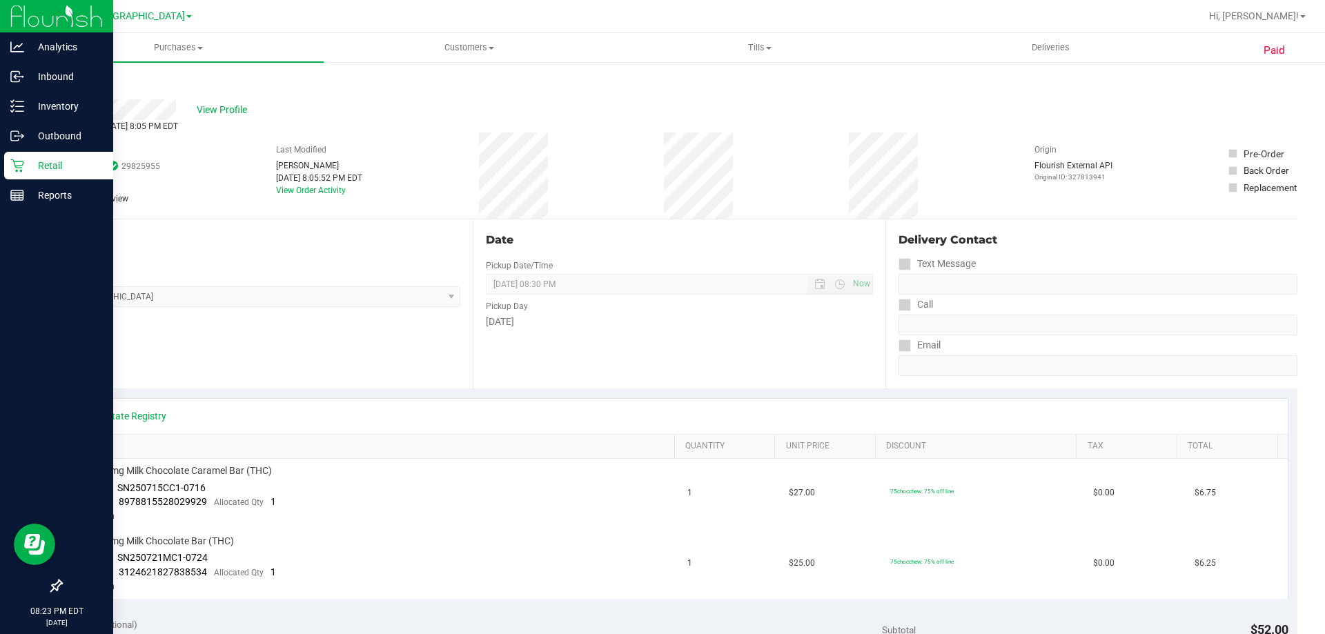
click at [53, 161] on p "Retail" at bounding box center [65, 165] width 83 height 17
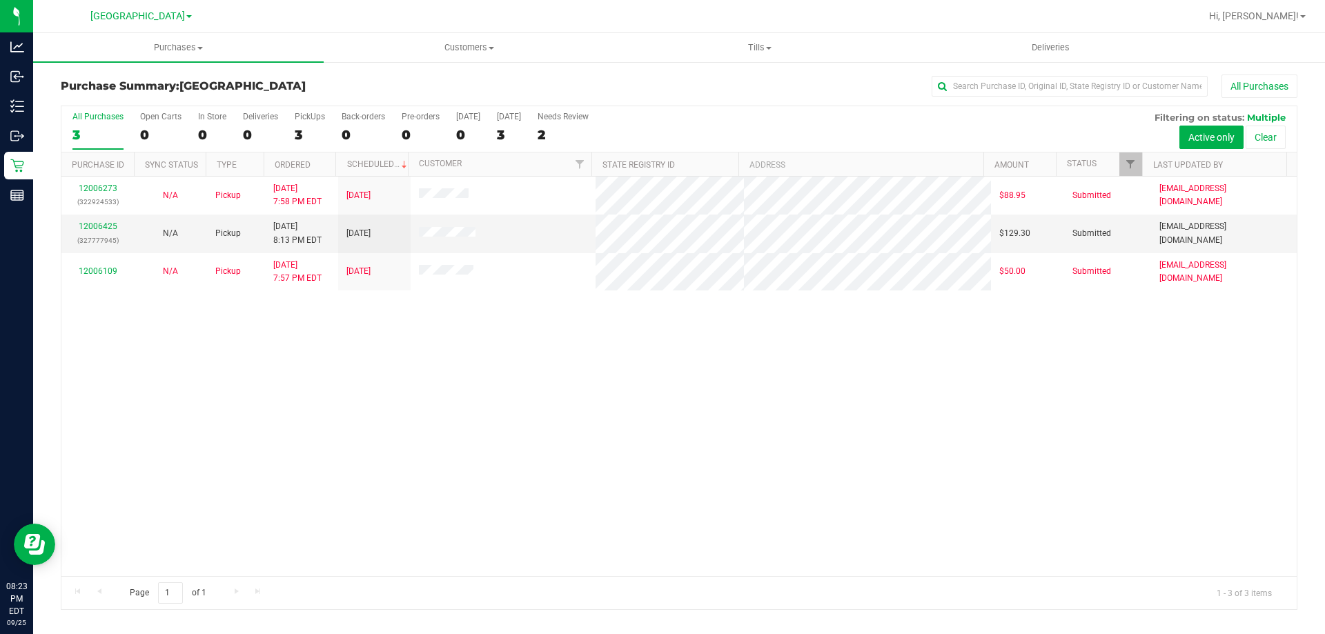
click at [393, 73] on div "Purchase Summary: [GEOGRAPHIC_DATA] All Purchases All Purchases 3 Open Carts 0 …" at bounding box center [678, 342] width 1291 height 563
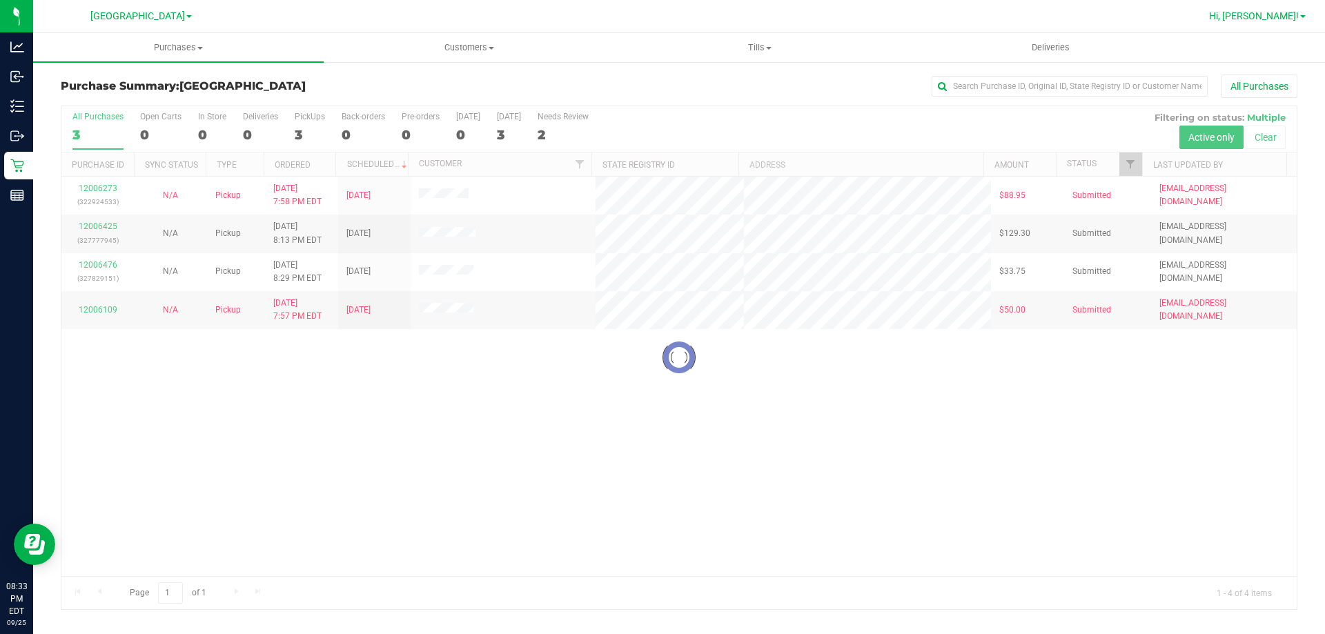
click at [1280, 21] on span "Hi, [PERSON_NAME]!" at bounding box center [1254, 15] width 90 height 11
